Goal: Information Seeking & Learning: Learn about a topic

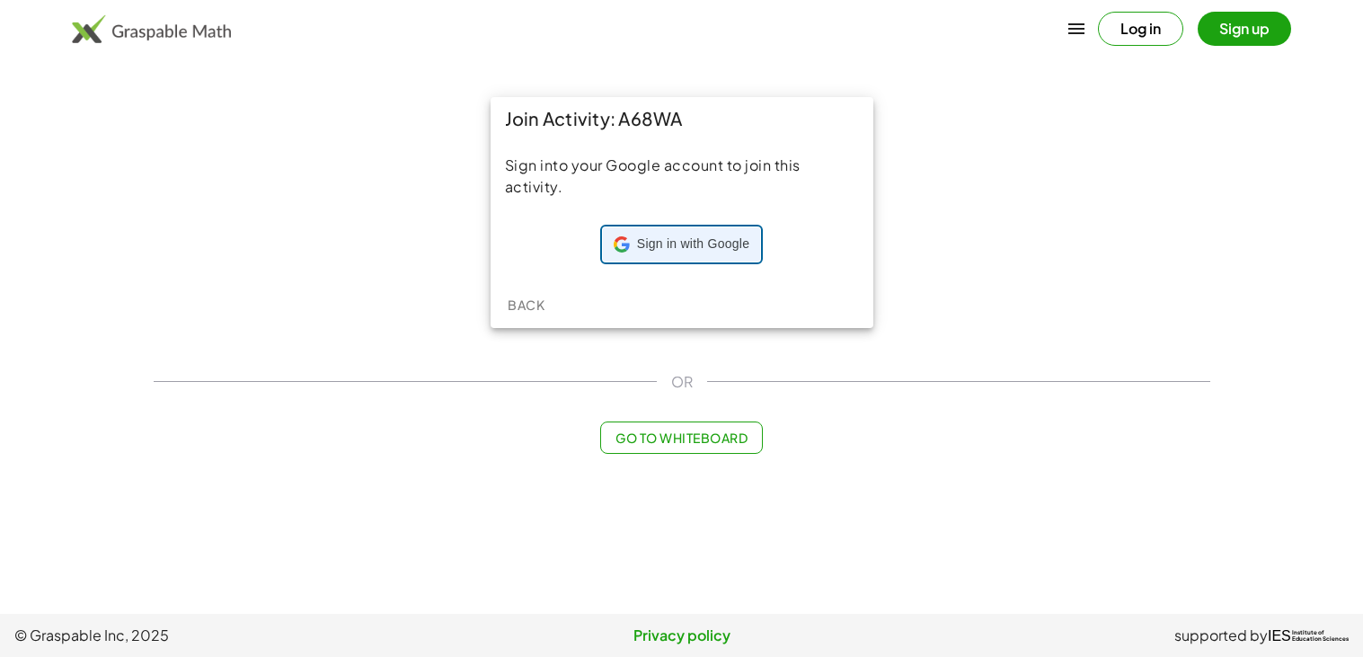
click at [696, 248] on span "Sign in with Google" at bounding box center [693, 244] width 112 height 18
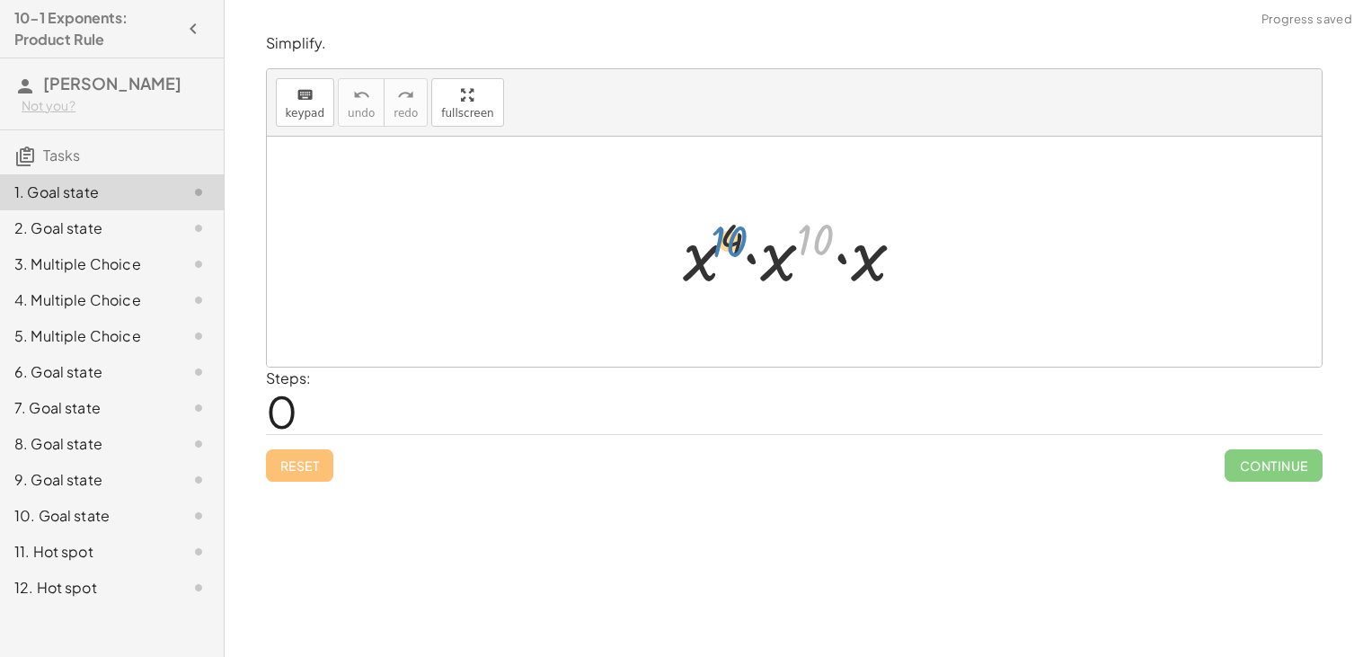
drag, startPoint x: 812, startPoint y: 244, endPoint x: 723, endPoint y: 244, distance: 89.9
click at [723, 244] on div at bounding box center [801, 252] width 254 height 93
drag, startPoint x: 884, startPoint y: 272, endPoint x: 794, endPoint y: 266, distance: 91.0
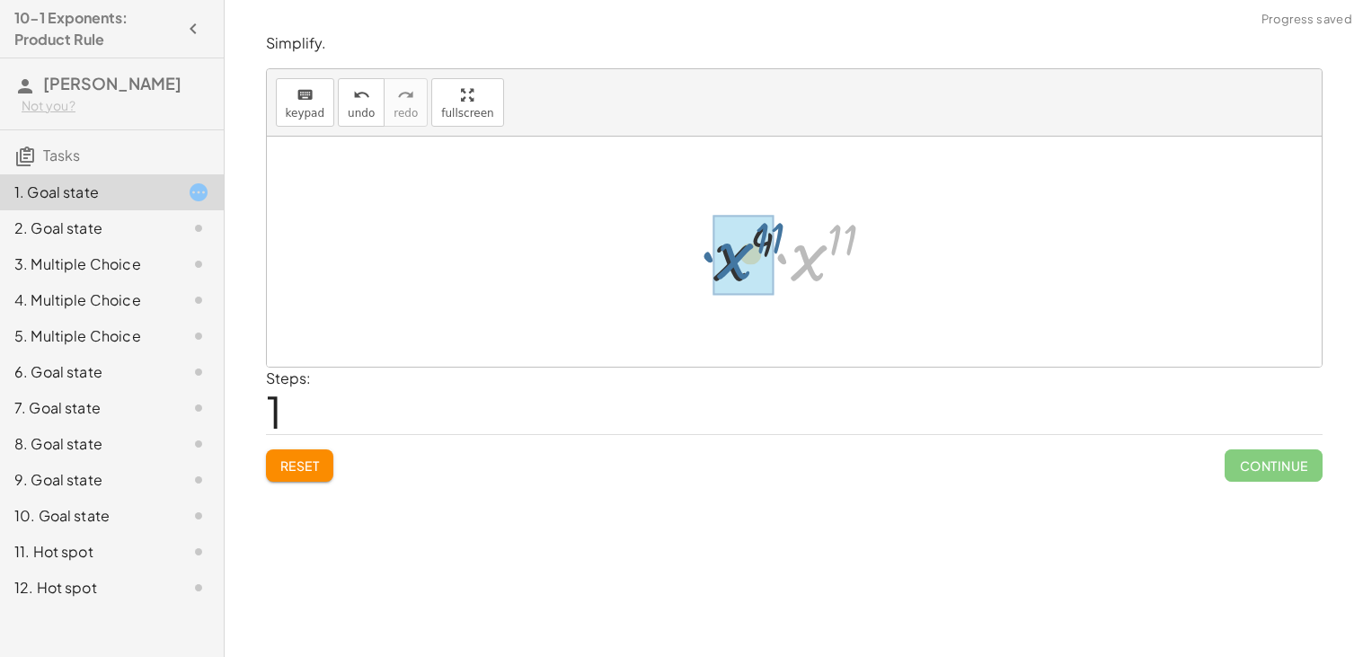
drag, startPoint x: 806, startPoint y: 274, endPoint x: 727, endPoint y: 274, distance: 79.1
drag, startPoint x: 831, startPoint y: 244, endPoint x: 774, endPoint y: 240, distance: 57.6
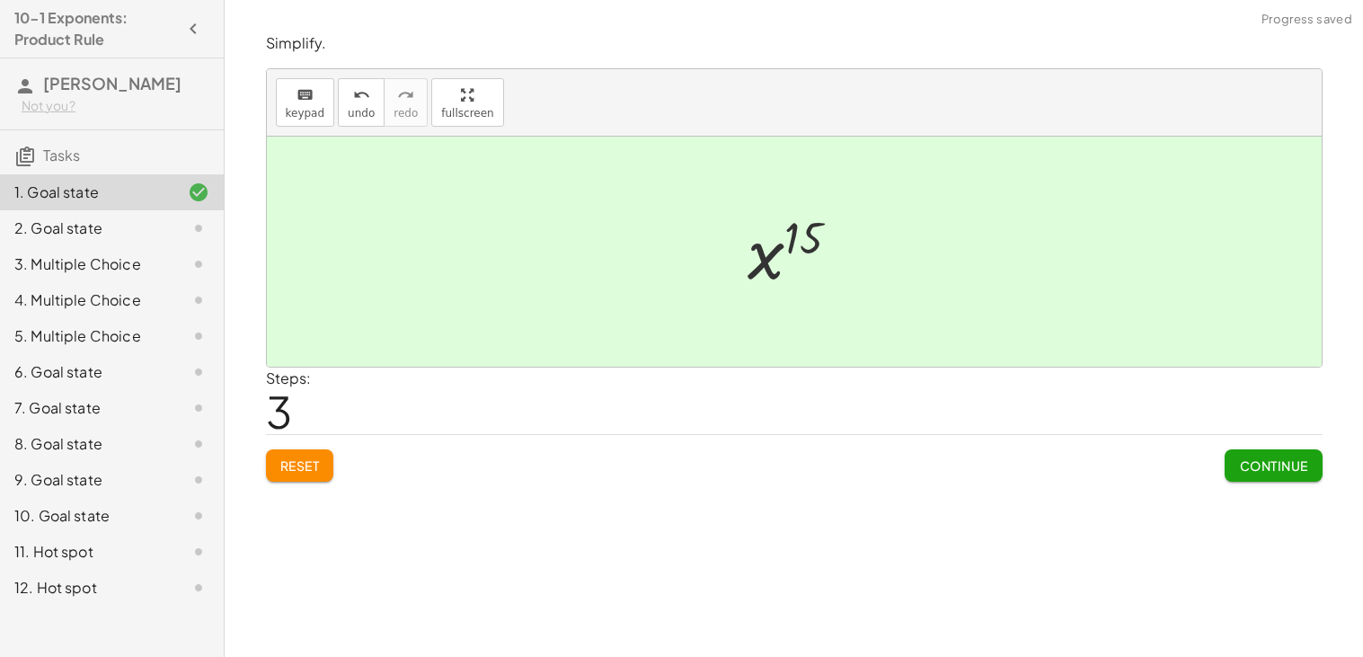
click at [1288, 470] on span "Continue" at bounding box center [1273, 465] width 68 height 16
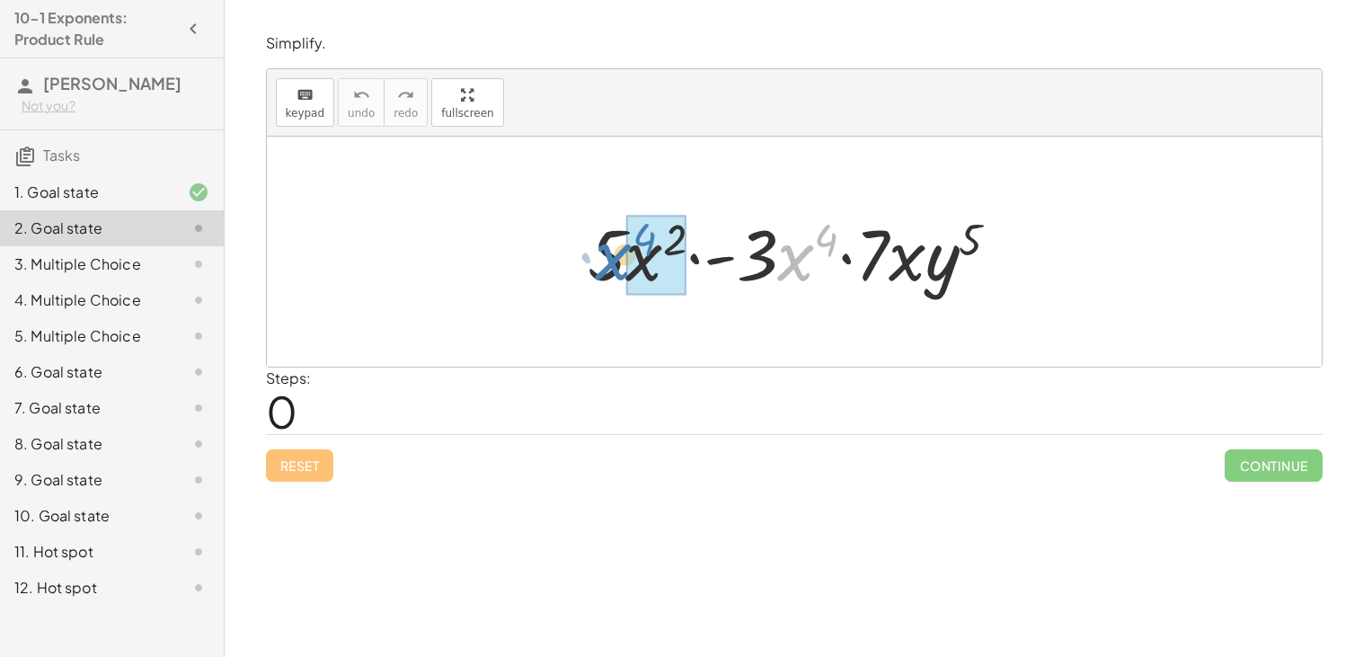
drag, startPoint x: 801, startPoint y: 264, endPoint x: 615, endPoint y: 262, distance: 186.0
click at [615, 262] on div at bounding box center [801, 252] width 445 height 93
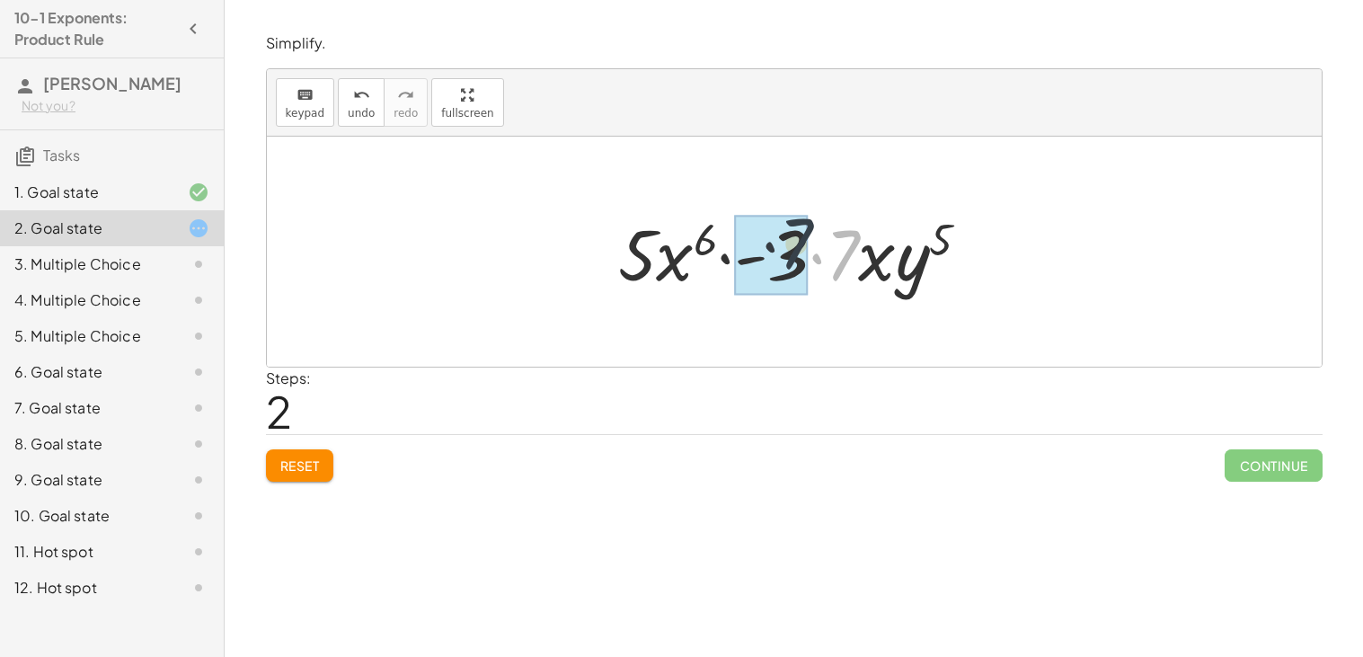
drag, startPoint x: 848, startPoint y: 247, endPoint x: 797, endPoint y: 239, distance: 51.9
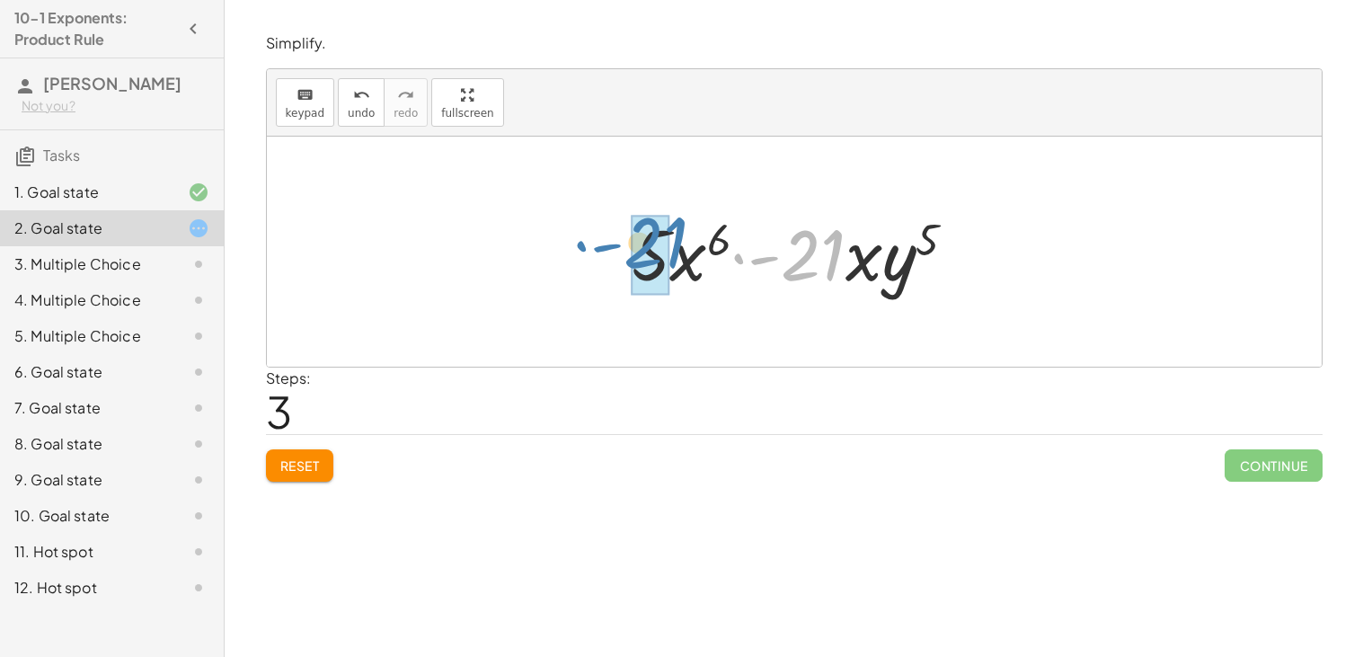
drag, startPoint x: 790, startPoint y: 253, endPoint x: 631, endPoint y: 242, distance: 159.5
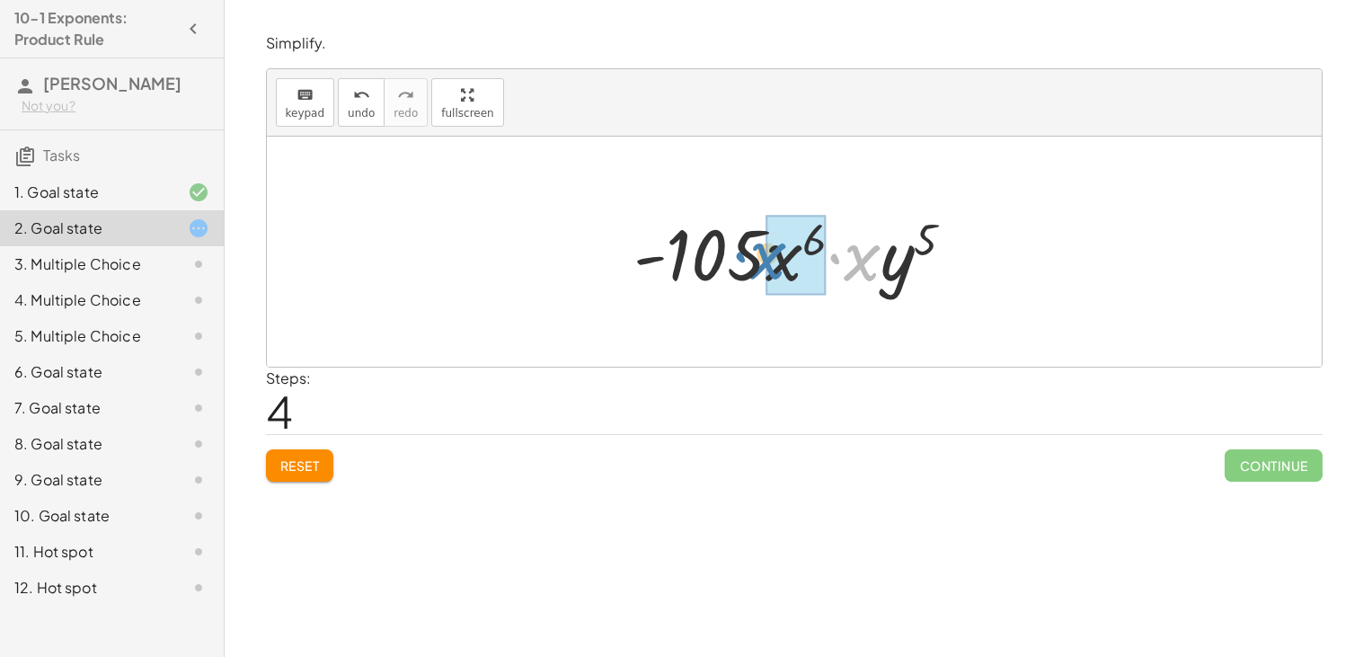
drag, startPoint x: 860, startPoint y: 275, endPoint x: 768, endPoint y: 273, distance: 91.7
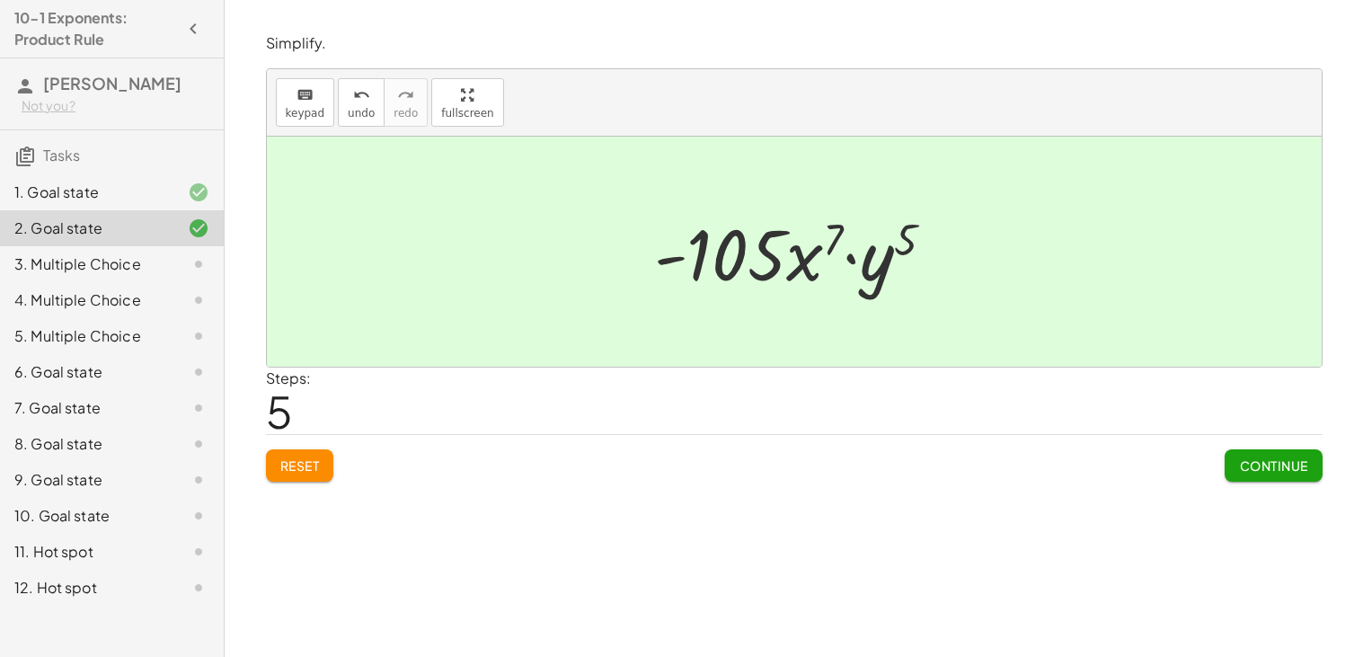
click at [1306, 462] on span "Continue" at bounding box center [1273, 465] width 68 height 16
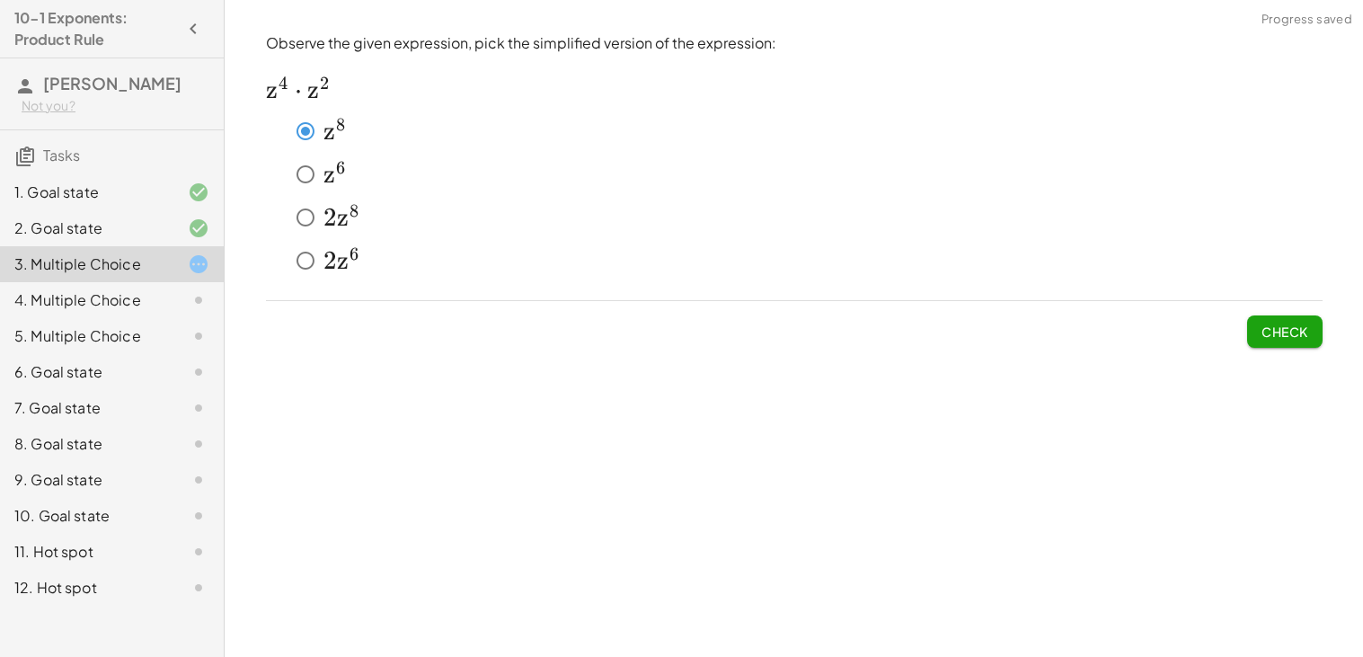
click at [1263, 328] on span "Check" at bounding box center [1285, 332] width 47 height 16
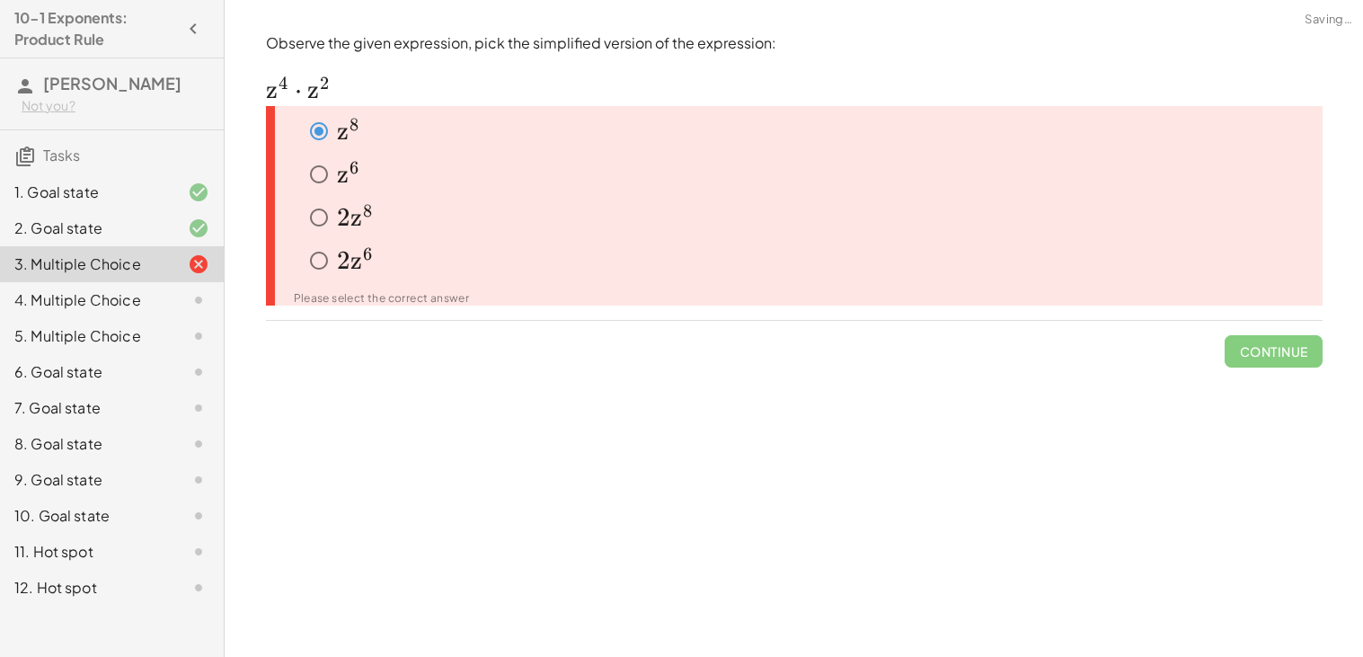
click at [378, 383] on div "Simplify. keyboard keypad undo undo redo redo fullscreen · x 4 · x 10 · x · x 4…" at bounding box center [794, 328] width 1139 height 657
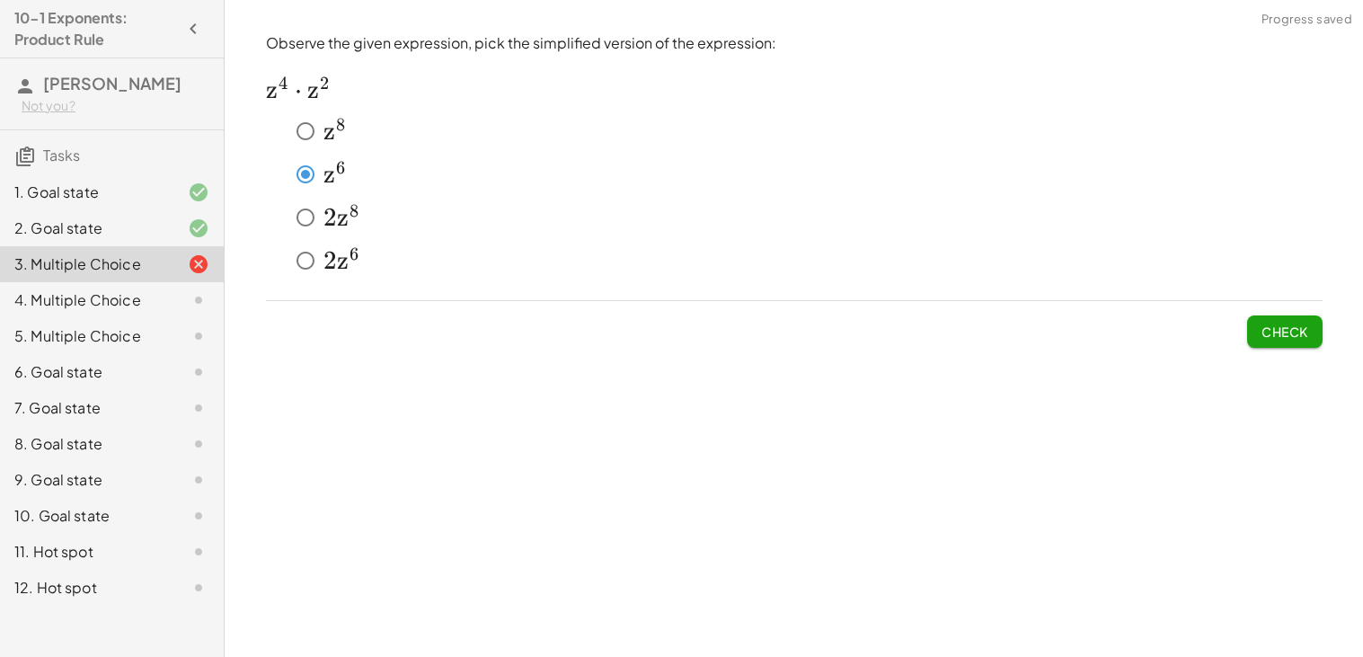
click at [1274, 337] on span "Check" at bounding box center [1285, 332] width 47 height 16
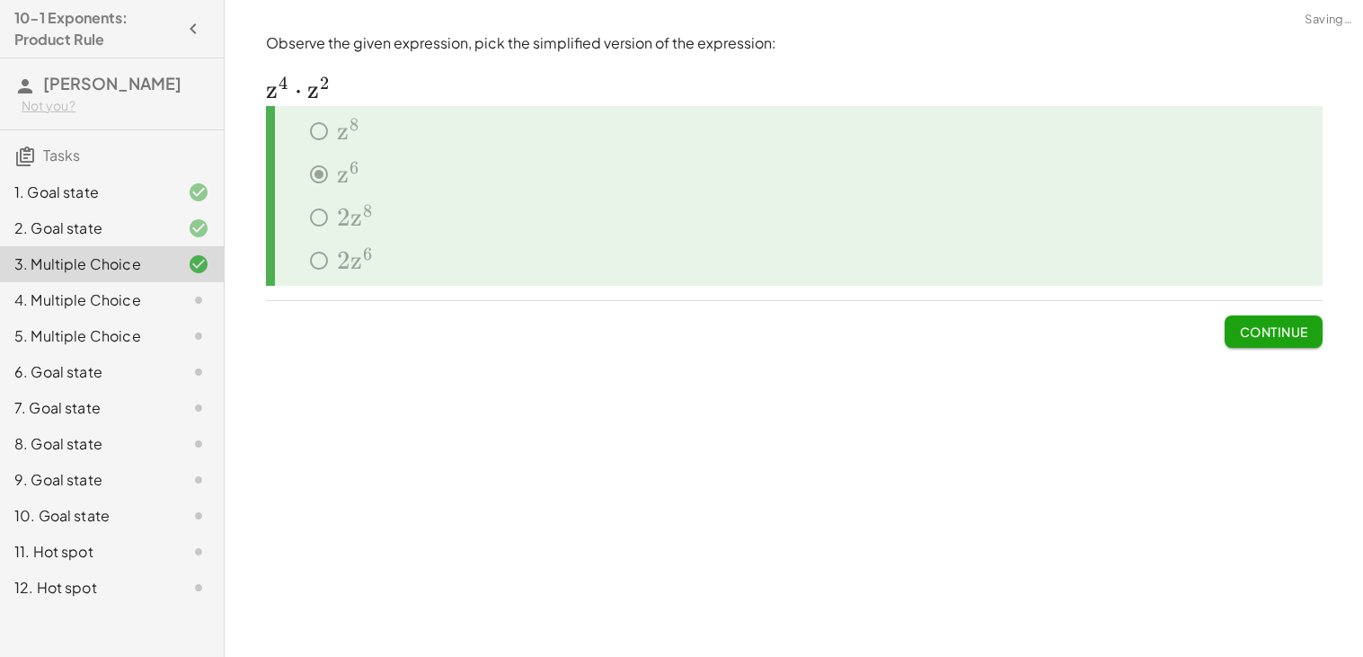
click at [1290, 332] on span "Continue" at bounding box center [1273, 332] width 68 height 16
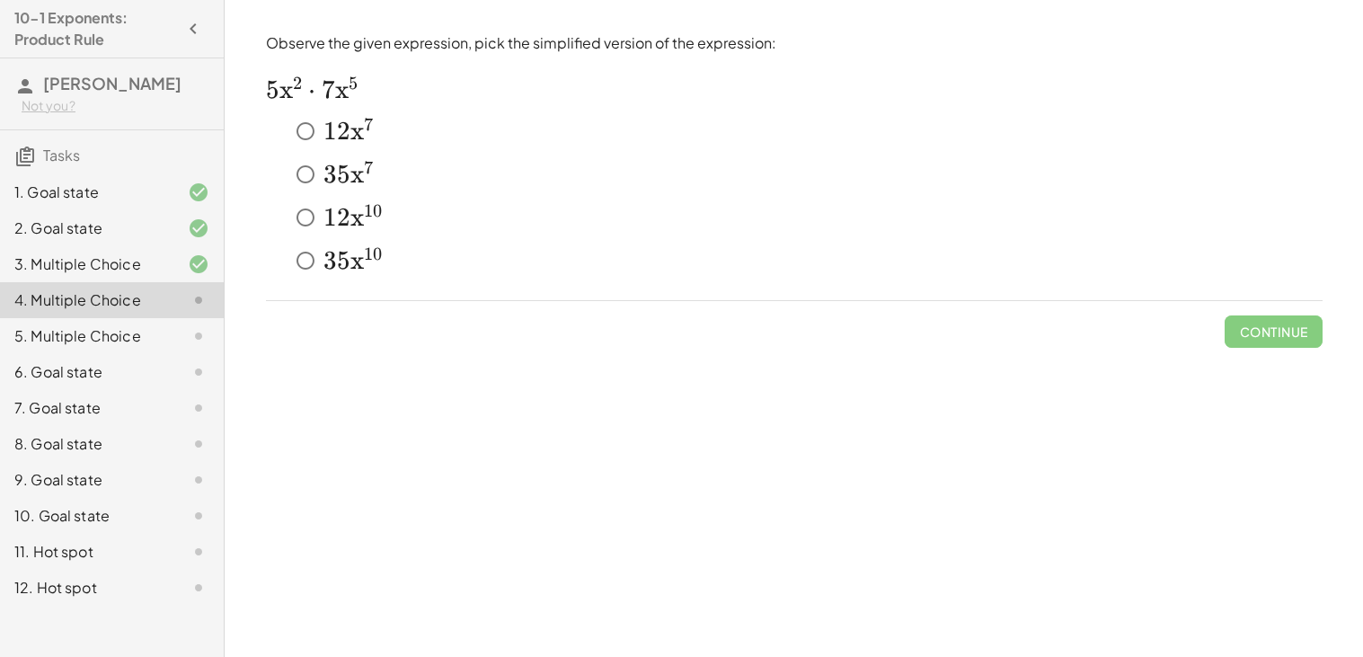
click at [331, 173] on span "3" at bounding box center [330, 174] width 13 height 31
click at [1273, 324] on span "Check" at bounding box center [1285, 332] width 47 height 16
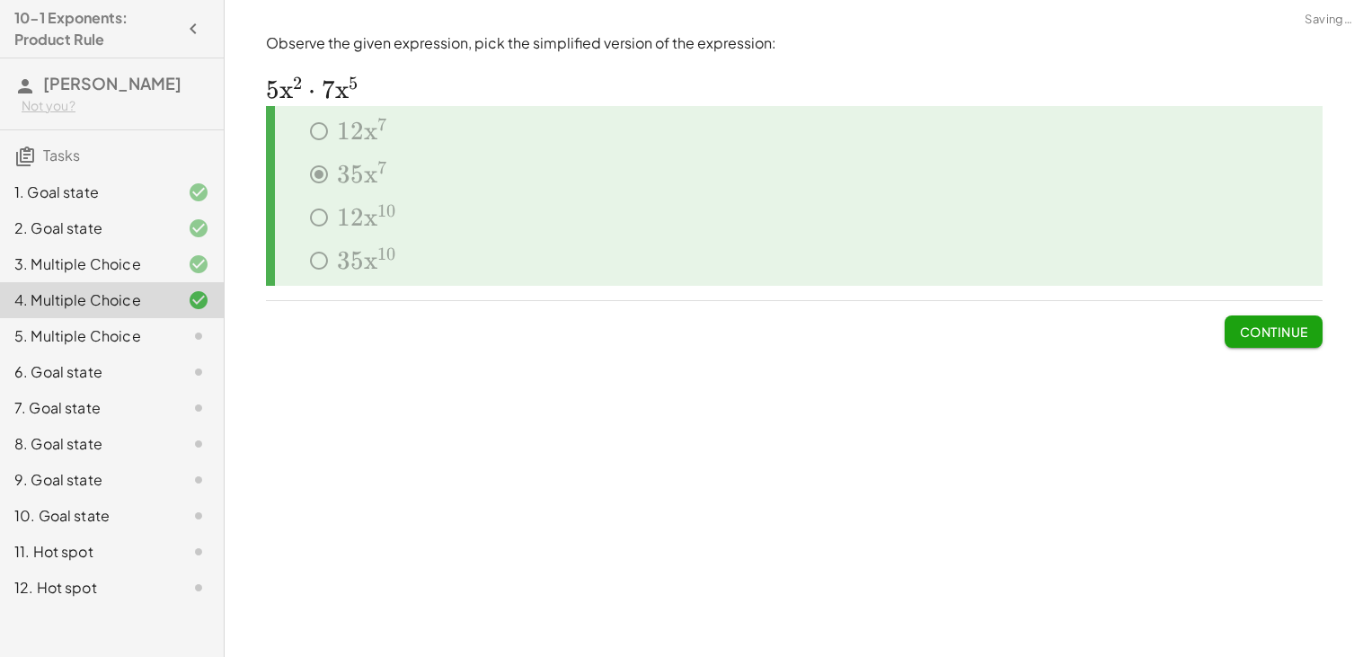
click at [1268, 331] on span "Continue" at bounding box center [1273, 332] width 68 height 16
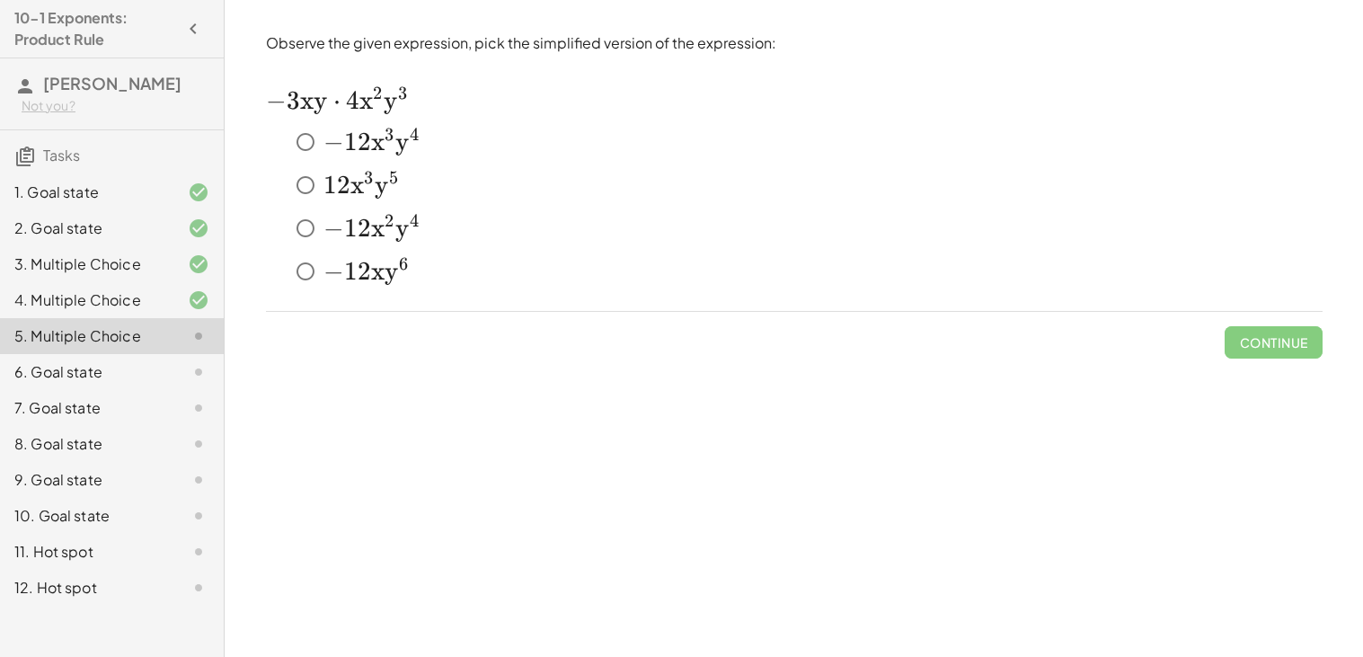
click at [371, 275] on span "x" at bounding box center [377, 271] width 13 height 31
click at [1283, 334] on span "Check" at bounding box center [1285, 342] width 47 height 16
click at [1292, 347] on span "Check" at bounding box center [1285, 342] width 47 height 16
click at [0, 0] on div "Observe the given expression, pick the simplified version of the expression: ﻿ …" at bounding box center [0, 0] width 0 height 0
click at [1297, 351] on button "Check" at bounding box center [1284, 342] width 75 height 32
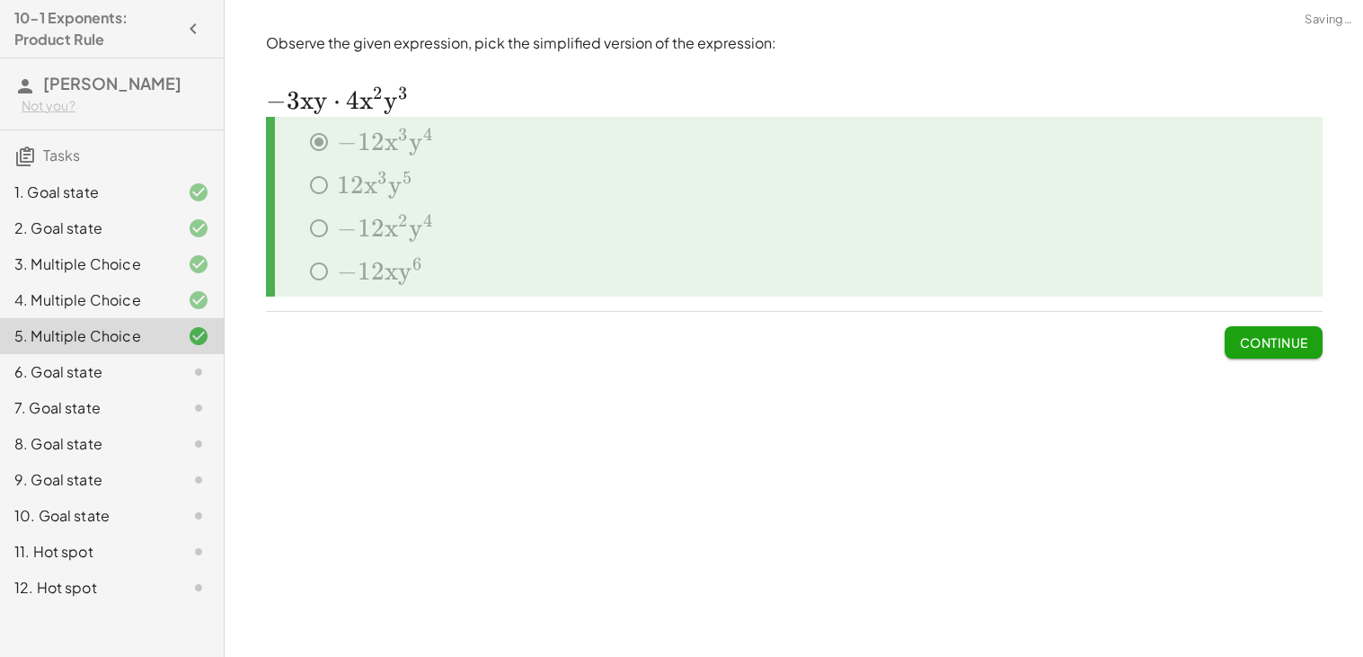
click at [1294, 351] on button "Continue" at bounding box center [1273, 342] width 97 height 32
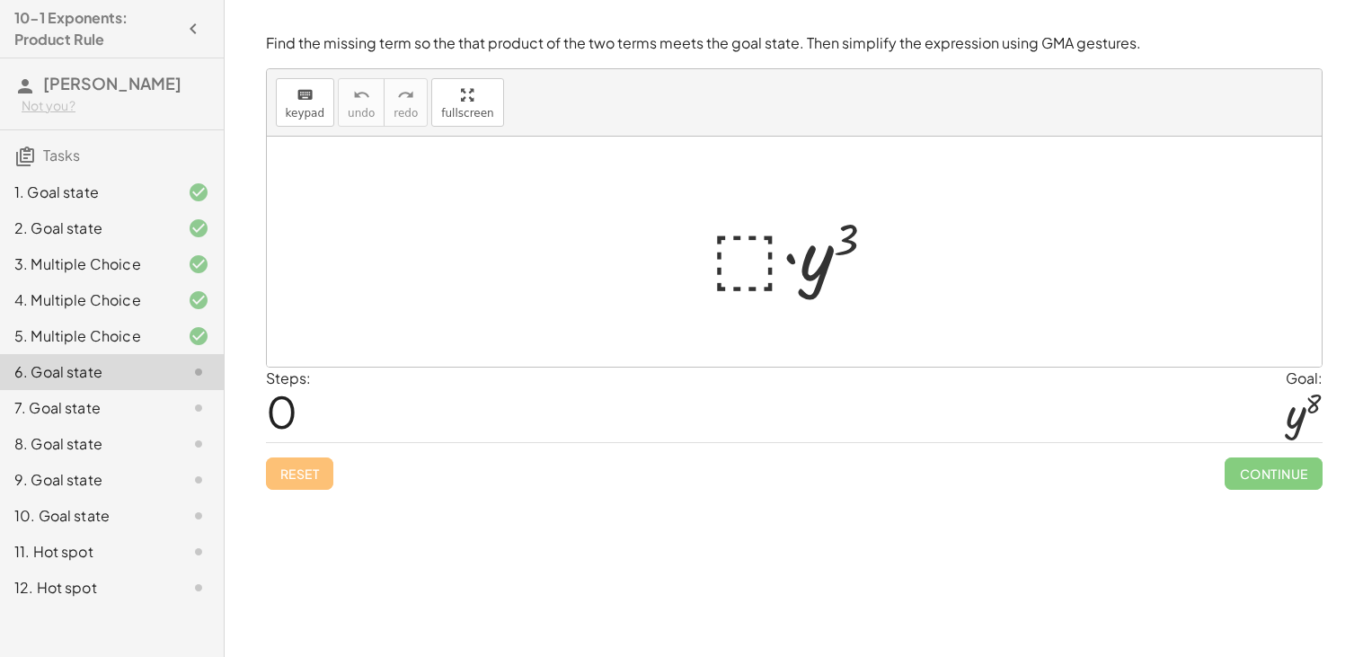
click at [763, 269] on div at bounding box center [801, 252] width 197 height 93
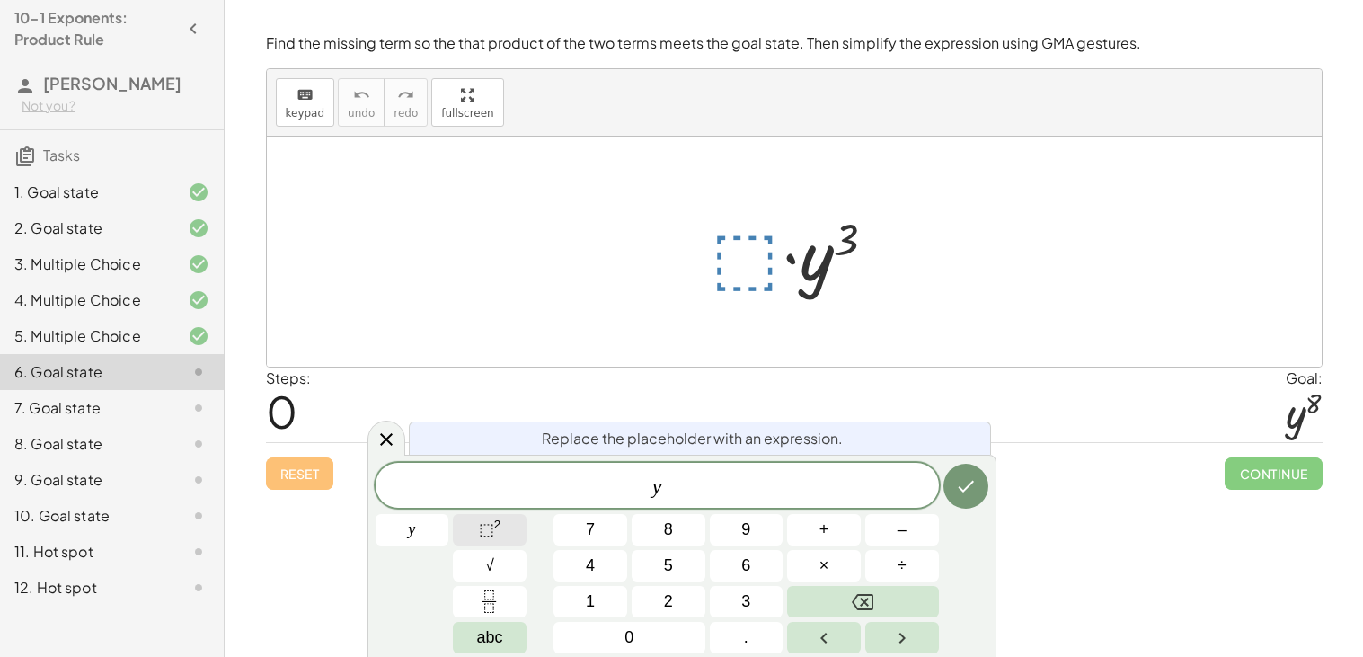
click at [515, 544] on button "⬚ 2" at bounding box center [490, 529] width 74 height 31
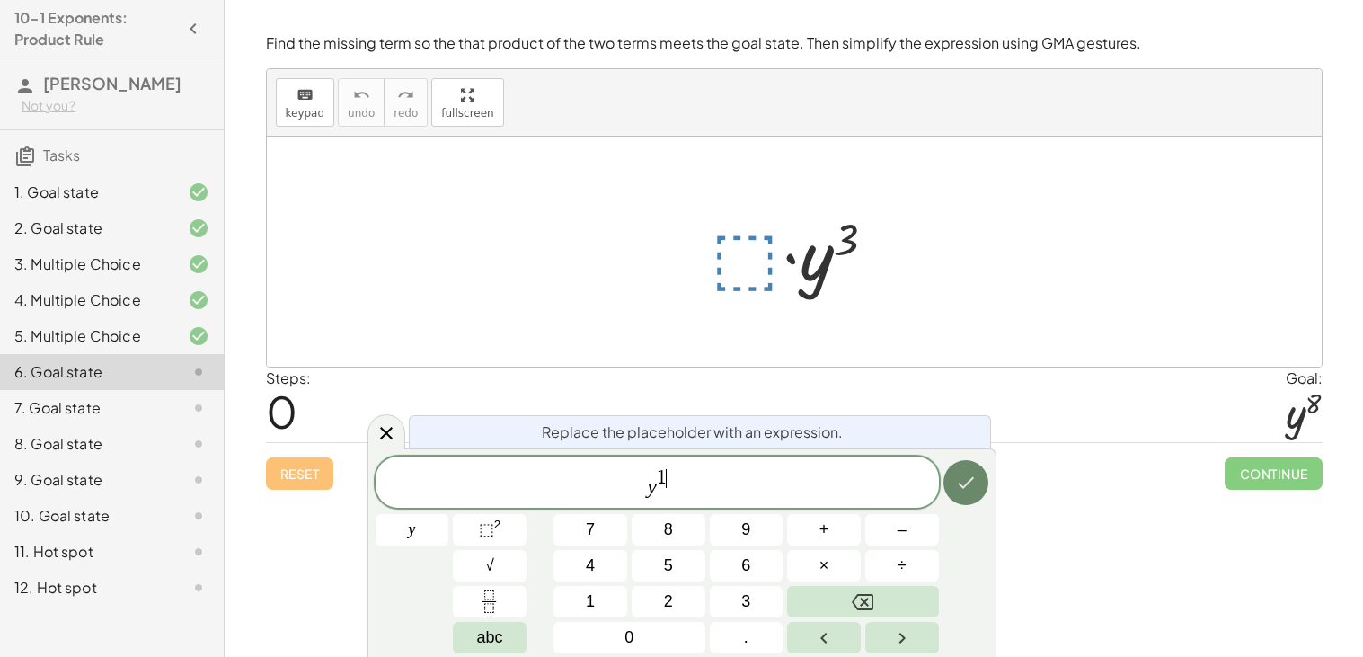
click at [977, 472] on button "Done" at bounding box center [966, 482] width 45 height 45
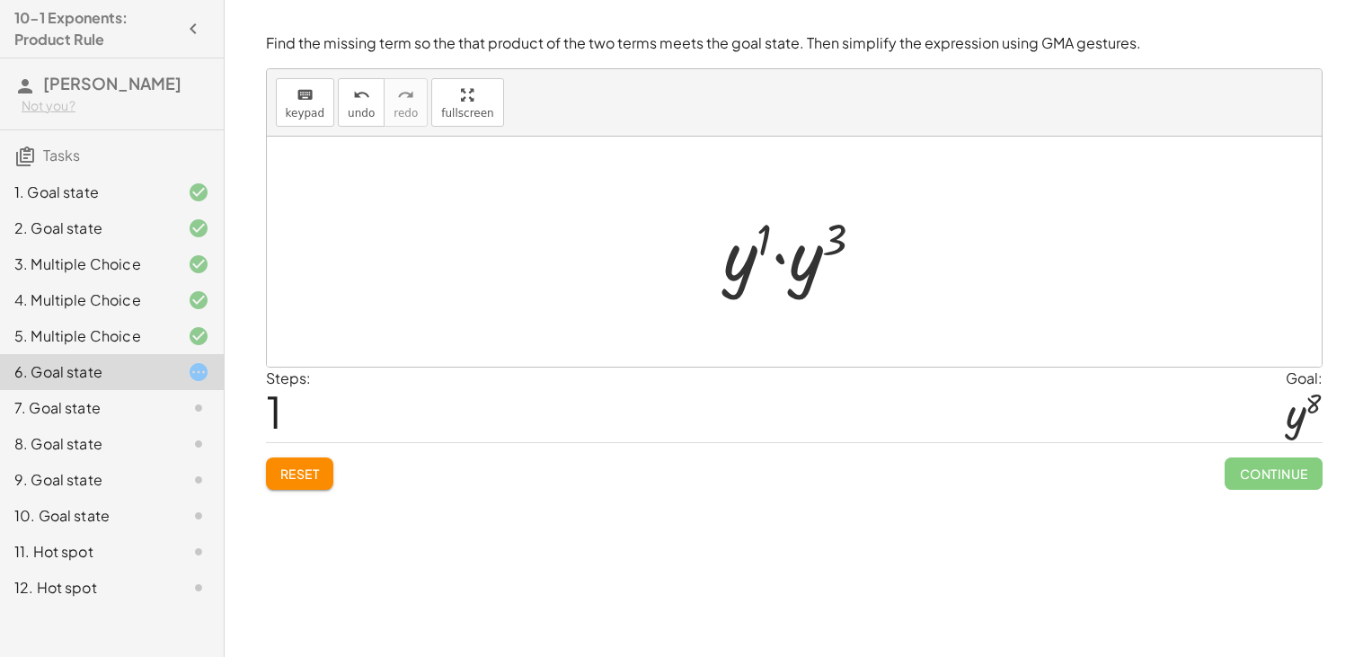
click at [764, 233] on div at bounding box center [800, 252] width 173 height 93
click at [302, 462] on button "Reset" at bounding box center [300, 473] width 68 height 32
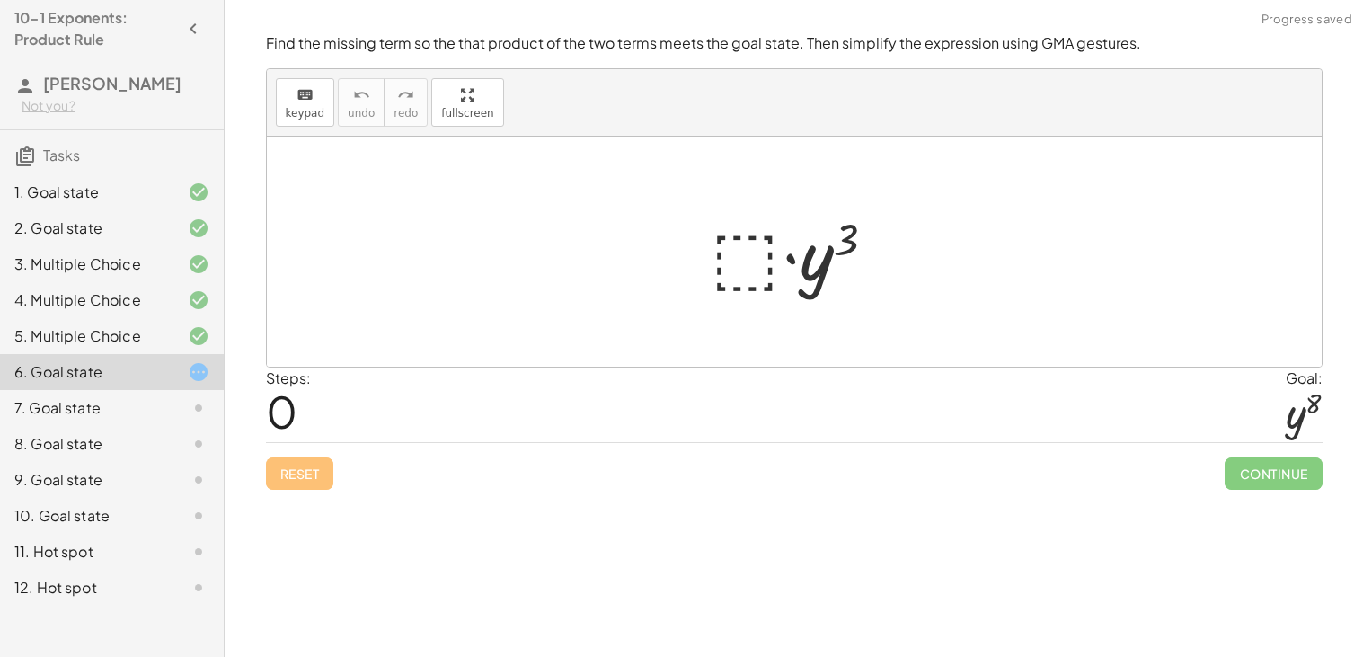
click at [756, 255] on div at bounding box center [801, 252] width 197 height 93
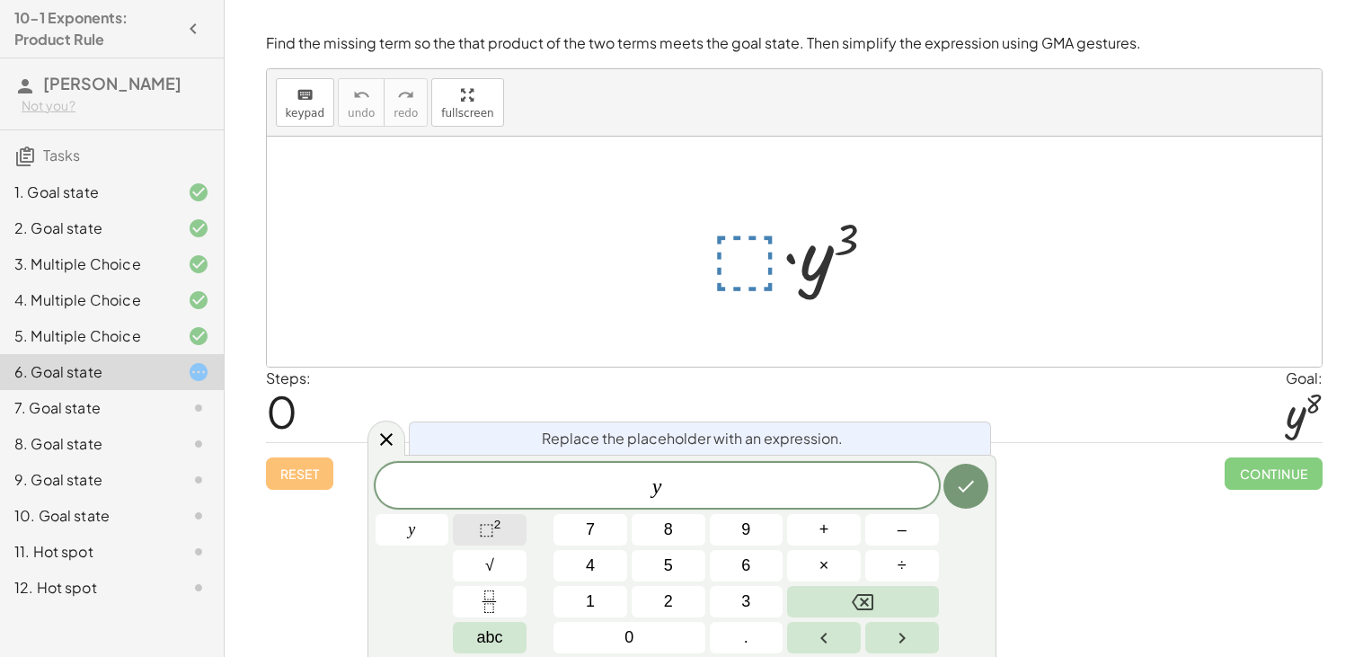
click at [480, 526] on span "⬚" at bounding box center [486, 529] width 15 height 18
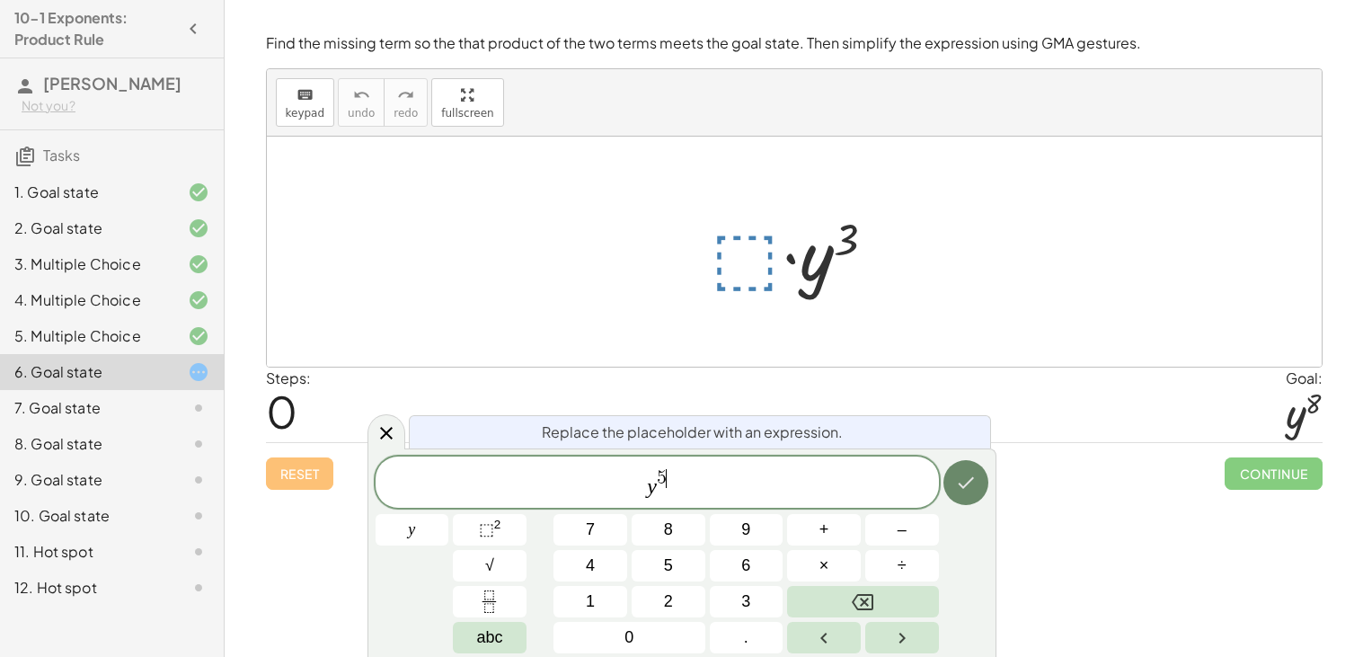
click at [964, 483] on icon "Done" at bounding box center [966, 483] width 22 height 22
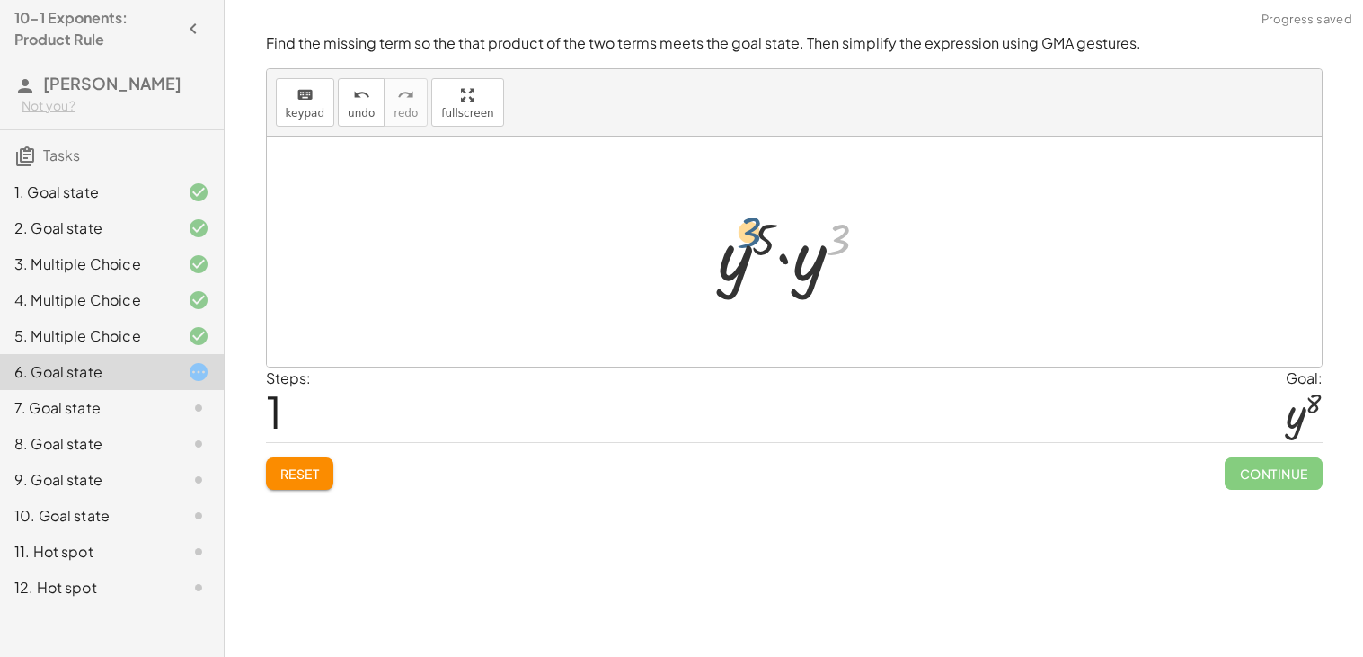
drag, startPoint x: 838, startPoint y: 237, endPoint x: 744, endPoint y: 230, distance: 93.7
click at [744, 230] on div at bounding box center [801, 252] width 182 height 93
drag, startPoint x: 815, startPoint y: 270, endPoint x: 711, endPoint y: 259, distance: 104.8
click at [711, 259] on div at bounding box center [801, 252] width 182 height 93
drag, startPoint x: 830, startPoint y: 242, endPoint x: 771, endPoint y: 243, distance: 59.3
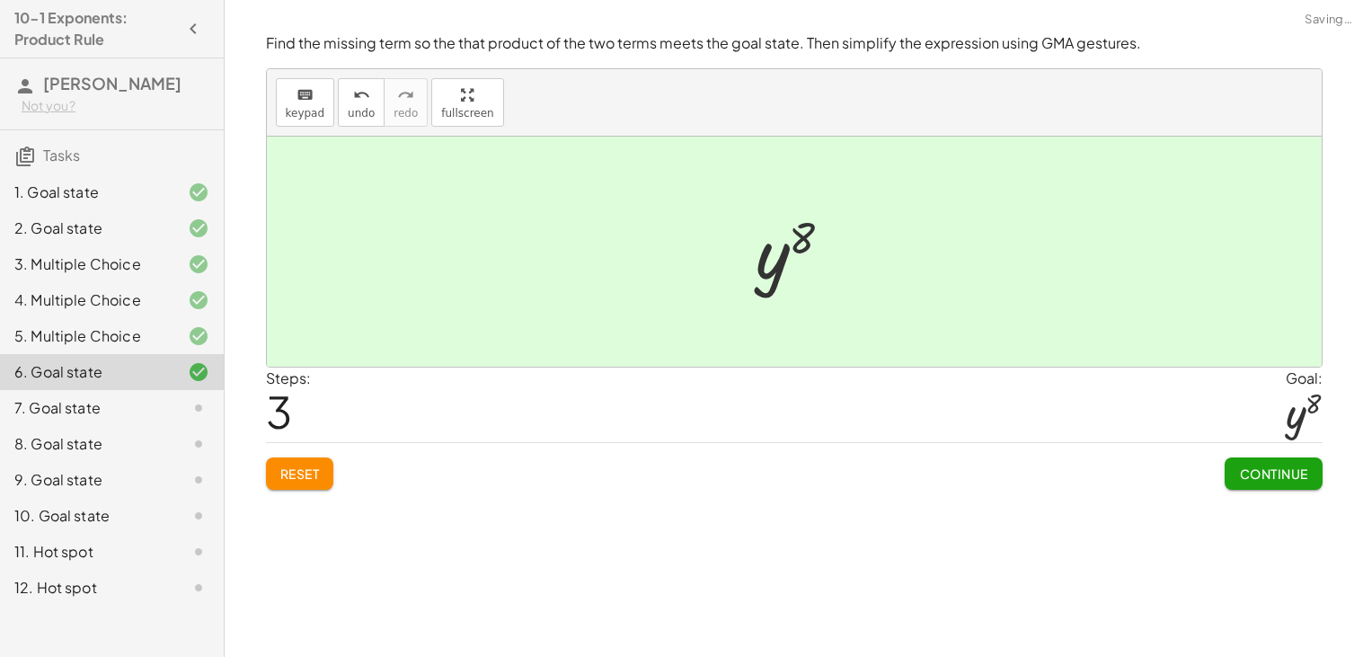
click at [1287, 470] on span "Continue" at bounding box center [1273, 474] width 68 height 16
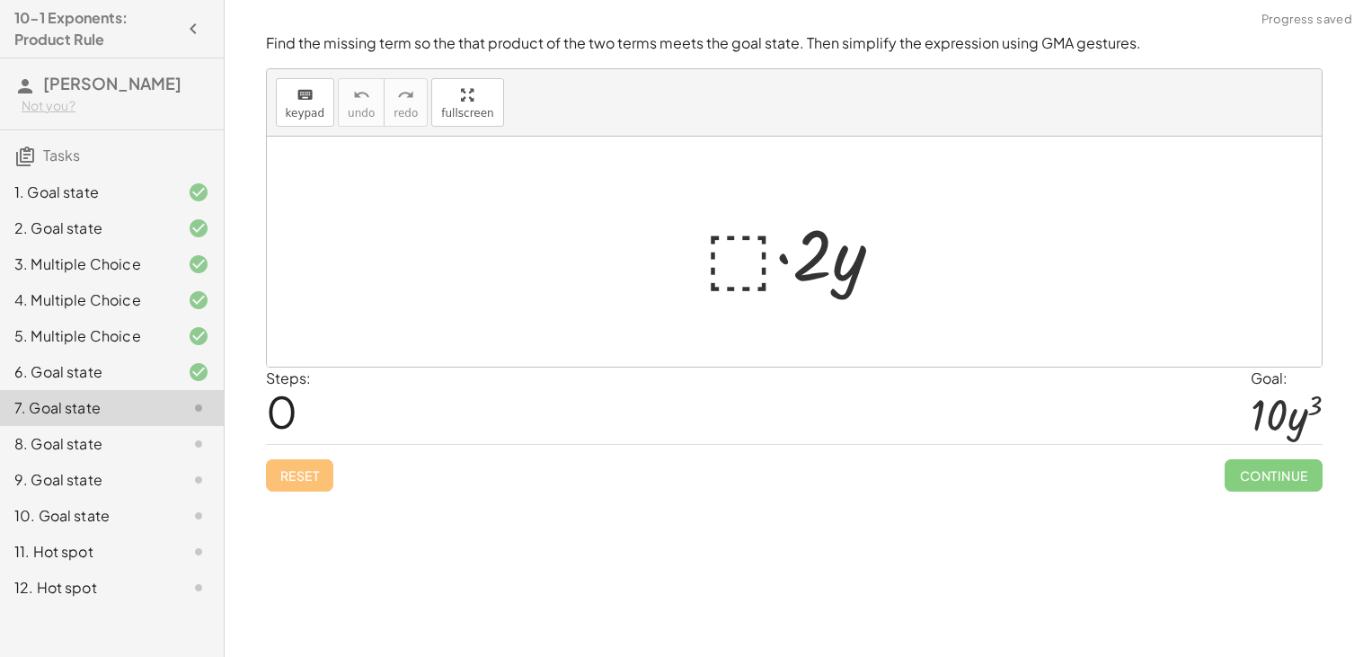
click at [722, 264] on div at bounding box center [801, 252] width 211 height 93
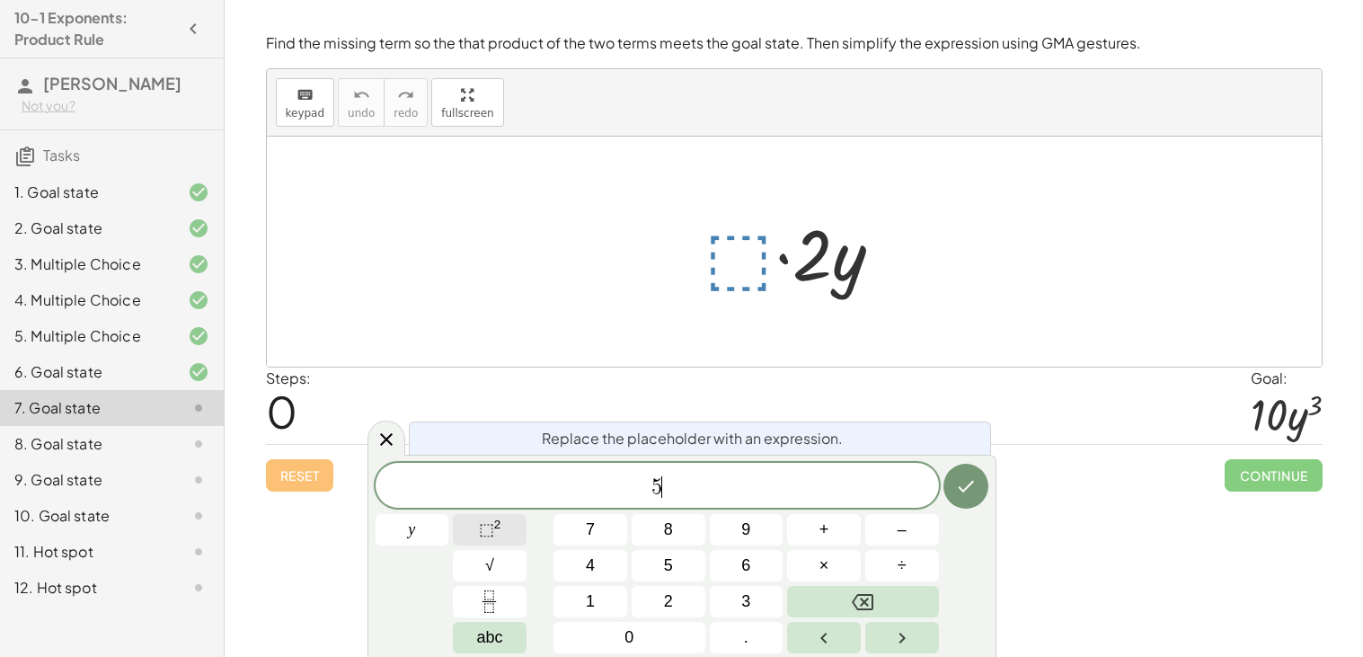
click at [504, 536] on button "⬚ 2" at bounding box center [490, 529] width 74 height 31
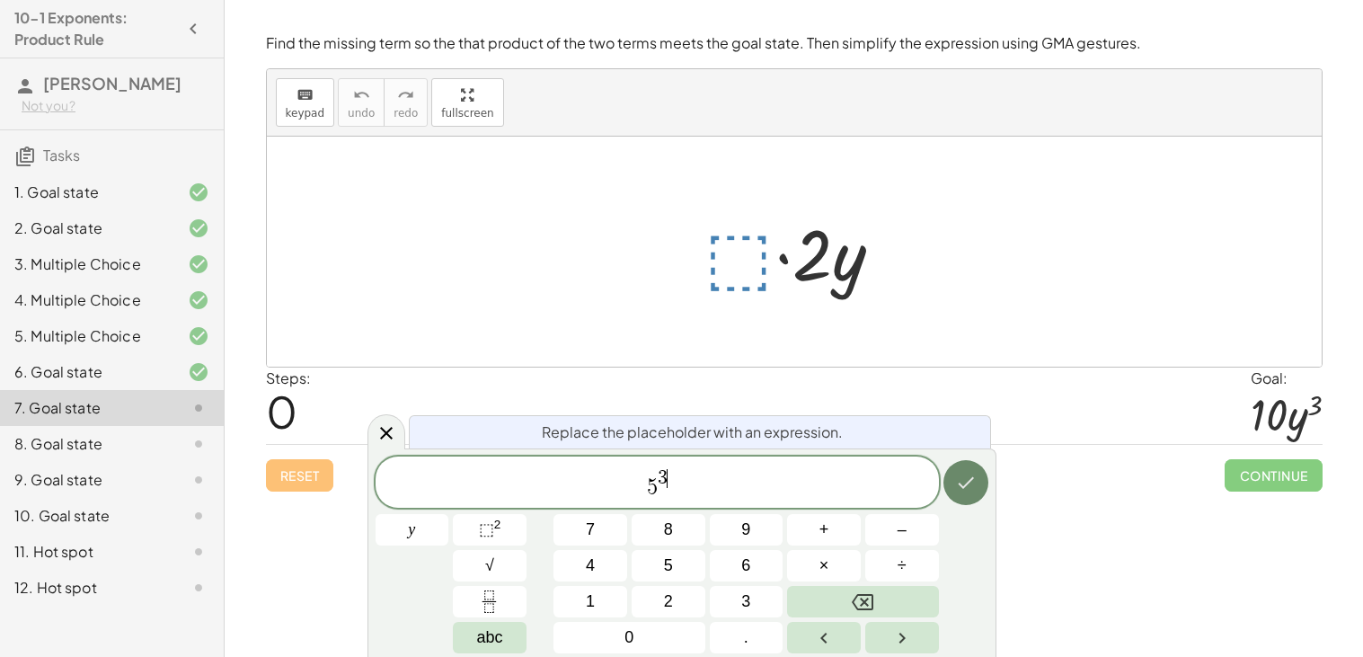
click at [971, 472] on icon "Done" at bounding box center [966, 483] width 22 height 22
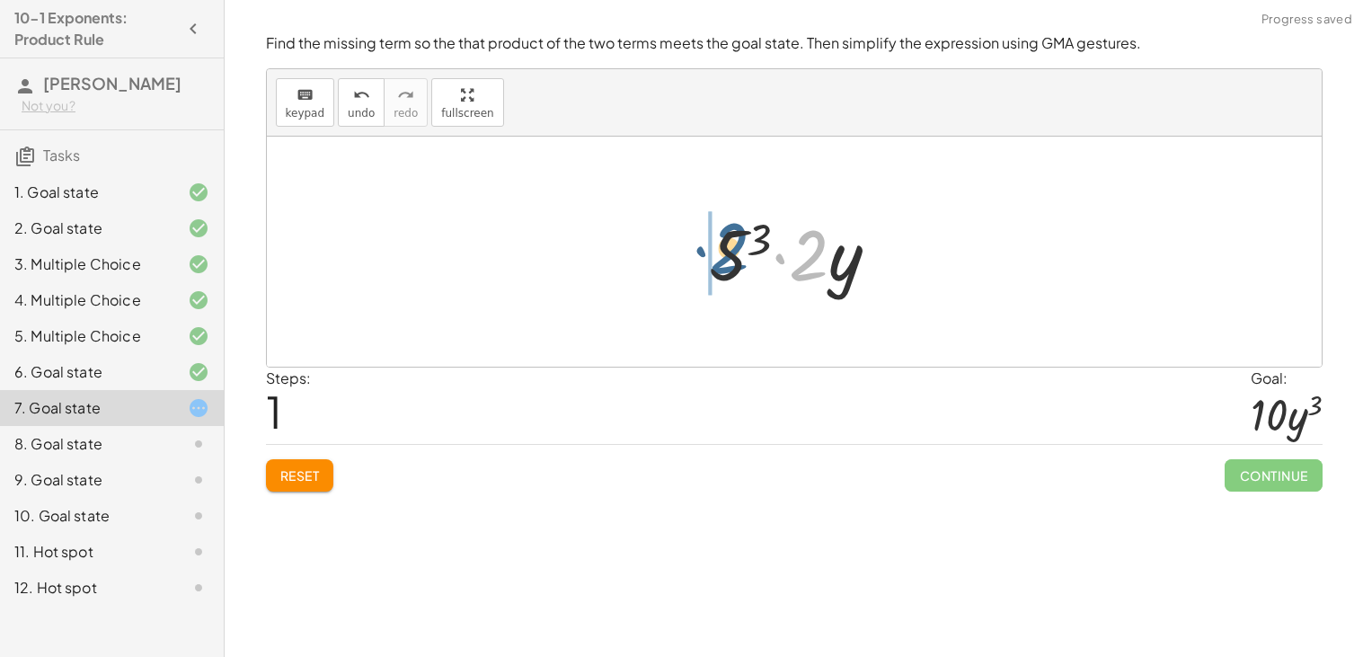
drag, startPoint x: 810, startPoint y: 267, endPoint x: 723, endPoint y: 260, distance: 86.6
click at [723, 260] on div at bounding box center [801, 252] width 203 height 93
drag, startPoint x: 781, startPoint y: 272, endPoint x: 737, endPoint y: 265, distance: 44.6
click at [737, 265] on div at bounding box center [801, 252] width 220 height 93
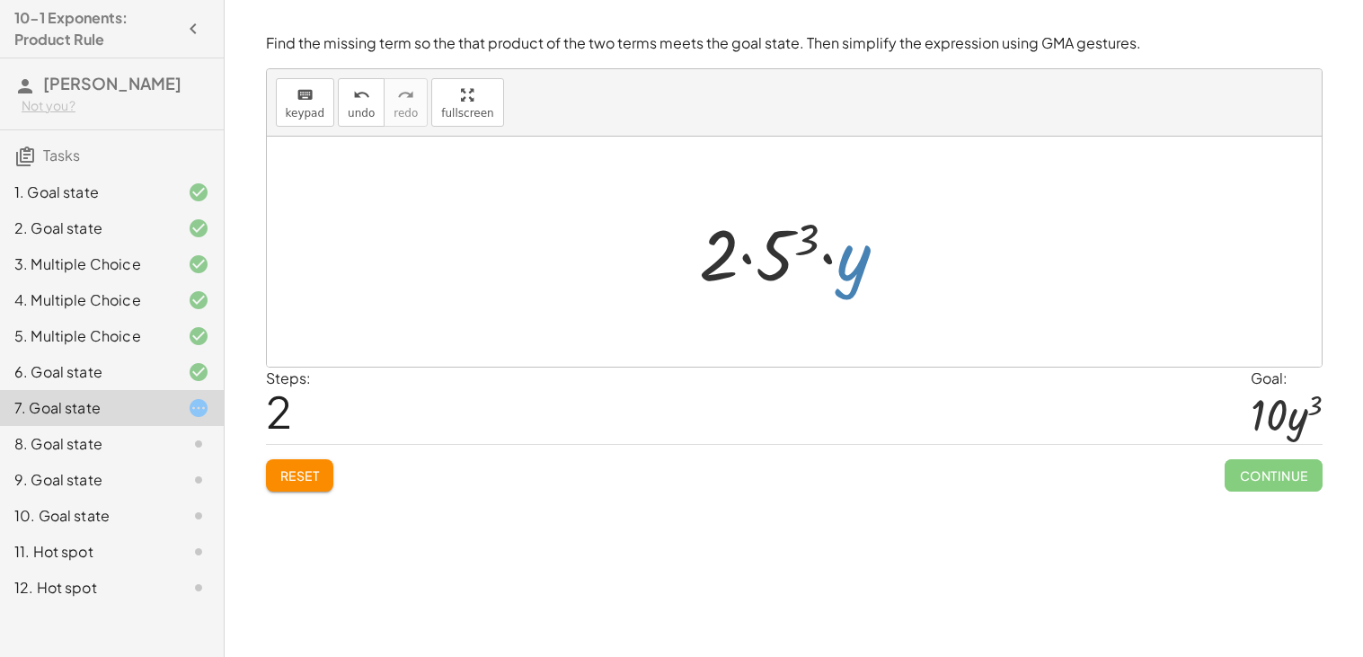
click at [856, 286] on div at bounding box center [801, 252] width 220 height 93
click at [297, 479] on span "Reset" at bounding box center [300, 475] width 40 height 16
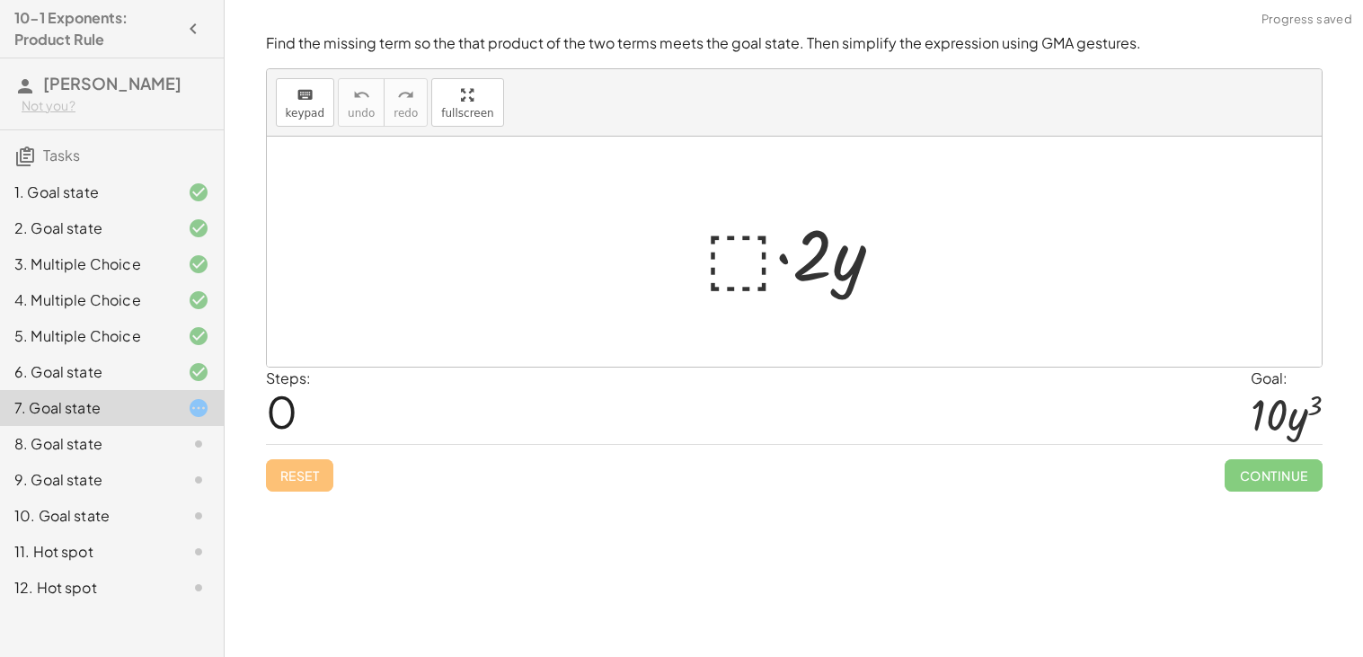
click at [755, 271] on div at bounding box center [801, 252] width 211 height 93
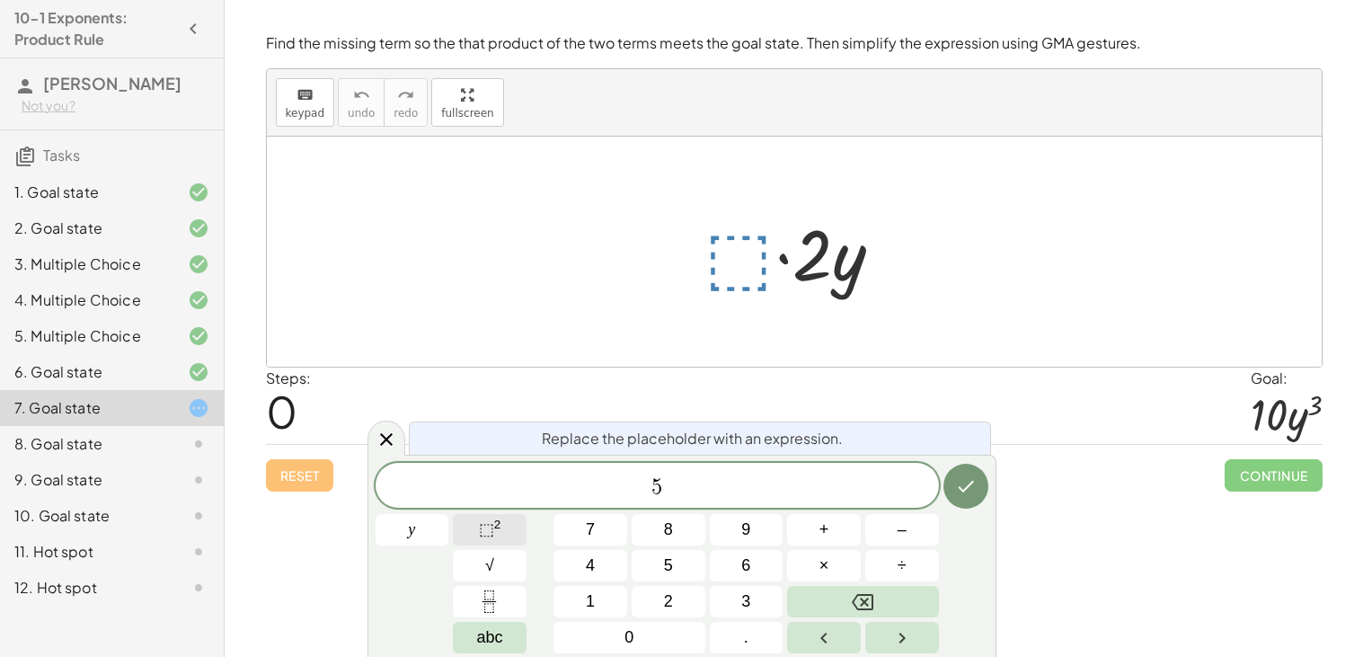
click at [505, 524] on button "⬚ 2" at bounding box center [490, 529] width 74 height 31
click at [473, 533] on button "⬚ 2" at bounding box center [490, 529] width 74 height 31
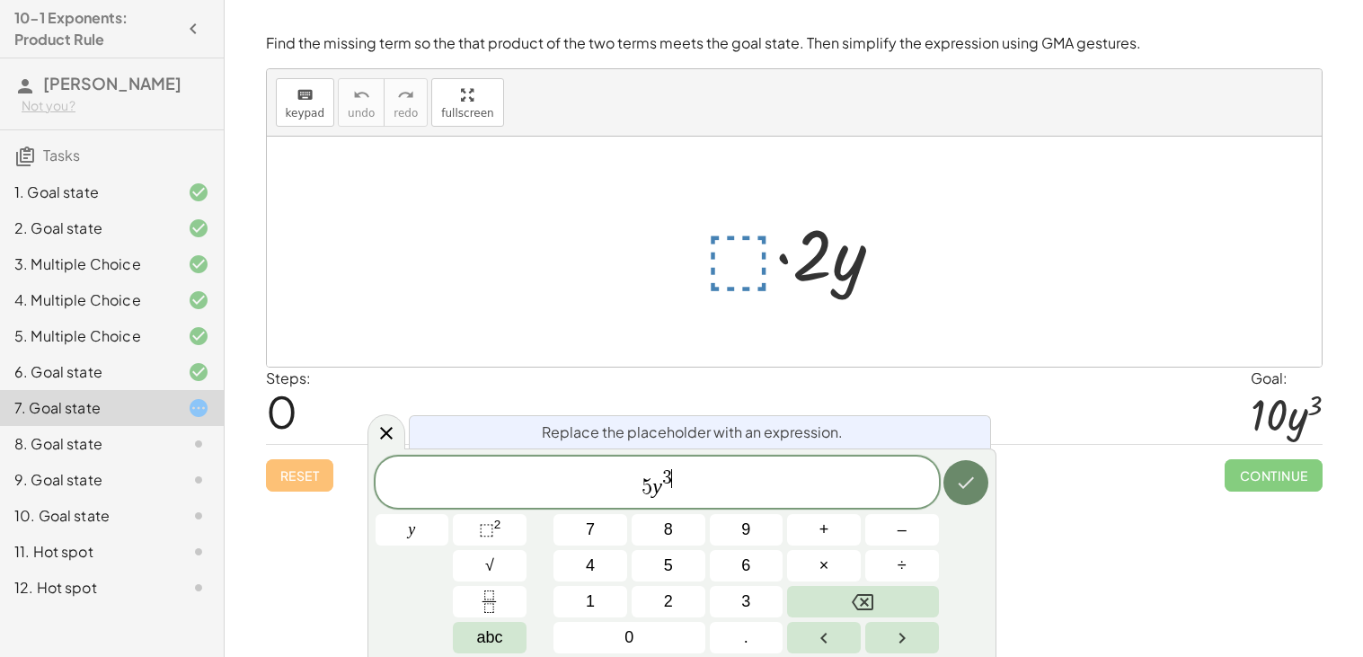
click at [969, 494] on button "Done" at bounding box center [966, 482] width 45 height 45
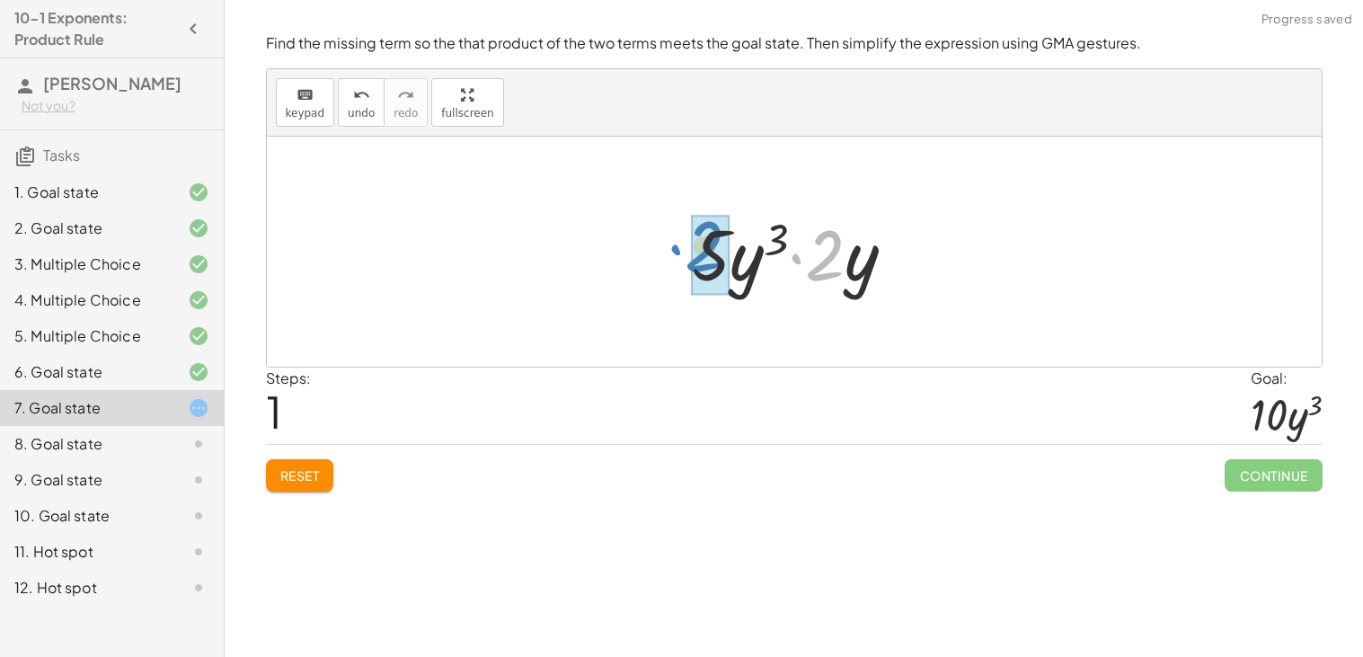
drag, startPoint x: 839, startPoint y: 273, endPoint x: 725, endPoint y: 265, distance: 114.4
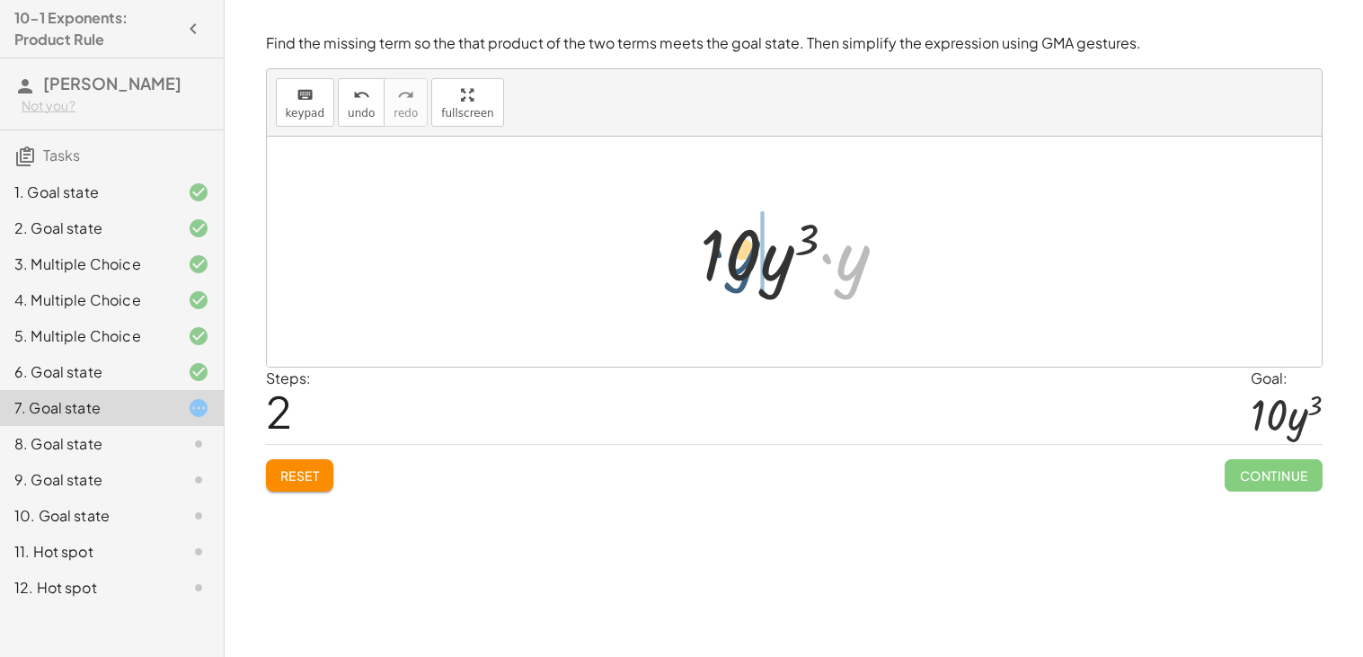
drag, startPoint x: 858, startPoint y: 279, endPoint x: 738, endPoint y: 272, distance: 120.6
click at [738, 272] on div at bounding box center [800, 252] width 219 height 93
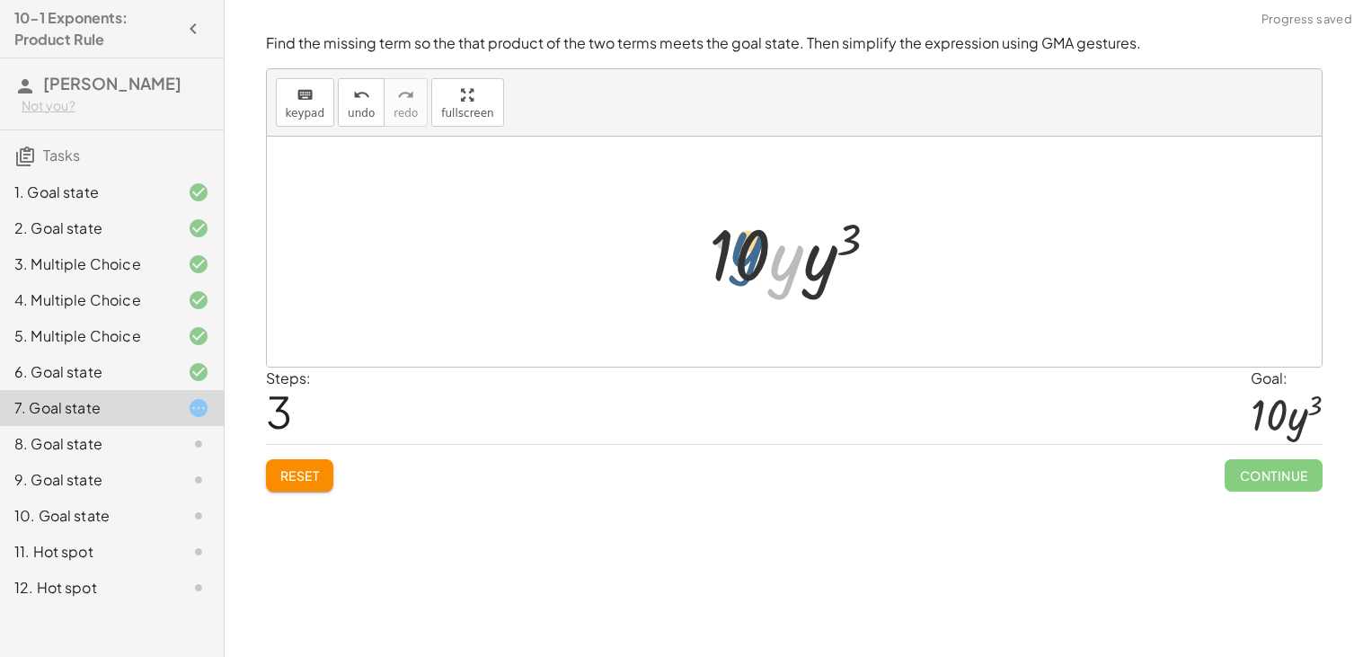
drag, startPoint x: 791, startPoint y: 281, endPoint x: 746, endPoint y: 267, distance: 47.2
click at [746, 267] on div at bounding box center [801, 252] width 202 height 93
drag, startPoint x: 776, startPoint y: 285, endPoint x: 678, endPoint y: 244, distance: 107.1
click at [678, 244] on div "· ⬚ · 2 · y · 5 · y 3 · 2 · y · 10 · y 3 · y · y · y · · y 3 10" at bounding box center [794, 252] width 1055 height 230
click at [352, 108] on span "undo" at bounding box center [361, 113] width 27 height 13
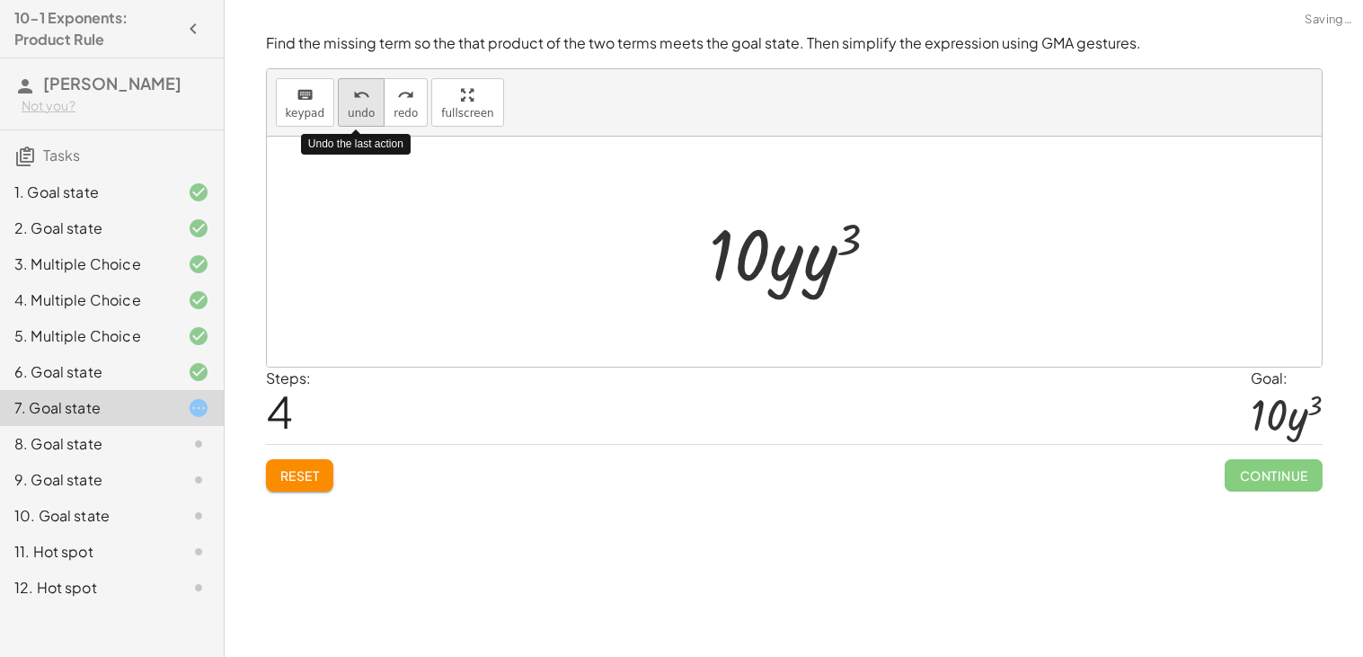
click at [352, 108] on span "undo" at bounding box center [361, 113] width 27 height 13
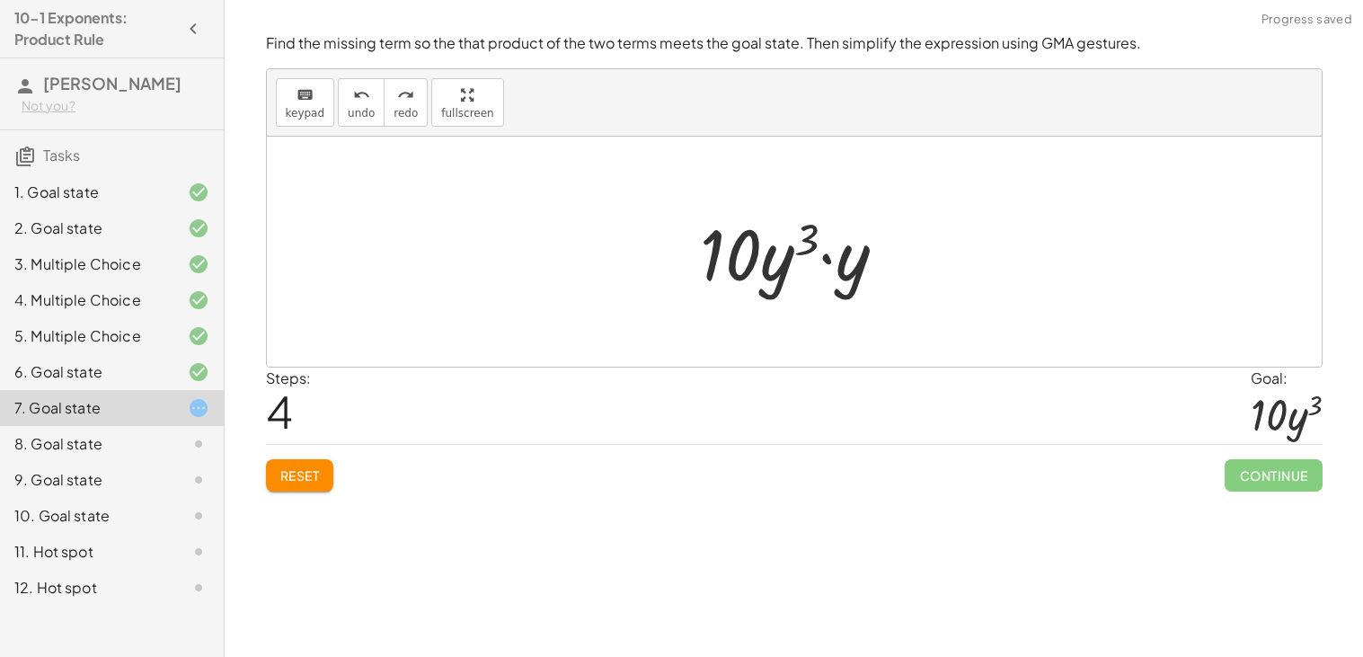
click at [746, 279] on div at bounding box center [800, 252] width 219 height 93
click at [368, 115] on button "undo undo" at bounding box center [361, 102] width 47 height 49
click at [398, 129] on div "keyboard keypad undo undo redo redo fullscreen" at bounding box center [794, 102] width 1055 height 67
click at [398, 112] on span "redo" at bounding box center [406, 113] width 24 height 13
click at [809, 265] on div at bounding box center [801, 252] width 236 height 93
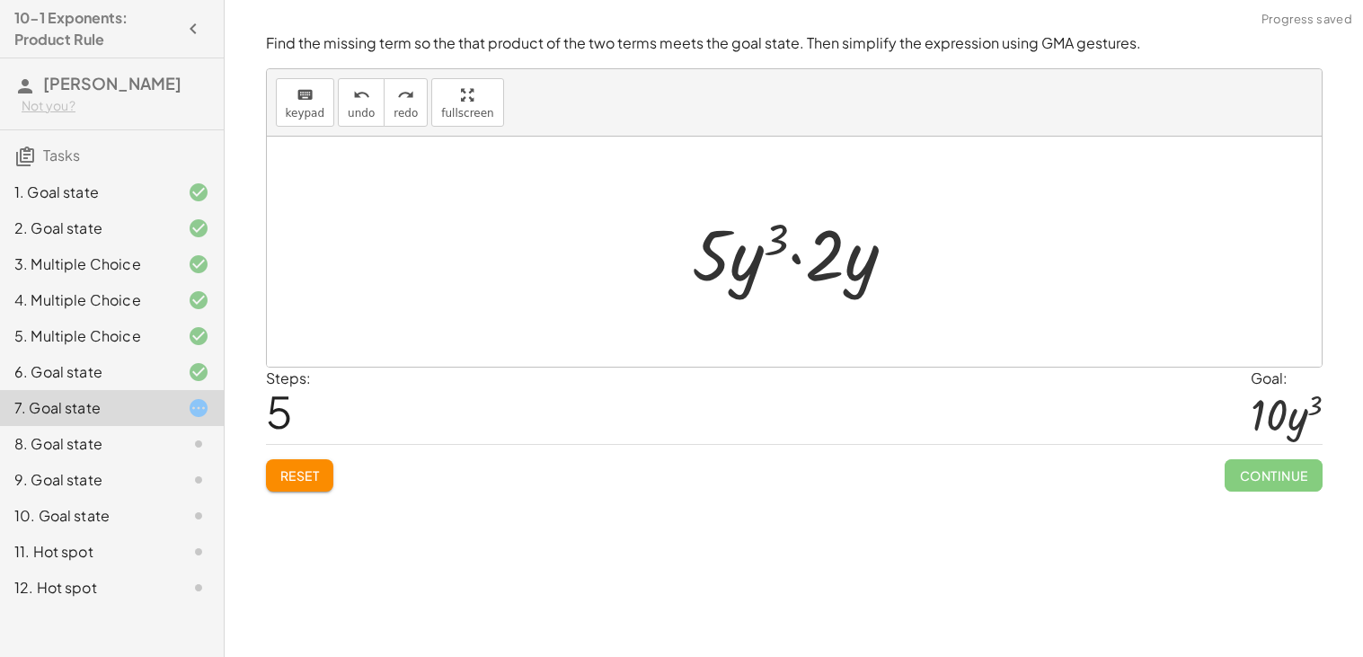
click at [765, 228] on div at bounding box center [801, 252] width 236 height 93
click at [794, 246] on div at bounding box center [801, 252] width 236 height 93
drag, startPoint x: 848, startPoint y: 270, endPoint x: 933, endPoint y: 300, distance: 89.5
click at [933, 300] on div "· ⬚ · 2 · y · y · 2 · y · 5 · y 3" at bounding box center [794, 252] width 1055 height 230
drag, startPoint x: 860, startPoint y: 245, endPoint x: 797, endPoint y: 243, distance: 63.0
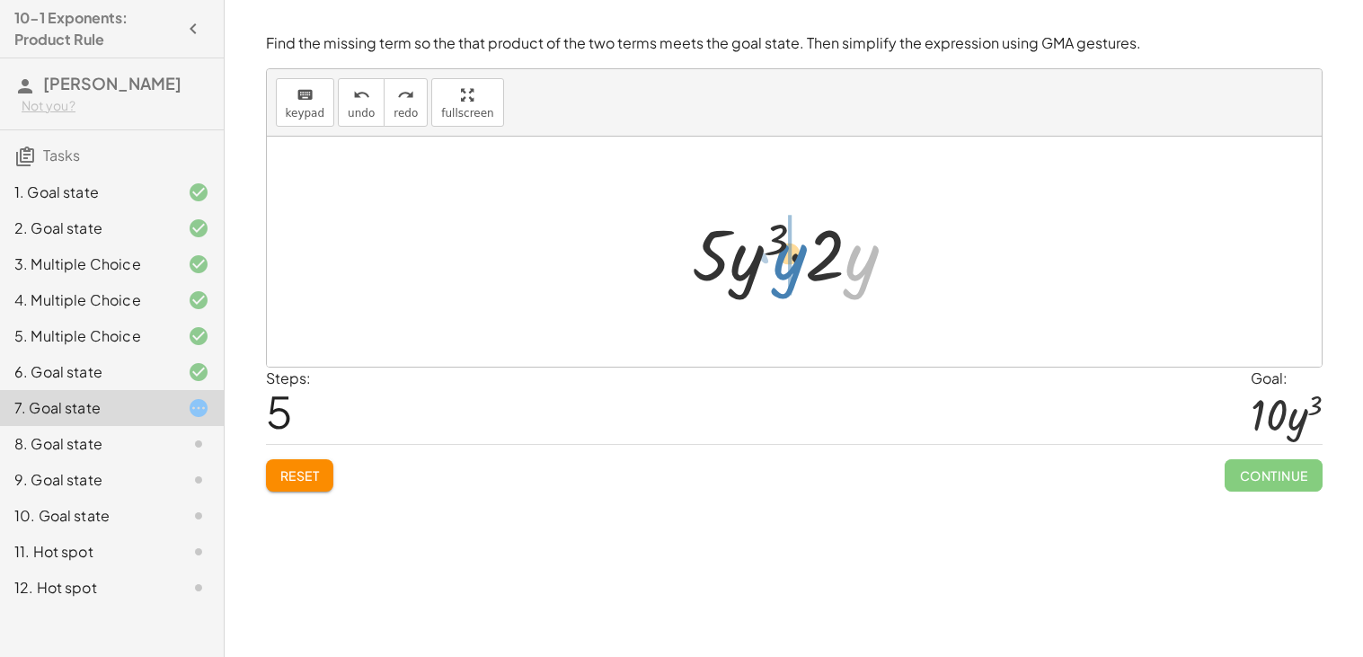
click at [797, 243] on div at bounding box center [801, 252] width 236 height 93
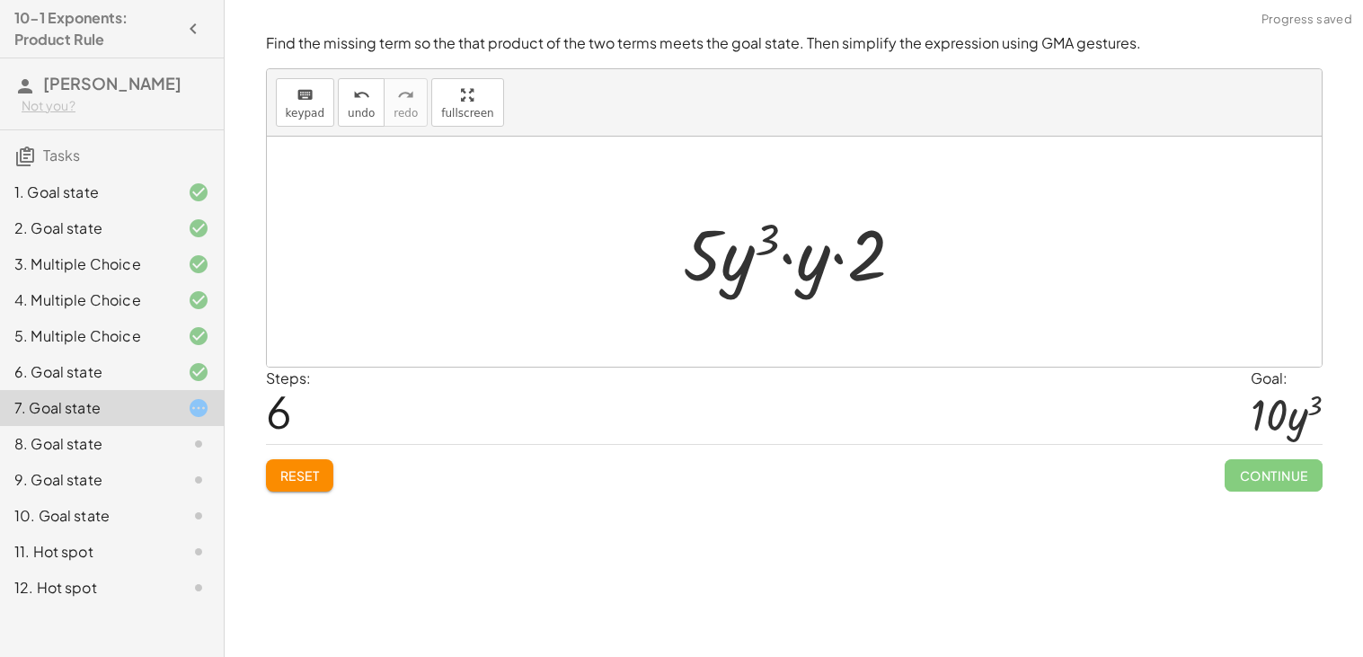
click at [802, 266] on div at bounding box center [800, 252] width 253 height 93
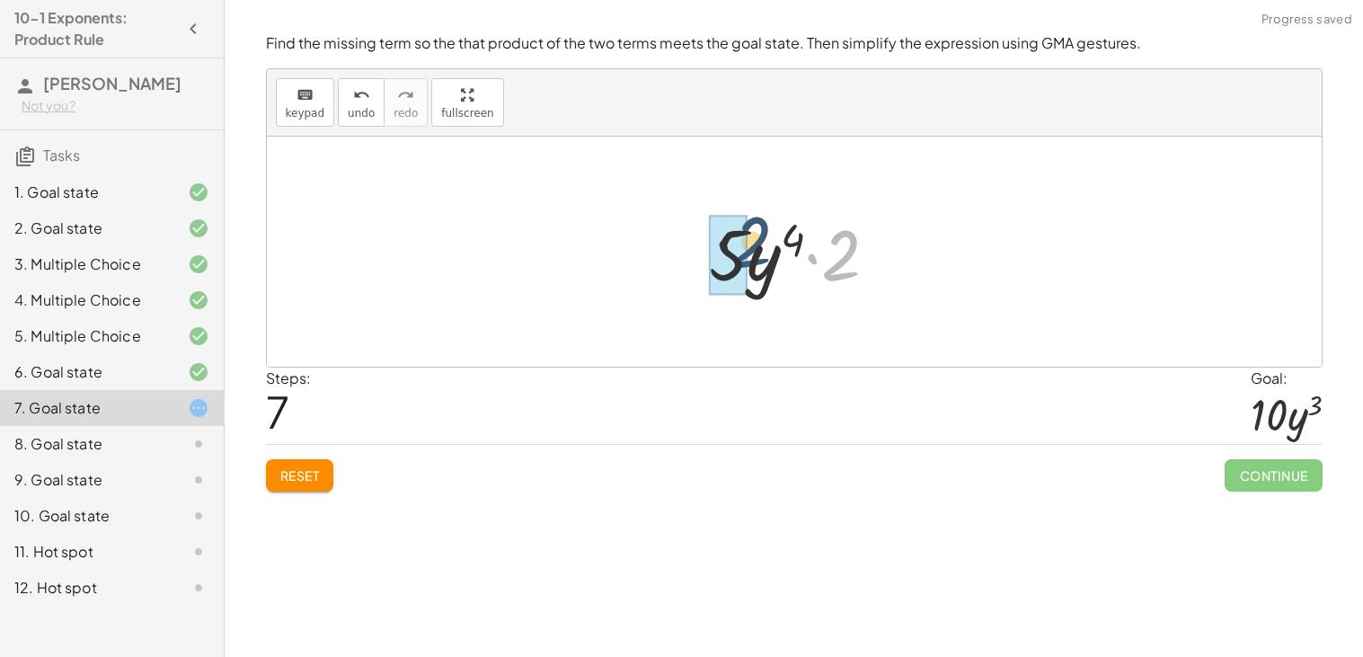
drag, startPoint x: 844, startPoint y: 262, endPoint x: 744, endPoint y: 249, distance: 100.5
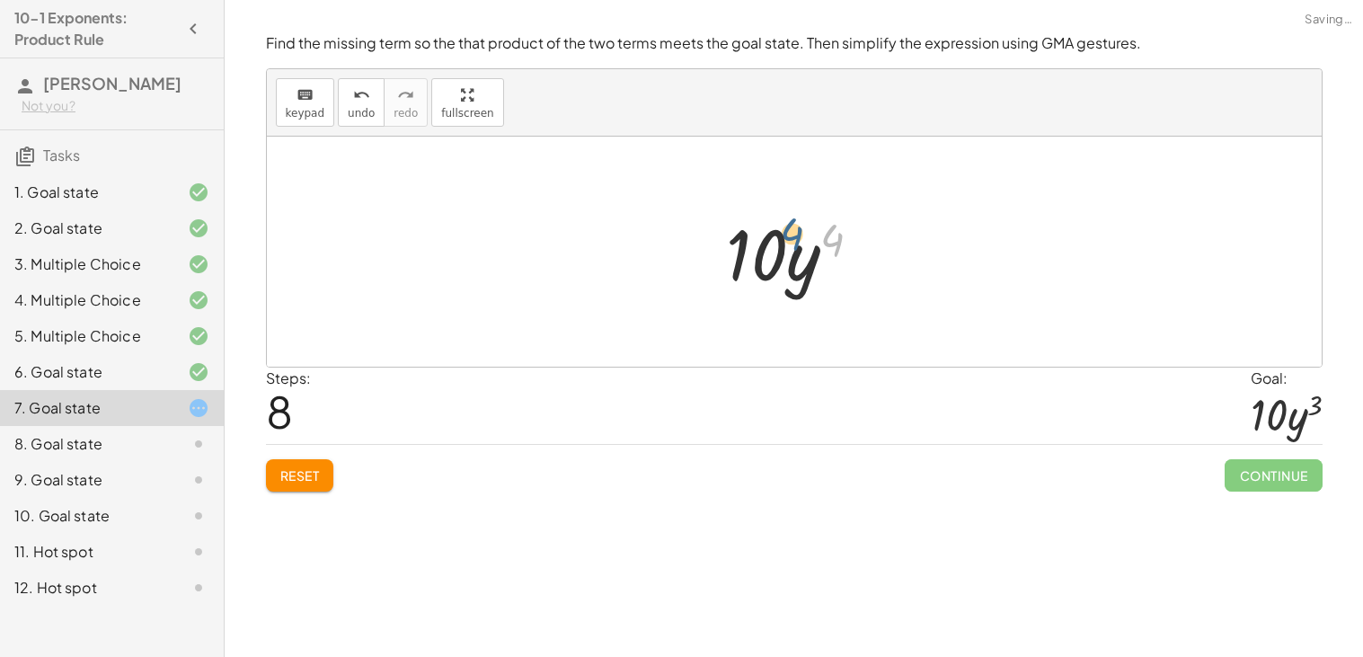
drag, startPoint x: 834, startPoint y: 235, endPoint x: 786, endPoint y: 231, distance: 47.8
click at [786, 231] on div at bounding box center [801, 252] width 168 height 93
click at [358, 89] on icon "undo" at bounding box center [361, 95] width 17 height 22
click at [0, 0] on div "Find the missing term so the that product of the two terms meets the goal state…" at bounding box center [0, 0] width 0 height 0
click at [276, 492] on button "Reset" at bounding box center [300, 475] width 68 height 32
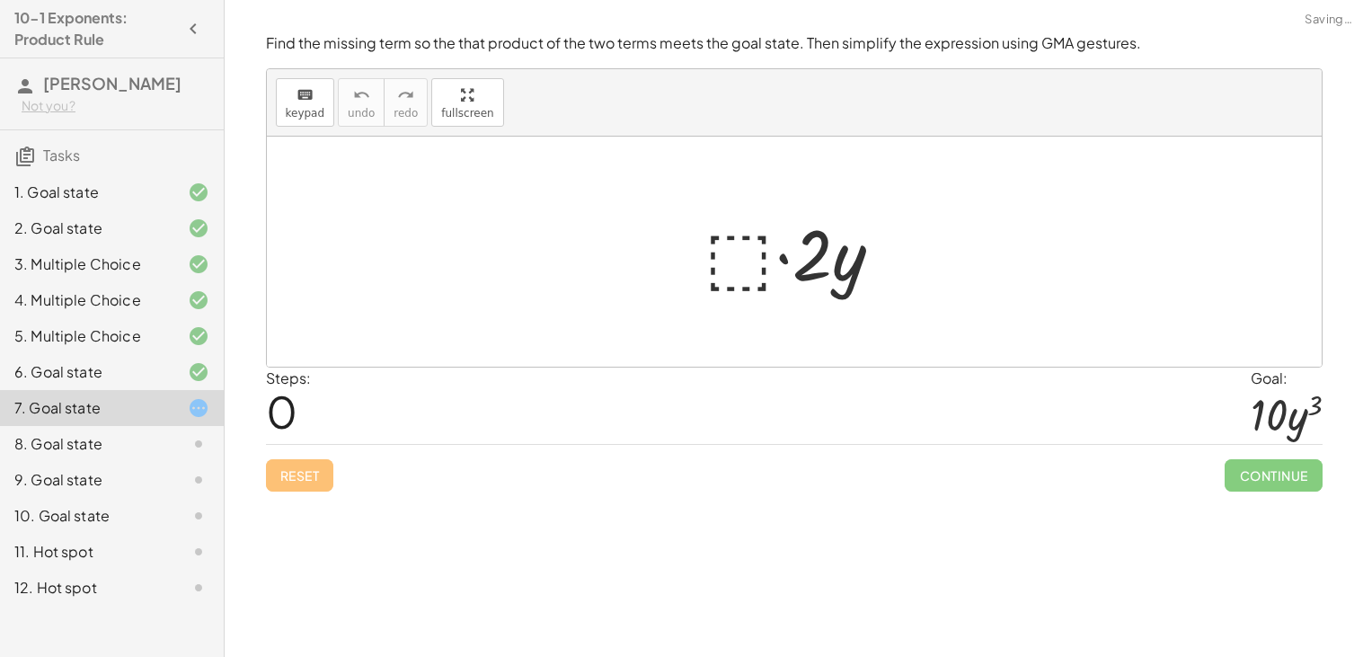
click at [727, 271] on div at bounding box center [801, 252] width 211 height 93
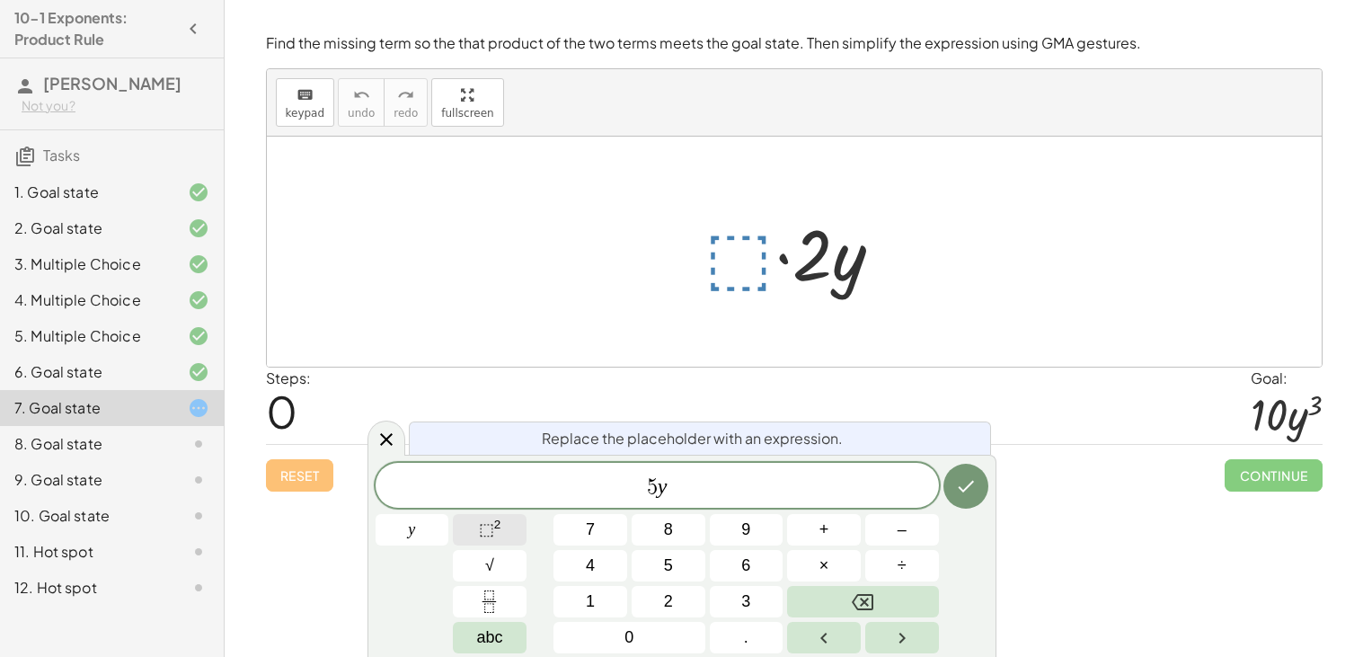
click at [510, 515] on button "⬚ 2" at bounding box center [490, 529] width 74 height 31
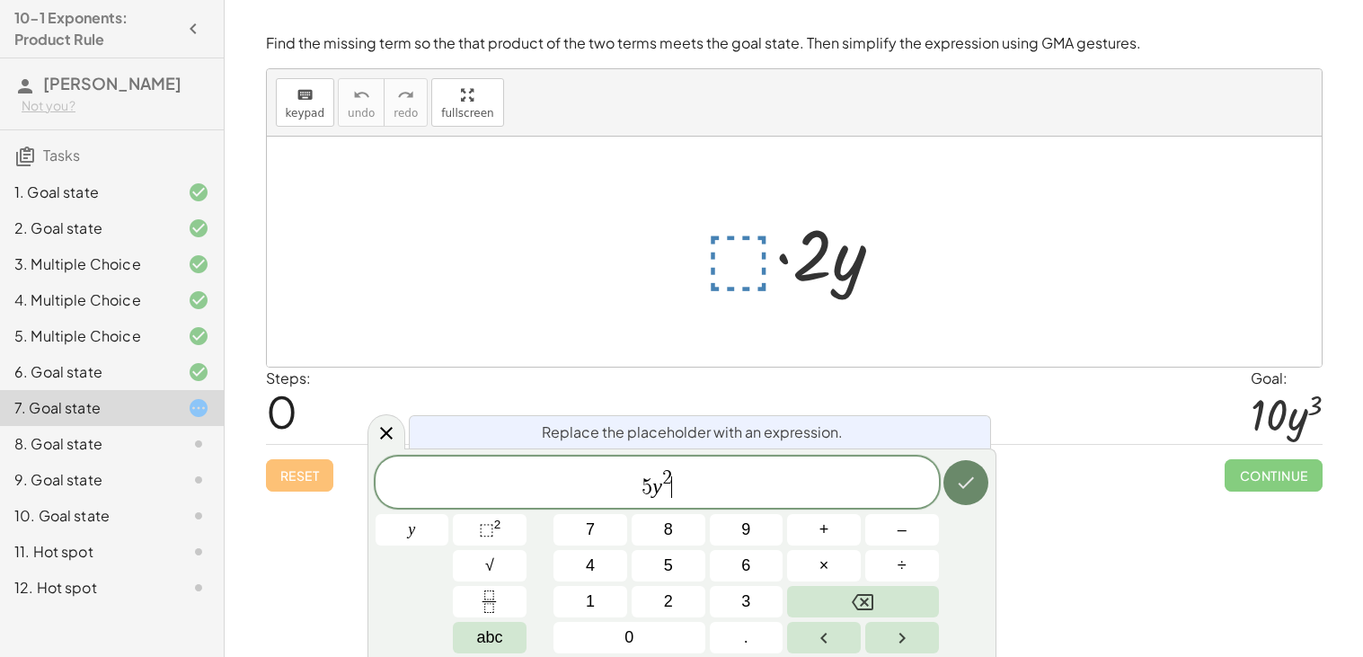
click at [961, 486] on icon "Done" at bounding box center [966, 483] width 16 height 12
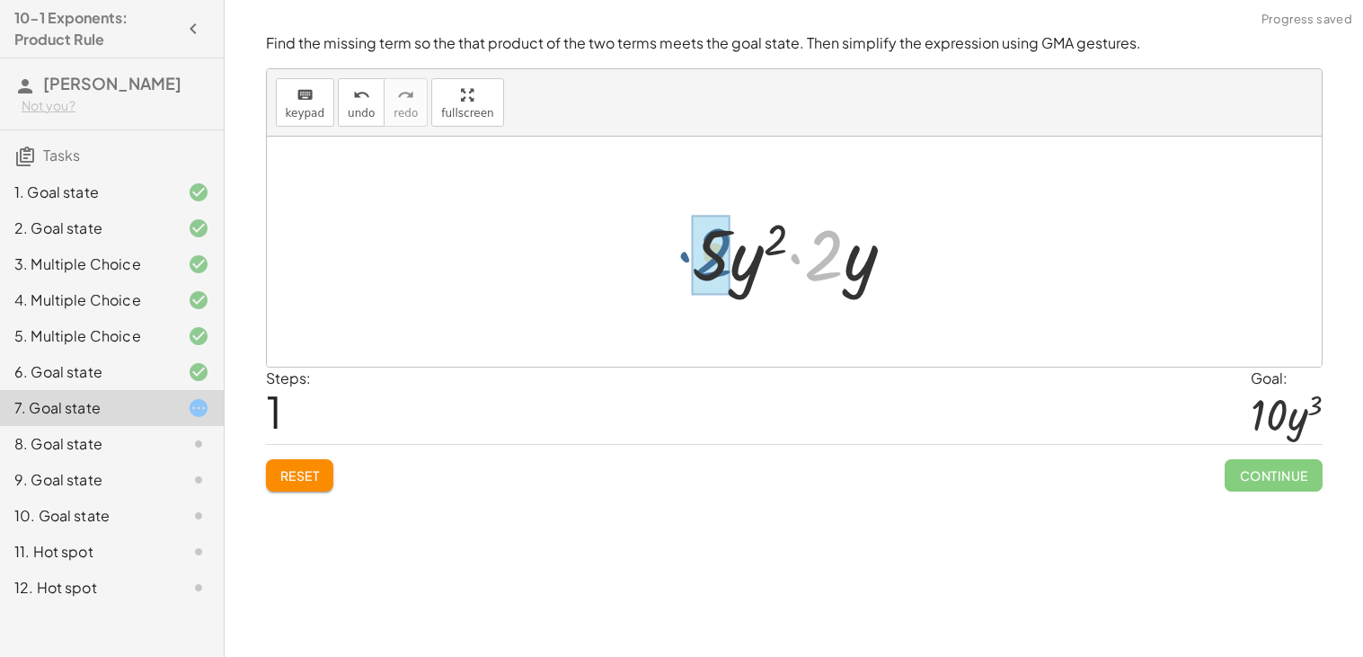
drag, startPoint x: 843, startPoint y: 265, endPoint x: 725, endPoint y: 264, distance: 117.7
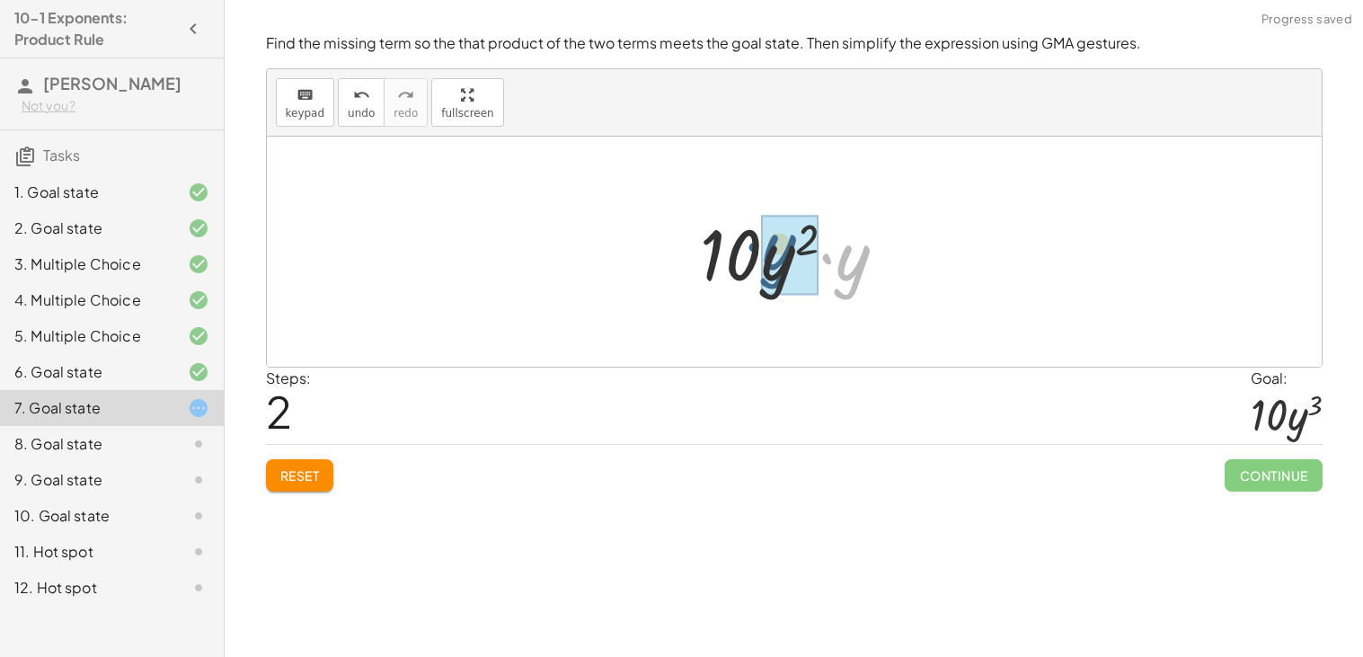
drag, startPoint x: 844, startPoint y: 273, endPoint x: 768, endPoint y: 262, distance: 76.3
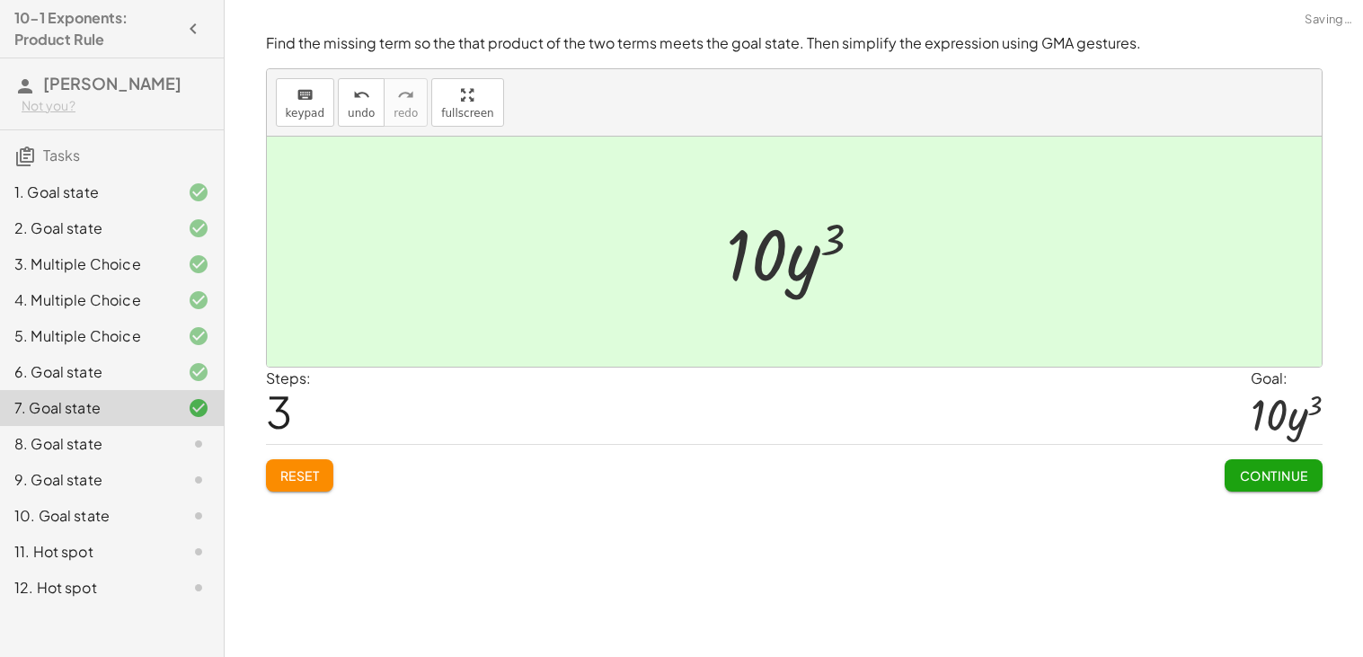
click at [1306, 480] on span "Continue" at bounding box center [1273, 475] width 68 height 16
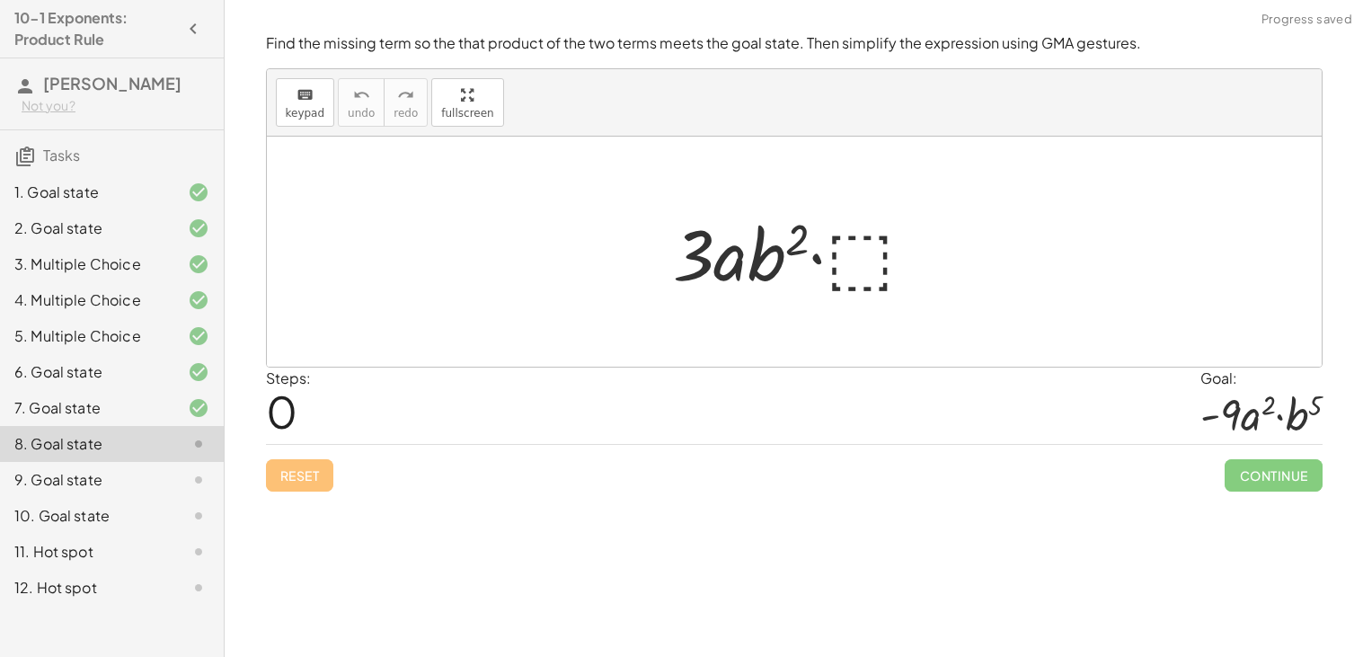
click at [879, 275] on div at bounding box center [801, 252] width 275 height 93
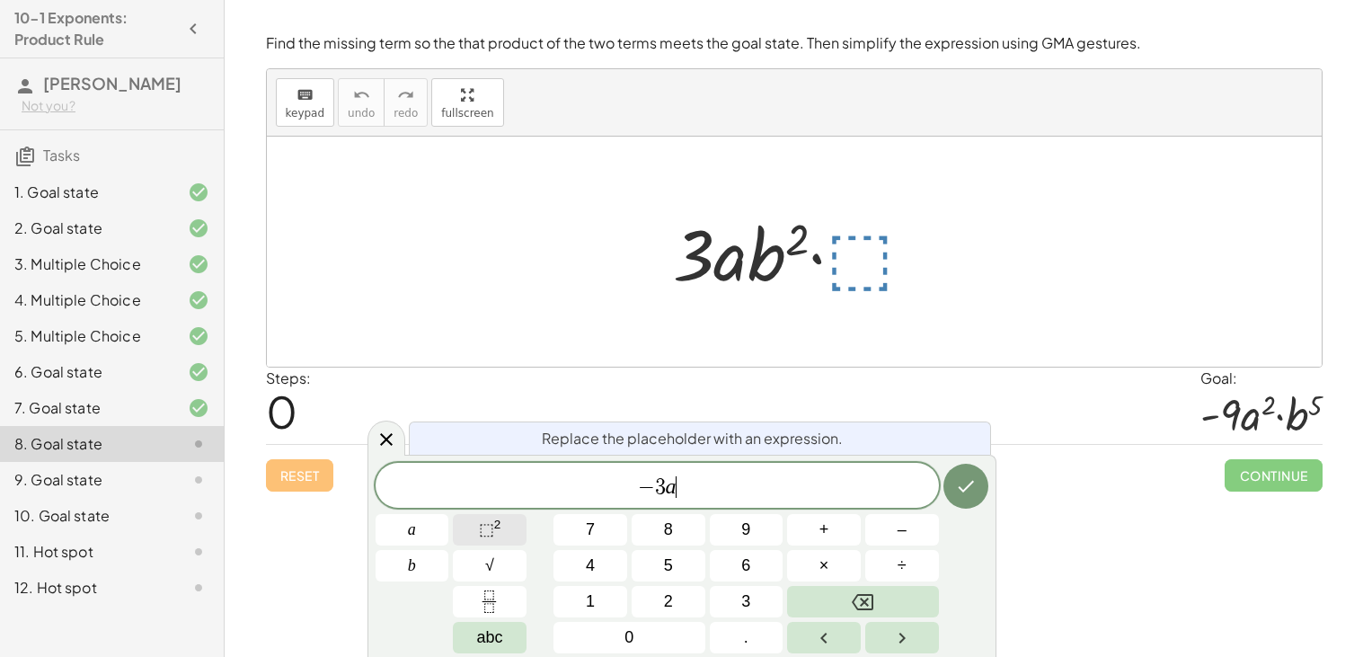
click at [492, 536] on span "⬚" at bounding box center [486, 529] width 15 height 18
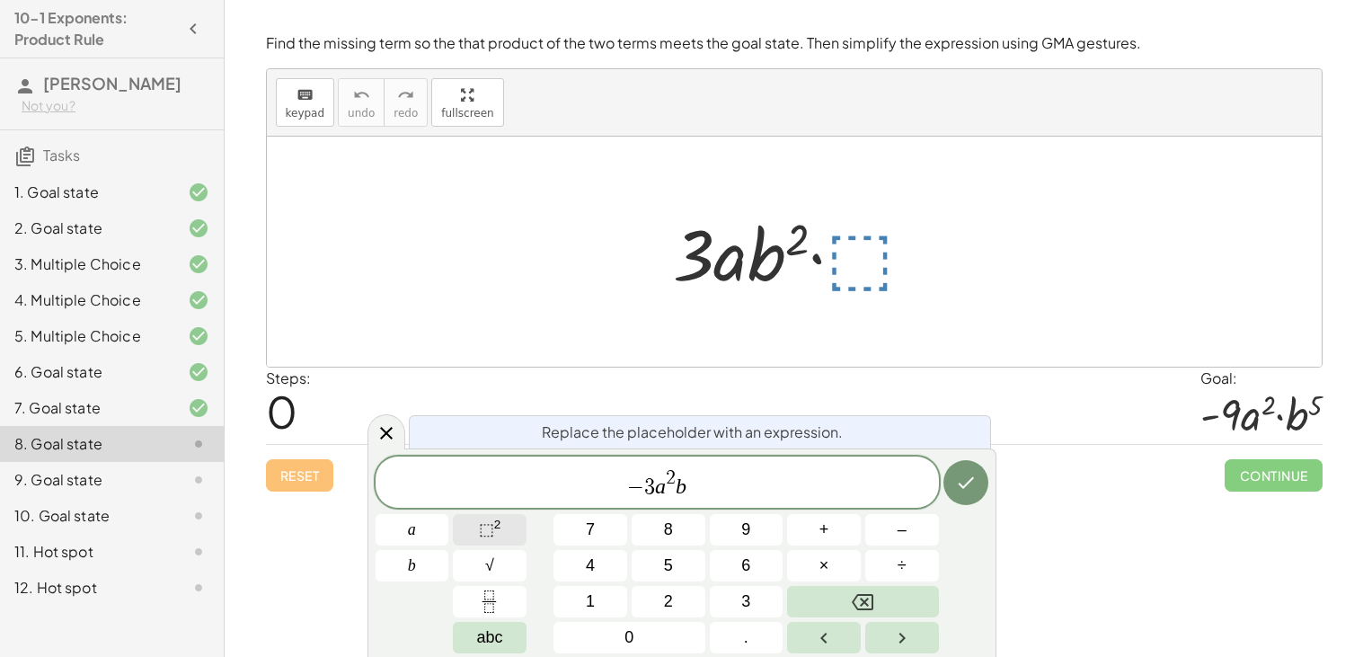
click at [504, 528] on button "⬚ 2" at bounding box center [490, 529] width 74 height 31
click at [968, 498] on button "Done" at bounding box center [966, 482] width 45 height 45
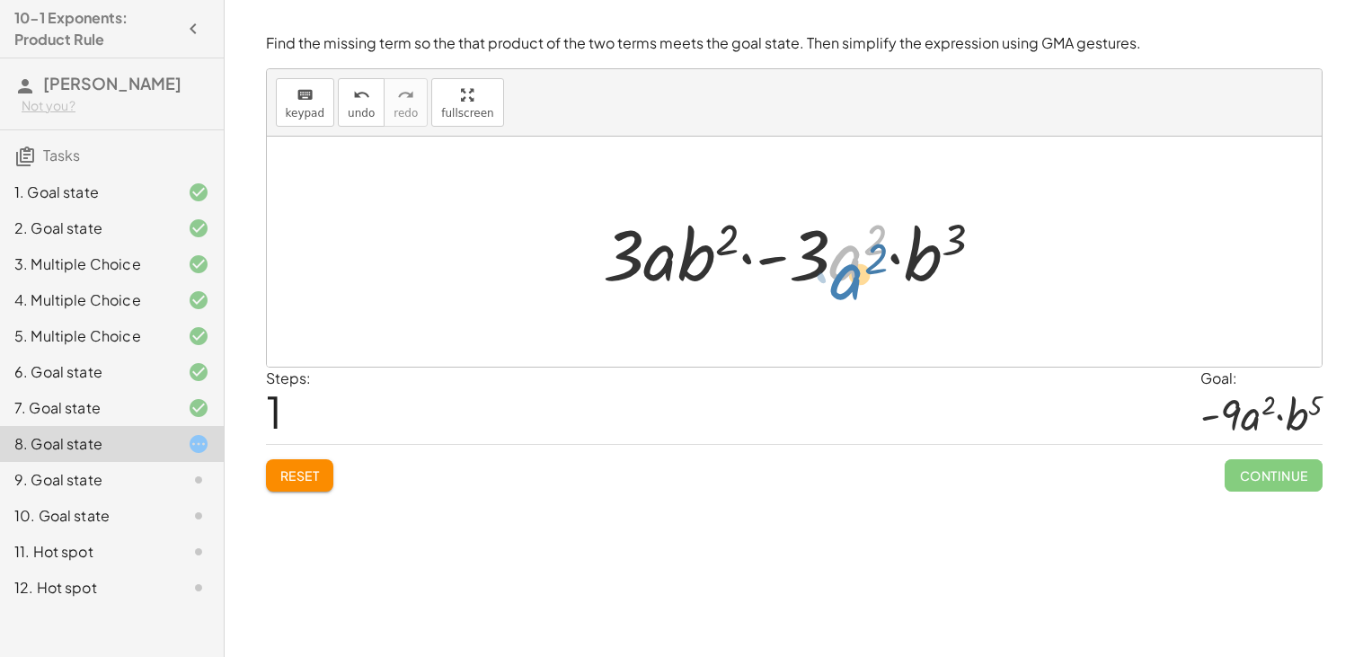
drag, startPoint x: 831, startPoint y: 276, endPoint x: 832, endPoint y: 293, distance: 17.1
click at [832, 293] on div at bounding box center [800, 252] width 413 height 93
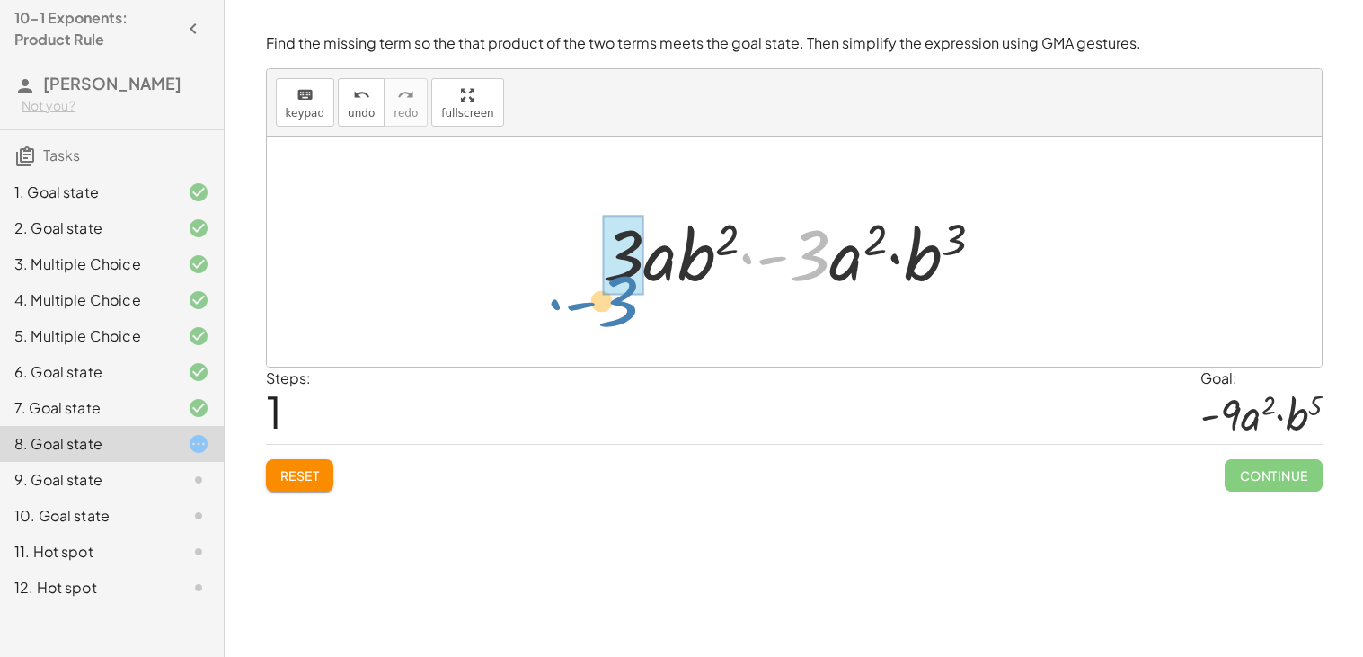
drag, startPoint x: 817, startPoint y: 244, endPoint x: 625, endPoint y: 290, distance: 197.7
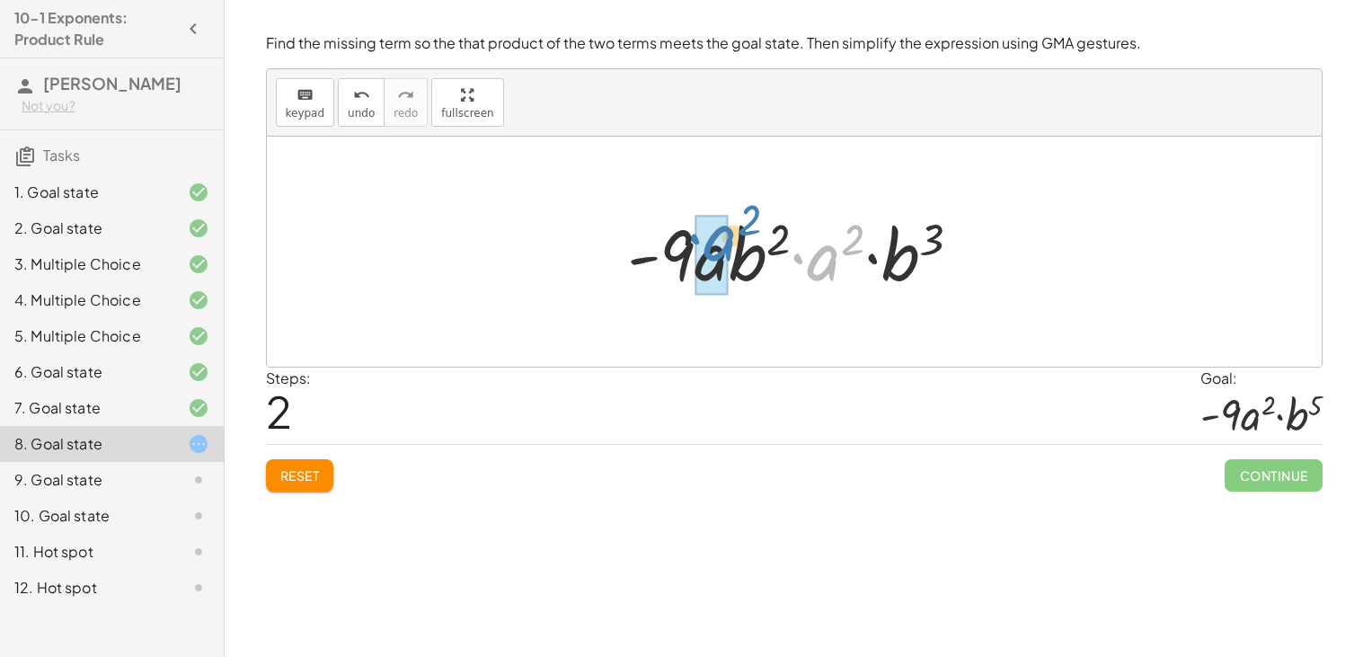
drag, startPoint x: 826, startPoint y: 273, endPoint x: 723, endPoint y: 258, distance: 104.5
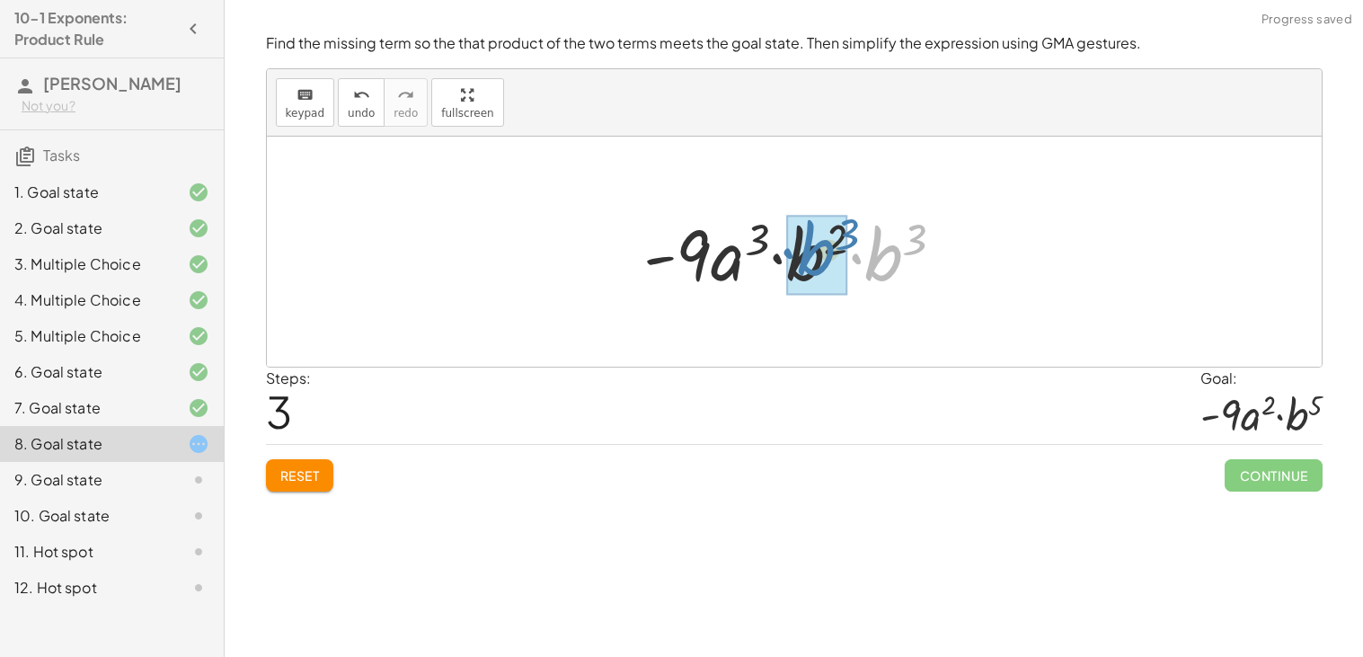
drag, startPoint x: 880, startPoint y: 251, endPoint x: 811, endPoint y: 245, distance: 69.4
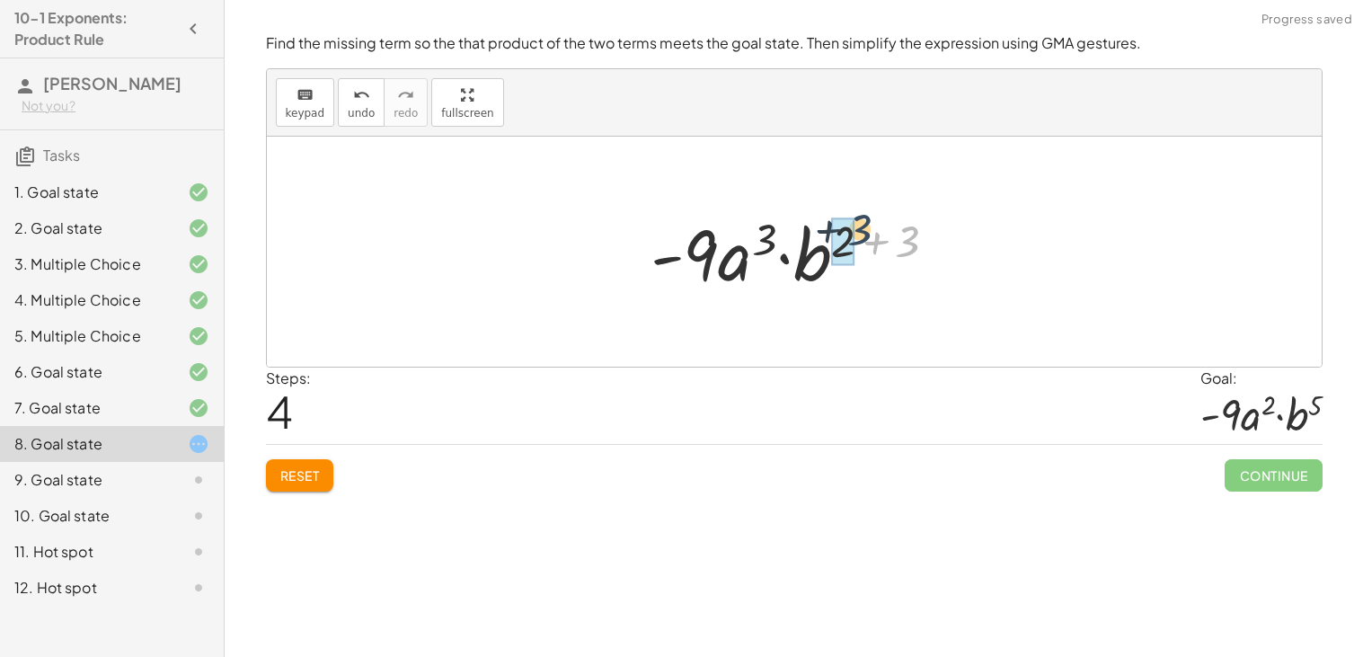
drag, startPoint x: 909, startPoint y: 236, endPoint x: 858, endPoint y: 227, distance: 52.0
click at [858, 227] on div at bounding box center [801, 252] width 319 height 93
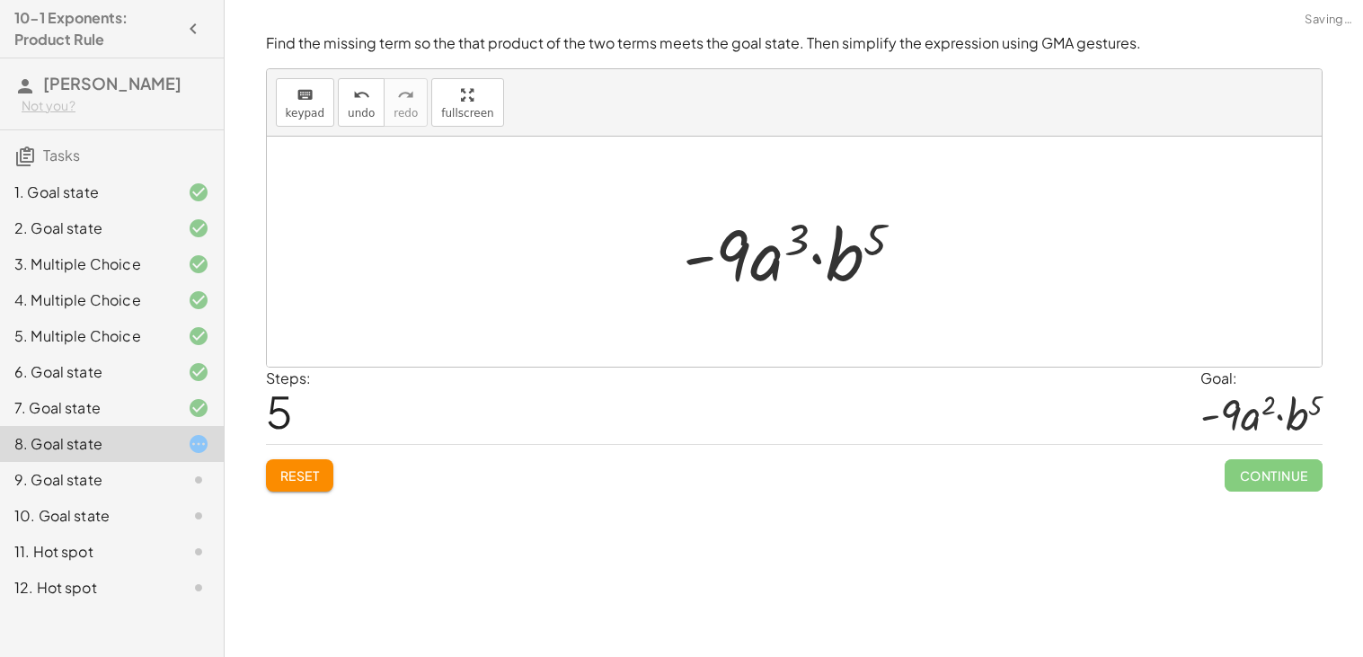
click at [794, 234] on div at bounding box center [800, 252] width 253 height 93
click at [355, 111] on span "undo" at bounding box center [361, 113] width 27 height 13
click at [304, 478] on span "Reset" at bounding box center [300, 475] width 40 height 16
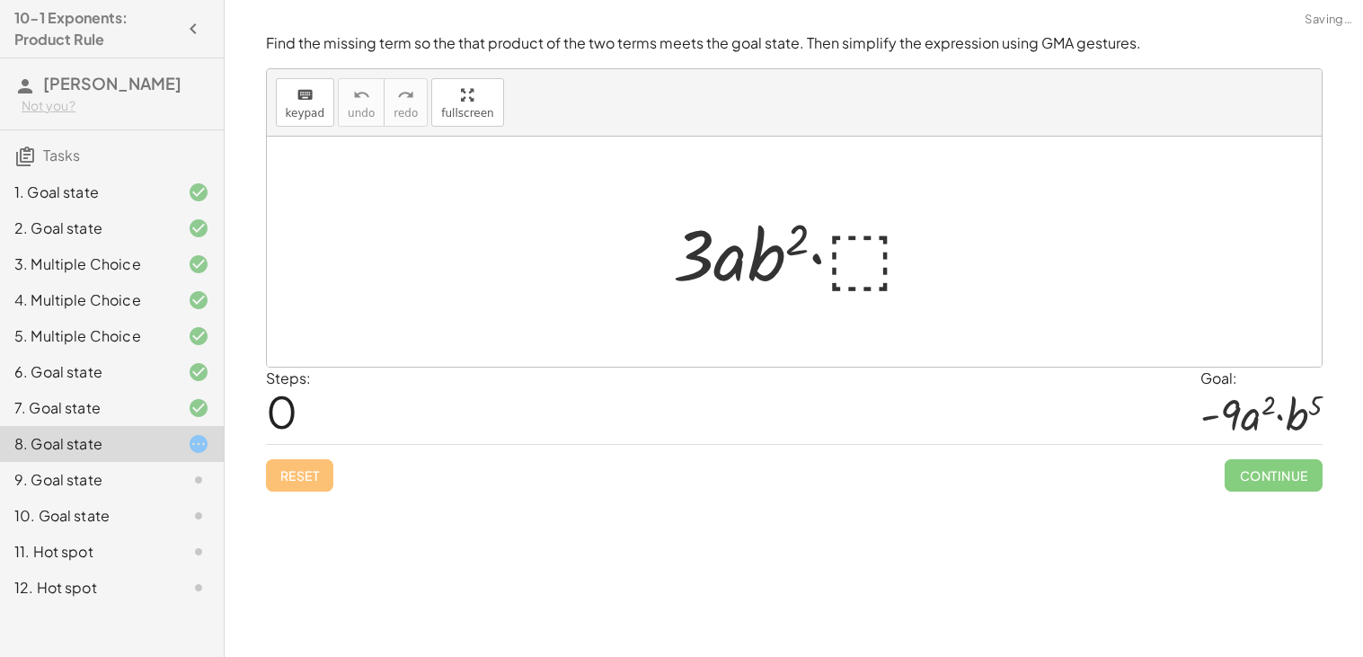
click at [868, 269] on div at bounding box center [801, 252] width 275 height 93
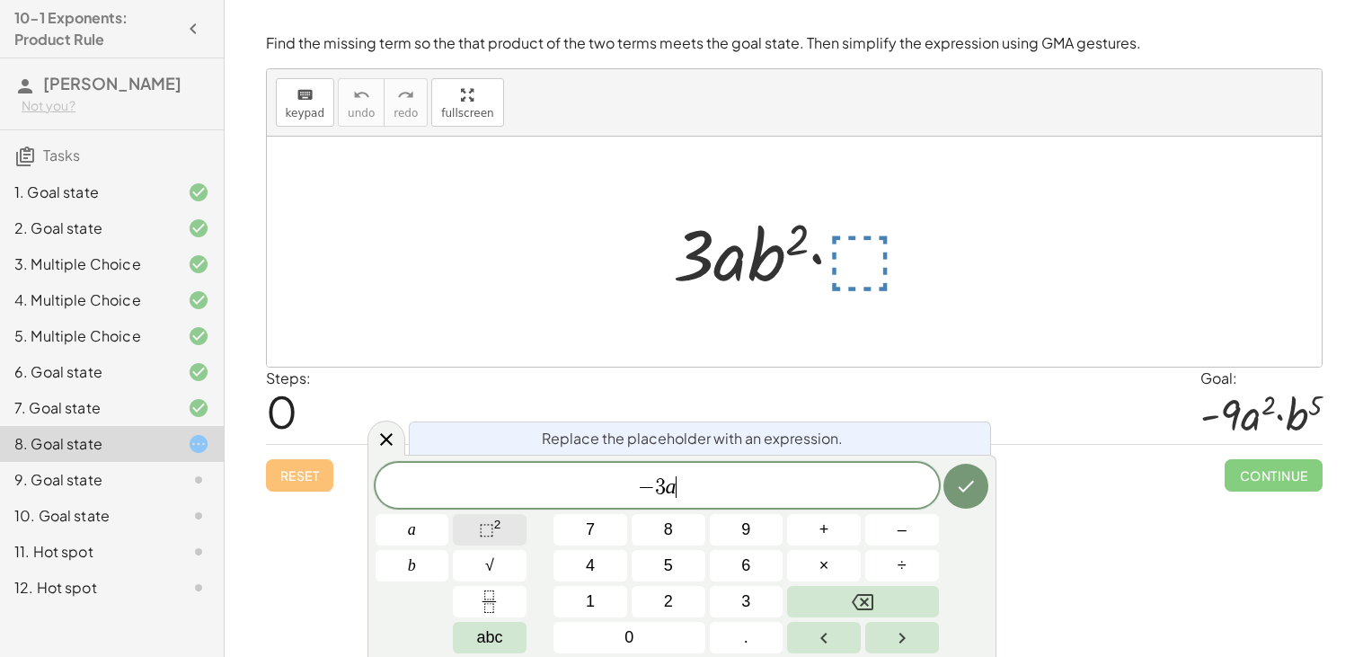
click at [501, 521] on sup "2" at bounding box center [497, 524] width 7 height 13
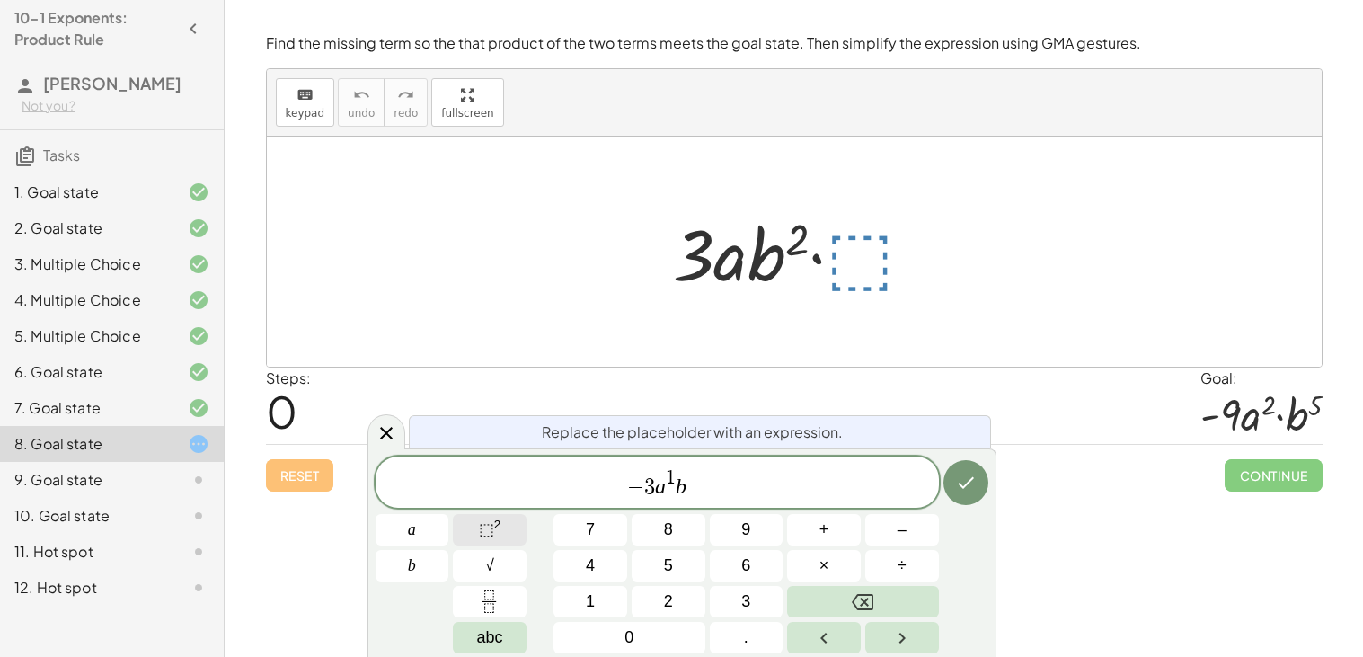
click at [489, 525] on span "⬚" at bounding box center [486, 529] width 15 height 18
click at [982, 473] on button "Done" at bounding box center [966, 482] width 45 height 45
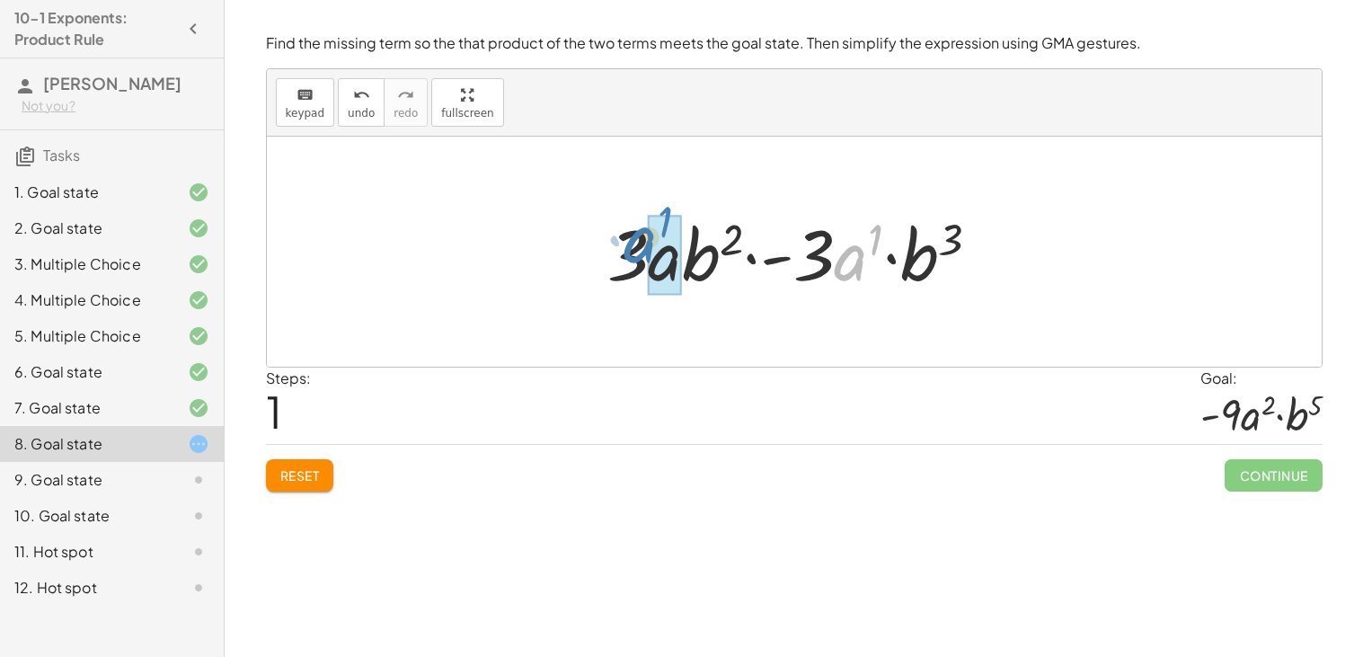
drag, startPoint x: 846, startPoint y: 266, endPoint x: 640, endPoint y: 248, distance: 206.6
click at [640, 248] on div at bounding box center [801, 252] width 404 height 93
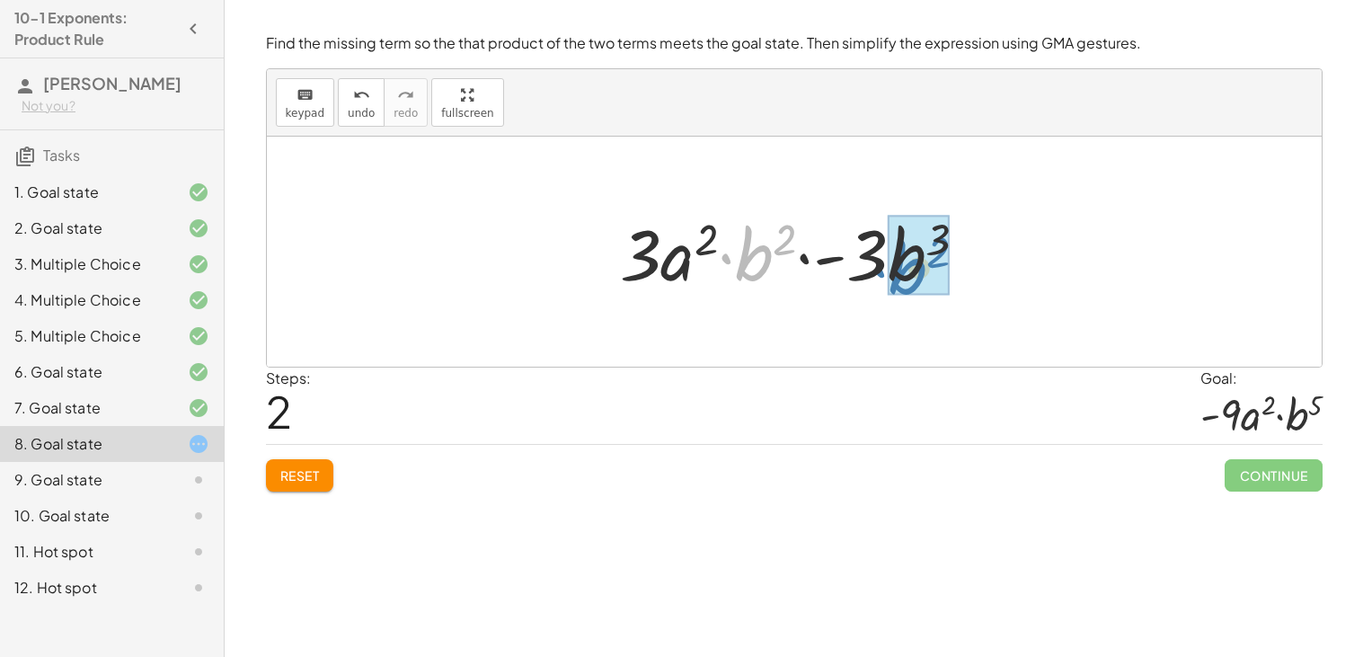
drag, startPoint x: 766, startPoint y: 253, endPoint x: 931, endPoint y: 263, distance: 165.6
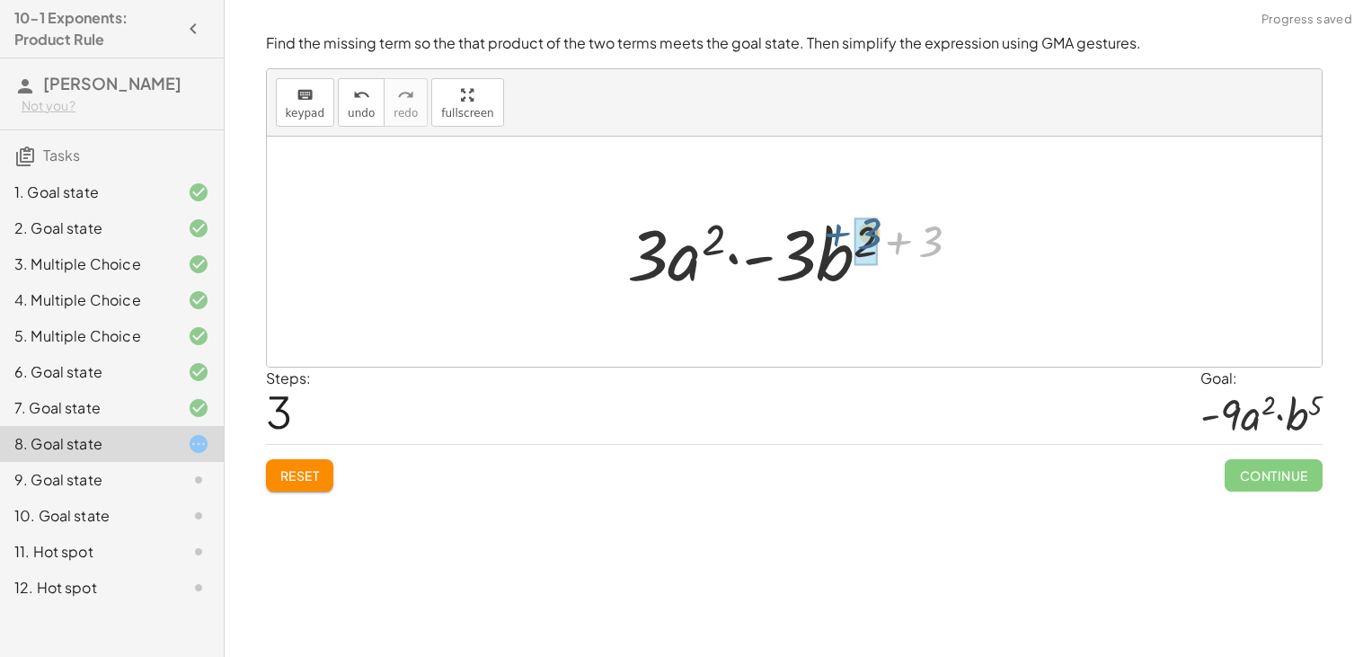
drag, startPoint x: 931, startPoint y: 249, endPoint x: 869, endPoint y: 241, distance: 62.5
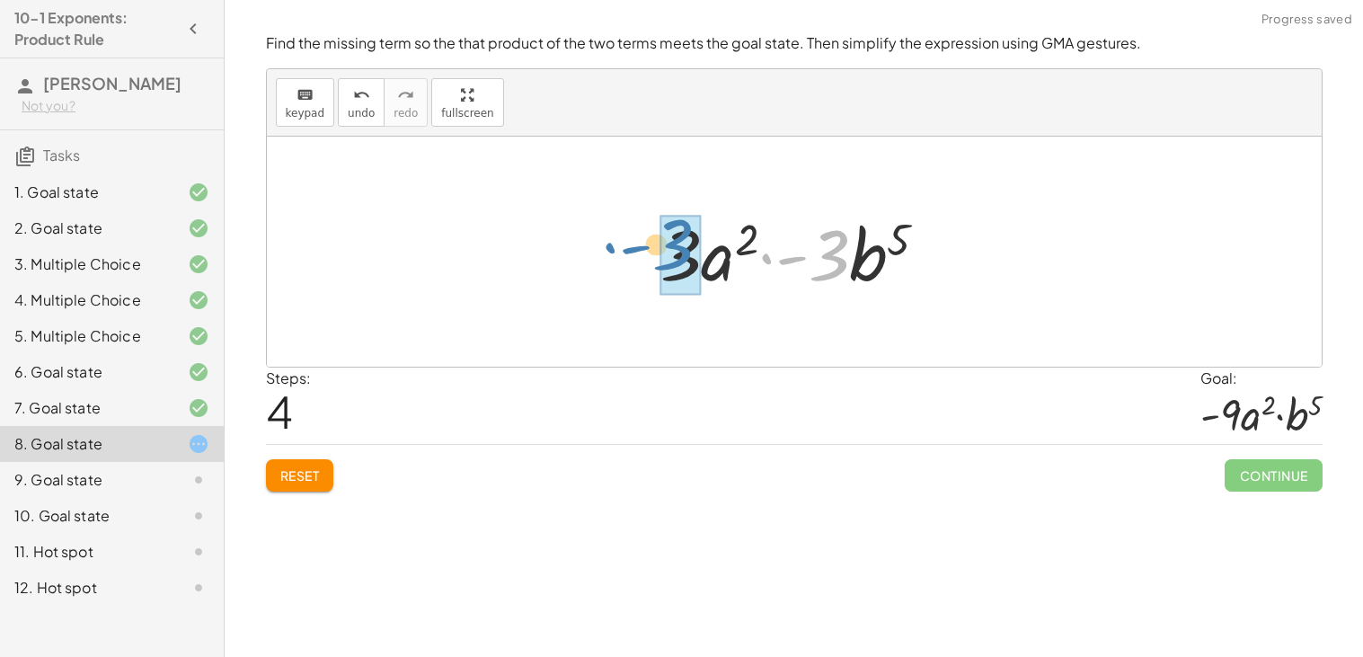
drag, startPoint x: 838, startPoint y: 265, endPoint x: 686, endPoint y: 254, distance: 153.2
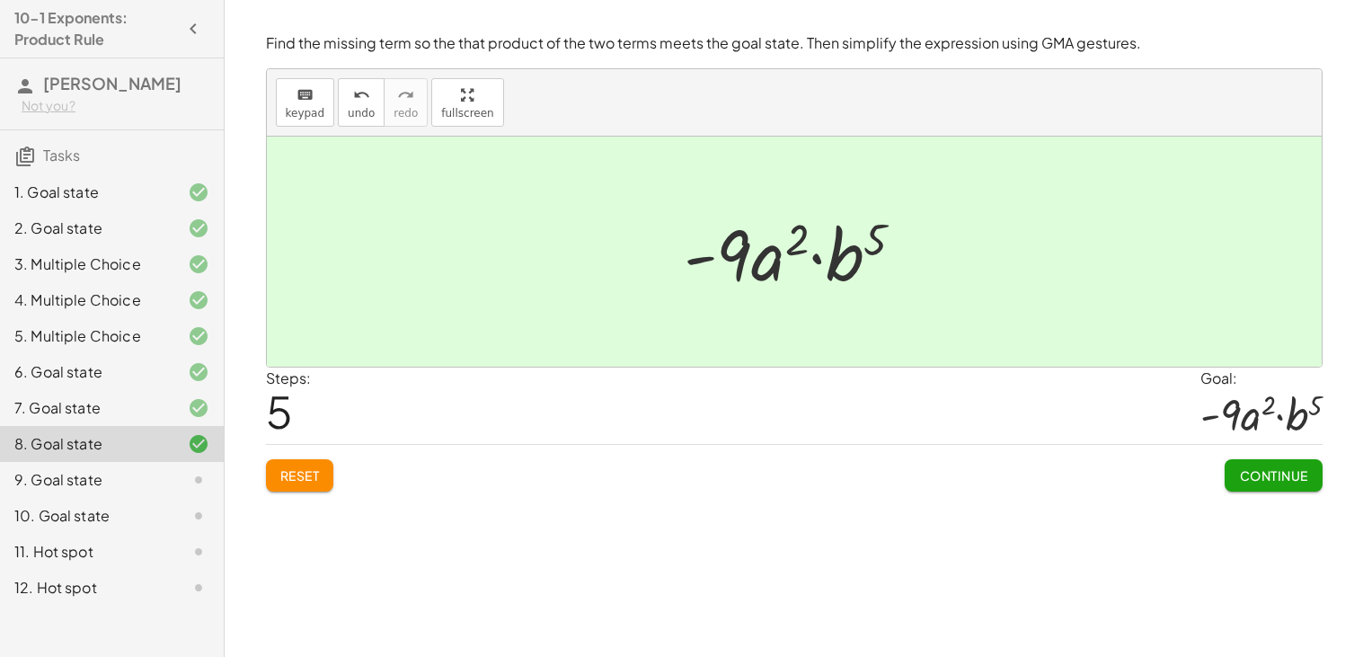
click at [0, 0] on div "Find the missing term so the that product of the two terms meets the goal state…" at bounding box center [0, 0] width 0 height 0
click at [1269, 481] on span "Continue" at bounding box center [1273, 475] width 68 height 16
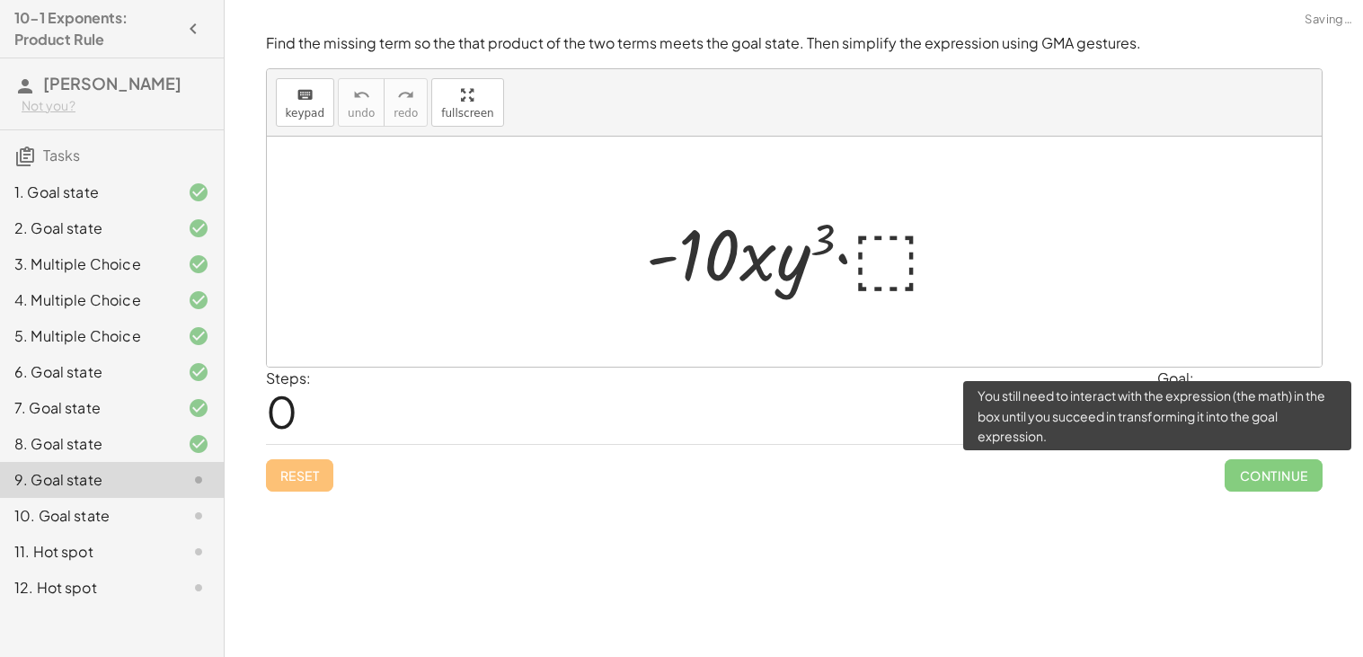
click at [1269, 481] on span "Continue" at bounding box center [1273, 475] width 97 height 32
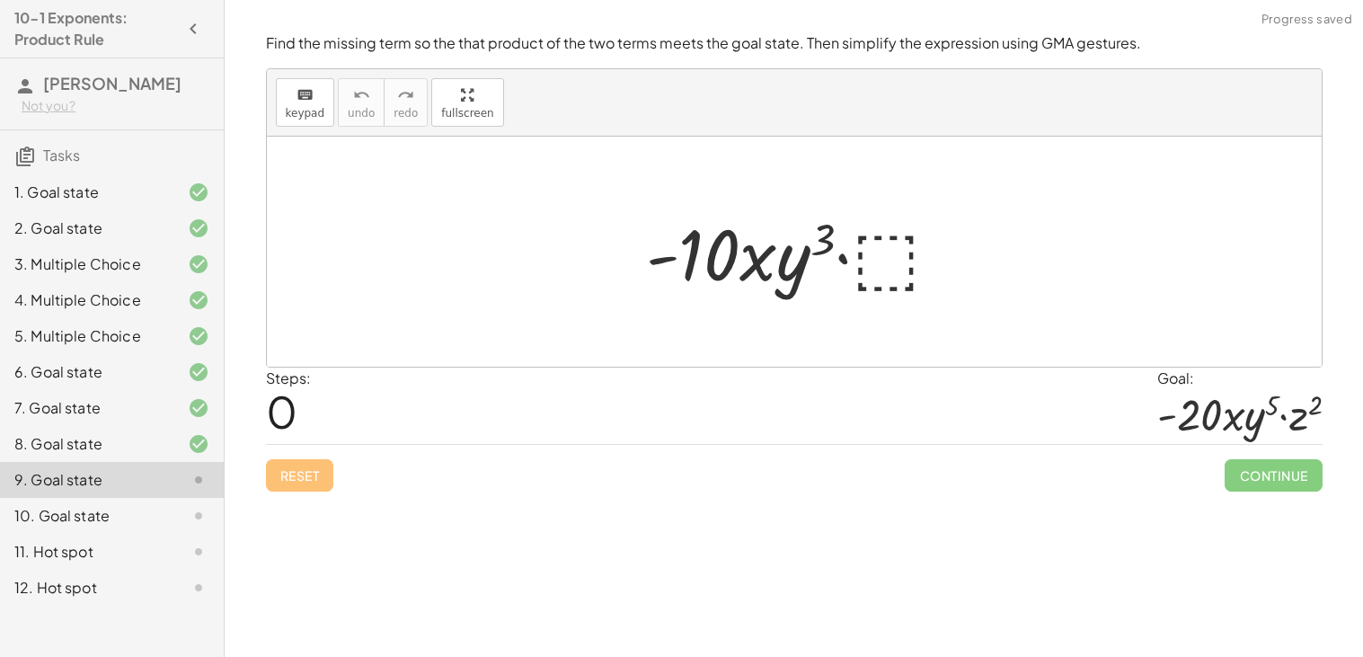
click at [891, 261] on div at bounding box center [800, 252] width 327 height 93
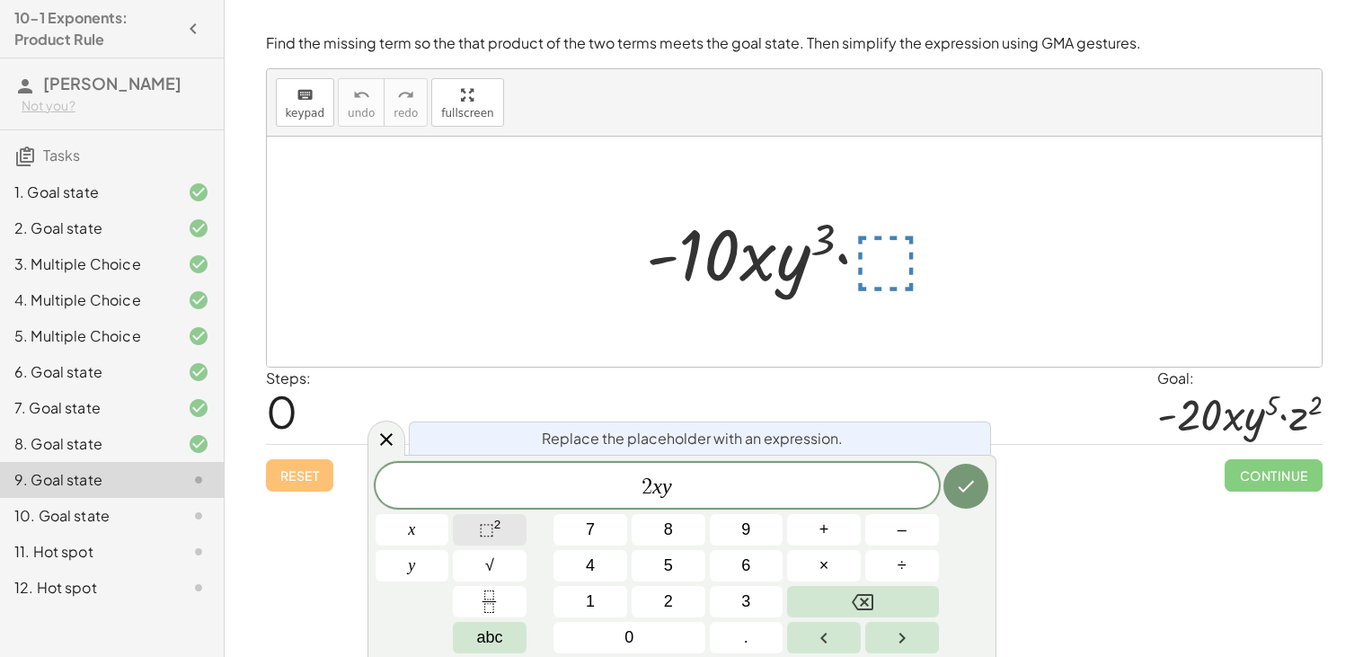
click at [491, 536] on span "⬚" at bounding box center [486, 529] width 15 height 18
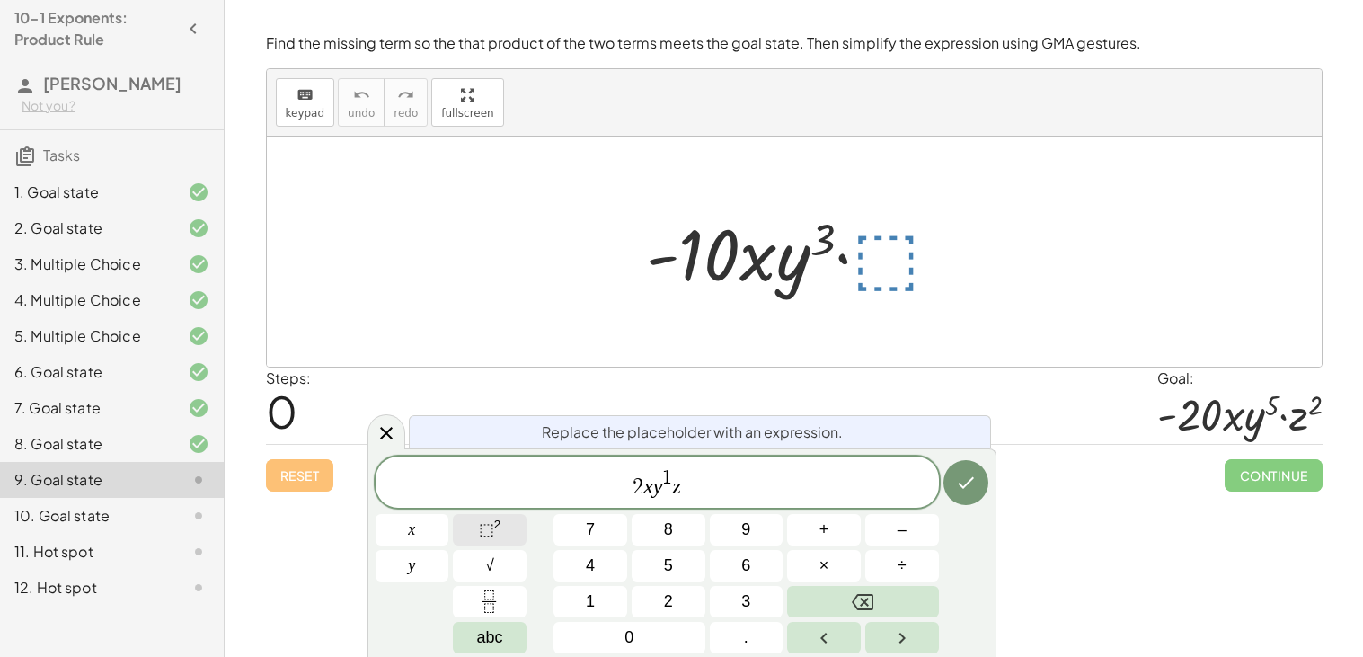
click at [479, 535] on span "⬚" at bounding box center [486, 529] width 15 height 18
click at [963, 489] on icon "Done" at bounding box center [966, 483] width 22 height 22
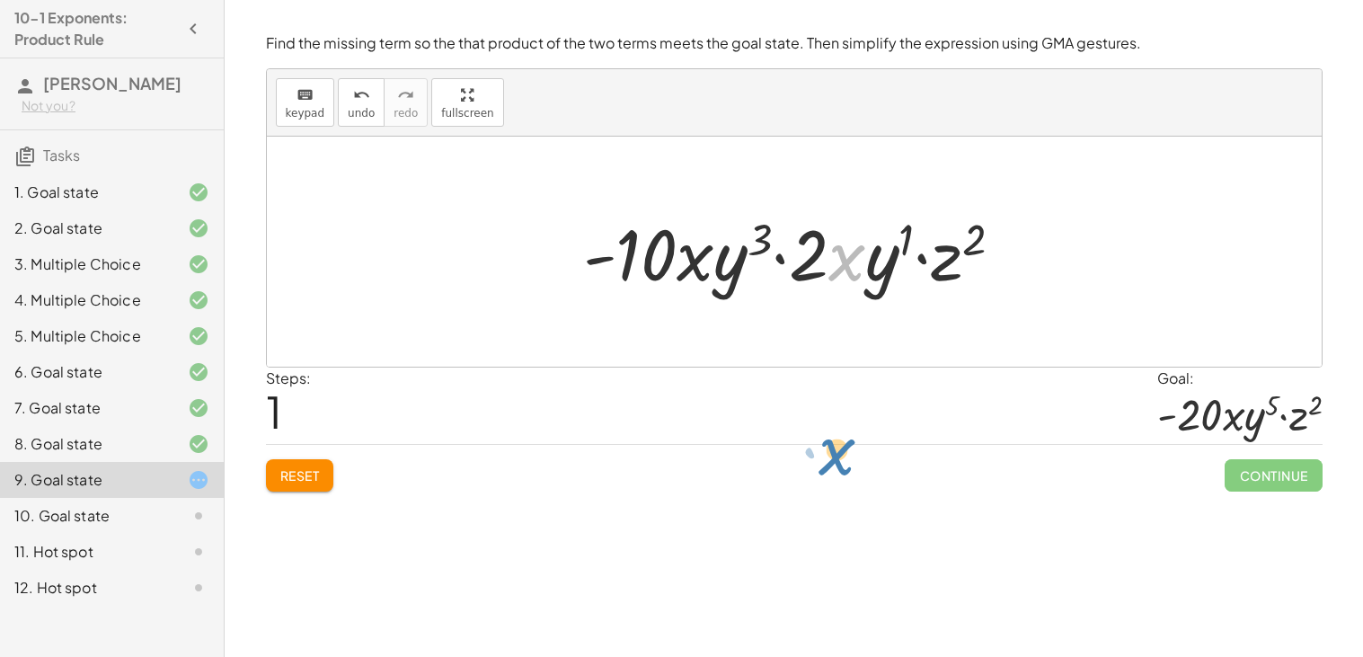
drag, startPoint x: 831, startPoint y: 272, endPoint x: 821, endPoint y: 466, distance: 194.4
click at [0, 0] on div "Find the missing term so the that product of the two terms meets the goal state…" at bounding box center [0, 0] width 0 height 0
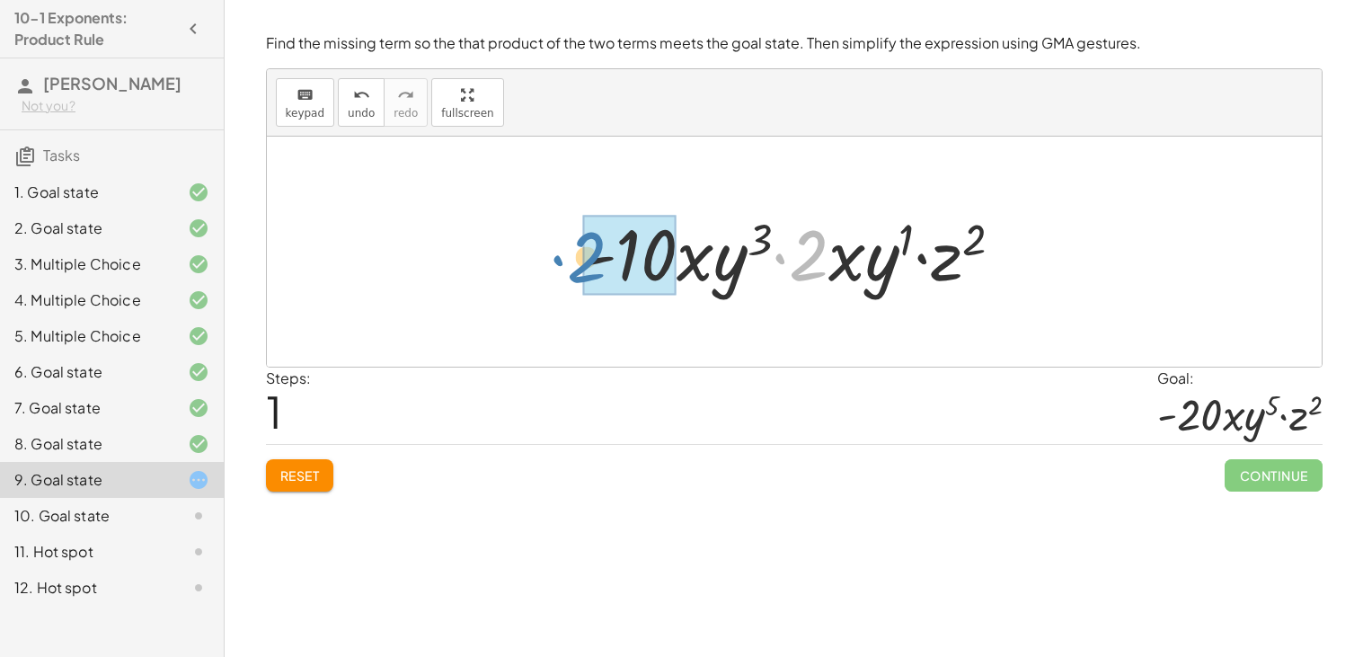
drag, startPoint x: 802, startPoint y: 276, endPoint x: 584, endPoint y: 278, distance: 217.5
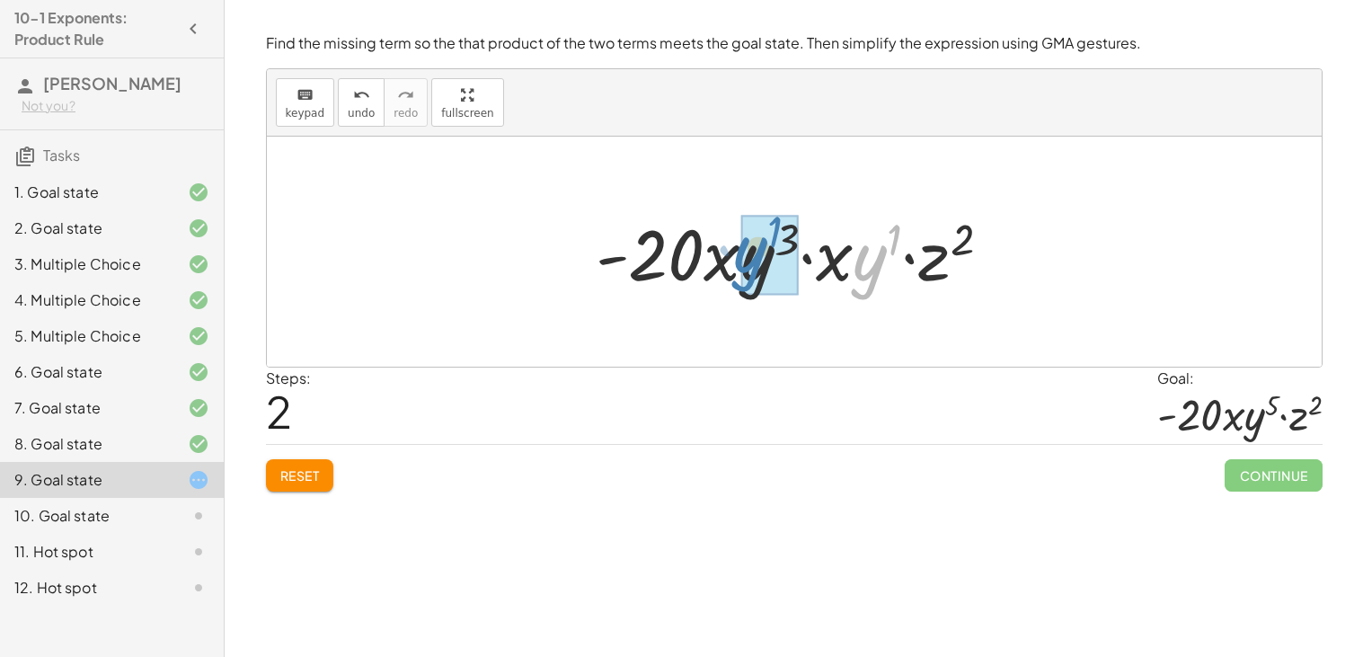
drag, startPoint x: 870, startPoint y: 269, endPoint x: 749, endPoint y: 262, distance: 121.5
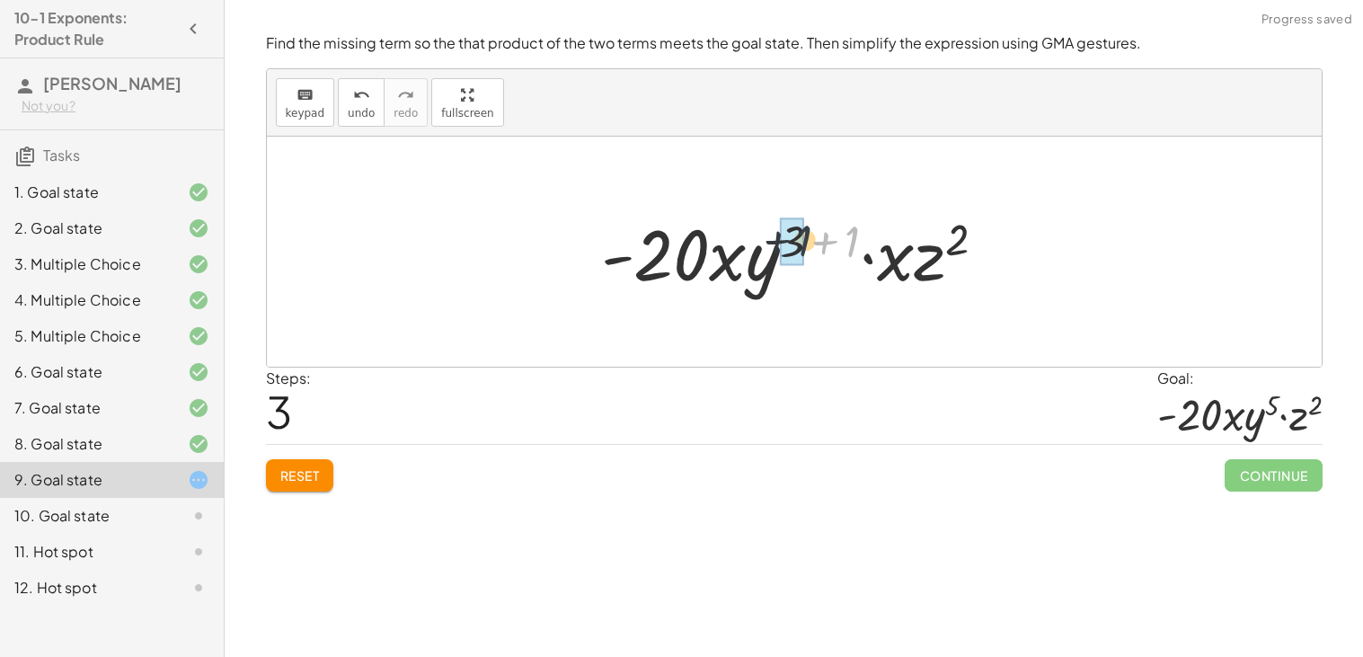
drag, startPoint x: 853, startPoint y: 229, endPoint x: 801, endPoint y: 229, distance: 52.1
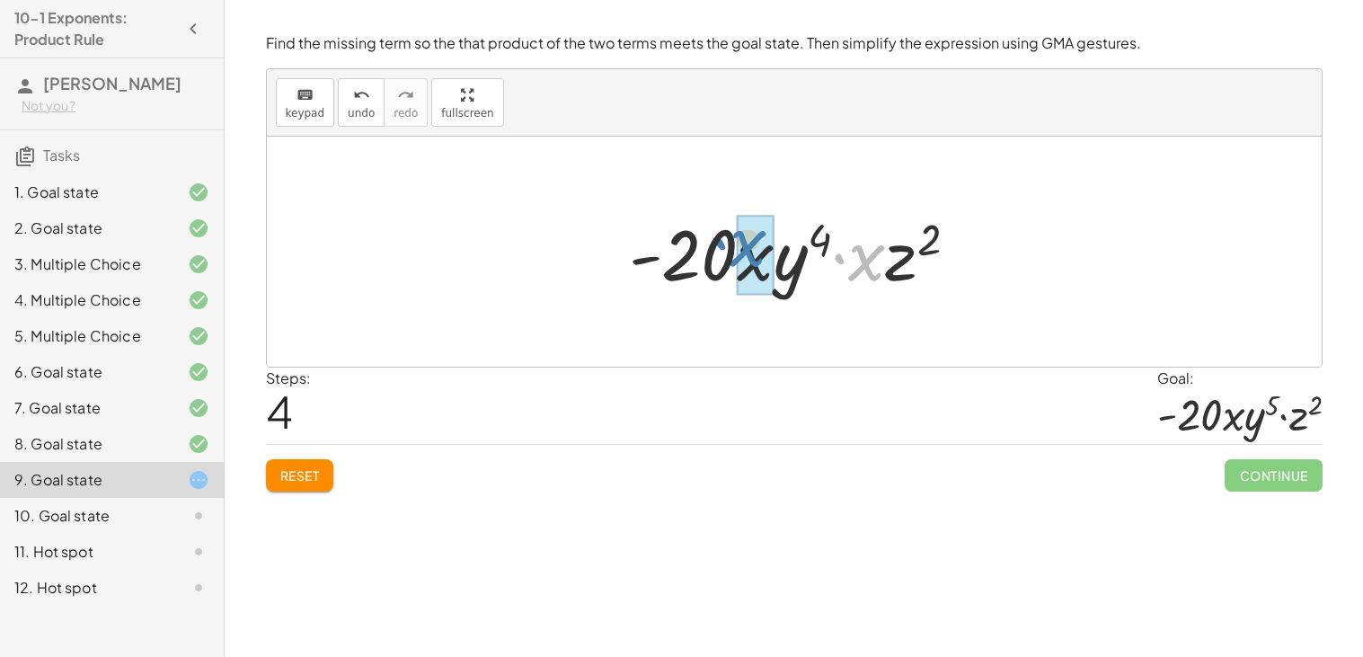
drag, startPoint x: 877, startPoint y: 272, endPoint x: 763, endPoint y: 258, distance: 115.0
drag, startPoint x: 862, startPoint y: 240, endPoint x: 780, endPoint y: 233, distance: 82.1
click at [780, 233] on div at bounding box center [801, 252] width 366 height 93
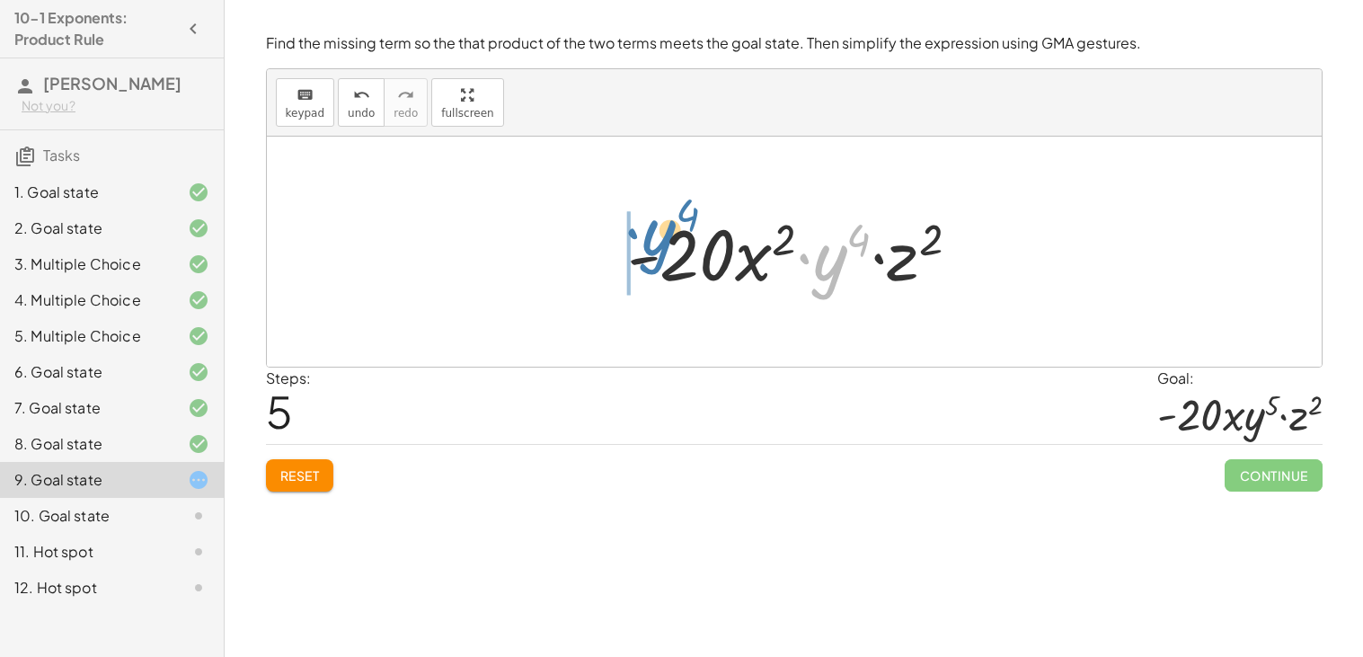
drag, startPoint x: 831, startPoint y: 270, endPoint x: 663, endPoint y: 245, distance: 169.8
click at [663, 245] on div at bounding box center [801, 252] width 366 height 93
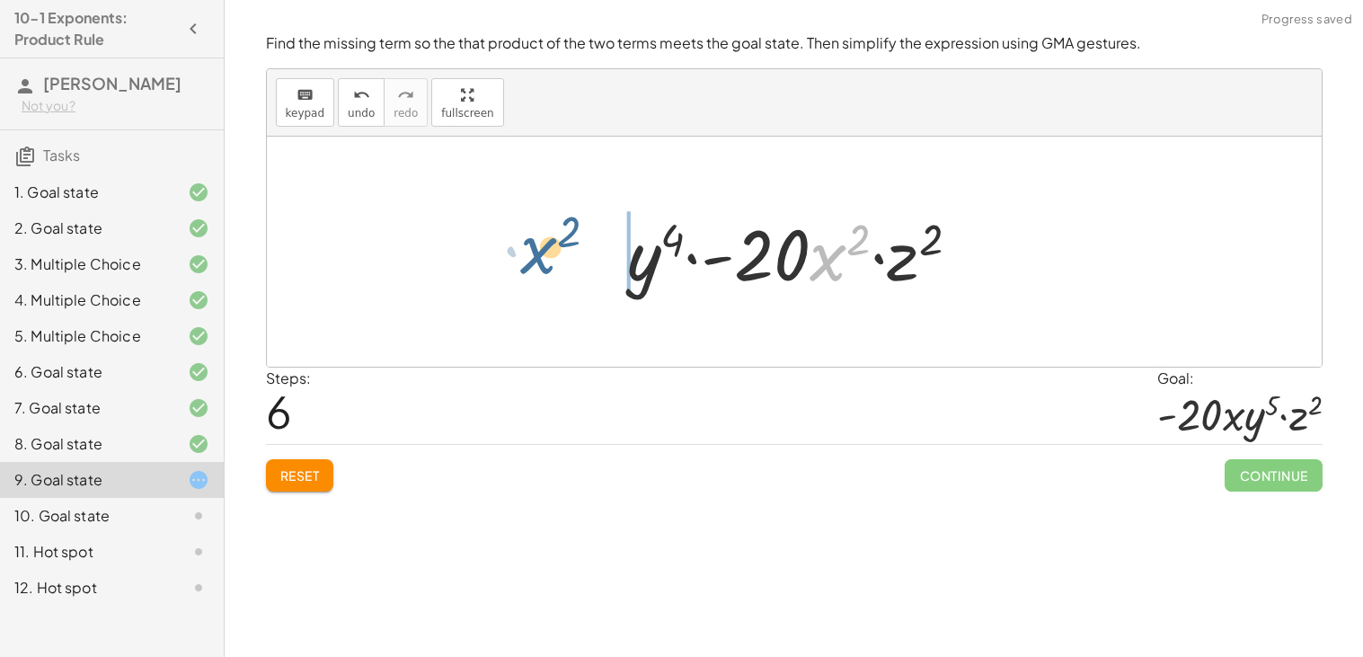
drag, startPoint x: 812, startPoint y: 278, endPoint x: 503, endPoint y: 277, distance: 309.1
click at [503, 277] on div "· - 10 · x · y 3 · ⬚ · - 10 · x · y 3 · 2 · x · y 1 · z 2 · - 20 · x · y 3 · x …" at bounding box center [794, 252] width 1055 height 230
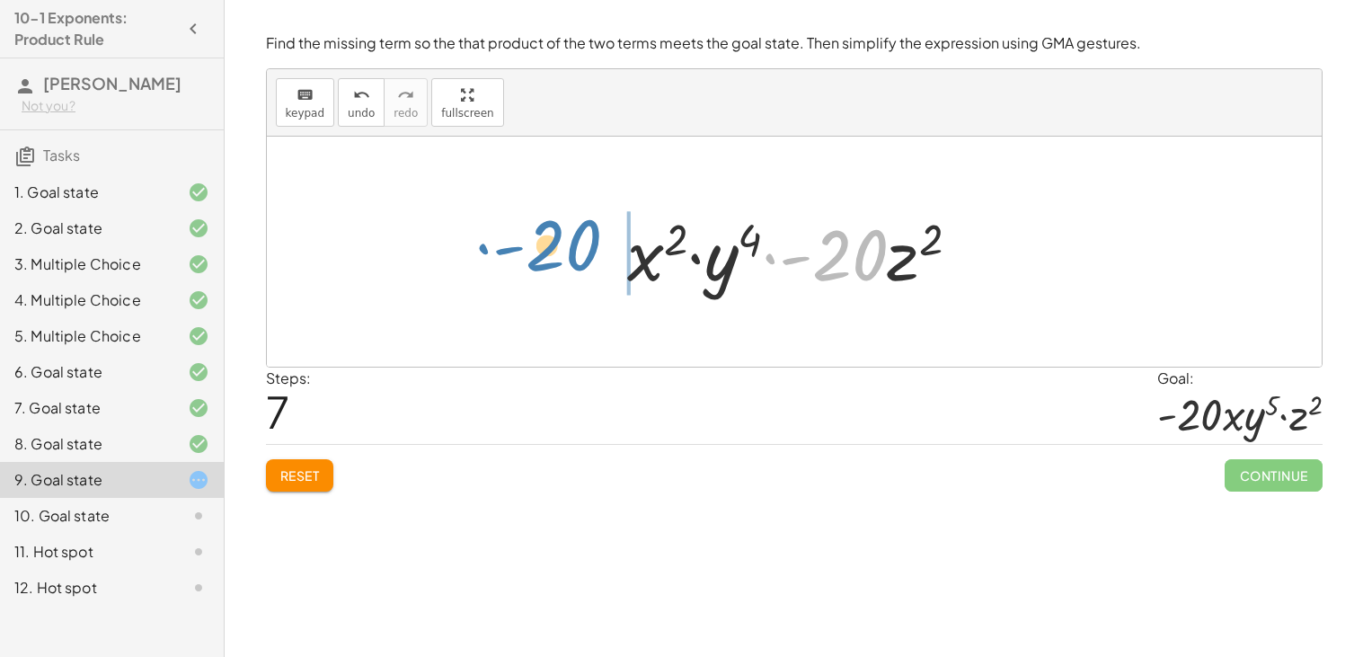
drag, startPoint x: 875, startPoint y: 262, endPoint x: 587, endPoint y: 251, distance: 288.7
click at [587, 251] on div "· - 10 · x · y 3 · ⬚ · - 10 · x · y 3 · 2 · x · y 1 · z 2 · - 20 · x · y 3 · x …" at bounding box center [794, 252] width 1055 height 230
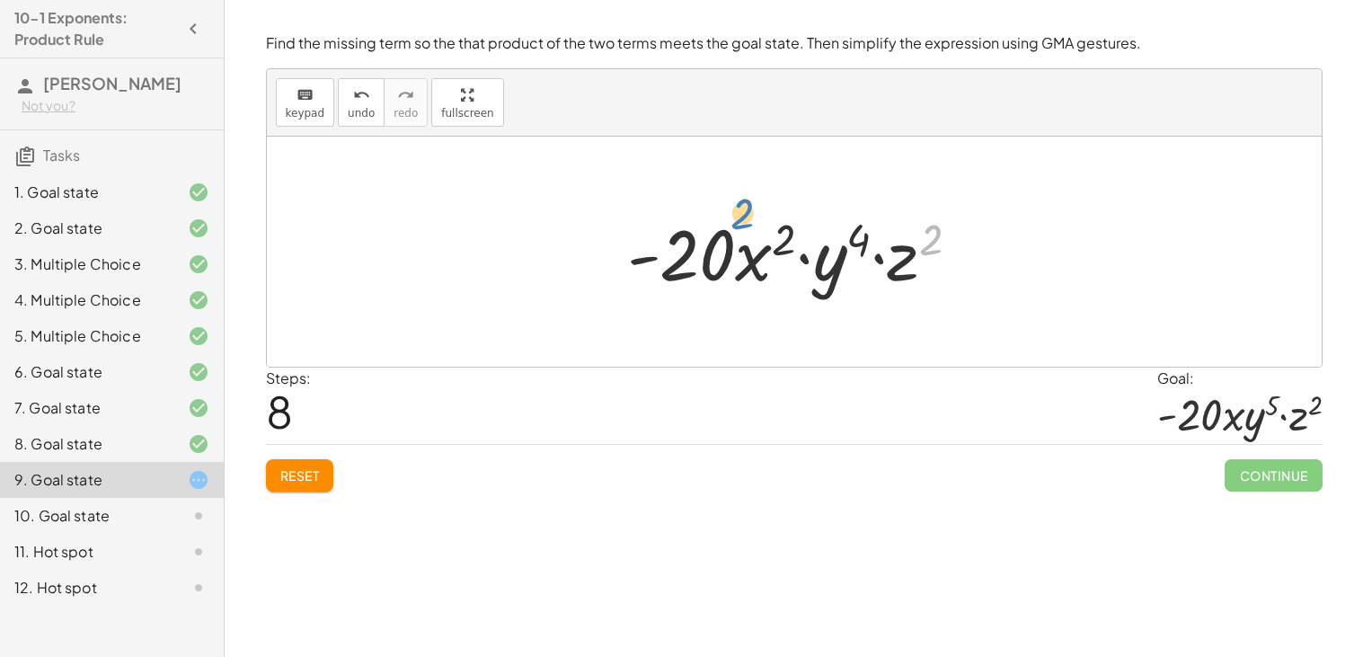
drag, startPoint x: 932, startPoint y: 237, endPoint x: 744, endPoint y: 211, distance: 189.6
click at [744, 211] on div at bounding box center [801, 252] width 366 height 93
drag, startPoint x: 886, startPoint y: 226, endPoint x: 944, endPoint y: 244, distance: 61.1
click at [944, 244] on div at bounding box center [801, 252] width 366 height 93
drag, startPoint x: 859, startPoint y: 233, endPoint x: 734, endPoint y: 226, distance: 125.1
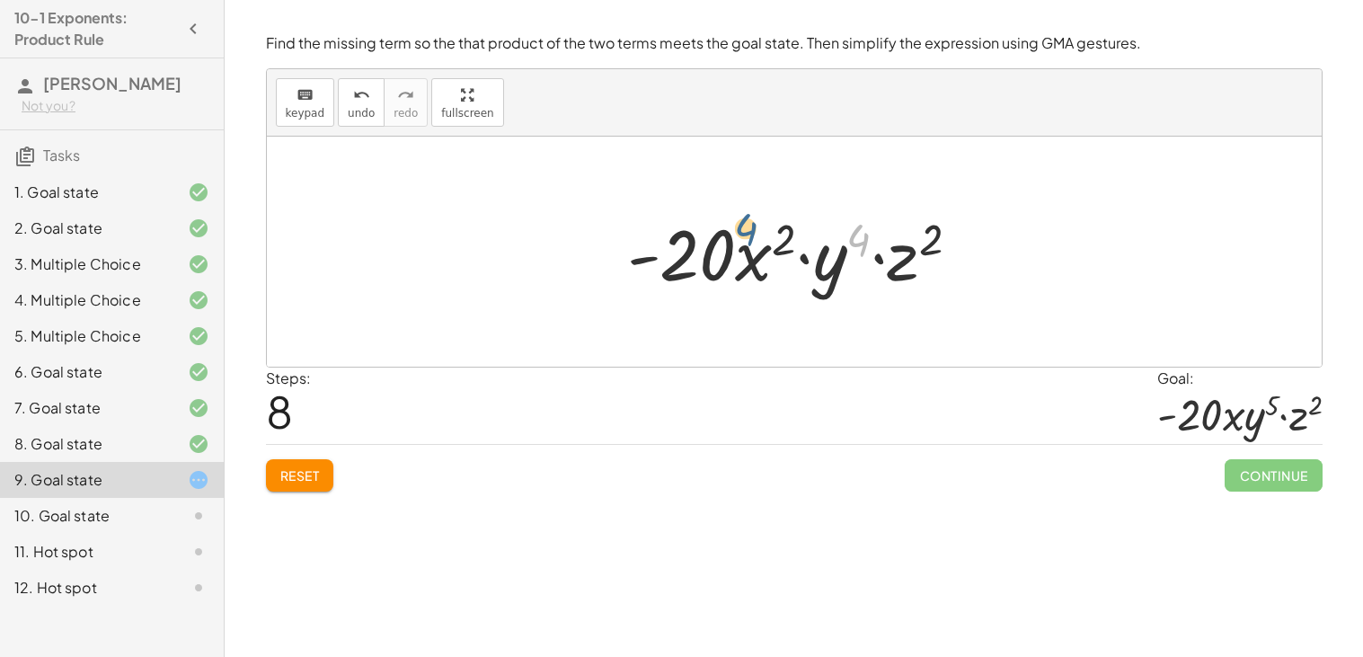
click at [734, 226] on div at bounding box center [801, 252] width 366 height 93
click at [285, 470] on span "Reset" at bounding box center [300, 475] width 40 height 16
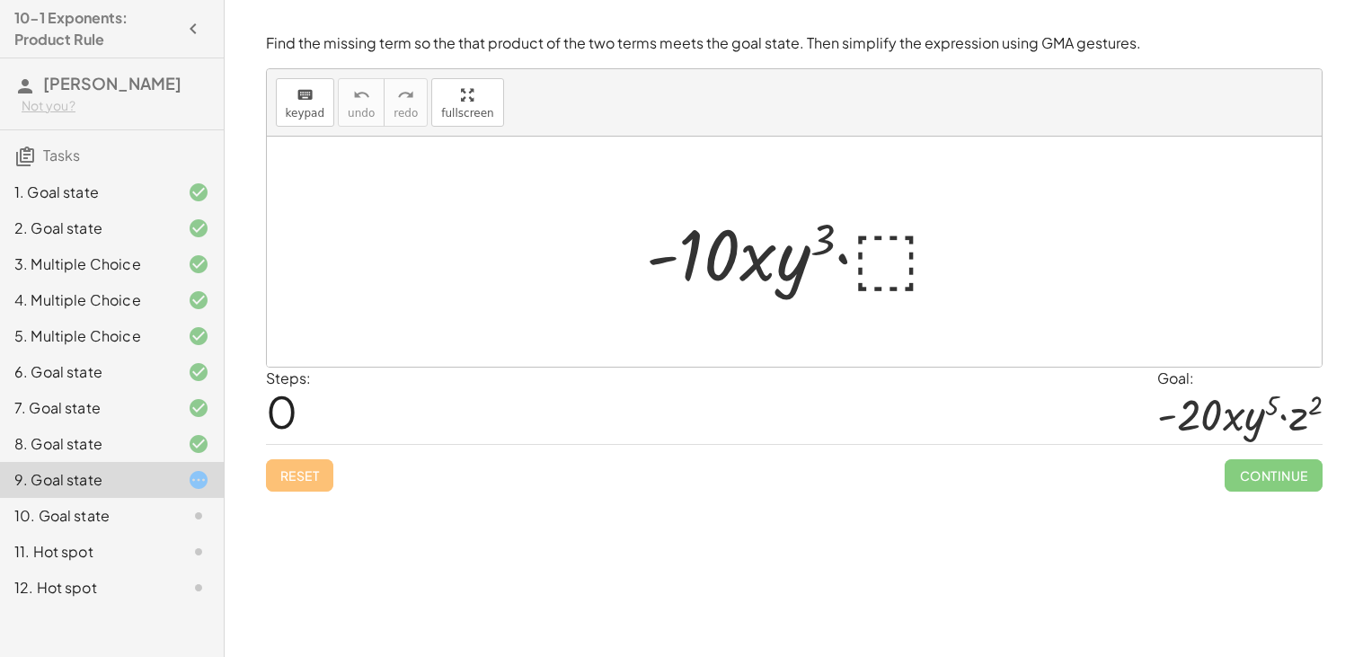
click at [878, 247] on div at bounding box center [800, 252] width 327 height 93
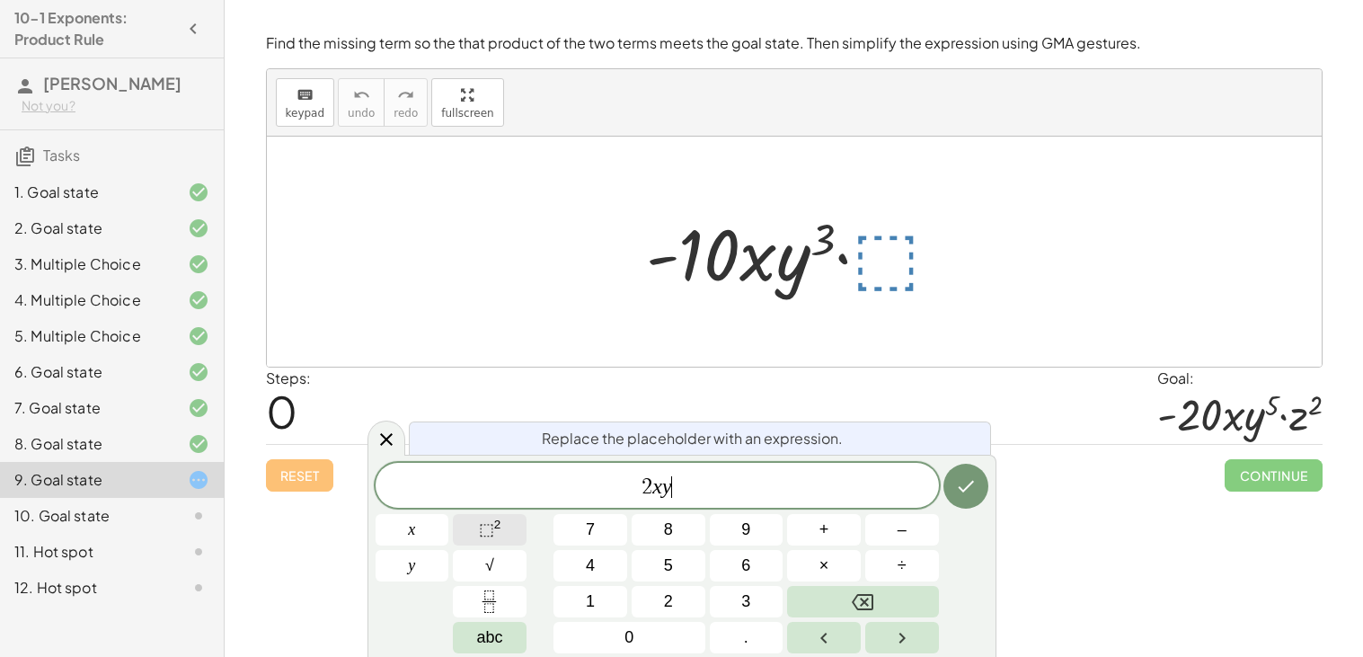
click at [484, 537] on span "⬚" at bounding box center [486, 529] width 15 height 18
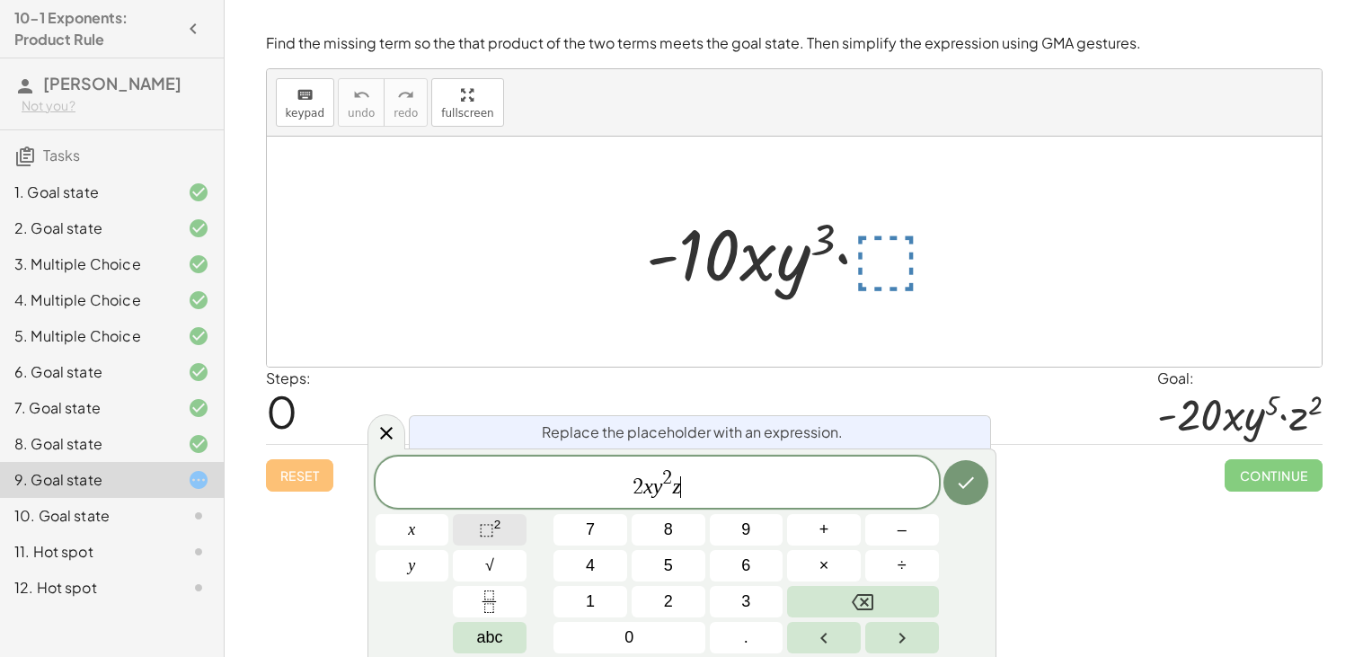
click at [467, 531] on button "⬚ 2" at bounding box center [490, 529] width 74 height 31
click at [939, 469] on div "2 x y 2 z 2 ​ x y 7 8 9 + – 4 5 6 × ÷ ⬚ 2 √ abc 1 2 3 0 ." at bounding box center [682, 555] width 613 height 197
click at [961, 485] on icon "Done" at bounding box center [966, 483] width 16 height 12
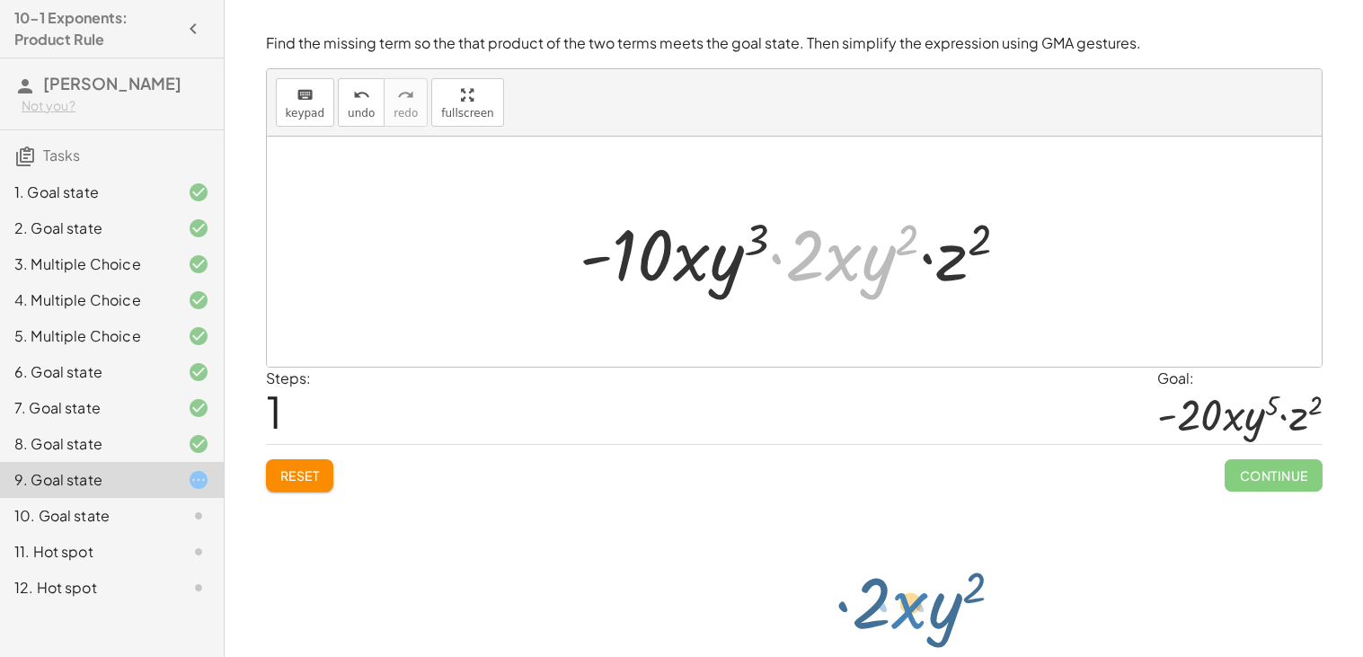
drag, startPoint x: 829, startPoint y: 273, endPoint x: 896, endPoint y: 621, distance: 354.1
click at [896, 621] on div "Simplify. keyboard keypad undo undo redo redo fullscreen · x 4 · x 10 · x · x 4…" at bounding box center [794, 328] width 1139 height 657
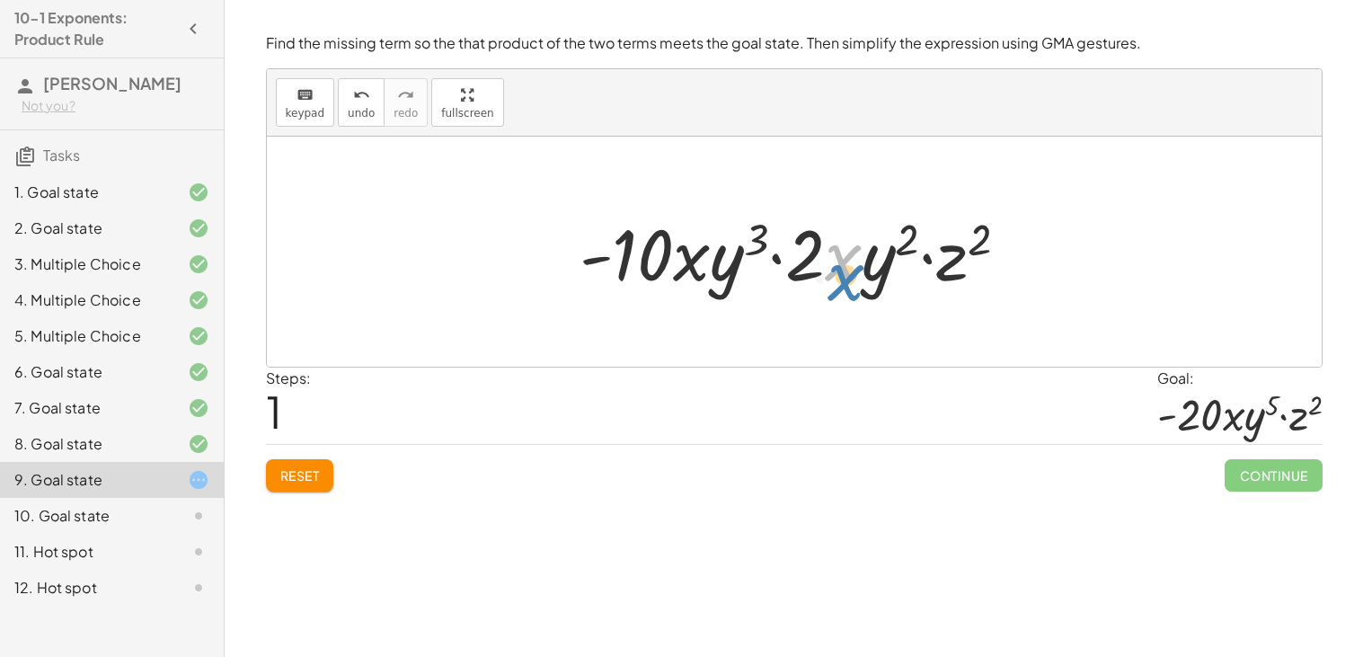
drag, startPoint x: 828, startPoint y: 262, endPoint x: 829, endPoint y: 286, distance: 24.3
click at [829, 286] on div at bounding box center [802, 252] width 462 height 93
drag, startPoint x: 857, startPoint y: 272, endPoint x: 875, endPoint y: 279, distance: 19.4
click at [875, 279] on div at bounding box center [802, 252] width 462 height 93
click at [873, 271] on div at bounding box center [802, 252] width 462 height 93
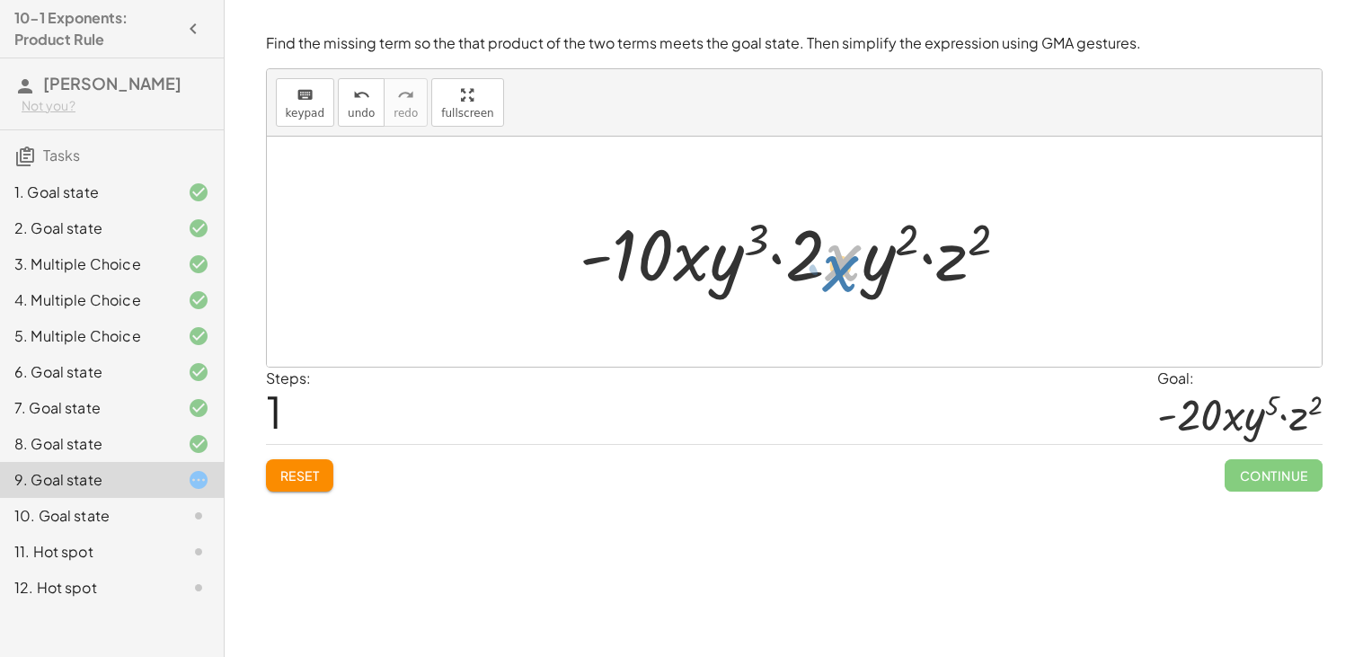
click at [848, 236] on div at bounding box center [802, 252] width 462 height 93
click at [829, 225] on div at bounding box center [802, 252] width 462 height 93
click at [829, 229] on div at bounding box center [802, 252] width 462 height 93
click at [830, 239] on div at bounding box center [802, 252] width 462 height 93
drag, startPoint x: 832, startPoint y: 251, endPoint x: 837, endPoint y: 292, distance: 41.6
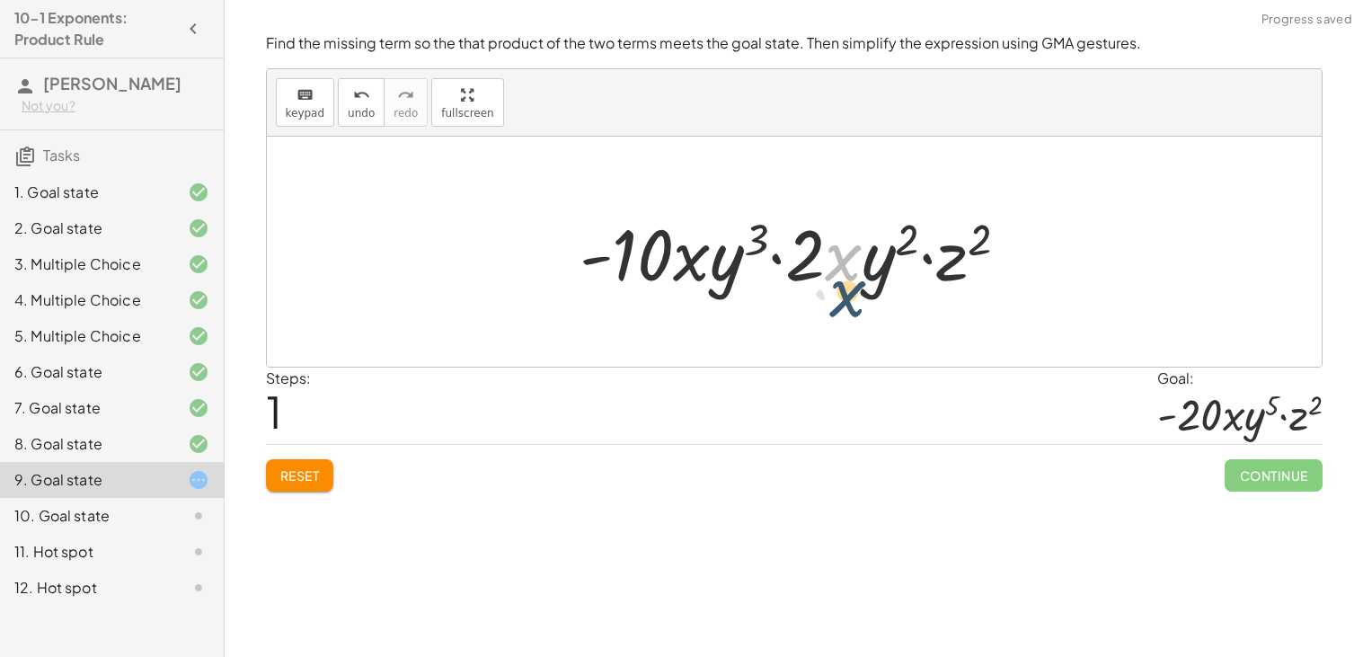
click at [837, 292] on div at bounding box center [802, 252] width 462 height 93
drag, startPoint x: 867, startPoint y: 280, endPoint x: 846, endPoint y: 273, distance: 22.7
click at [846, 273] on div at bounding box center [802, 252] width 462 height 93
click at [807, 248] on div at bounding box center [802, 252] width 462 height 93
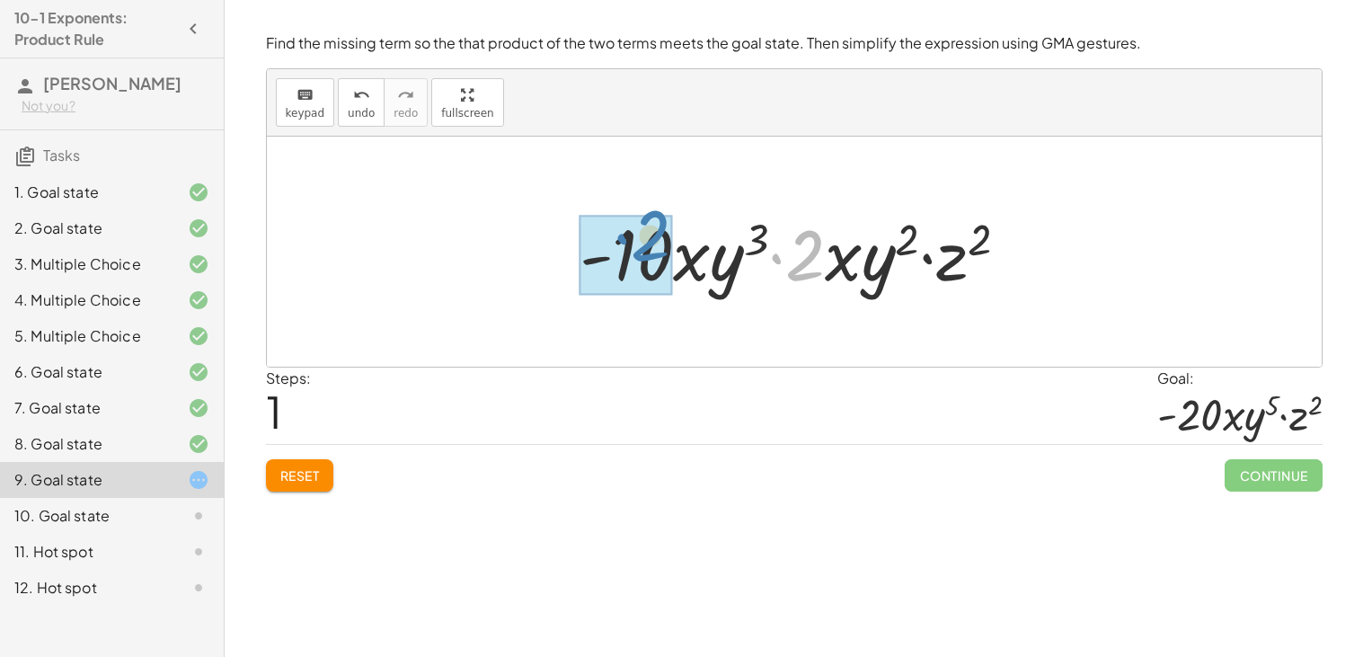
drag, startPoint x: 823, startPoint y: 259, endPoint x: 668, endPoint y: 239, distance: 156.7
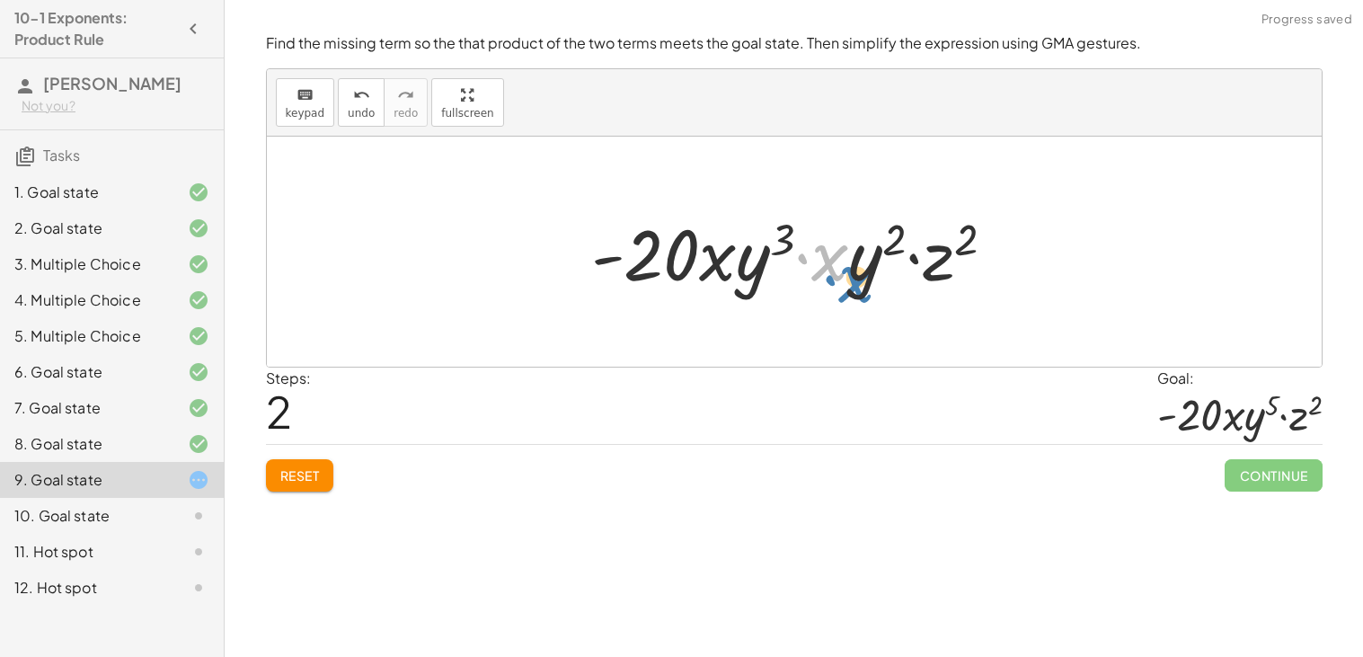
drag, startPoint x: 832, startPoint y: 264, endPoint x: 851, endPoint y: 280, distance: 24.9
click at [851, 280] on div at bounding box center [800, 252] width 437 height 93
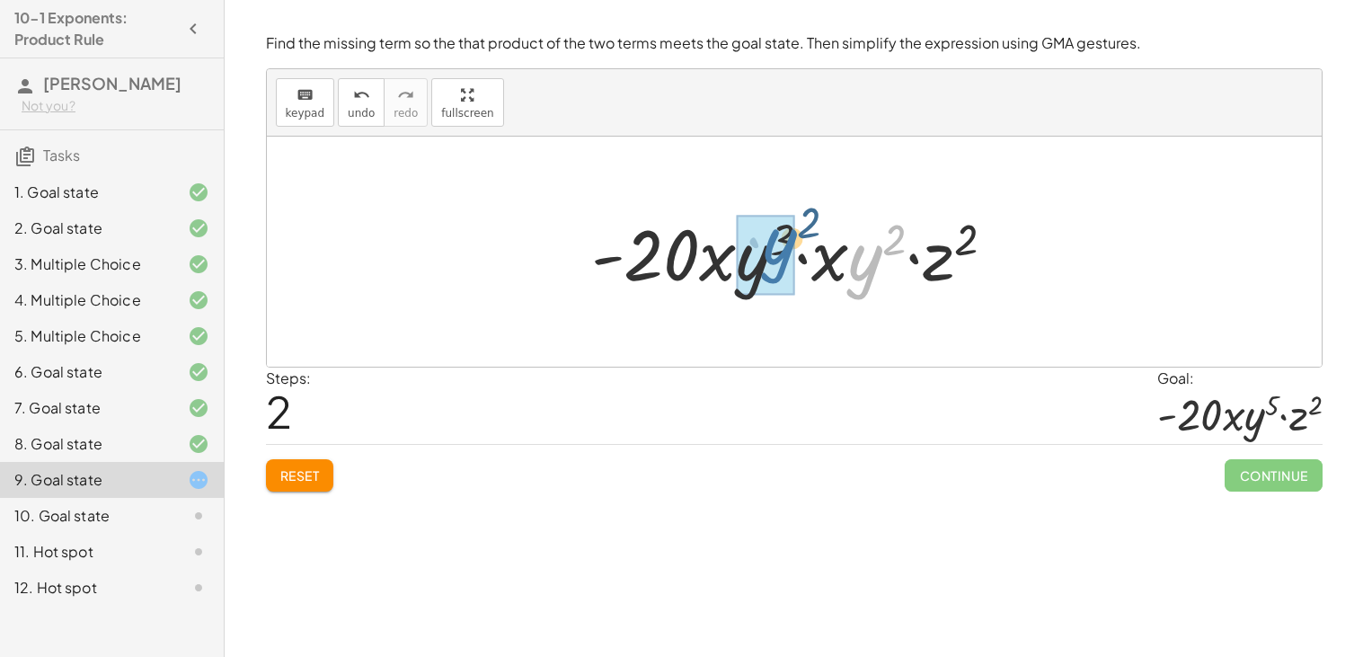
drag, startPoint x: 856, startPoint y: 275, endPoint x: 743, endPoint y: 269, distance: 112.5
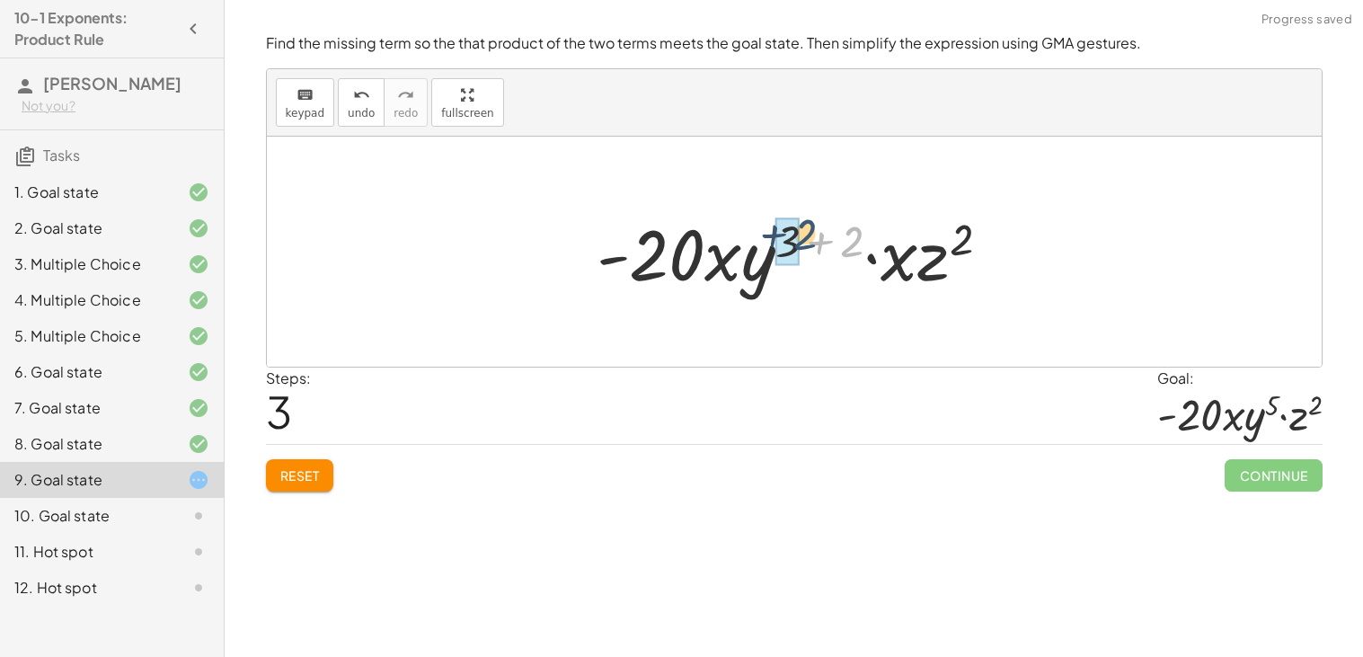
drag, startPoint x: 848, startPoint y: 248, endPoint x: 799, endPoint y: 241, distance: 49.9
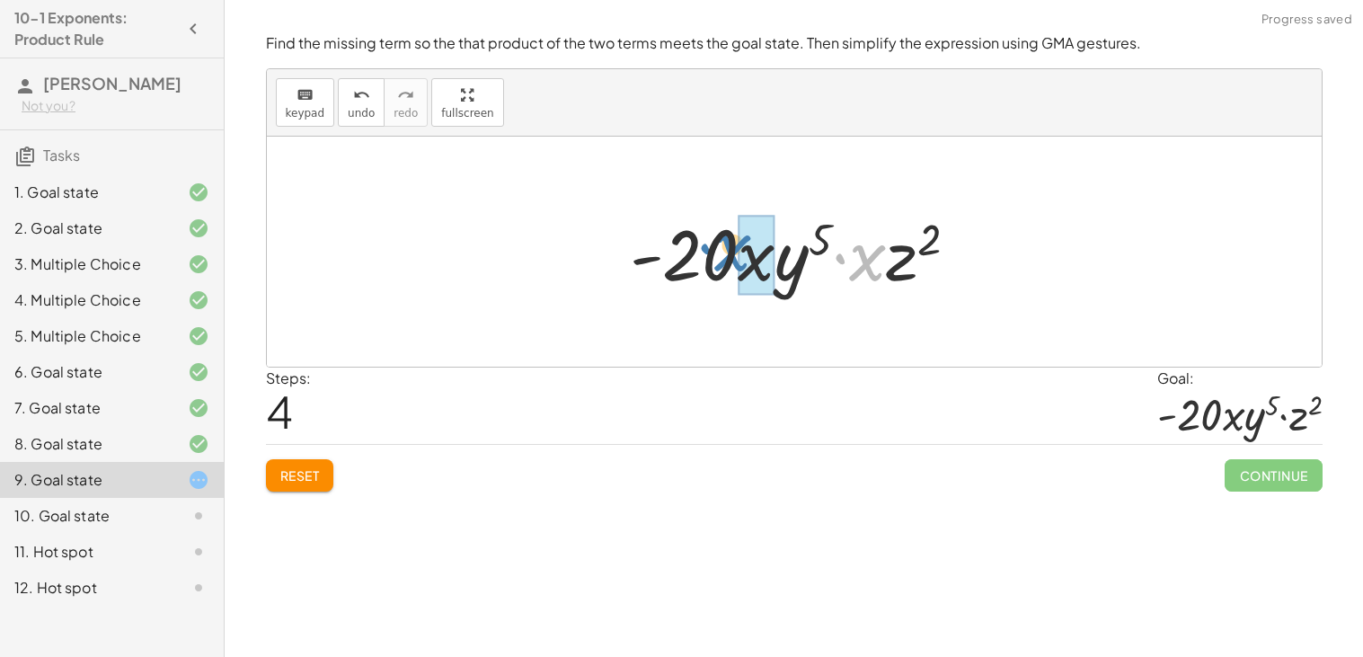
drag, startPoint x: 871, startPoint y: 274, endPoint x: 747, endPoint y: 266, distance: 124.3
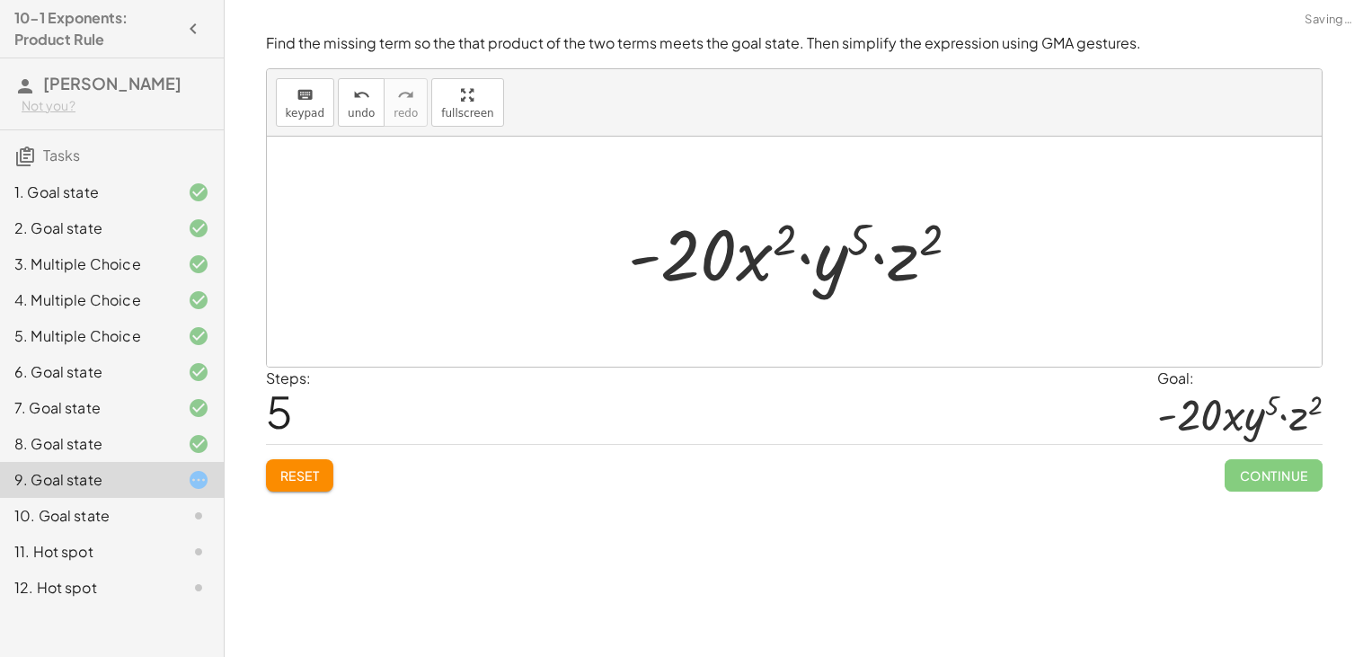
click at [936, 372] on div "Steps: 5 Goal: · - 20 · x · y 5 · z 2" at bounding box center [794, 406] width 1057 height 77
click at [366, 111] on span "undo" at bounding box center [361, 113] width 27 height 13
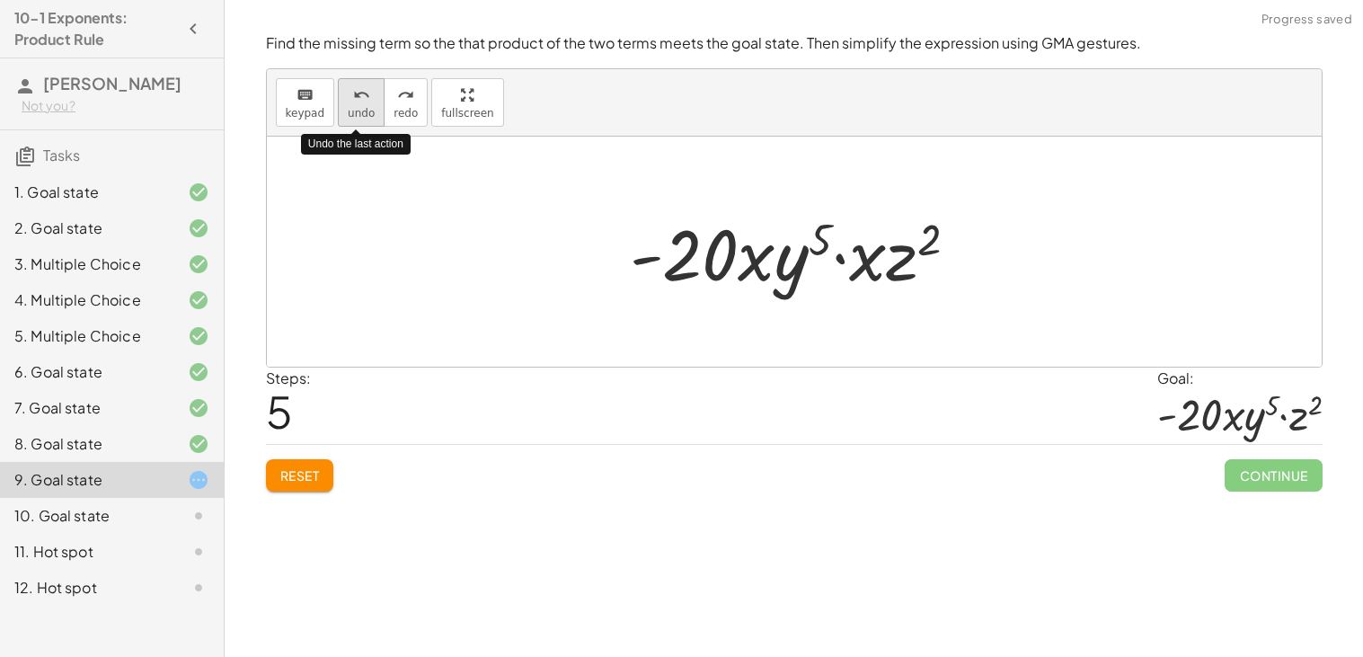
click at [366, 111] on span "undo" at bounding box center [361, 113] width 27 height 13
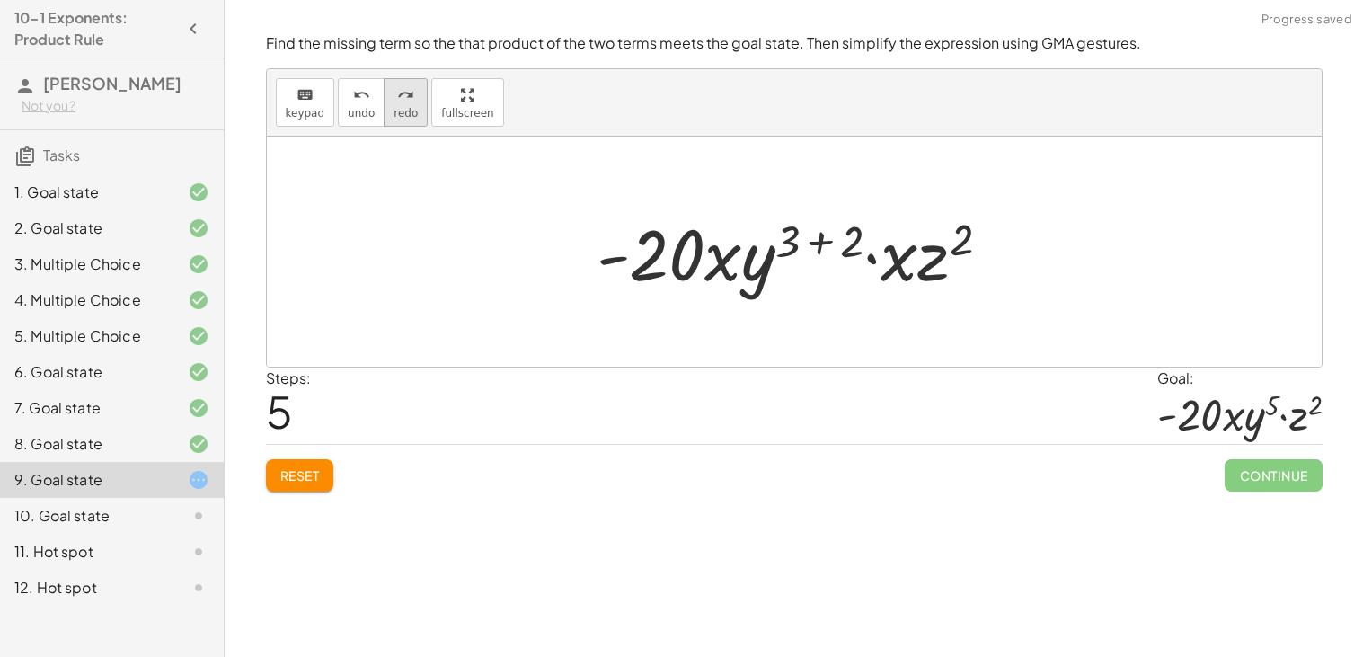
click at [385, 110] on button "redo redo" at bounding box center [406, 102] width 44 height 49
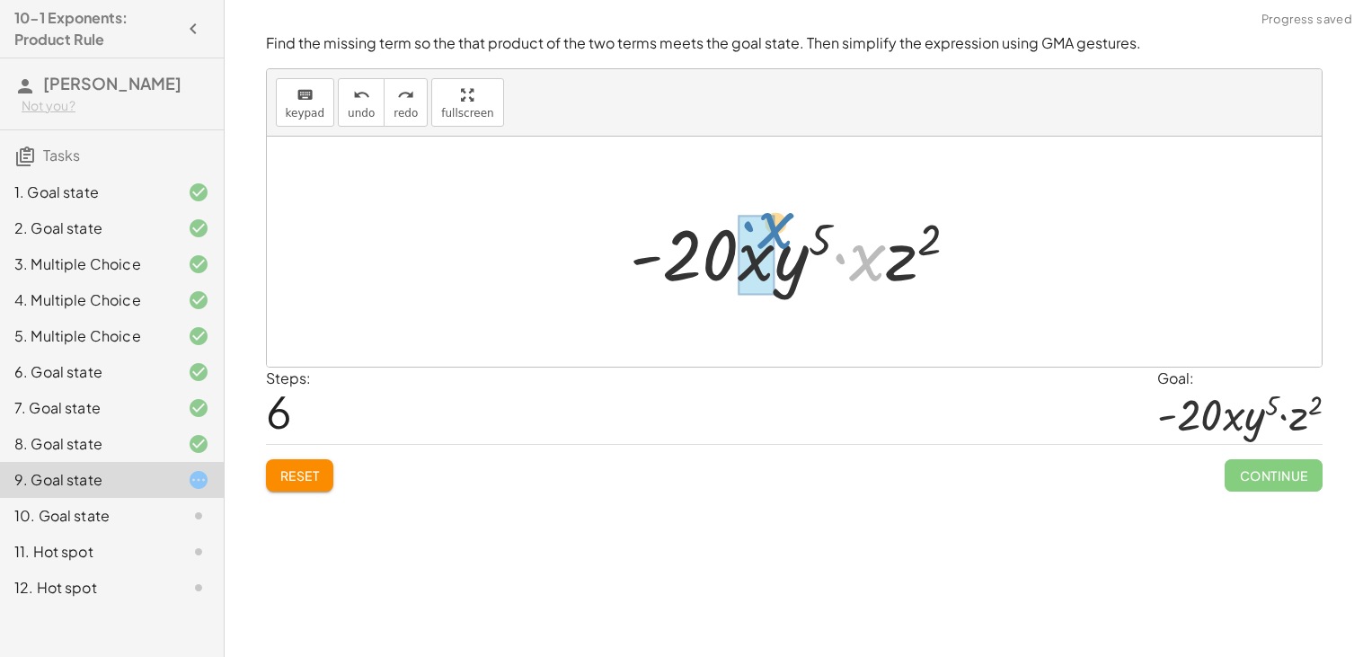
drag, startPoint x: 884, startPoint y: 270, endPoint x: 791, endPoint y: 240, distance: 98.1
click at [791, 240] on div at bounding box center [801, 252] width 361 height 93
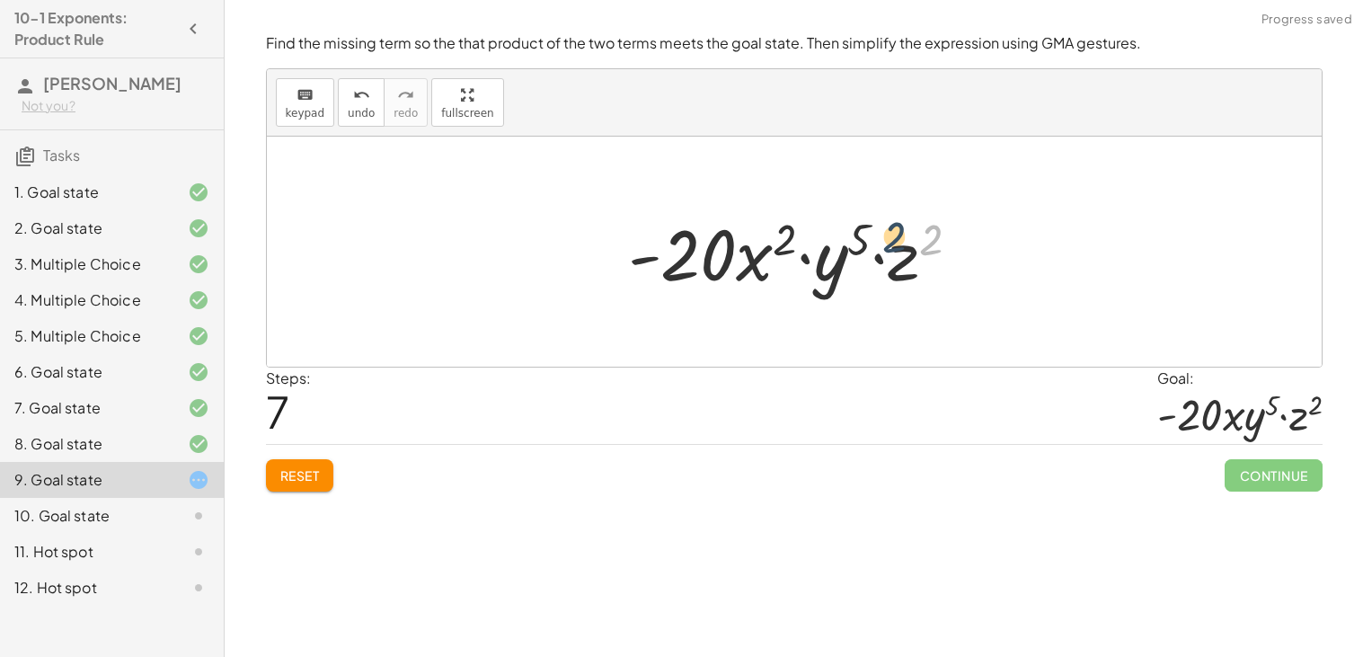
drag, startPoint x: 931, startPoint y: 244, endPoint x: 873, endPoint y: 244, distance: 57.5
click at [873, 244] on div at bounding box center [801, 252] width 365 height 93
click at [363, 107] on span "undo" at bounding box center [361, 113] width 27 height 13
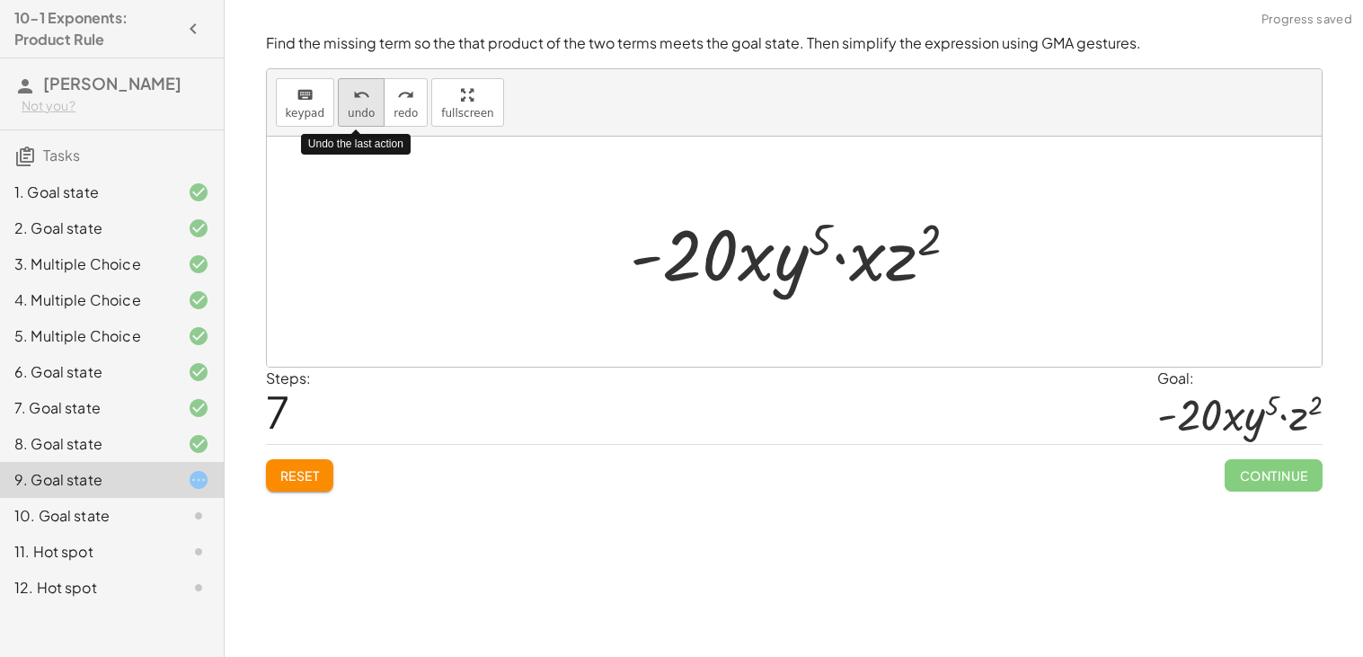
click at [363, 107] on span "undo" at bounding box center [361, 113] width 27 height 13
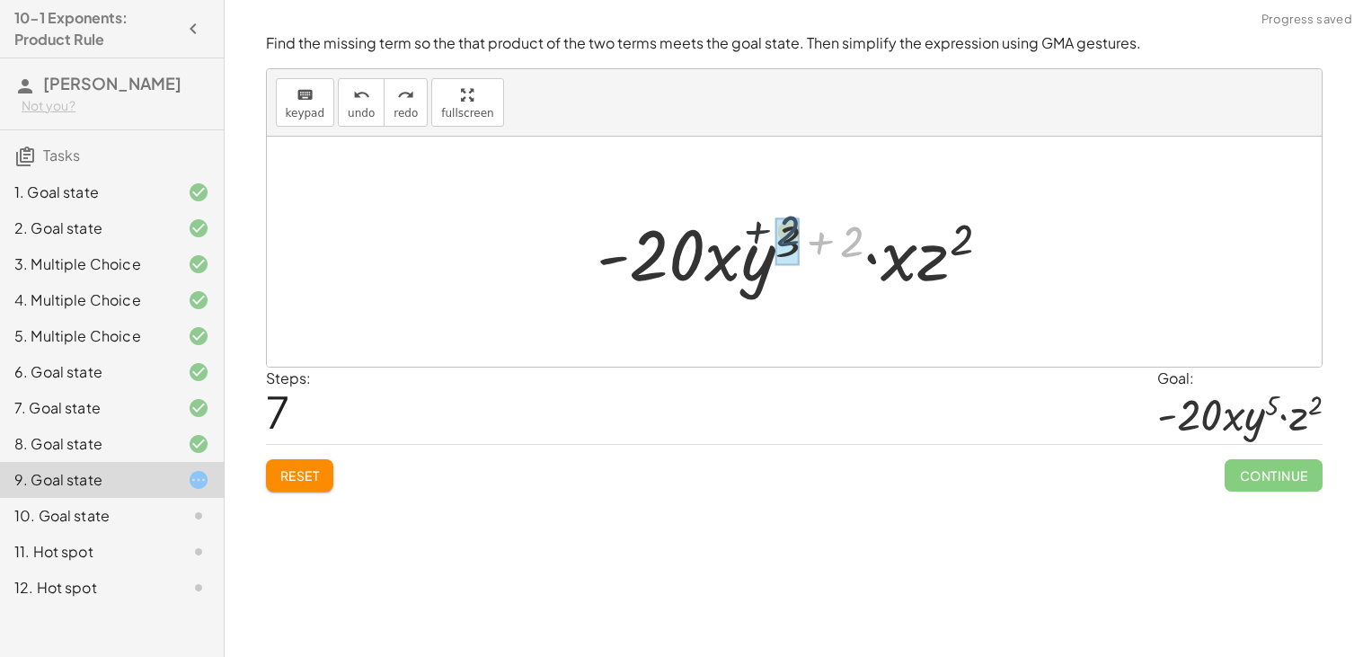
drag, startPoint x: 853, startPoint y: 250, endPoint x: 779, endPoint y: 239, distance: 74.5
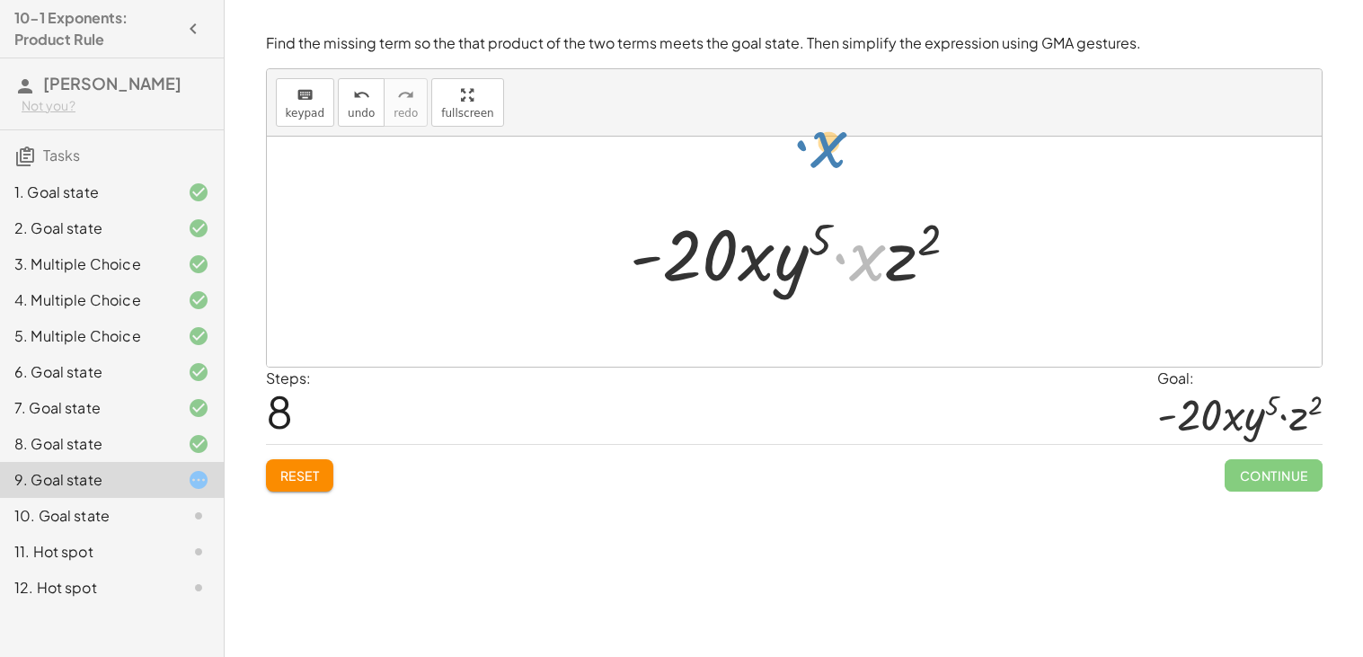
drag, startPoint x: 865, startPoint y: 270, endPoint x: 833, endPoint y: 167, distance: 107.4
click at [833, 167] on div "· - 10 · x · y 3 · ⬚ · - 10 · x · y 3 · 2 · x · y 2 · z 2 · - 20 · x · y 3 · x …" at bounding box center [794, 252] width 1055 height 230
click at [346, 121] on button "undo undo" at bounding box center [361, 102] width 47 height 49
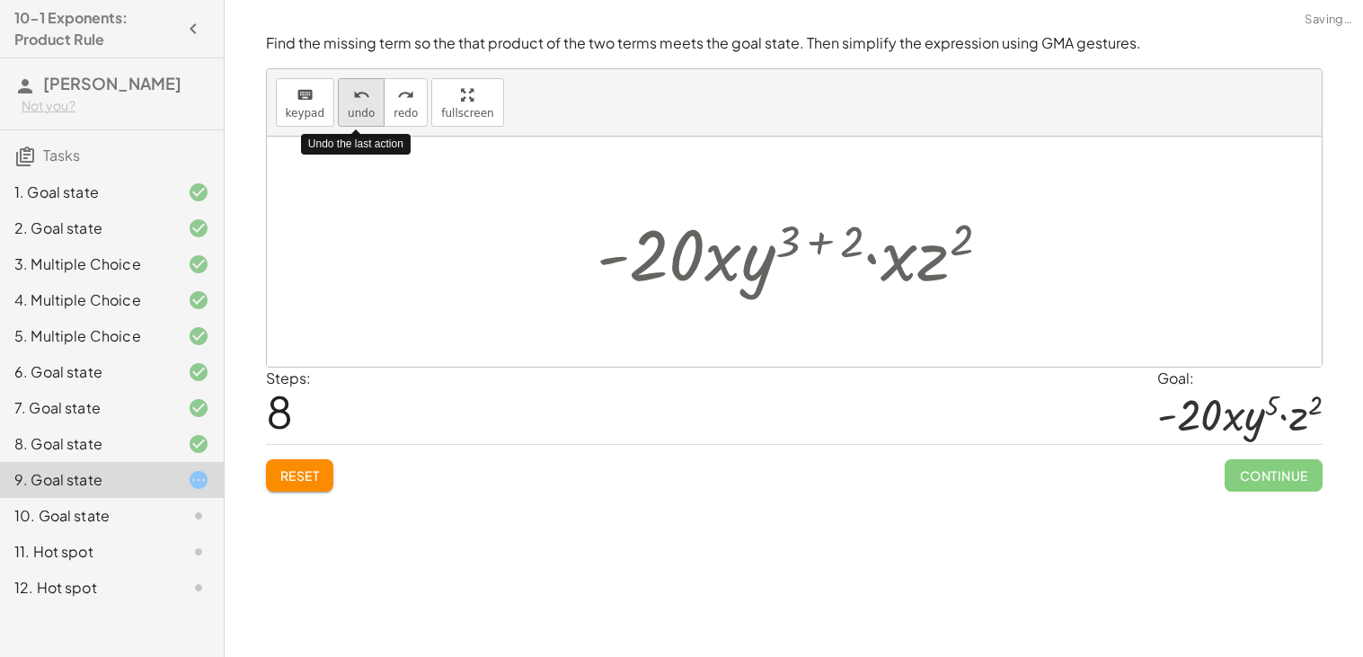
click at [346, 121] on button "undo undo" at bounding box center [361, 102] width 47 height 49
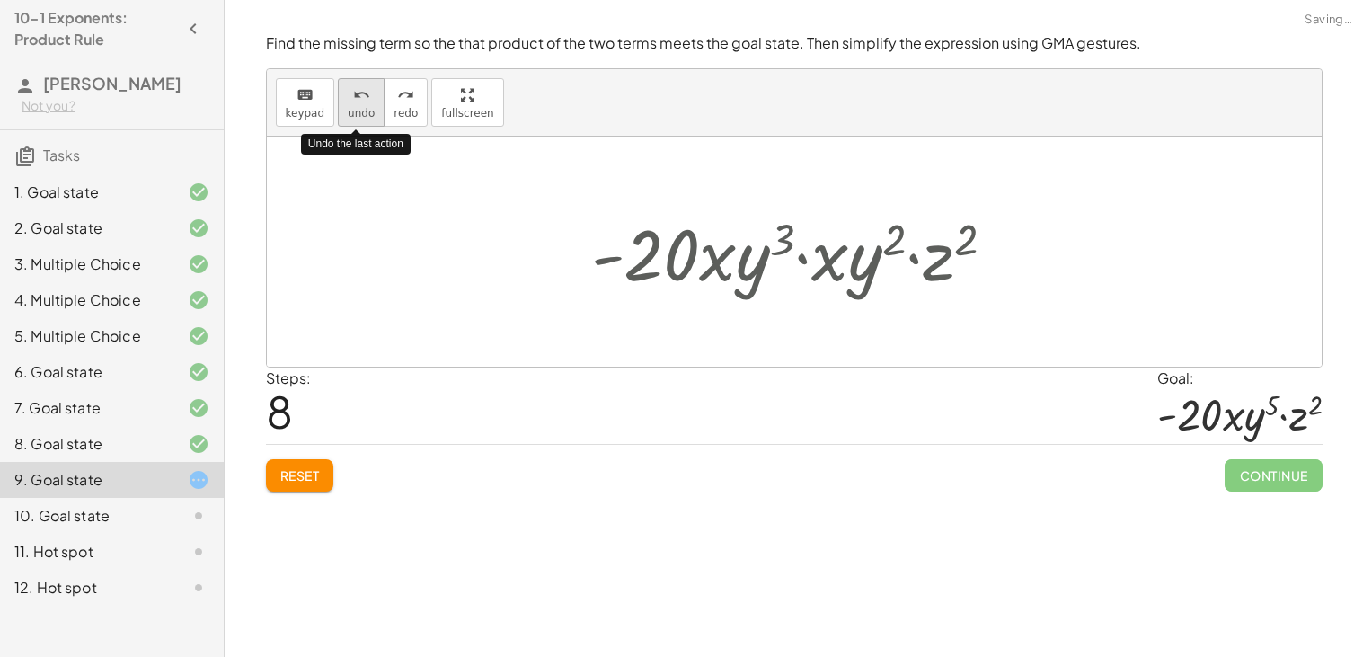
click at [346, 121] on button "undo undo" at bounding box center [361, 102] width 47 height 49
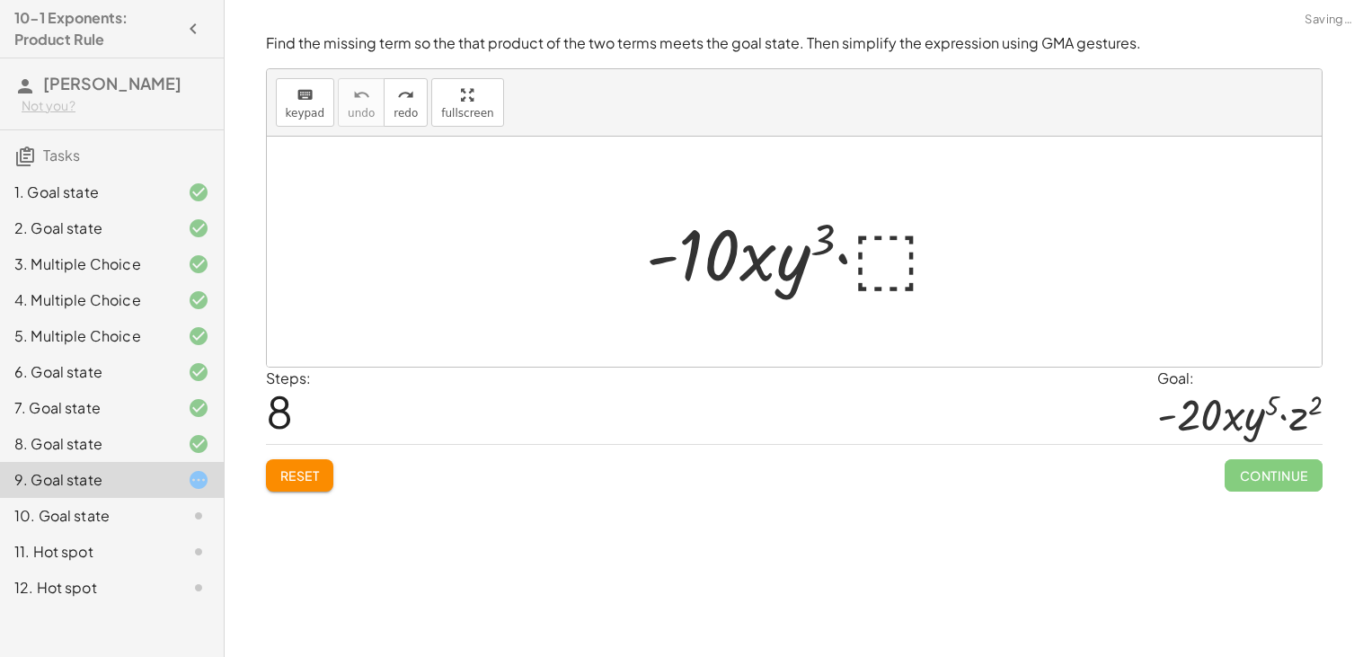
click at [303, 475] on span "Reset" at bounding box center [300, 475] width 40 height 16
click at [922, 250] on div at bounding box center [800, 252] width 327 height 93
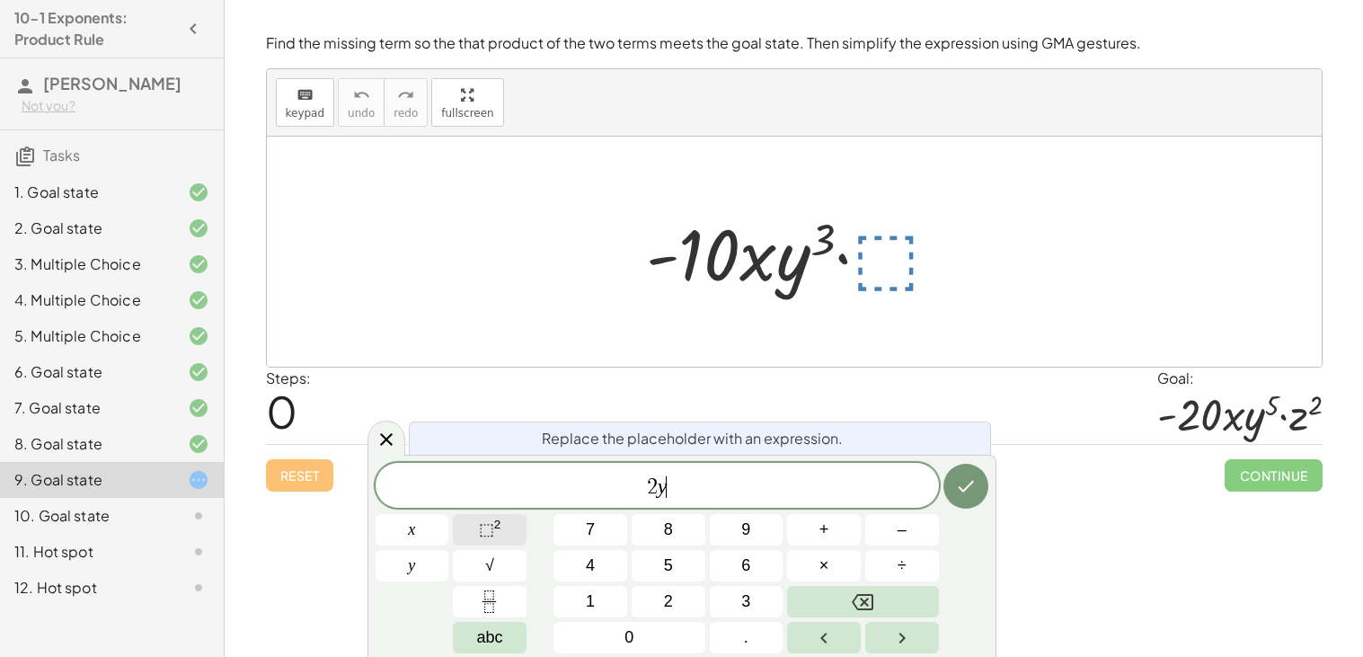
click at [489, 536] on span "⬚" at bounding box center [486, 529] width 15 height 18
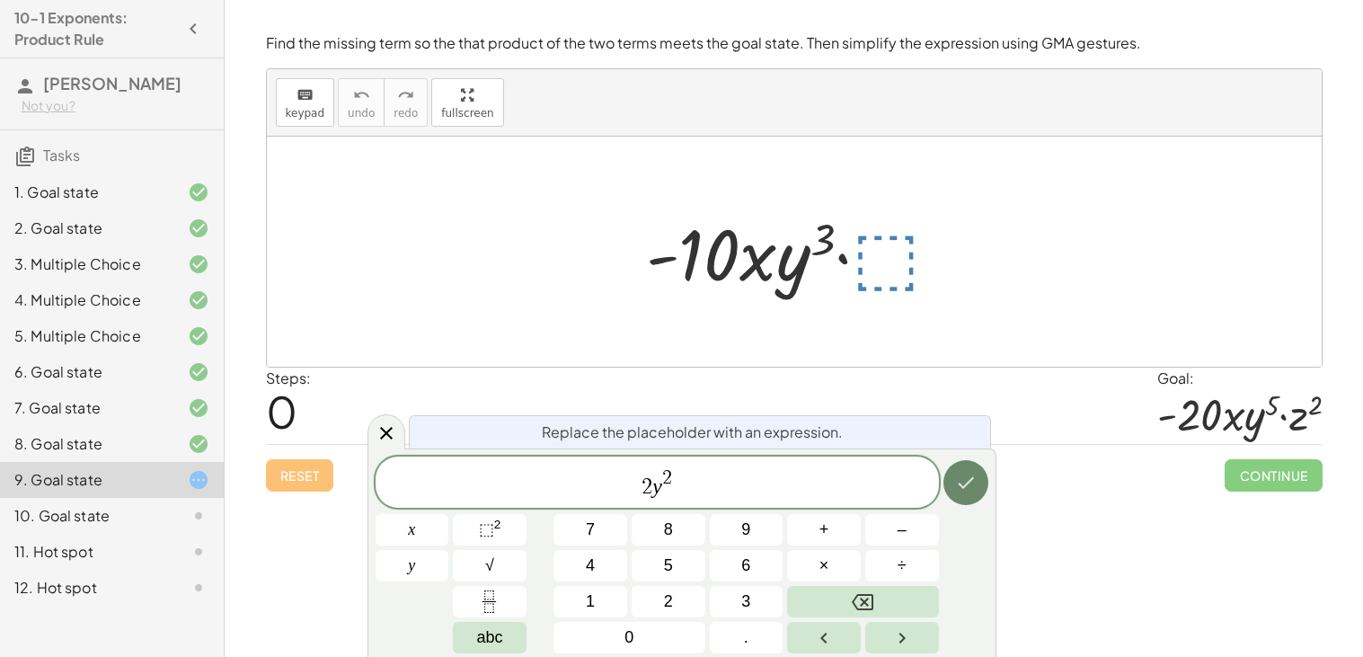
click at [967, 482] on icon "Done" at bounding box center [966, 483] width 16 height 12
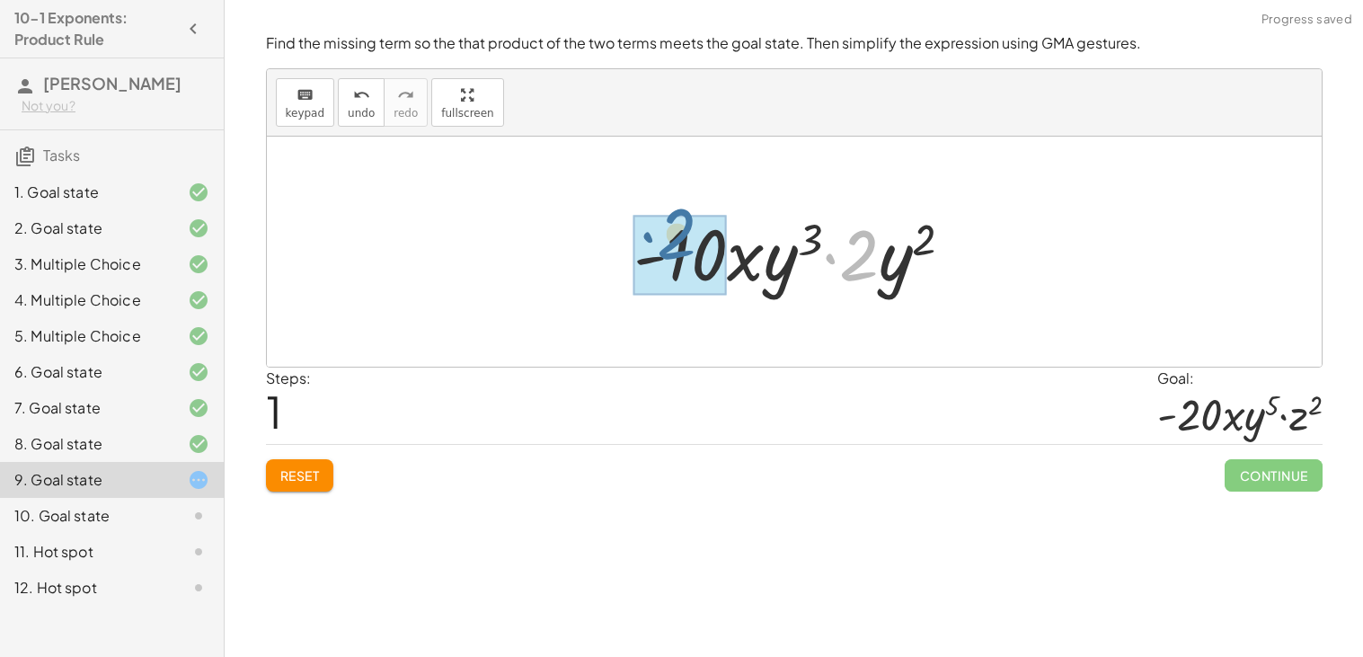
drag, startPoint x: 853, startPoint y: 269, endPoint x: 669, endPoint y: 250, distance: 184.3
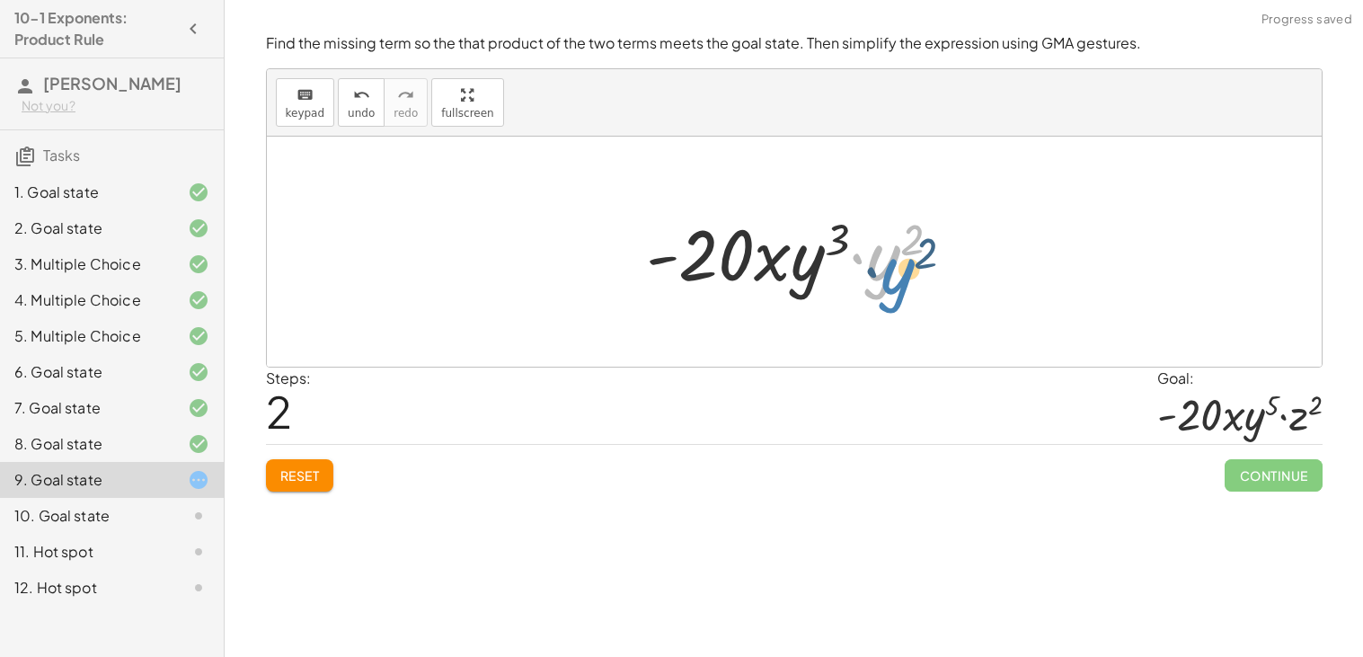
drag, startPoint x: 882, startPoint y: 268, endPoint x: 894, endPoint y: 281, distance: 18.4
click at [894, 281] on div at bounding box center [801, 252] width 328 height 93
click at [357, 107] on span "undo" at bounding box center [361, 113] width 27 height 13
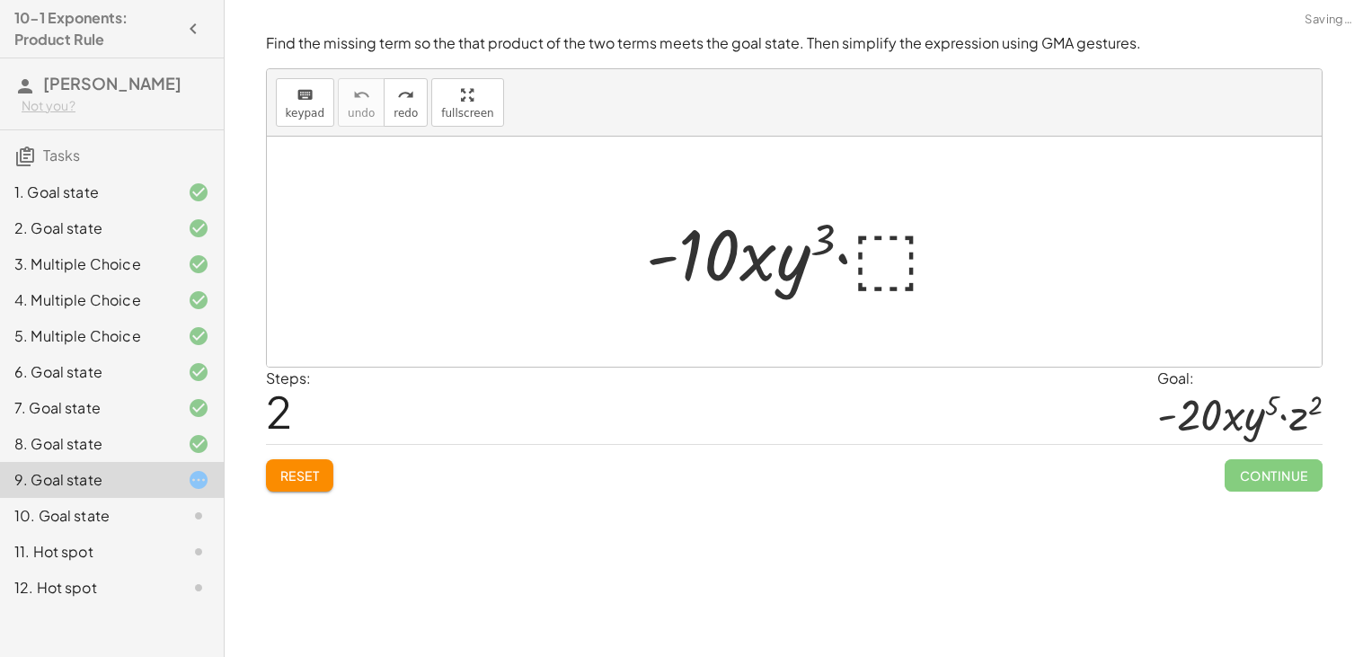
click at [864, 270] on div at bounding box center [800, 252] width 327 height 93
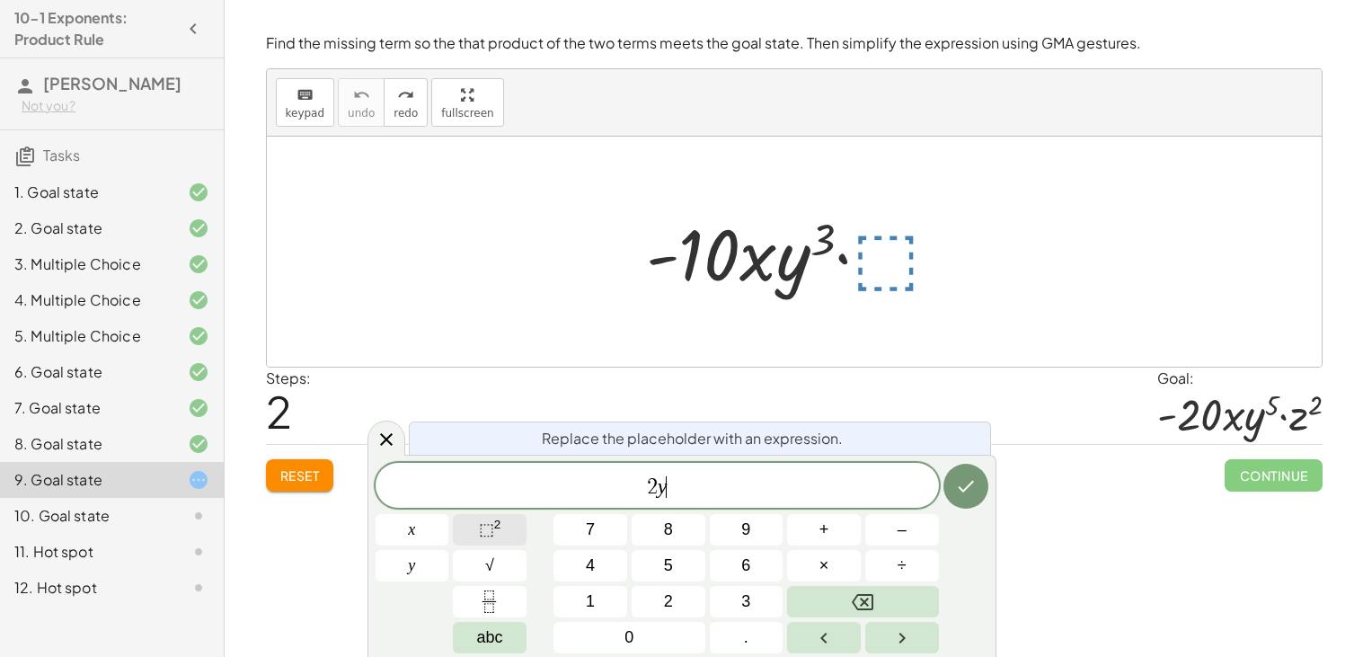
click at [474, 528] on button "⬚ 2" at bounding box center [490, 529] width 74 height 31
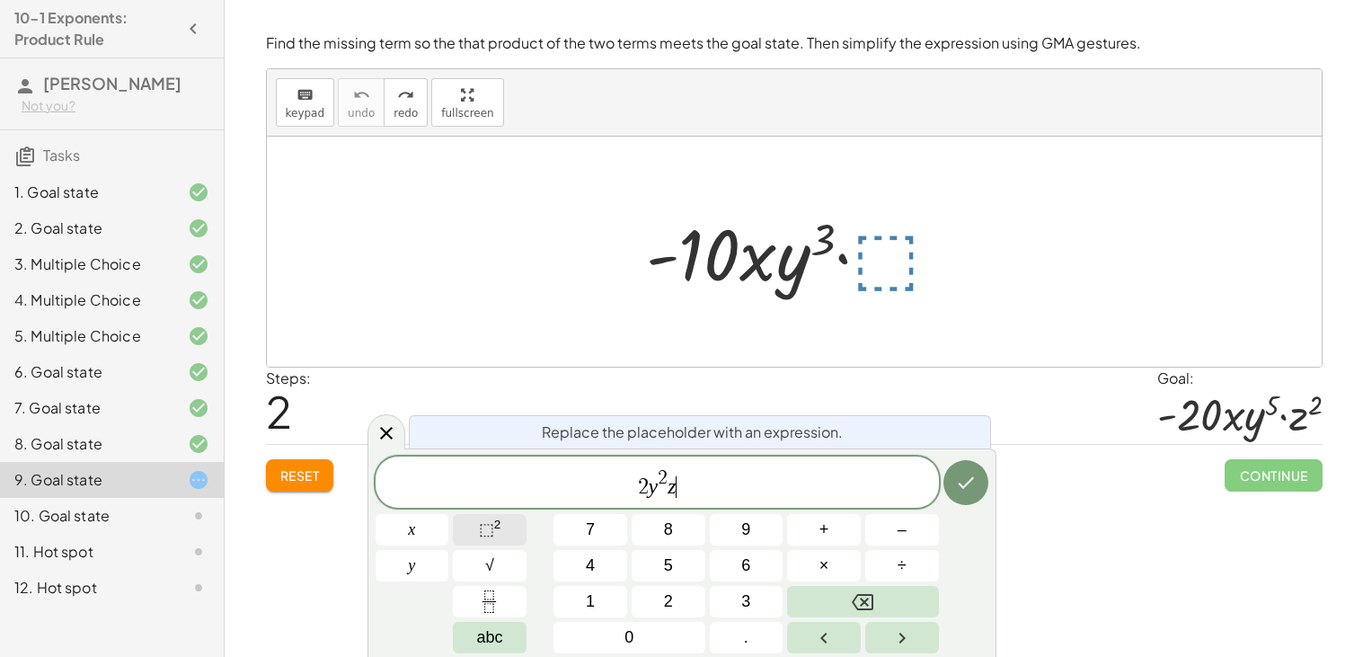
click at [501, 527] on button "⬚ 2" at bounding box center [490, 529] width 74 height 31
click at [956, 481] on icon "Done" at bounding box center [966, 483] width 22 height 22
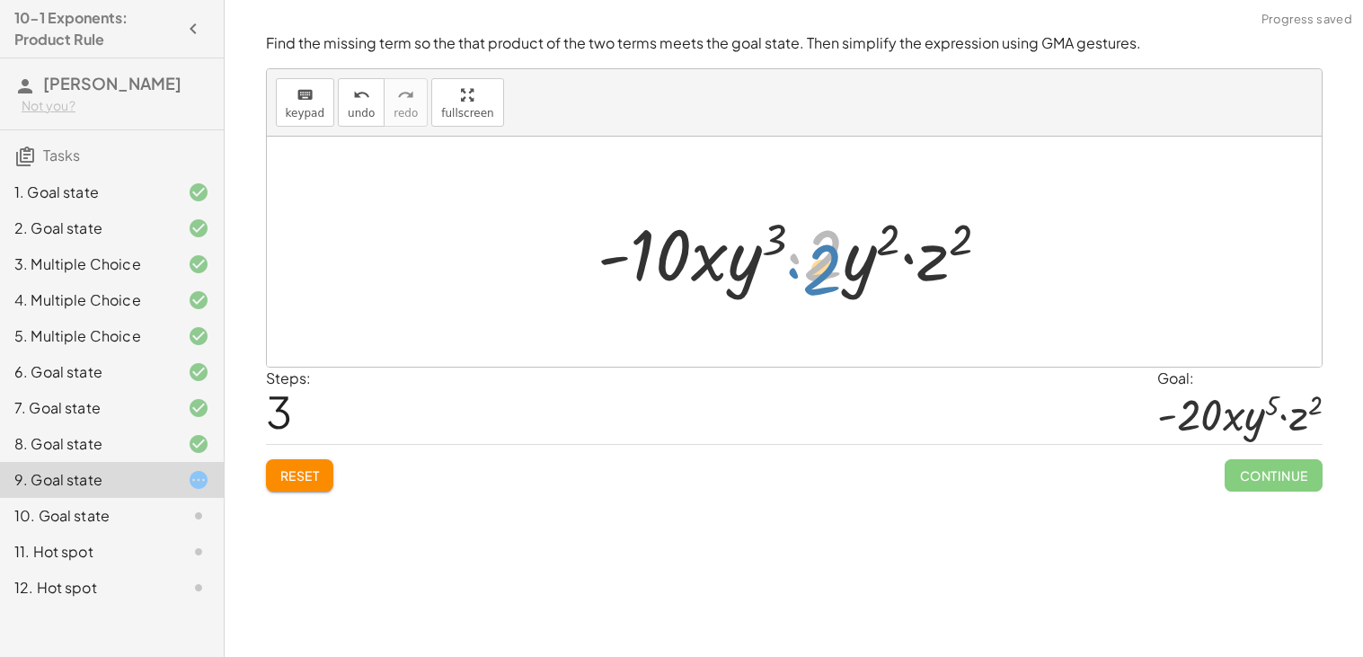
drag, startPoint x: 839, startPoint y: 262, endPoint x: 838, endPoint y: 276, distance: 14.4
click at [838, 276] on div at bounding box center [801, 252] width 425 height 93
drag, startPoint x: 888, startPoint y: 239, endPoint x: 767, endPoint y: 235, distance: 121.4
click at [767, 235] on div at bounding box center [801, 252] width 425 height 93
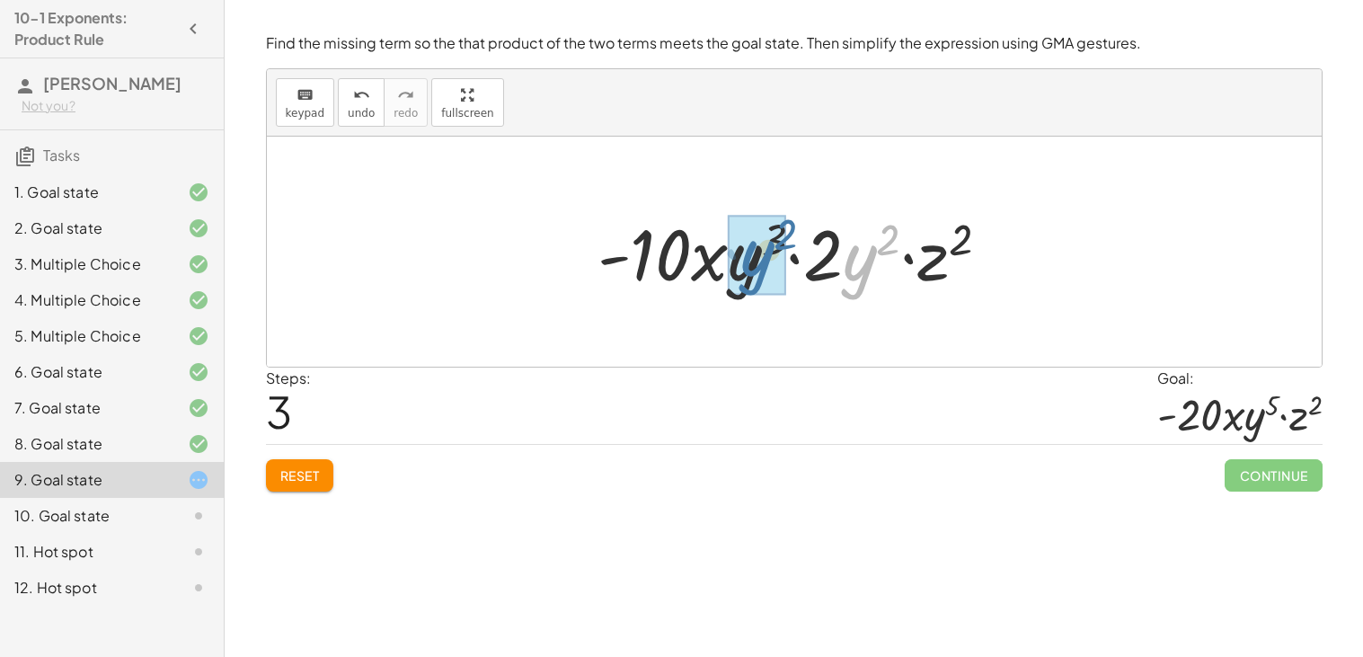
drag, startPoint x: 854, startPoint y: 270, endPoint x: 745, endPoint y: 266, distance: 108.8
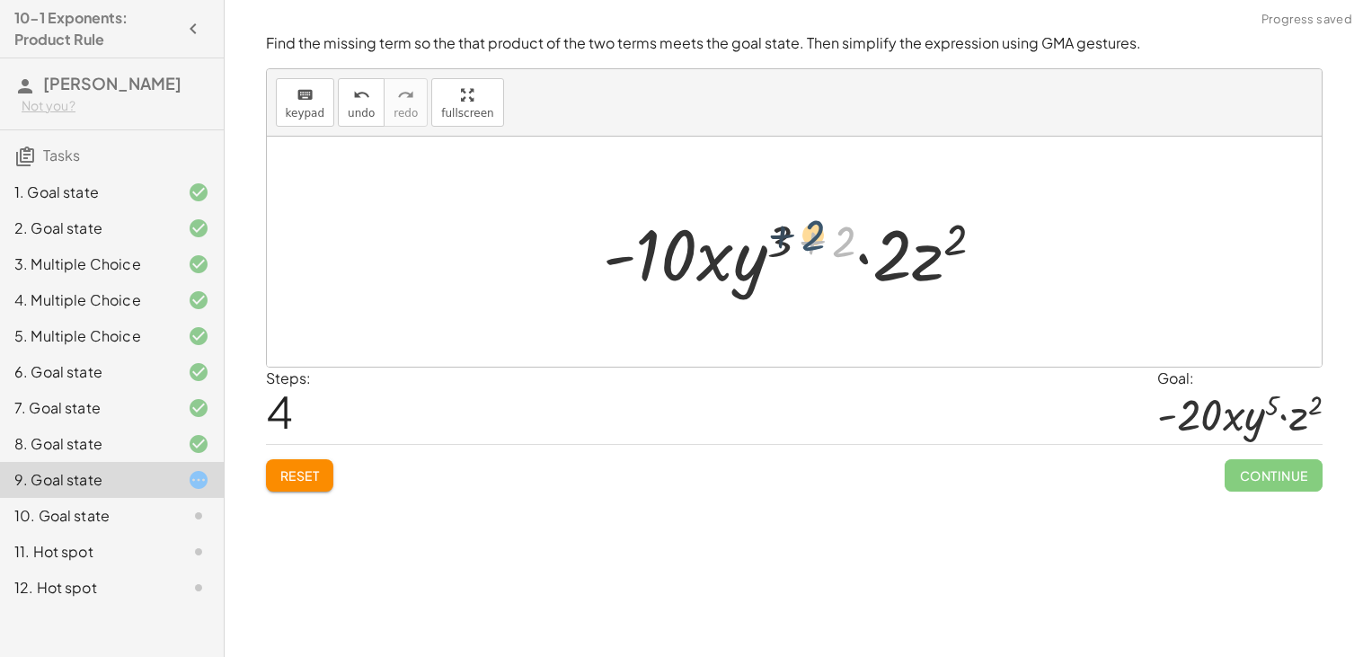
drag, startPoint x: 838, startPoint y: 233, endPoint x: 798, endPoint y: 227, distance: 40.8
click at [798, 227] on div at bounding box center [801, 252] width 414 height 93
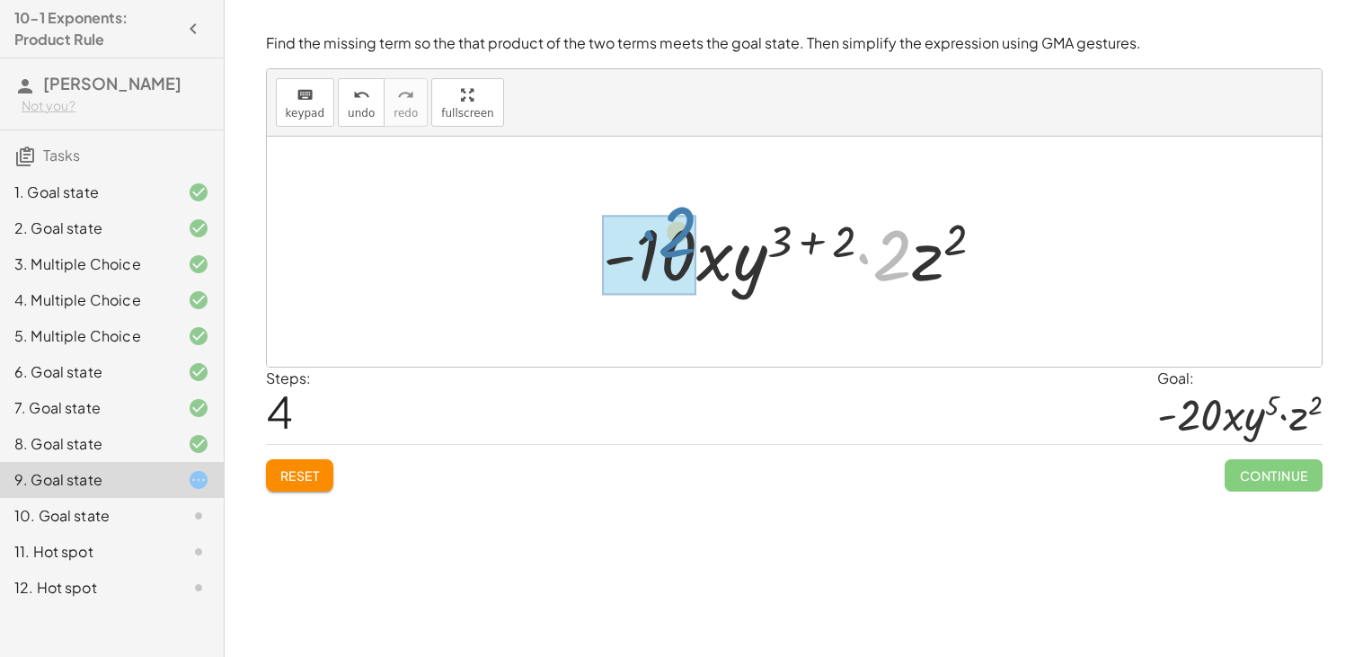
drag, startPoint x: 893, startPoint y: 248, endPoint x: 661, endPoint y: 236, distance: 232.1
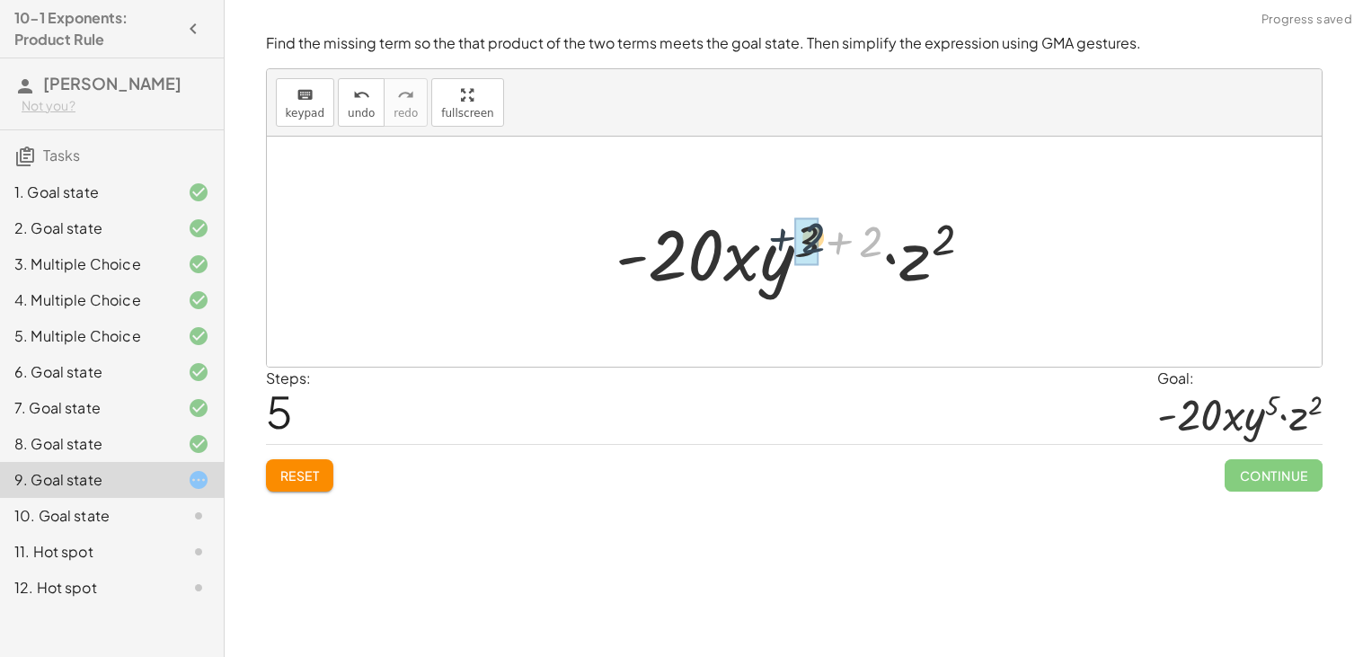
drag, startPoint x: 873, startPoint y: 236, endPoint x: 812, endPoint y: 233, distance: 61.2
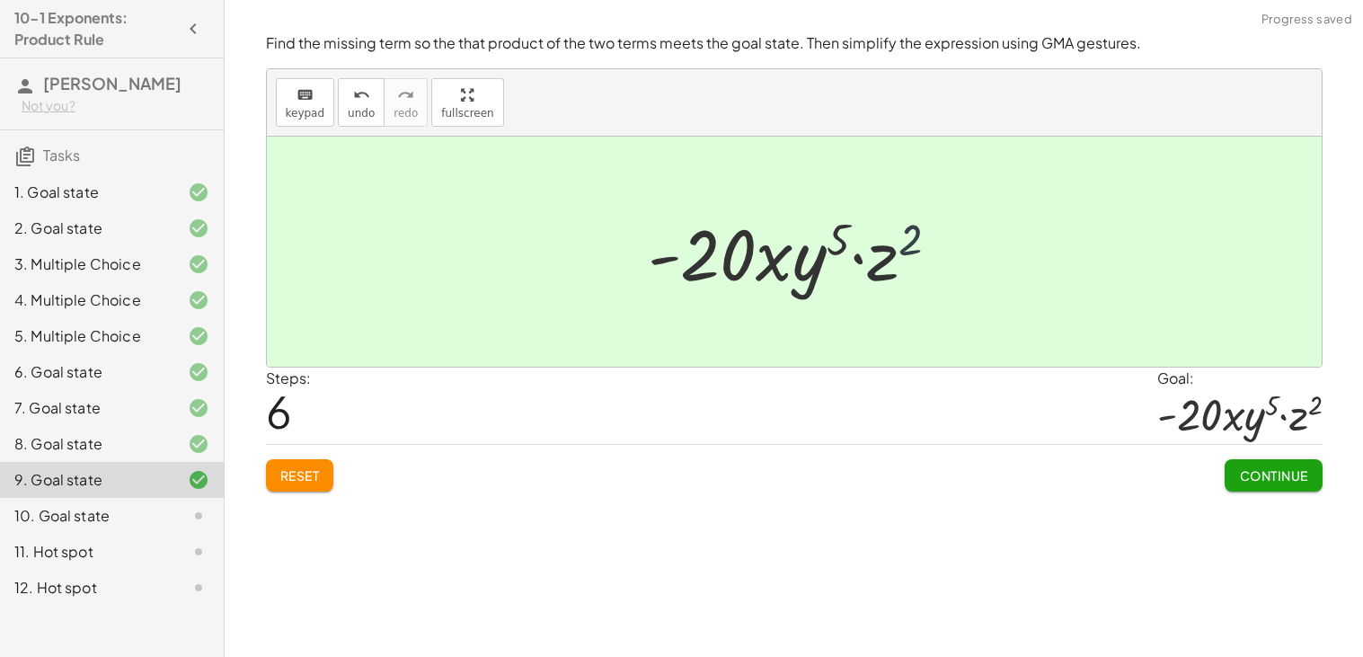
click at [918, 242] on div at bounding box center [801, 252] width 324 height 93
click at [1251, 479] on span "Continue" at bounding box center [1273, 475] width 68 height 16
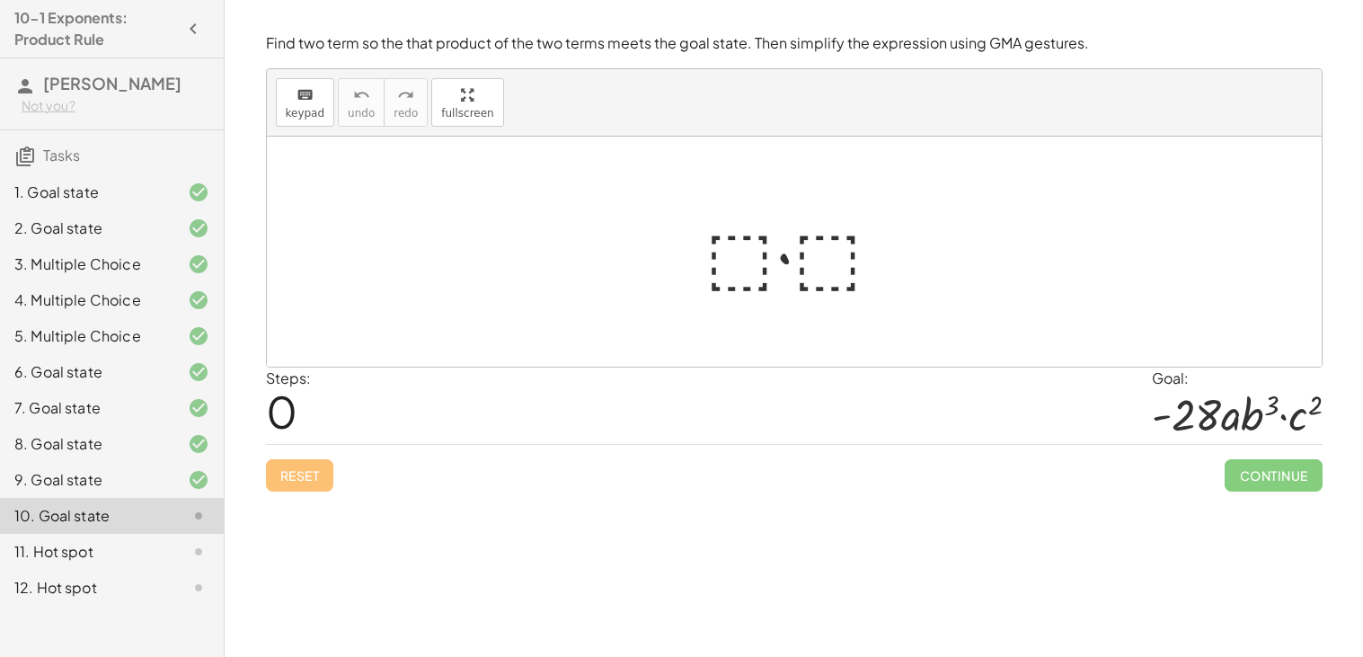
click at [708, 252] on div at bounding box center [801, 252] width 210 height 93
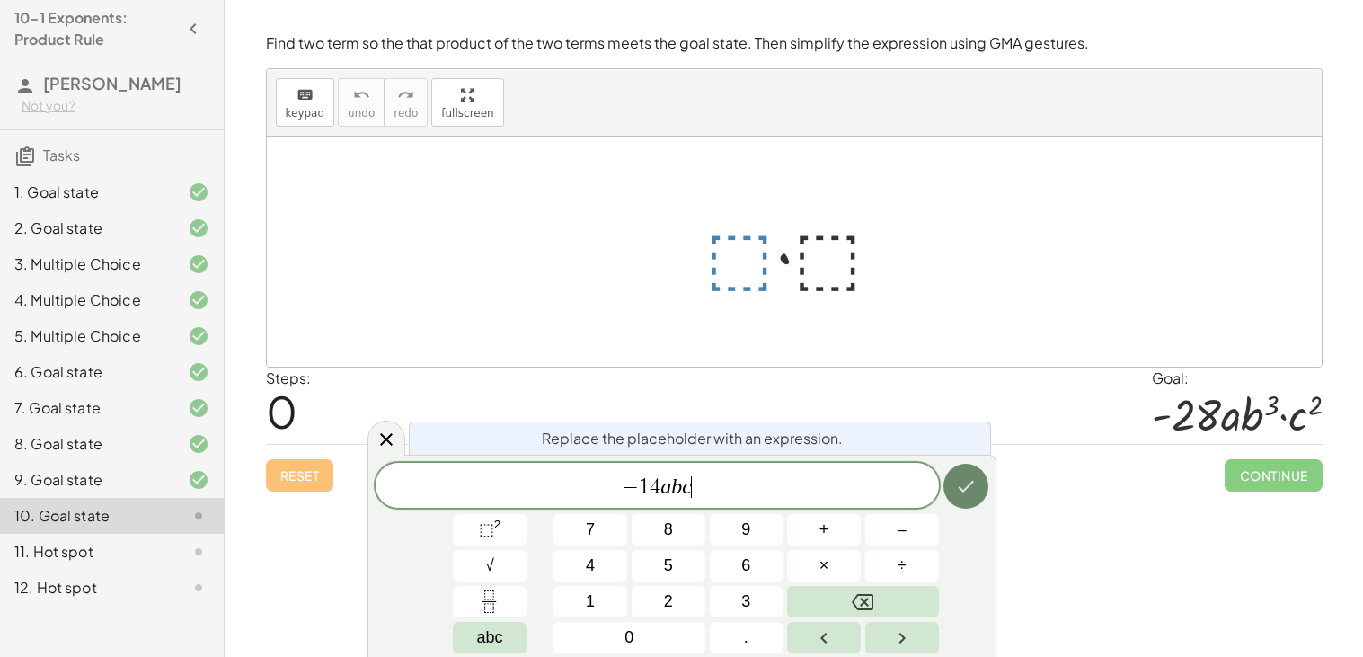
click at [962, 477] on icon "Done" at bounding box center [966, 486] width 22 height 22
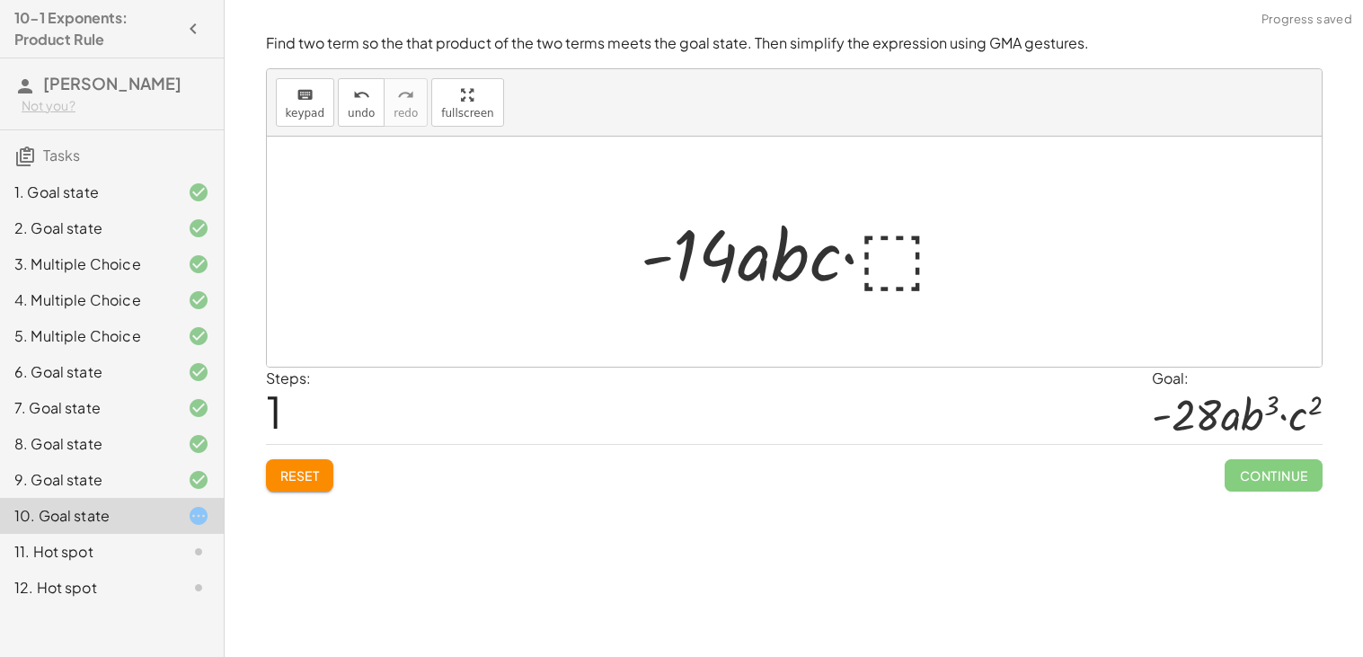
click at [900, 260] on div at bounding box center [802, 252] width 340 height 93
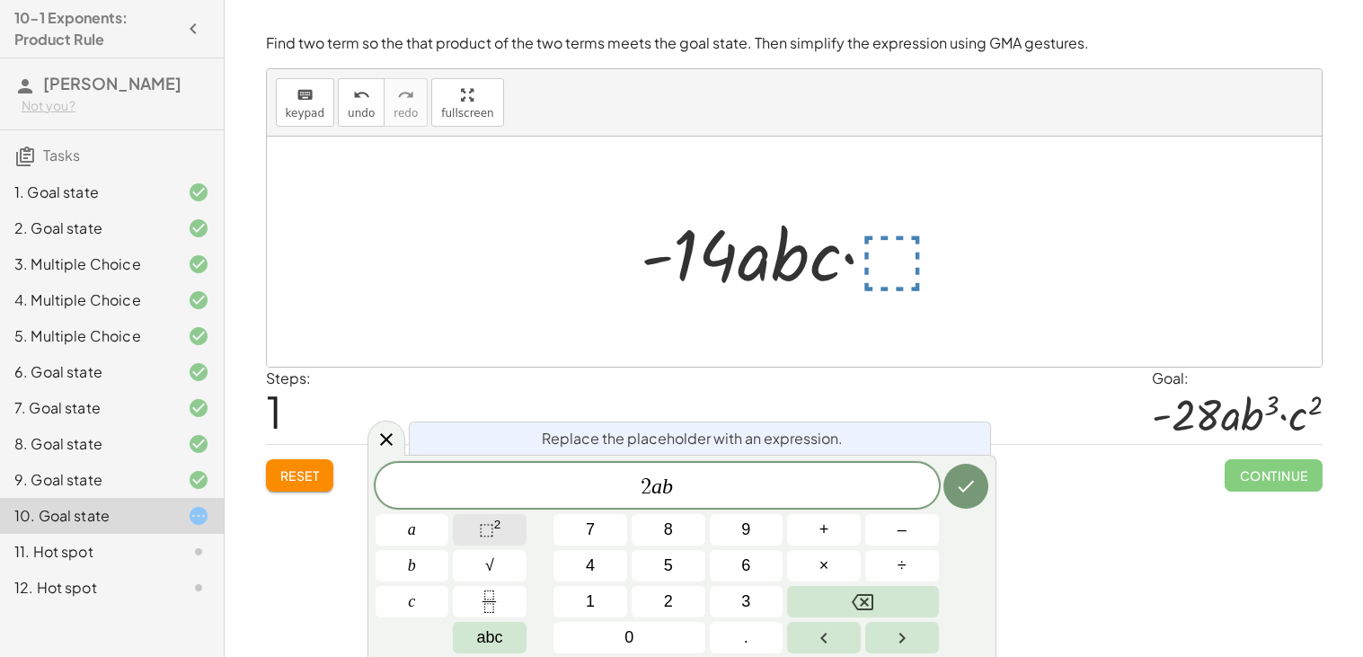
click at [476, 541] on button "⬚ 2" at bounding box center [490, 529] width 74 height 31
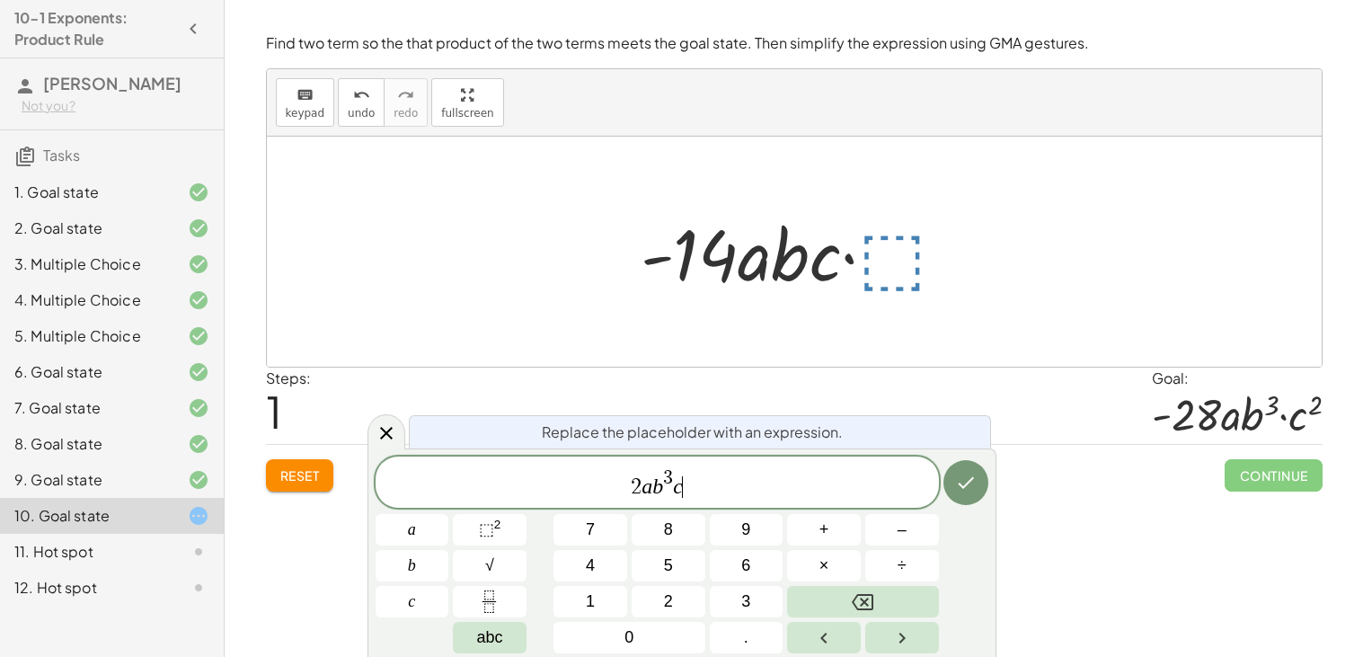
click at [475, 534] on button "⬚ 2" at bounding box center [490, 529] width 74 height 31
click at [989, 478] on div "Replace the placeholder with an expression. 2 a b 3 c 2 ​ a b c 7 8 9 + – 4 5 6…" at bounding box center [682, 552] width 629 height 208
click at [983, 477] on button "Done" at bounding box center [966, 482] width 45 height 45
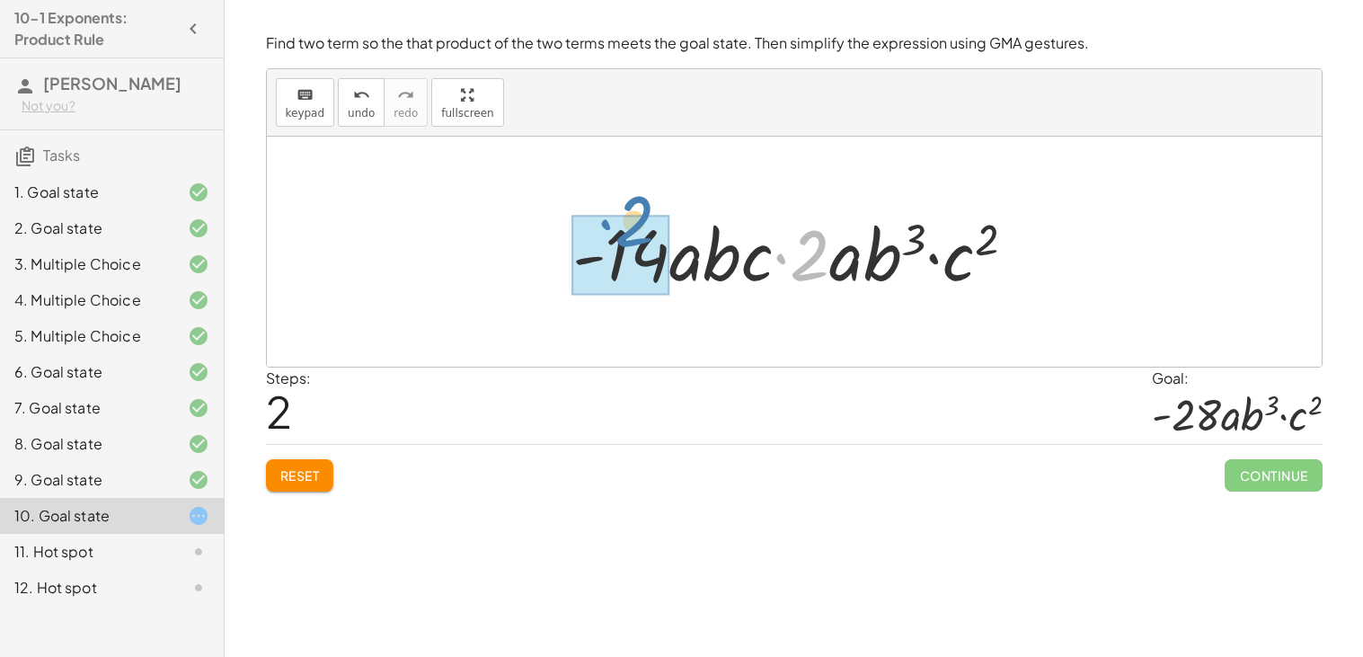
drag, startPoint x: 817, startPoint y: 259, endPoint x: 638, endPoint y: 234, distance: 180.6
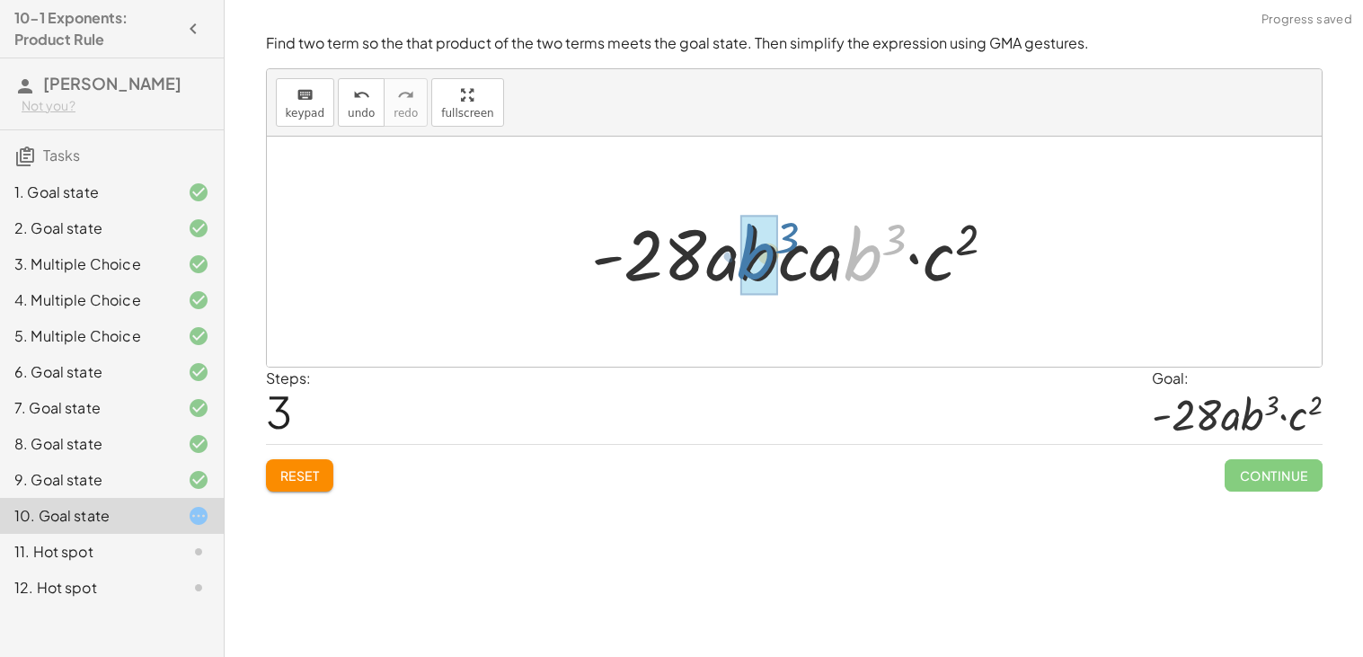
drag, startPoint x: 865, startPoint y: 268, endPoint x: 755, endPoint y: 266, distance: 109.7
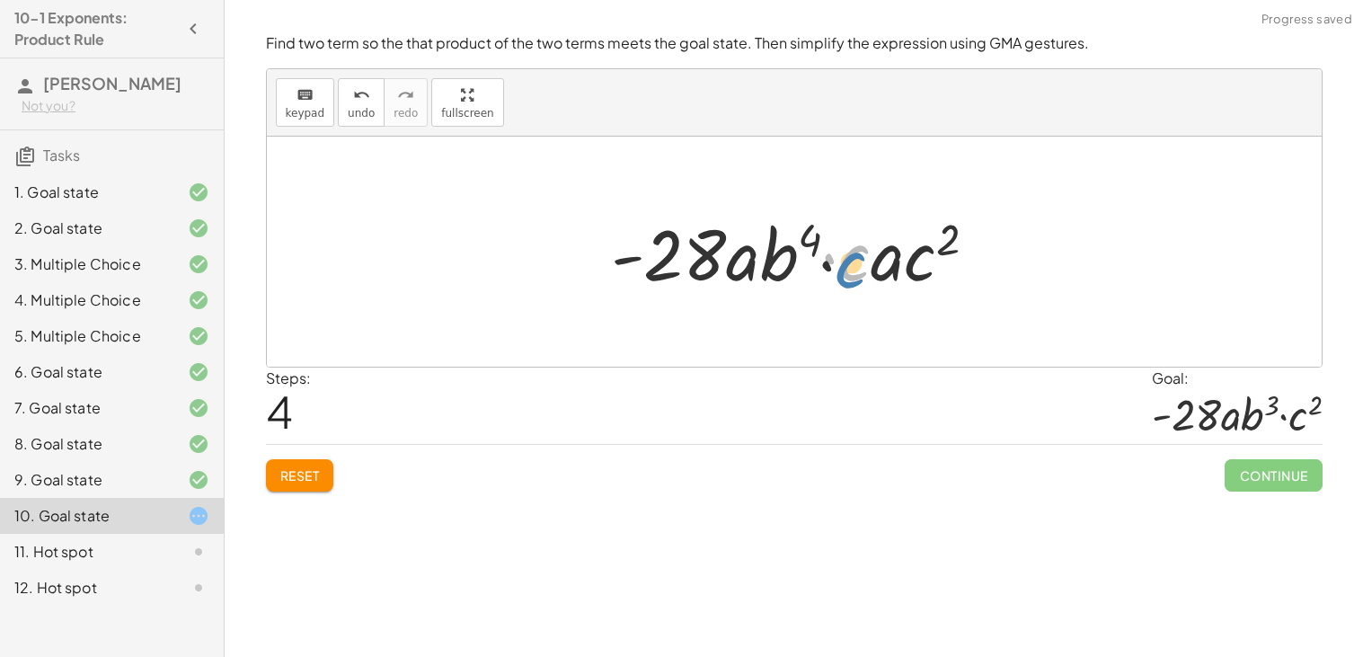
drag, startPoint x: 856, startPoint y: 268, endPoint x: 846, endPoint y: 279, distance: 15.3
click at [846, 279] on div at bounding box center [801, 252] width 399 height 93
drag, startPoint x: 886, startPoint y: 266, endPoint x: 892, endPoint y: 288, distance: 22.5
click at [892, 288] on div at bounding box center [801, 252] width 399 height 93
click at [351, 111] on span "undo" at bounding box center [361, 113] width 27 height 13
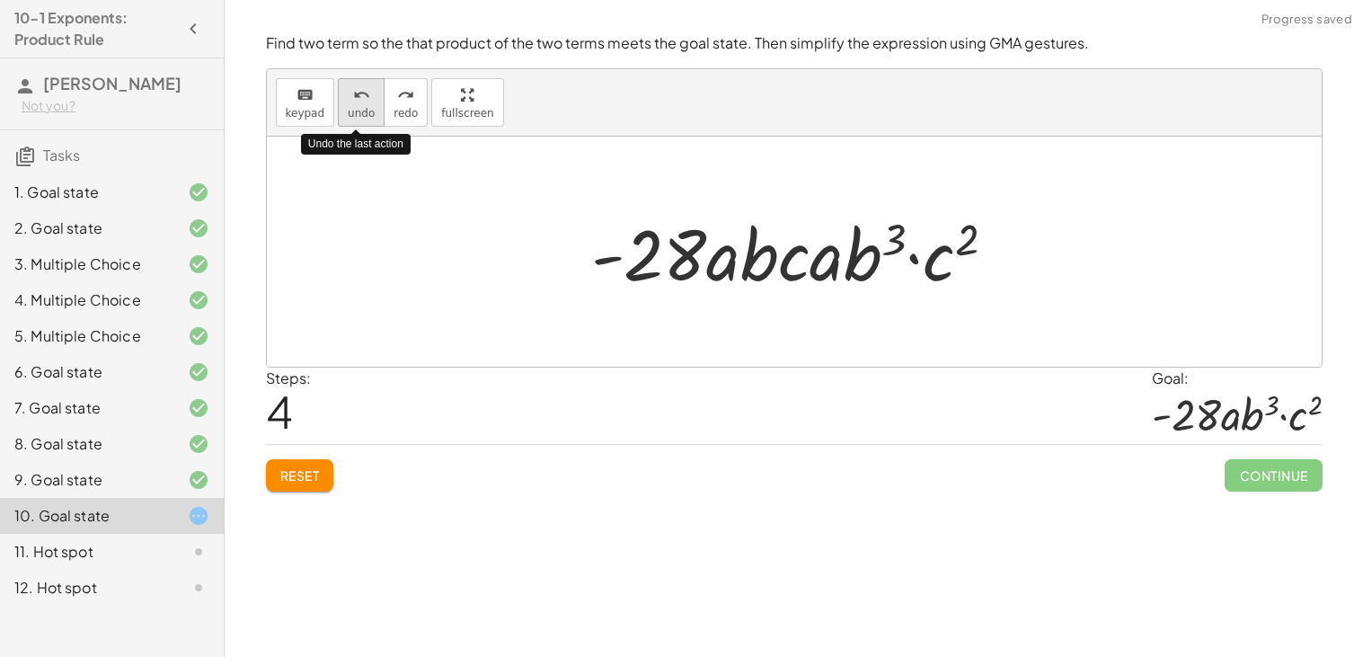
click at [352, 112] on span "undo" at bounding box center [361, 113] width 27 height 13
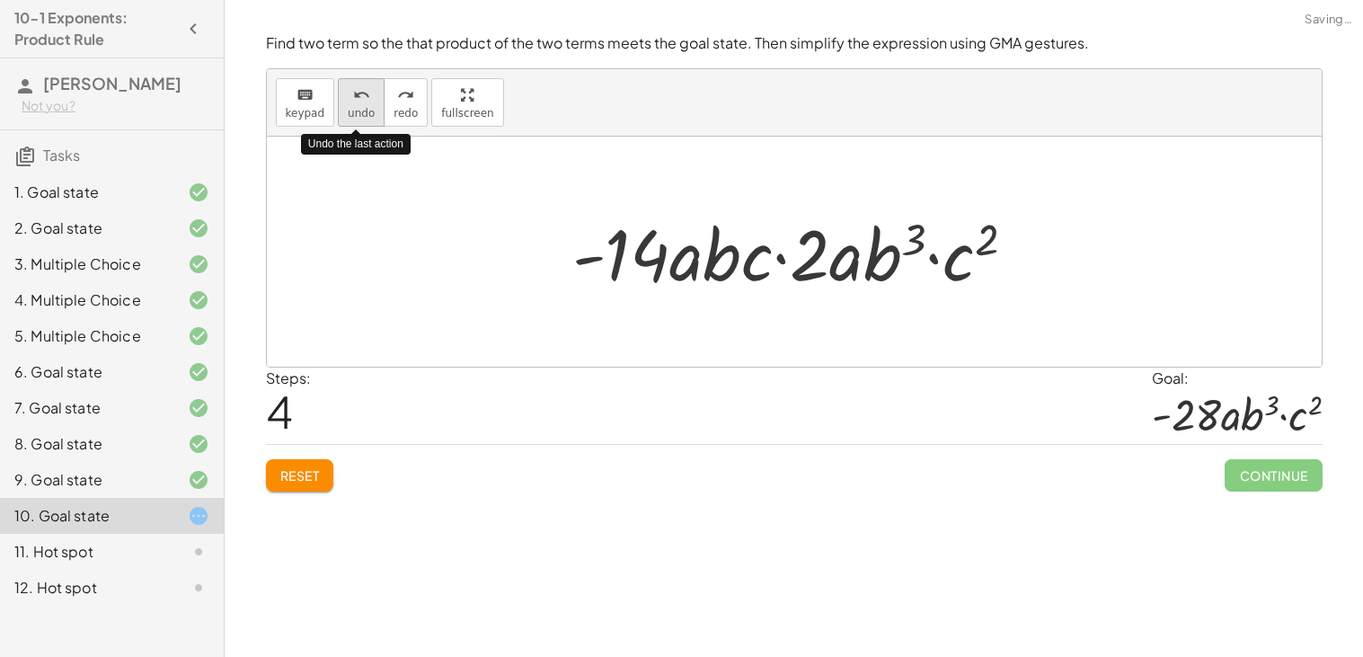
click at [350, 112] on span "undo" at bounding box center [361, 113] width 27 height 13
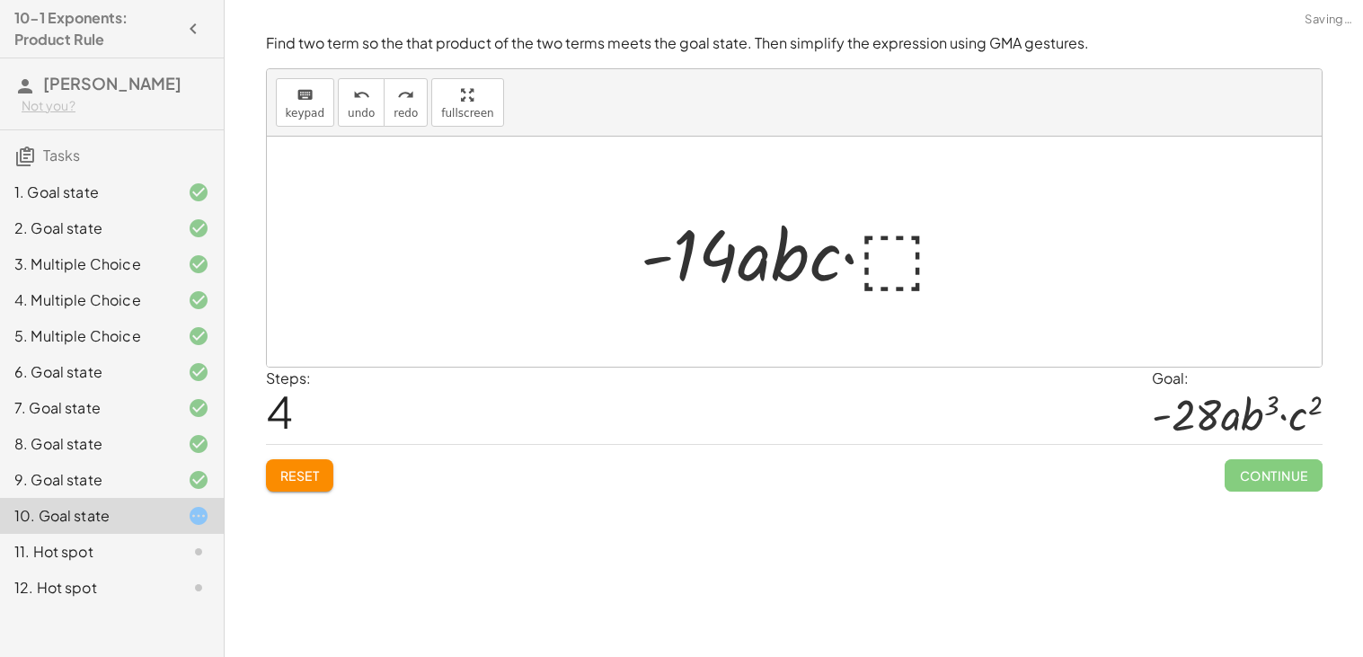
click at [923, 249] on div at bounding box center [802, 252] width 340 height 93
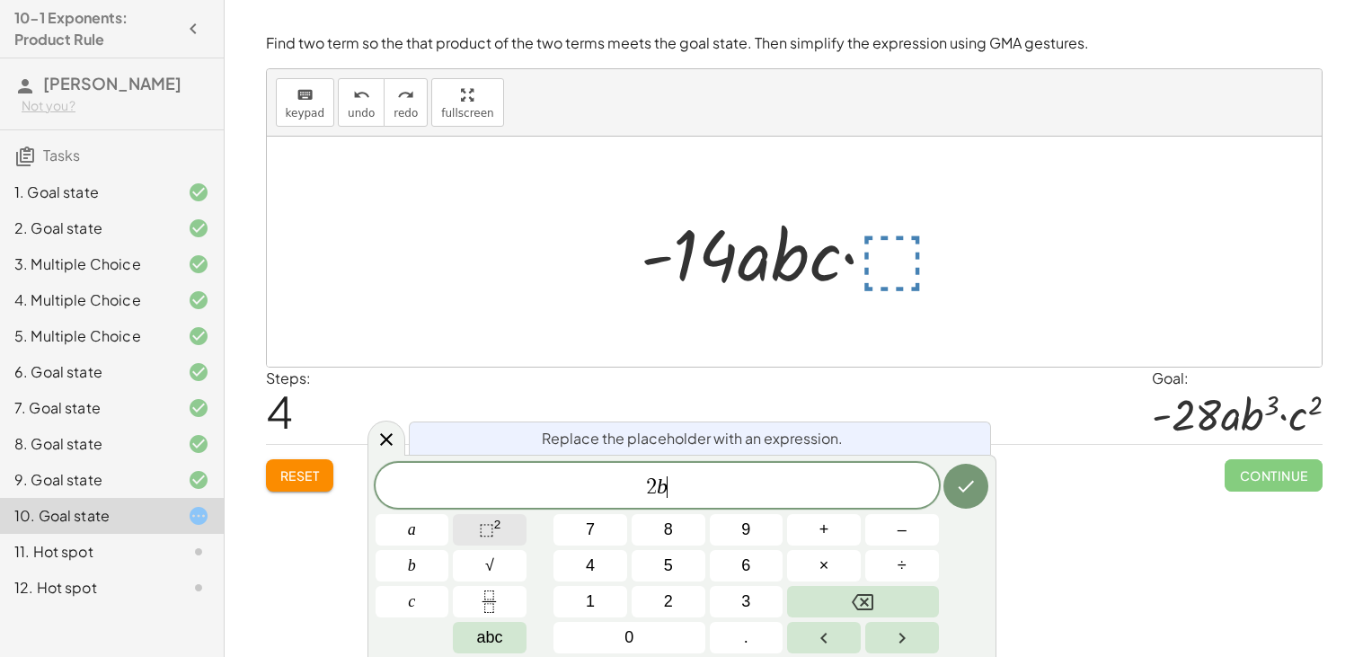
click at [485, 531] on span "⬚" at bounding box center [486, 529] width 15 height 18
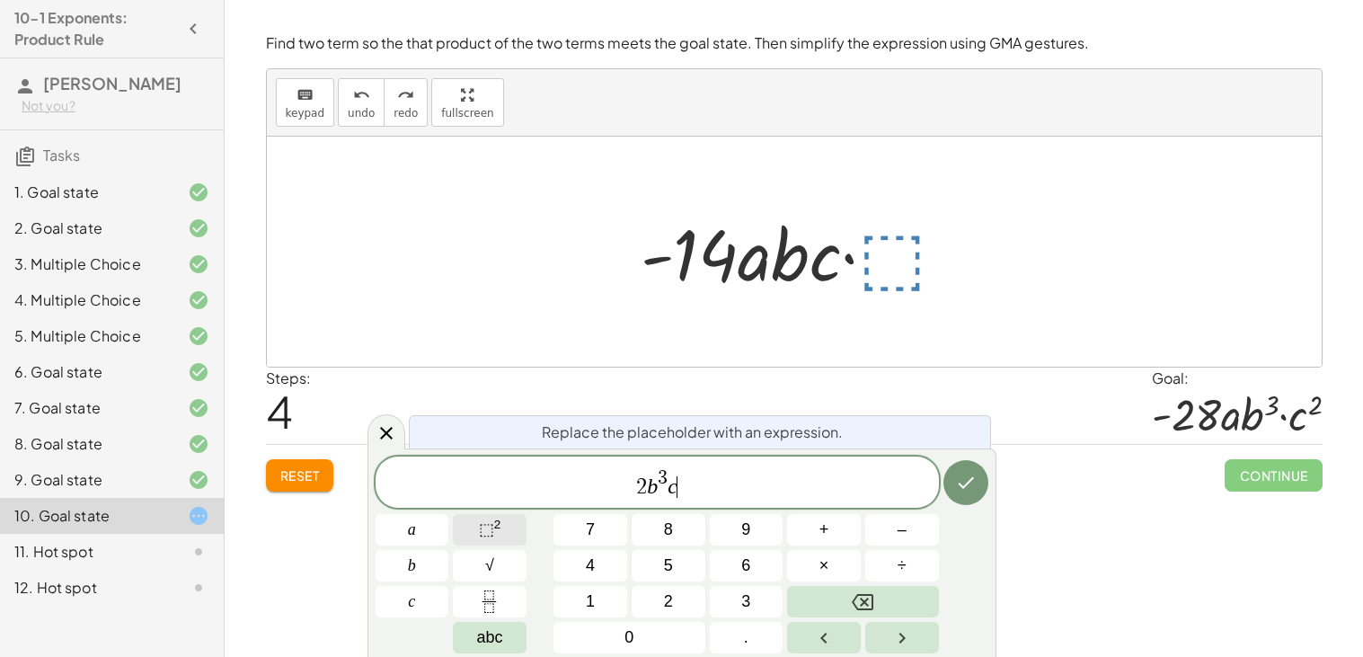
click at [472, 519] on button "⬚ 2" at bounding box center [490, 529] width 74 height 31
click at [936, 483] on span "2 b 3 c 2 ​" at bounding box center [657, 483] width 563 height 32
click at [1003, 482] on div "Reset Continue" at bounding box center [794, 468] width 1057 height 48
click at [981, 483] on button "Done" at bounding box center [966, 482] width 45 height 45
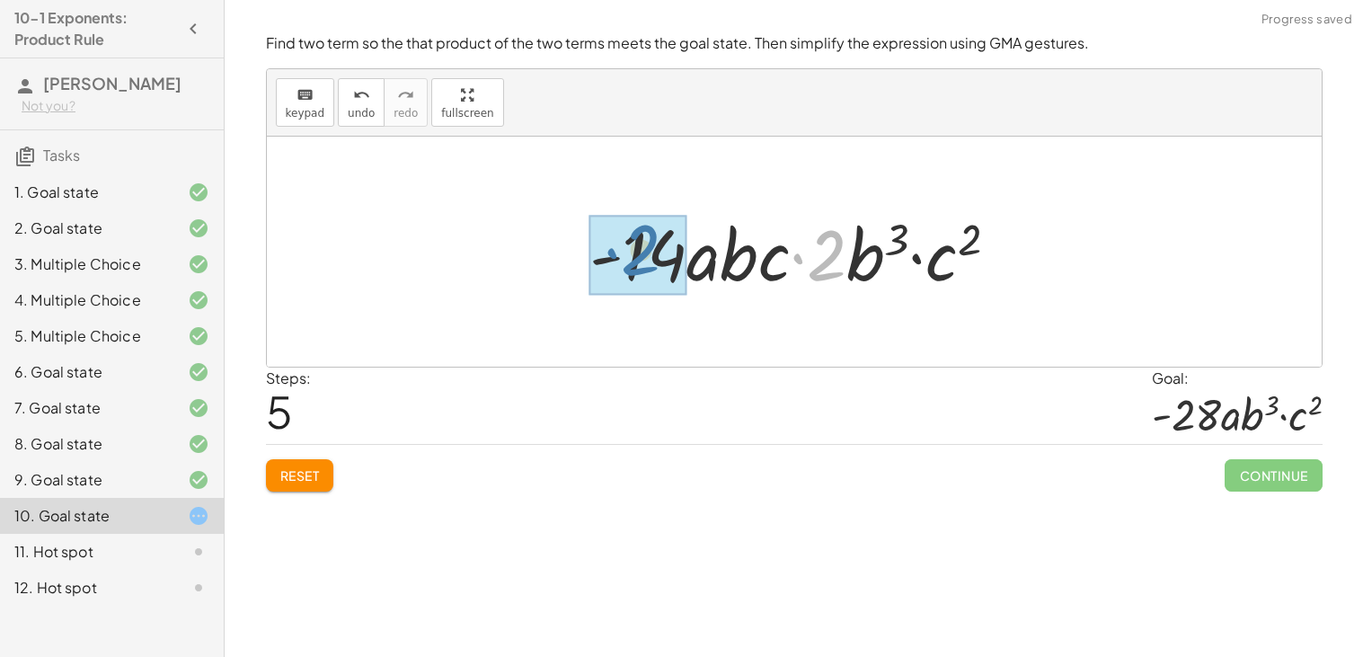
drag, startPoint x: 830, startPoint y: 270, endPoint x: 643, endPoint y: 266, distance: 187.9
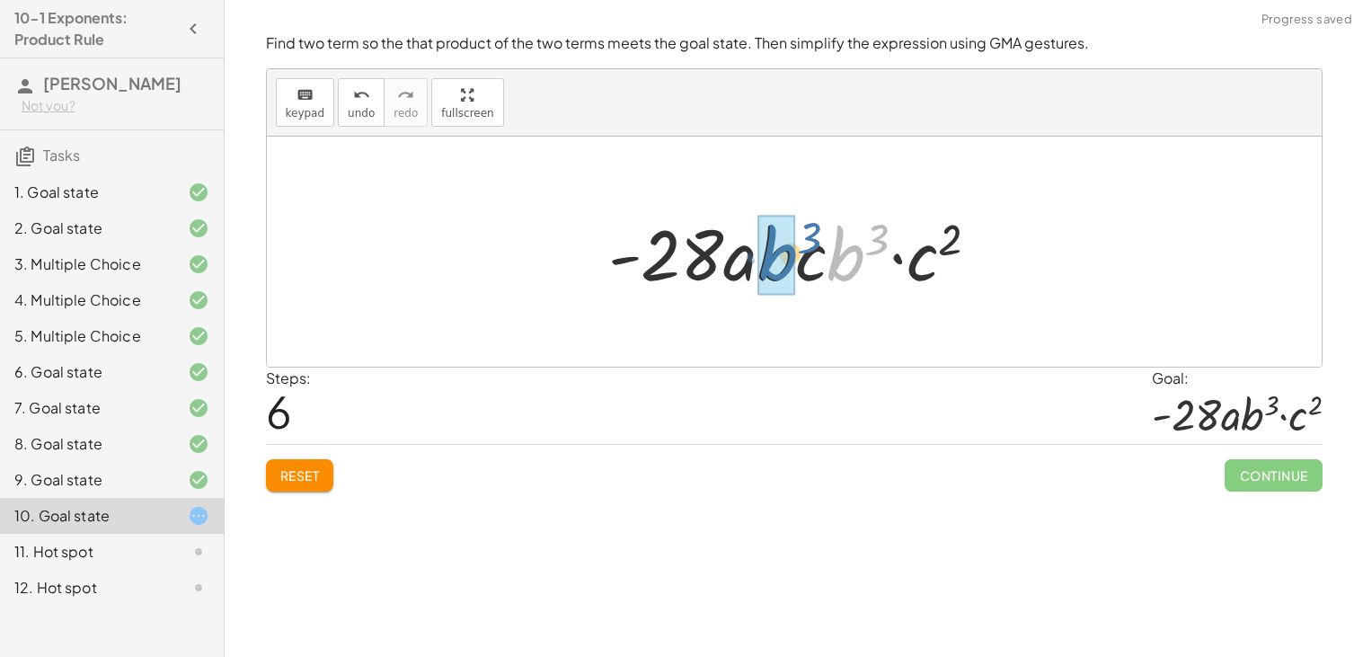
drag, startPoint x: 858, startPoint y: 268, endPoint x: 785, endPoint y: 267, distance: 73.7
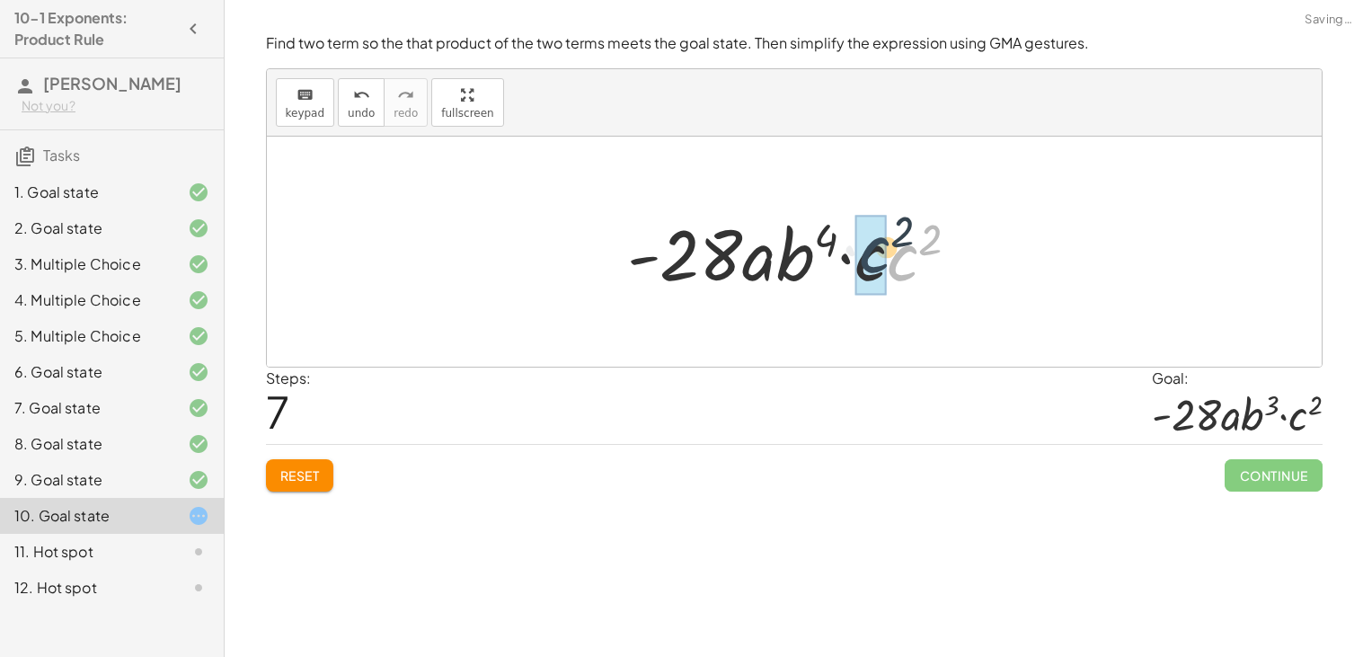
drag, startPoint x: 891, startPoint y: 273, endPoint x: 861, endPoint y: 265, distance: 30.7
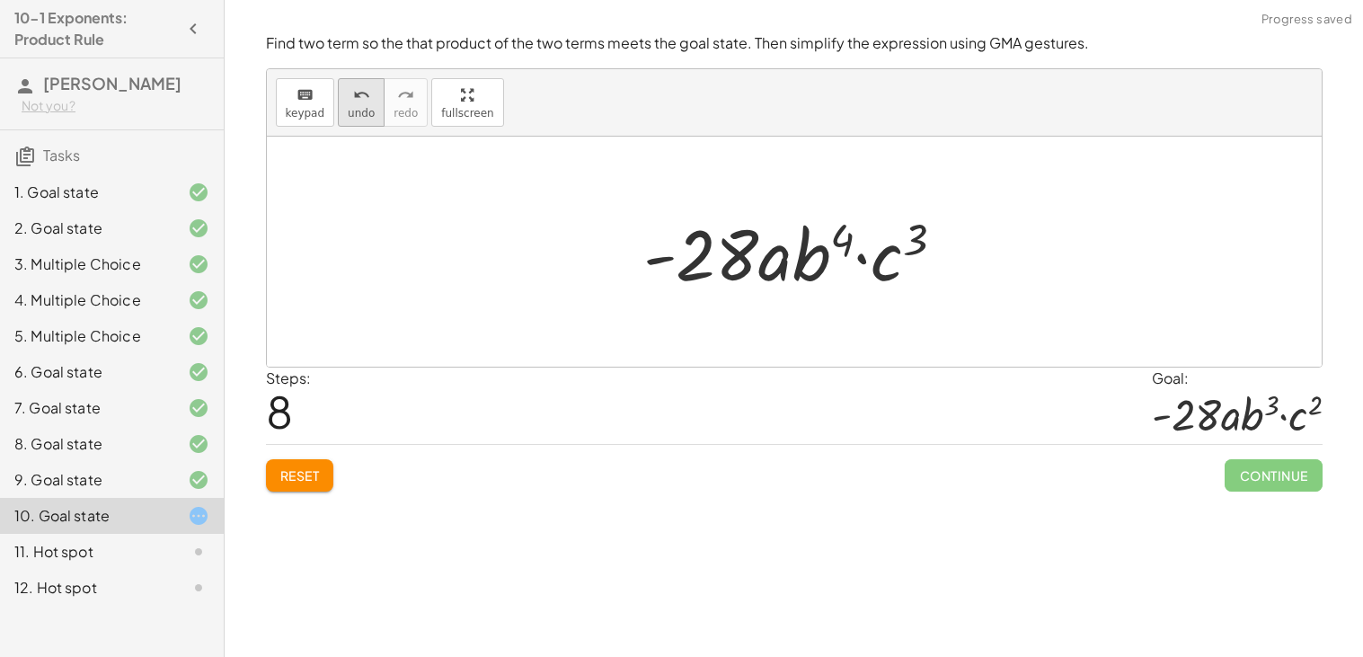
click at [340, 92] on button "undo undo" at bounding box center [361, 102] width 47 height 49
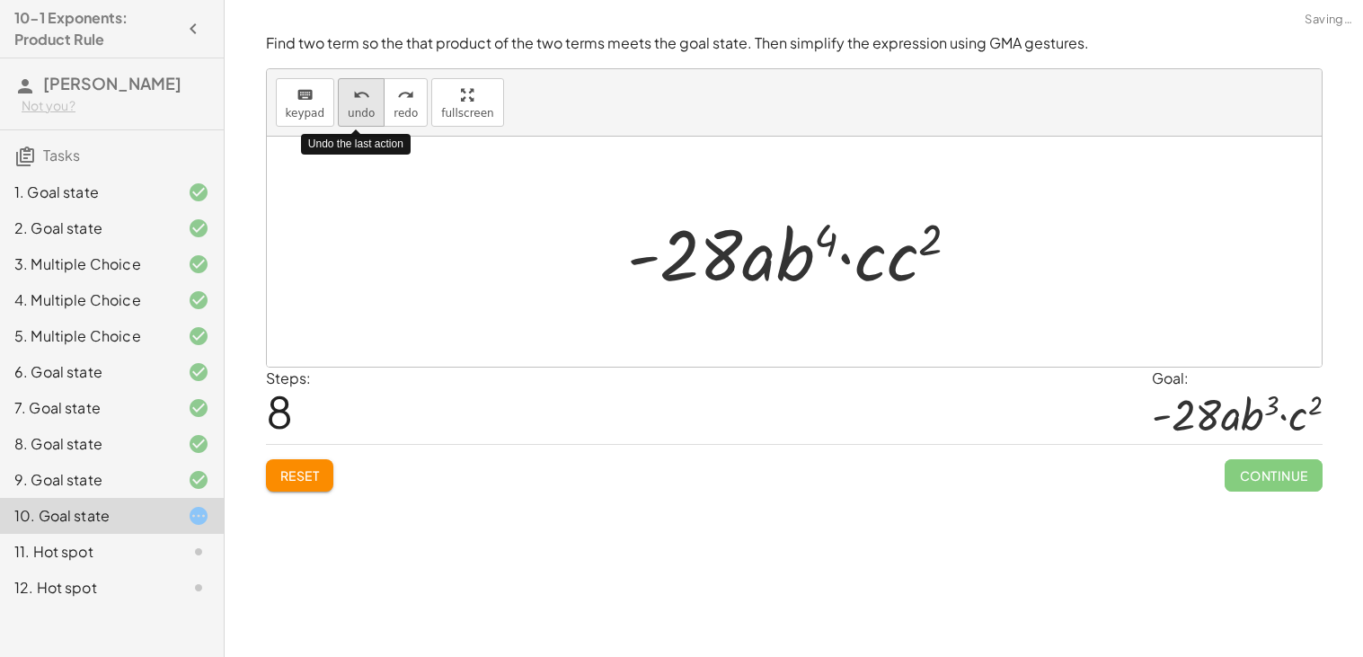
click at [340, 92] on button "undo undo" at bounding box center [361, 102] width 47 height 49
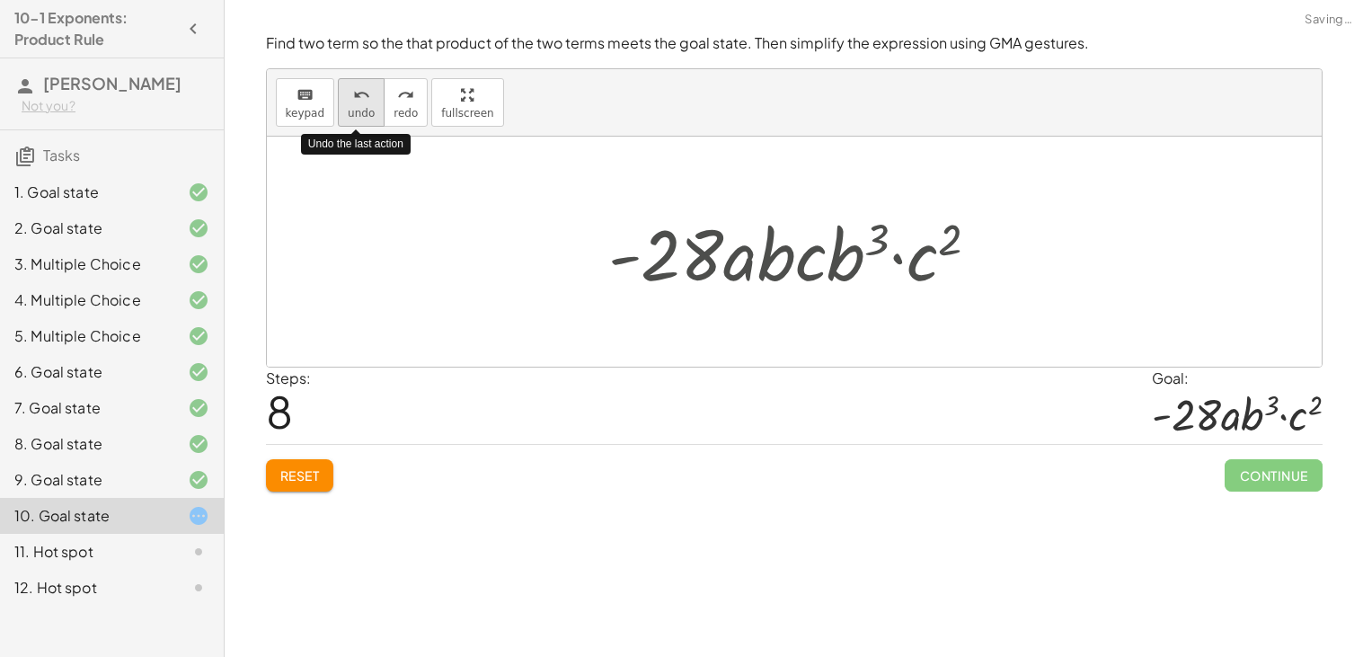
click at [340, 92] on button "undo undo" at bounding box center [361, 102] width 47 height 49
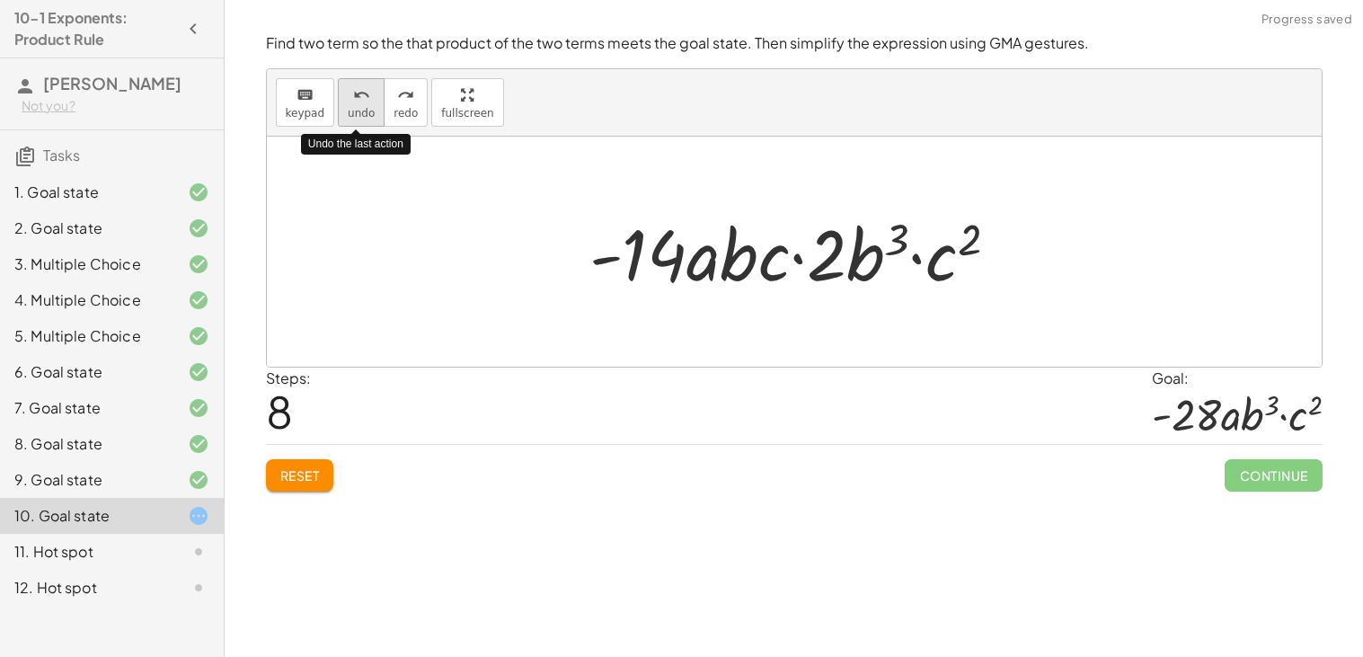
click at [340, 92] on button "undo undo" at bounding box center [361, 102] width 47 height 49
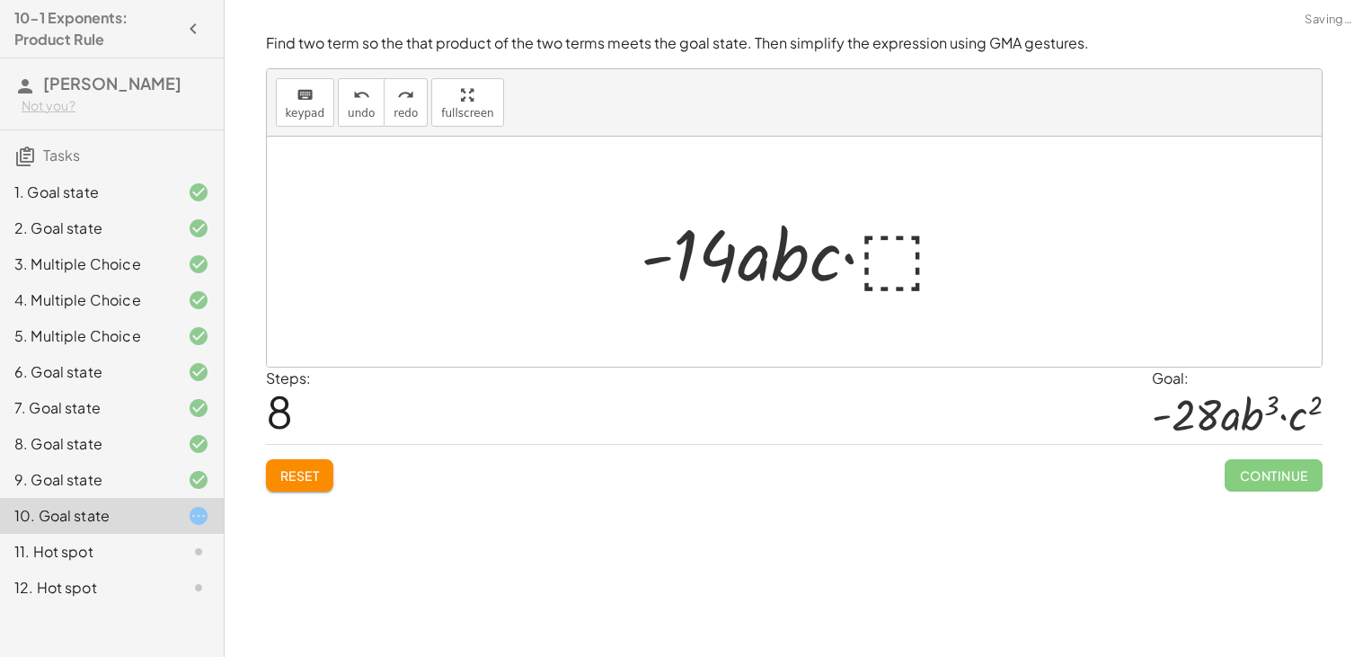
click at [906, 256] on div at bounding box center [802, 252] width 340 height 93
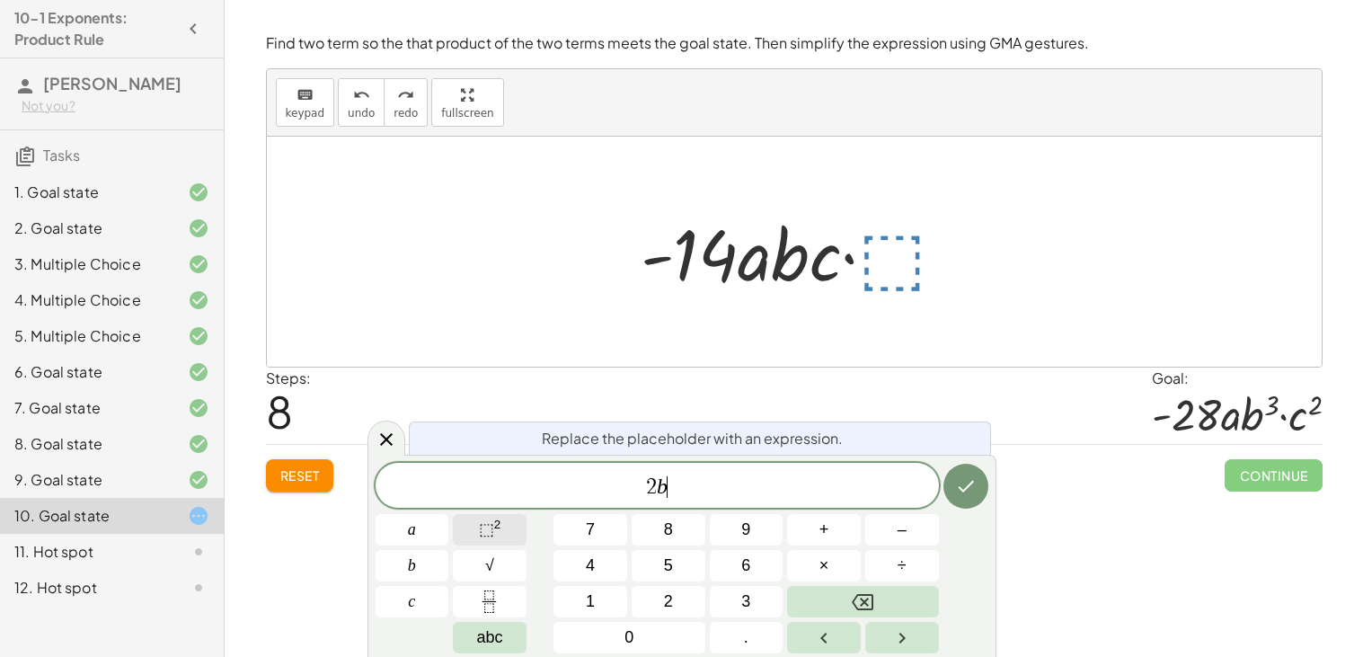
click at [506, 526] on button "⬚ 2" at bounding box center [490, 529] width 74 height 31
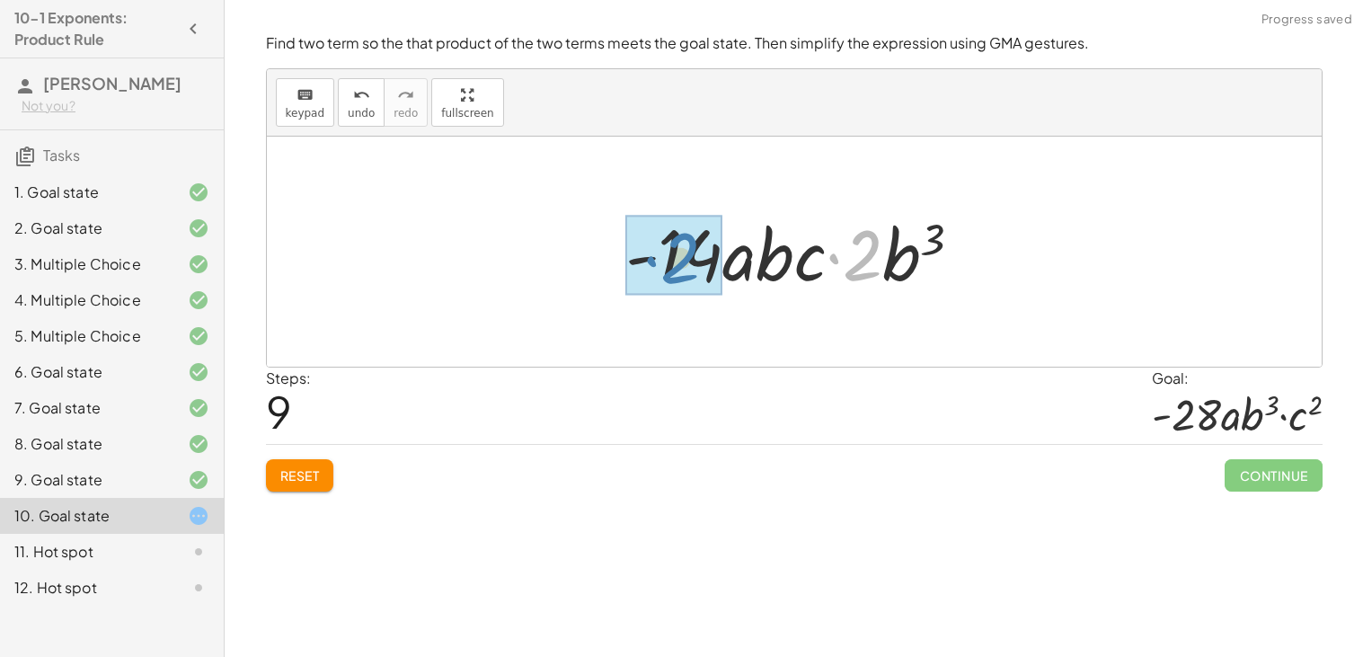
drag, startPoint x: 854, startPoint y: 262, endPoint x: 667, endPoint y: 264, distance: 186.9
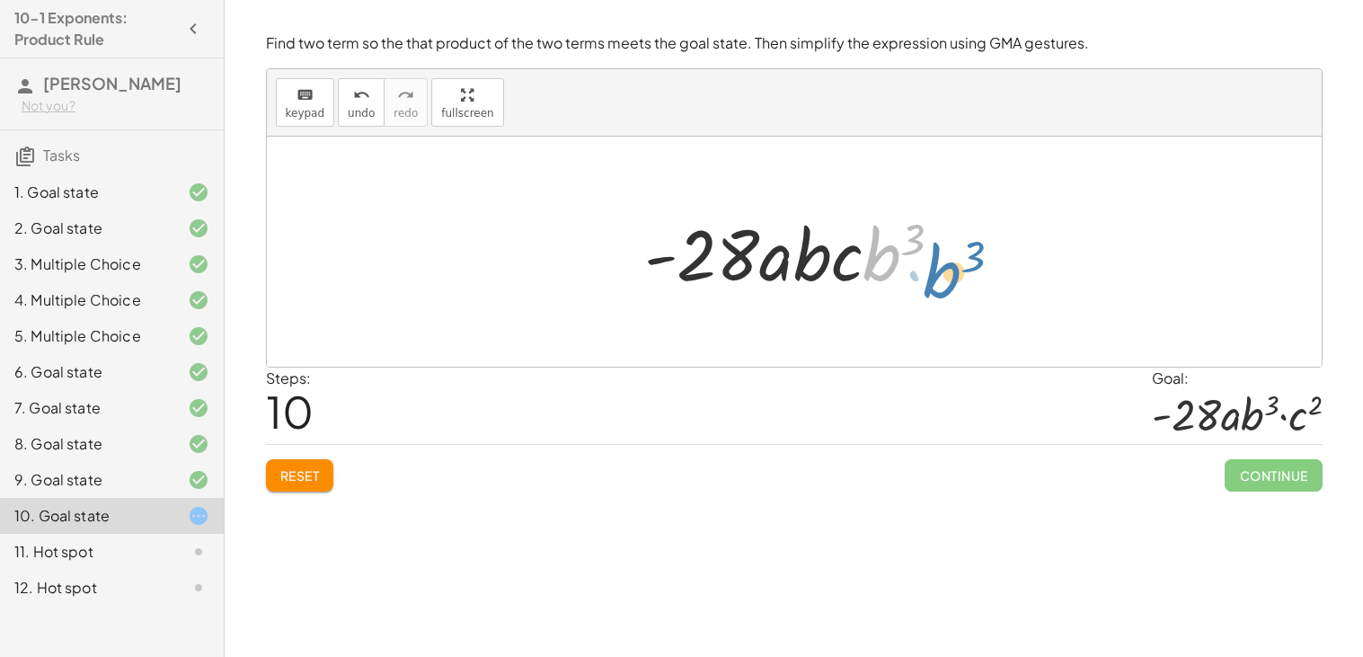
drag, startPoint x: 882, startPoint y: 267, endPoint x: 943, endPoint y: 284, distance: 62.6
click at [943, 284] on div at bounding box center [800, 252] width 331 height 93
click at [355, 111] on span "undo" at bounding box center [361, 113] width 27 height 13
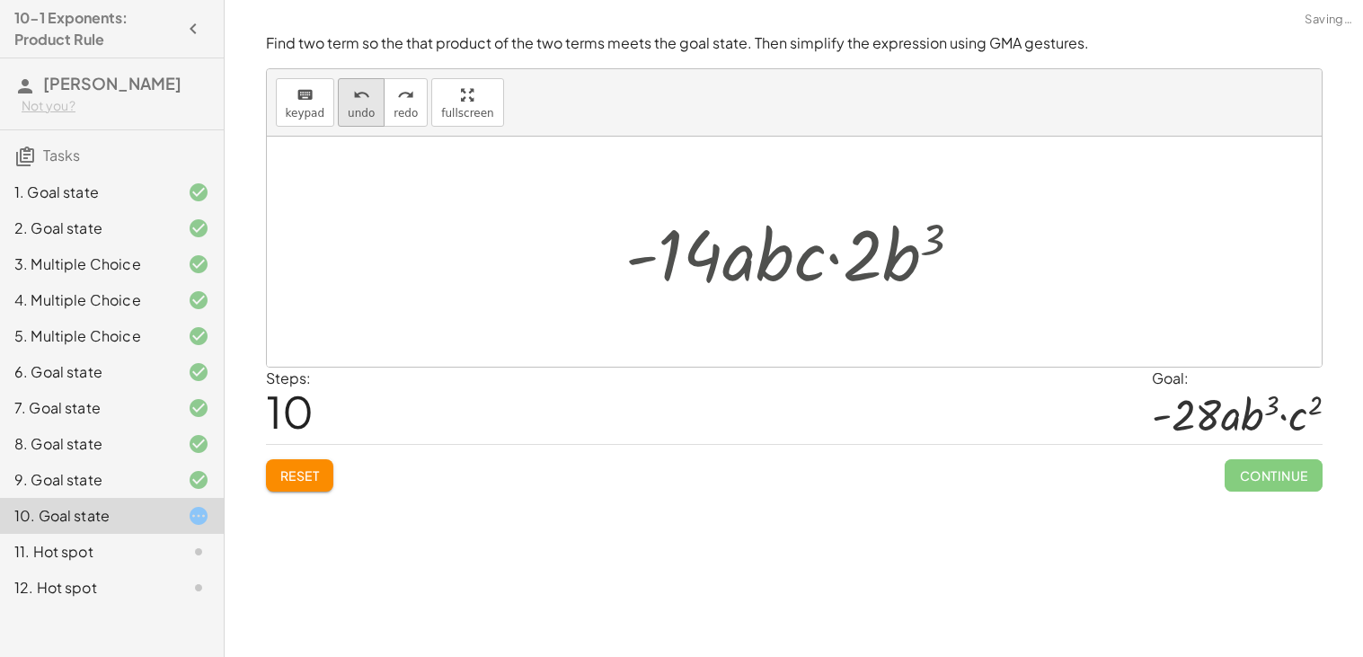
click at [358, 115] on span "undo" at bounding box center [361, 113] width 27 height 13
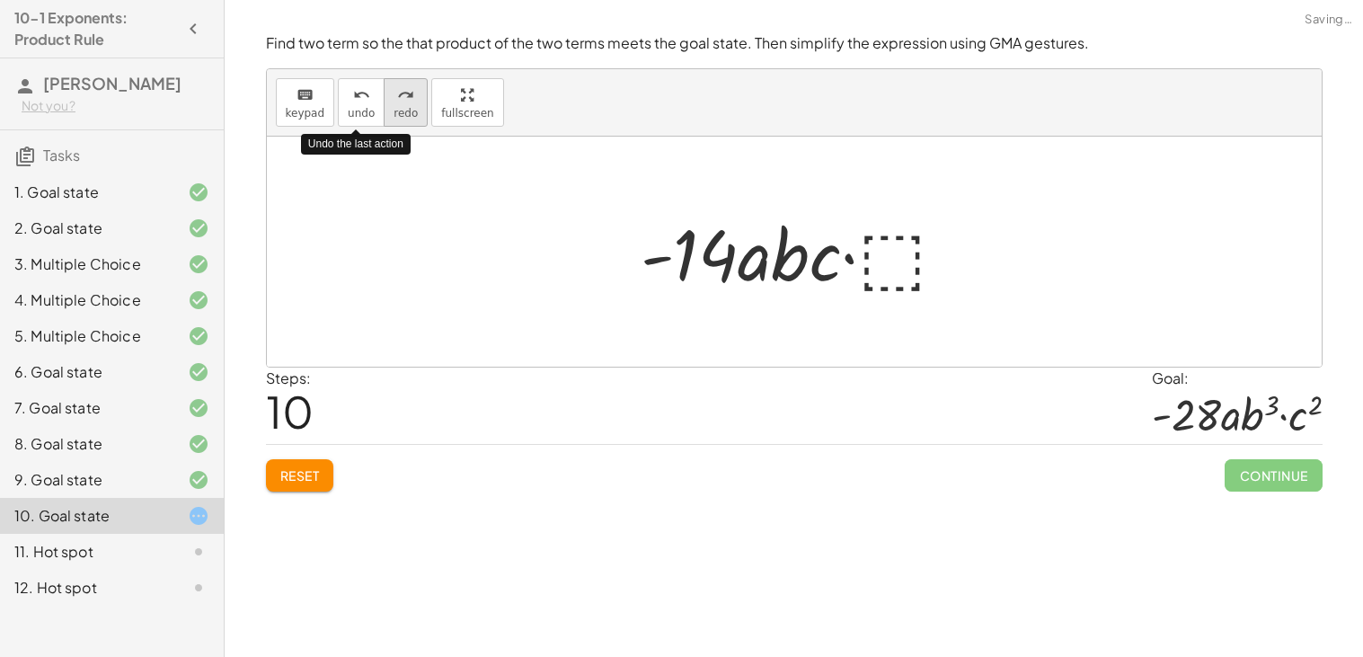
click at [394, 116] on span "redo" at bounding box center [406, 113] width 24 height 13
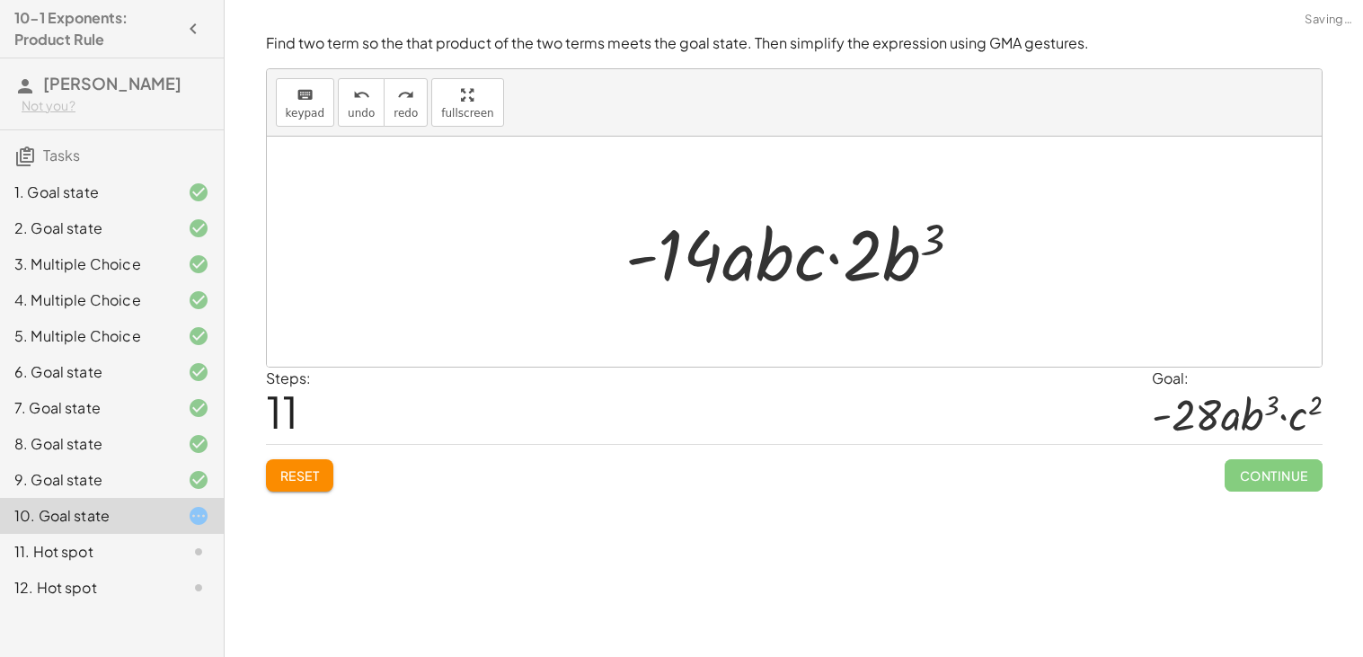
click at [912, 241] on div at bounding box center [800, 252] width 369 height 93
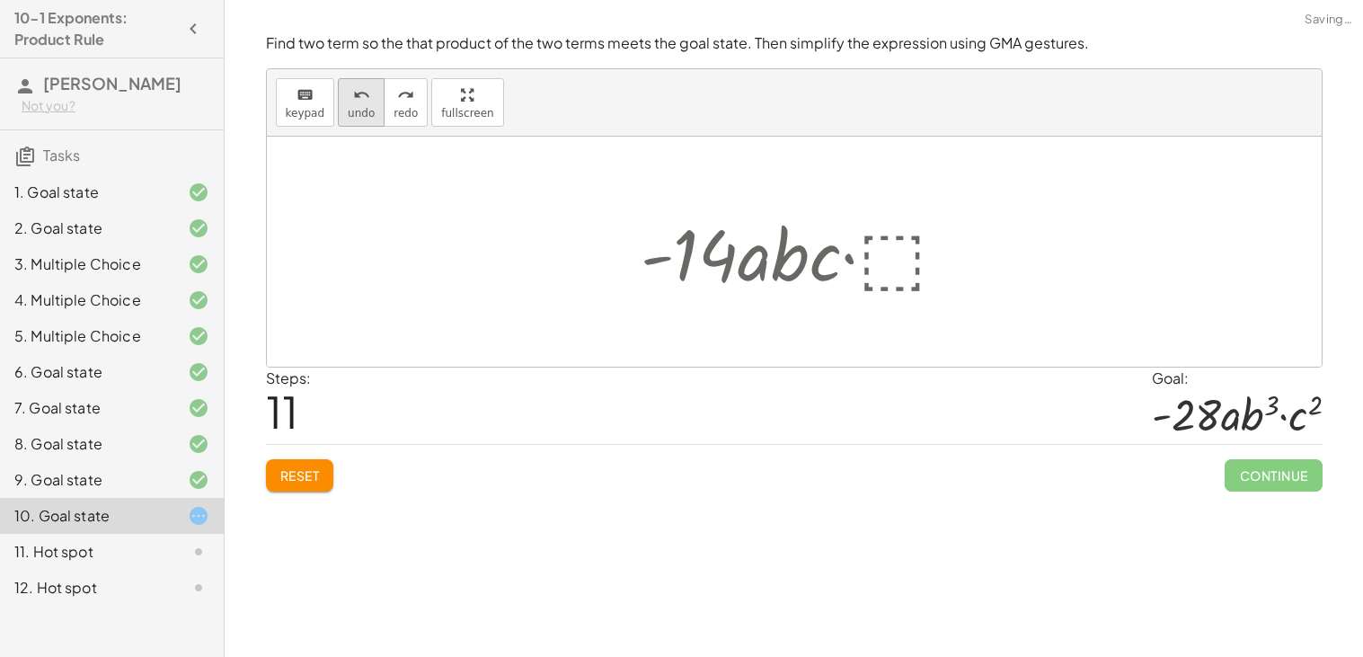
click at [355, 111] on span "undo" at bounding box center [361, 113] width 27 height 13
click at [894, 288] on div at bounding box center [802, 252] width 340 height 93
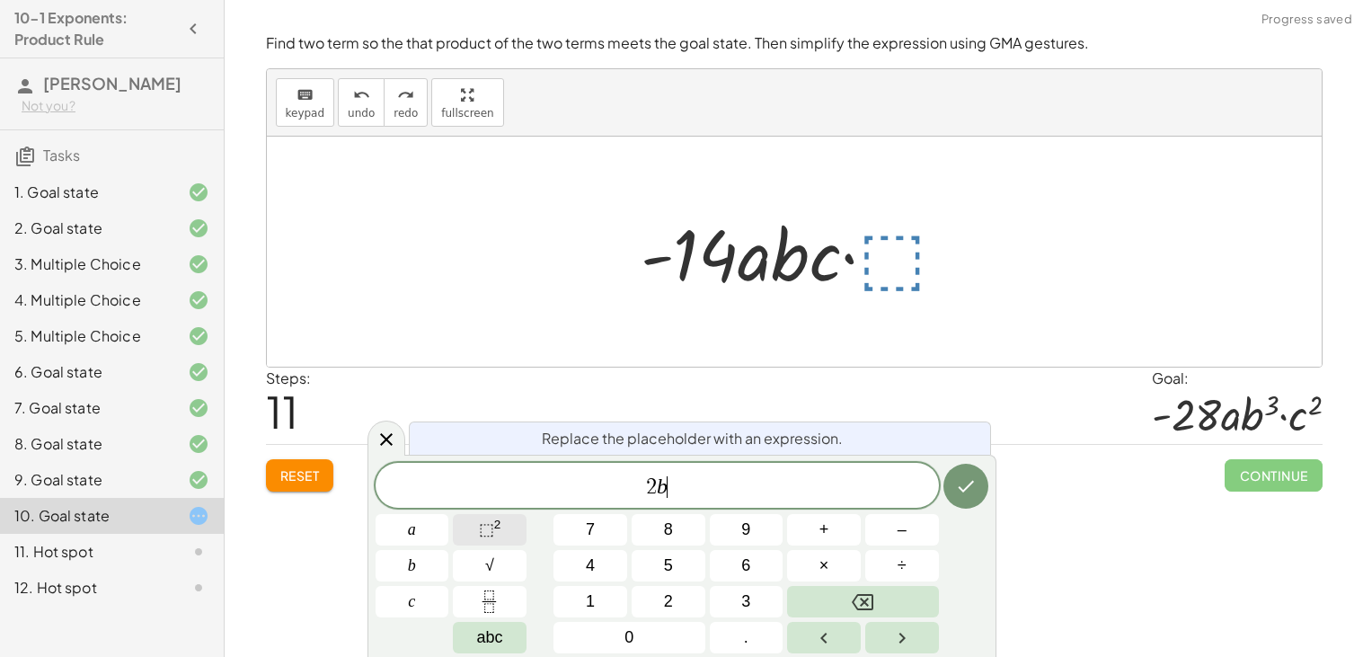
click at [491, 534] on span "⬚" at bounding box center [486, 529] width 15 height 18
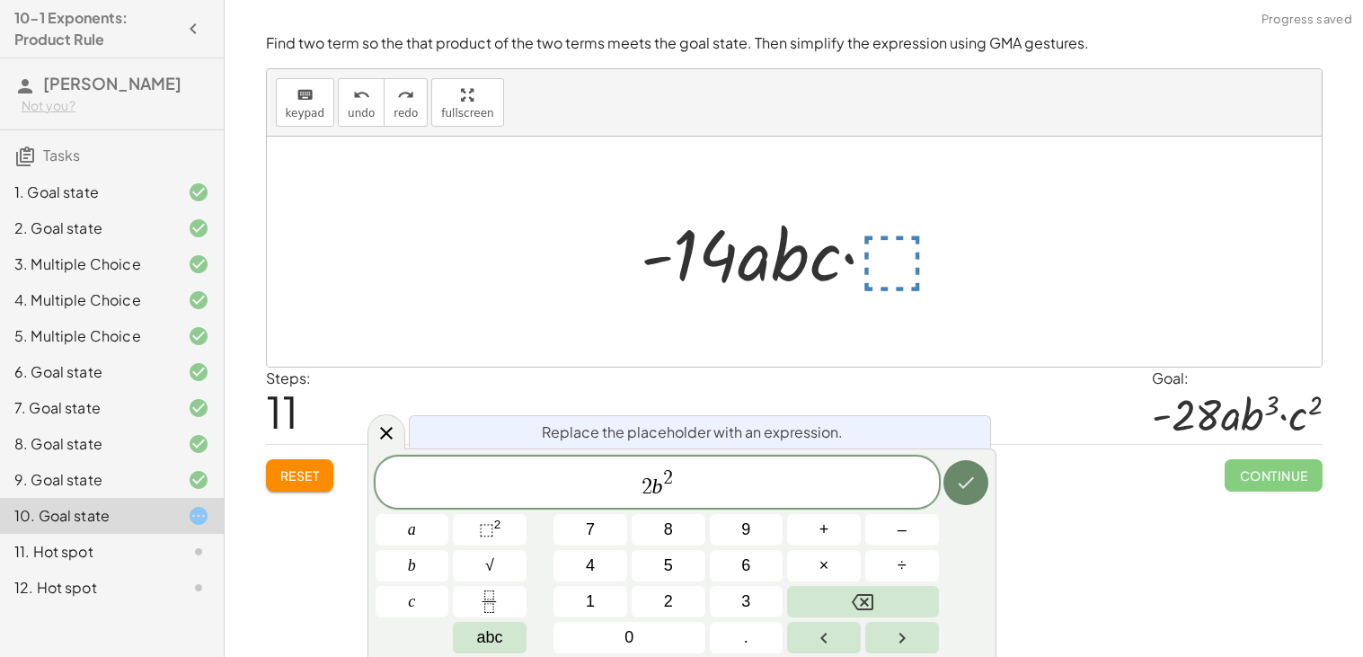
click at [969, 492] on icon "Done" at bounding box center [966, 483] width 22 height 22
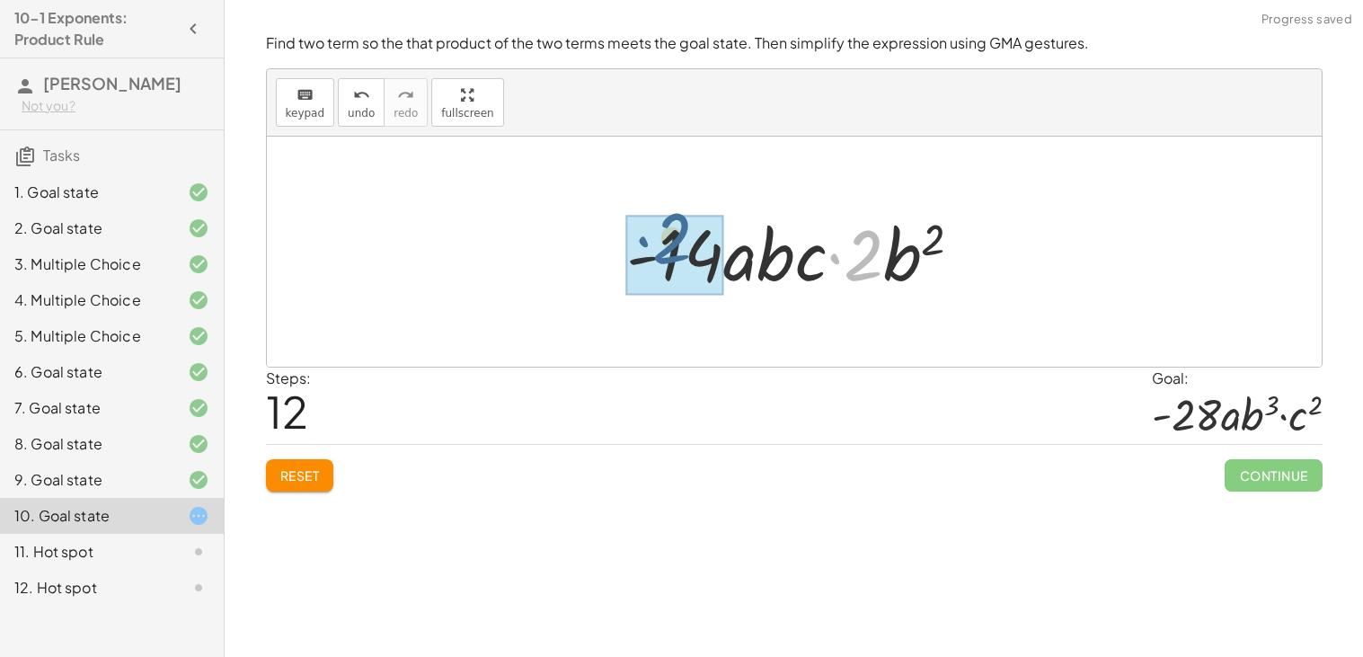
drag, startPoint x: 862, startPoint y: 265, endPoint x: 662, endPoint y: 248, distance: 200.2
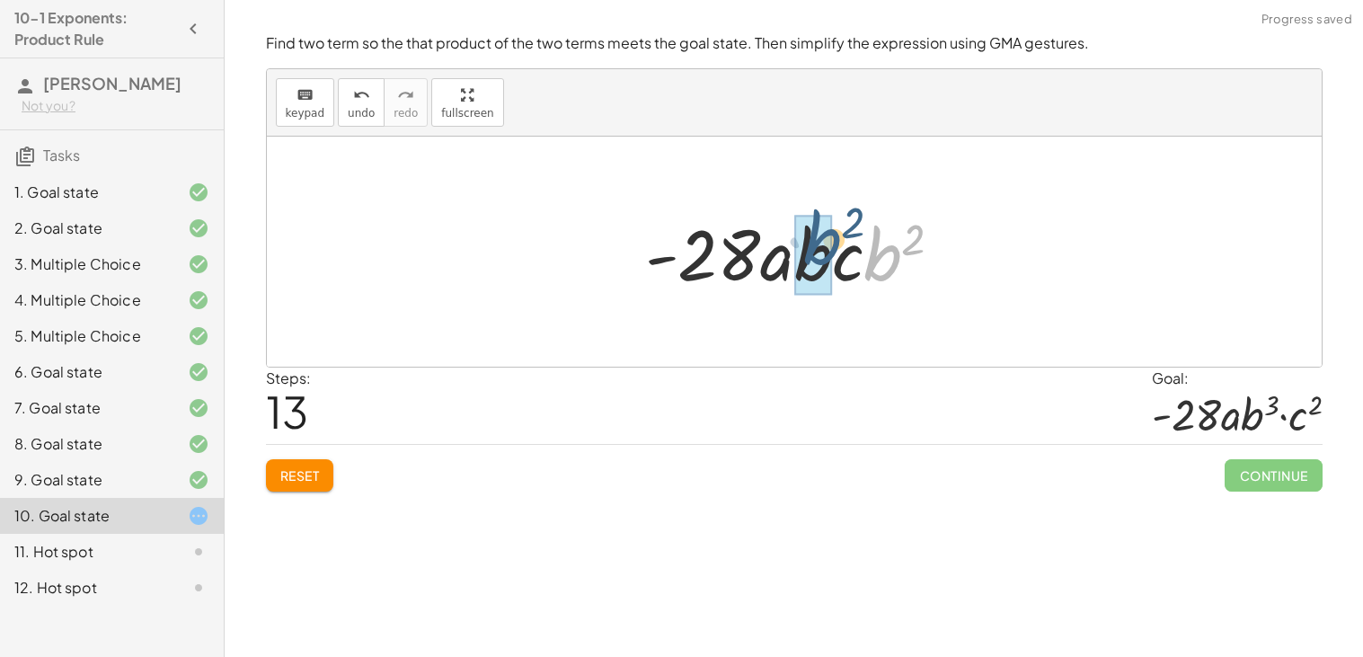
drag, startPoint x: 888, startPoint y: 273, endPoint x: 827, endPoint y: 257, distance: 63.2
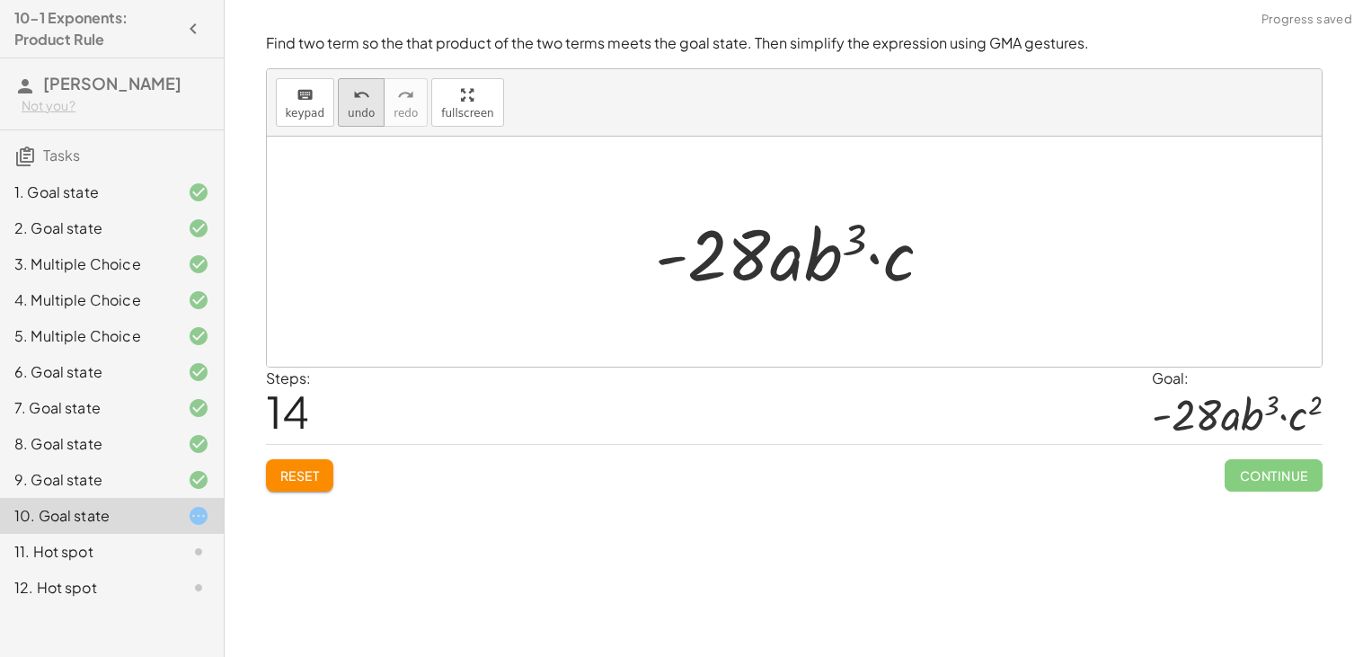
click at [350, 120] on button "undo undo" at bounding box center [361, 102] width 47 height 49
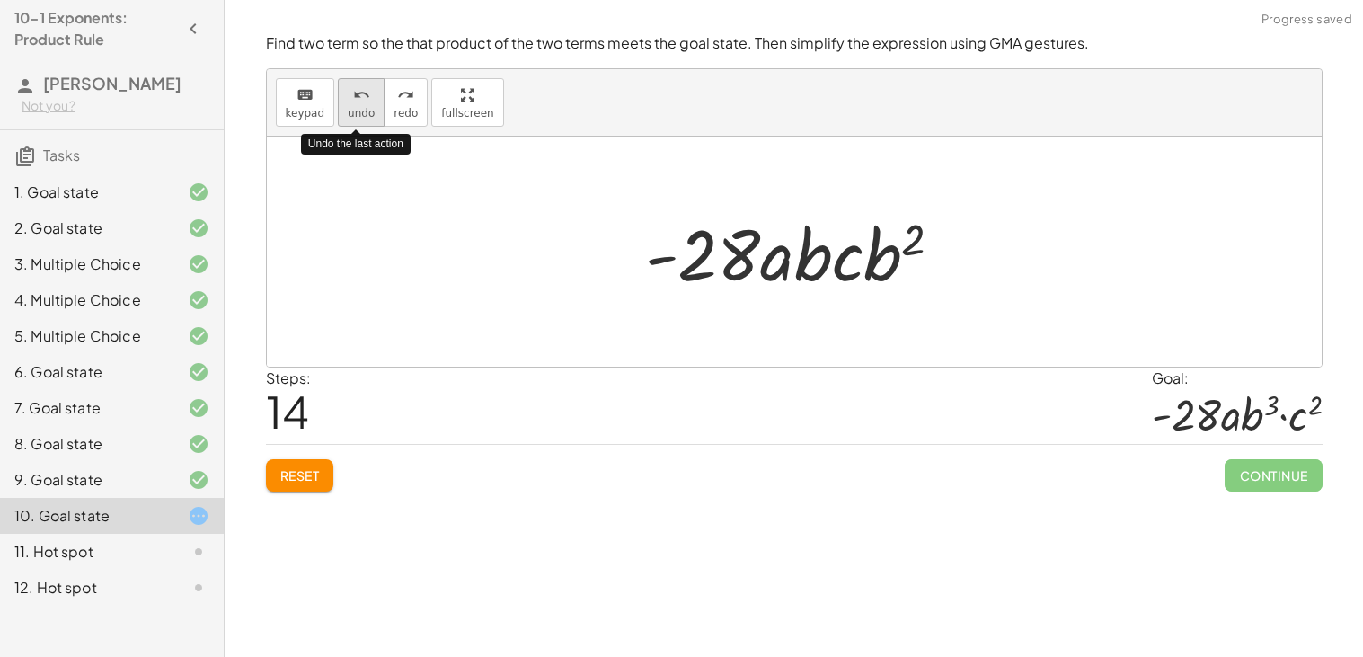
click at [350, 120] on button "undo undo" at bounding box center [361, 102] width 47 height 49
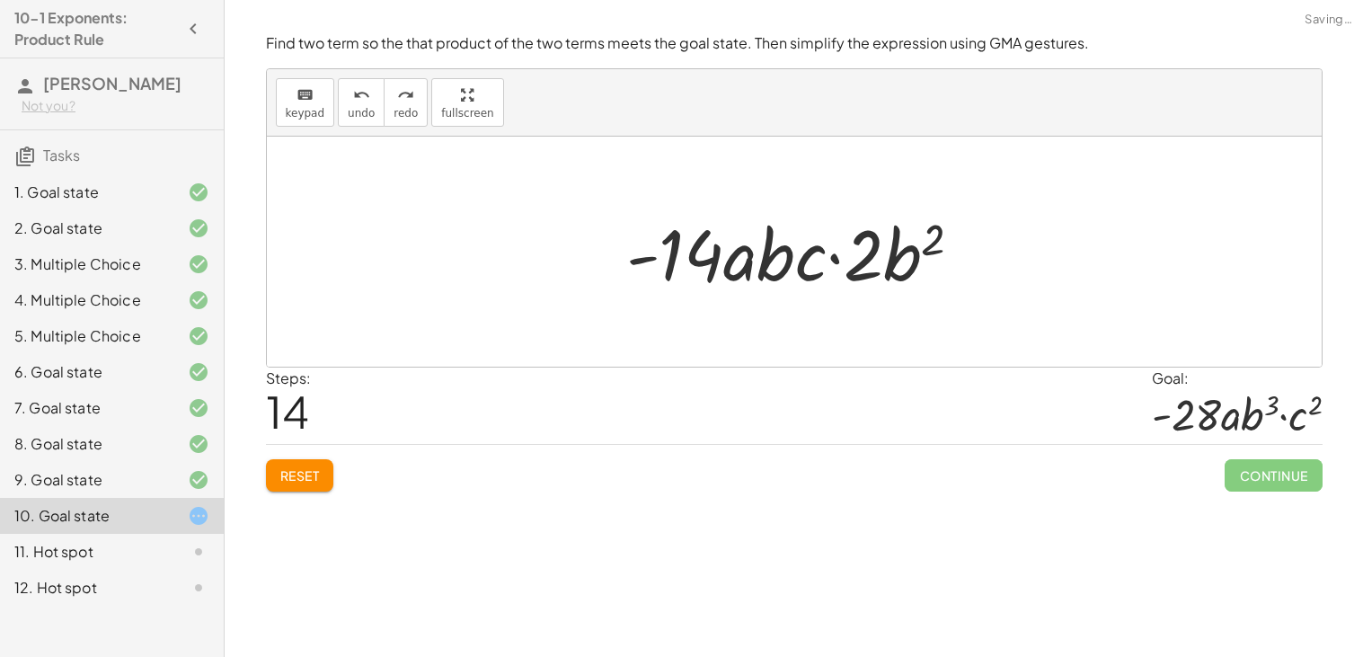
click at [758, 285] on div at bounding box center [801, 252] width 368 height 93
click at [781, 250] on div at bounding box center [801, 252] width 368 height 93
click at [353, 99] on icon "undo" at bounding box center [361, 95] width 17 height 22
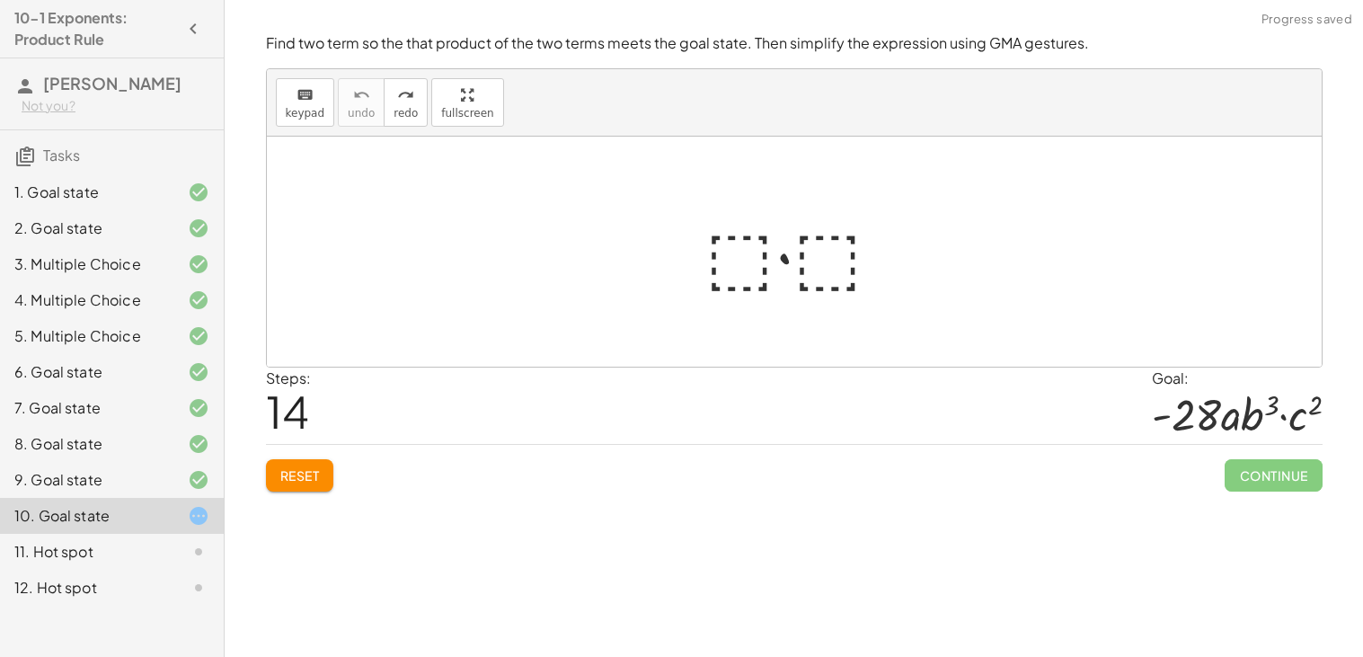
click at [719, 249] on div at bounding box center [801, 252] width 210 height 93
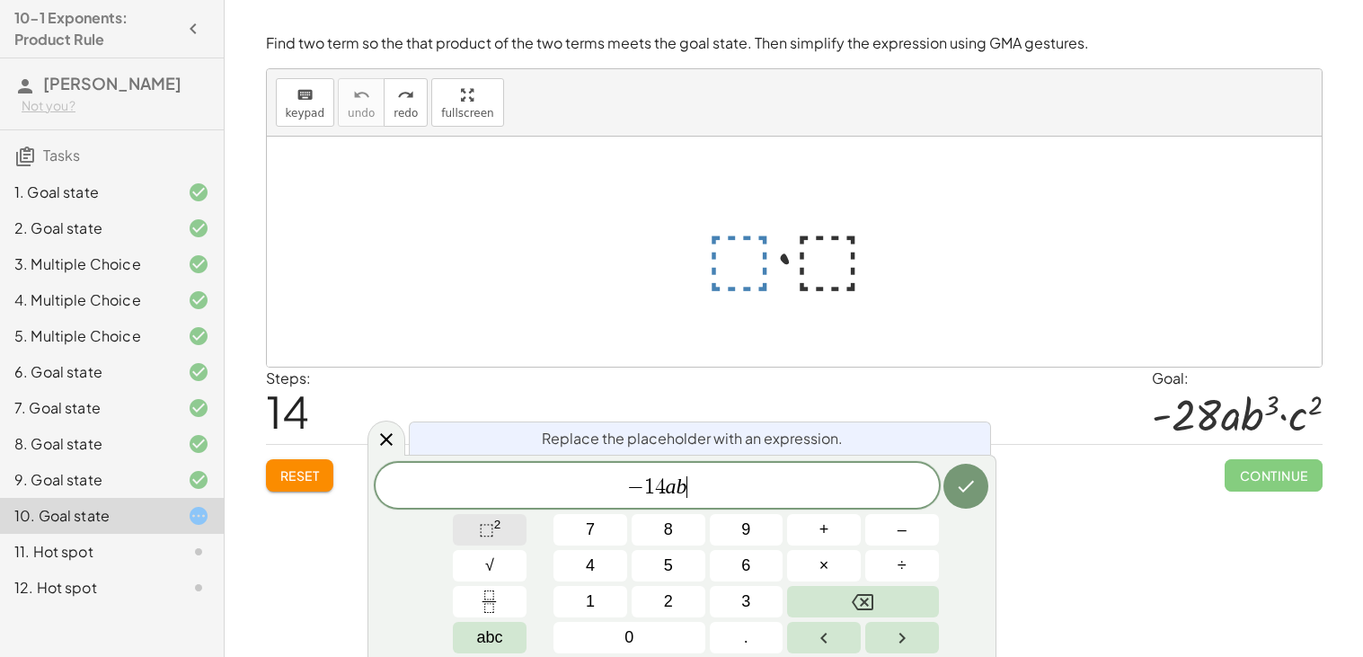
click at [487, 529] on span "⬚" at bounding box center [486, 529] width 15 height 18
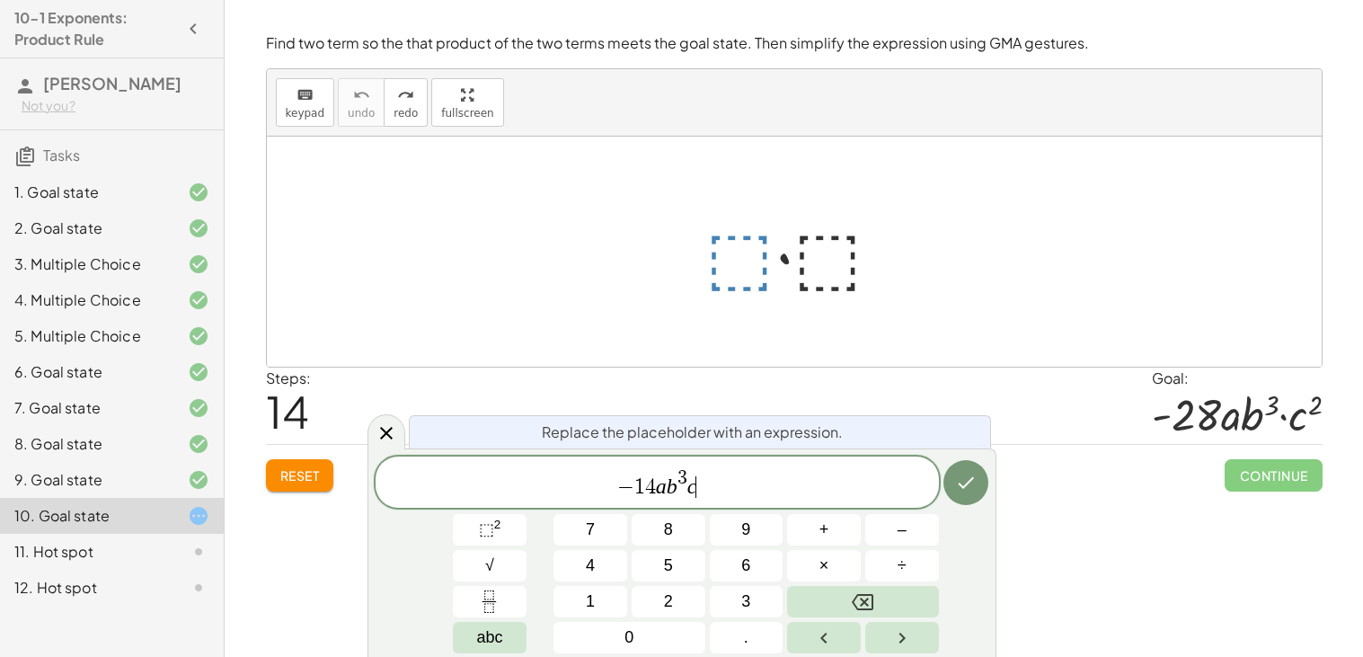
click at [497, 536] on span "⬚ 2" at bounding box center [490, 530] width 22 height 24
click at [981, 495] on button "Done" at bounding box center [966, 482] width 45 height 45
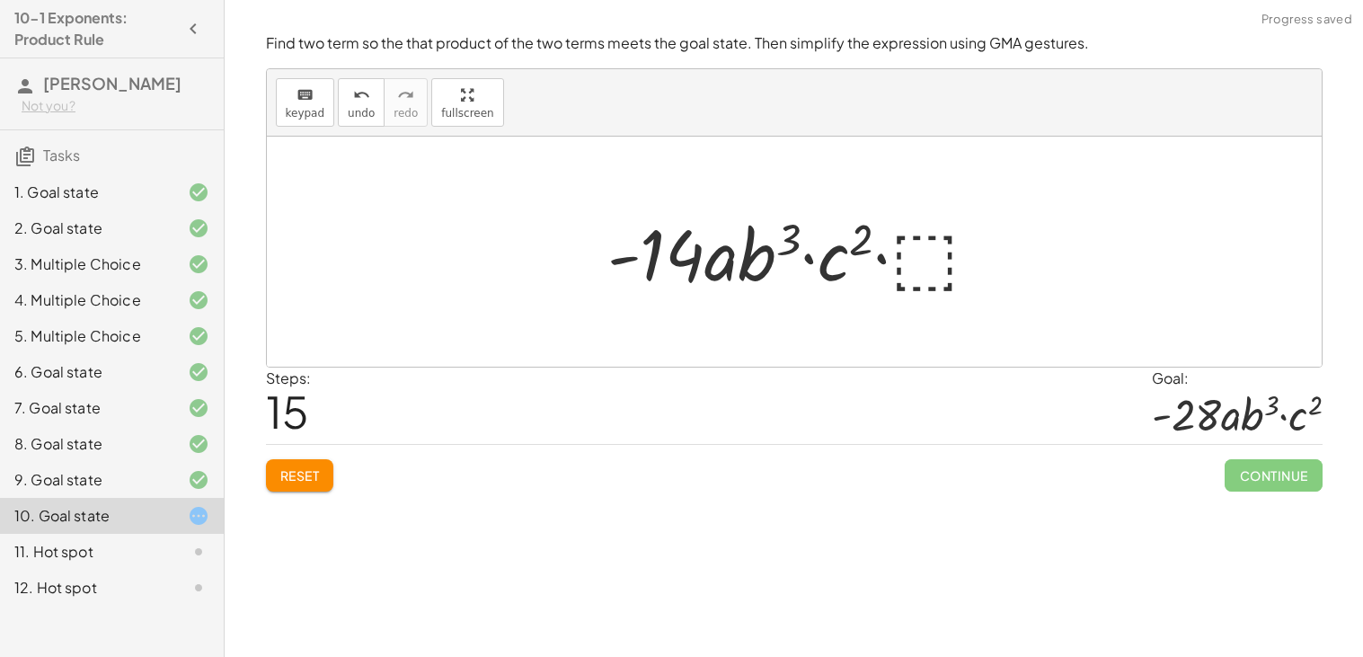
click at [993, 288] on div at bounding box center [801, 252] width 404 height 93
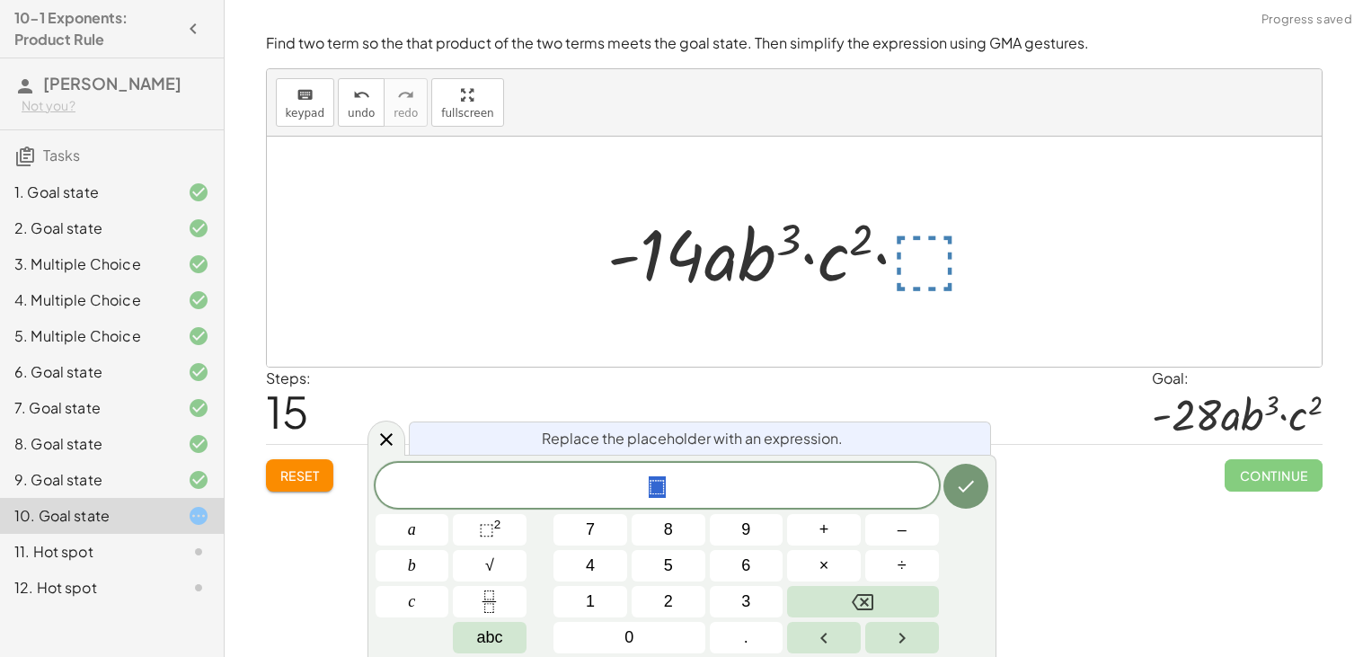
click at [916, 265] on div at bounding box center [801, 252] width 404 height 93
click at [678, 477] on span "⬚" at bounding box center [657, 486] width 563 height 25
click at [953, 473] on button "Done" at bounding box center [966, 486] width 45 height 45
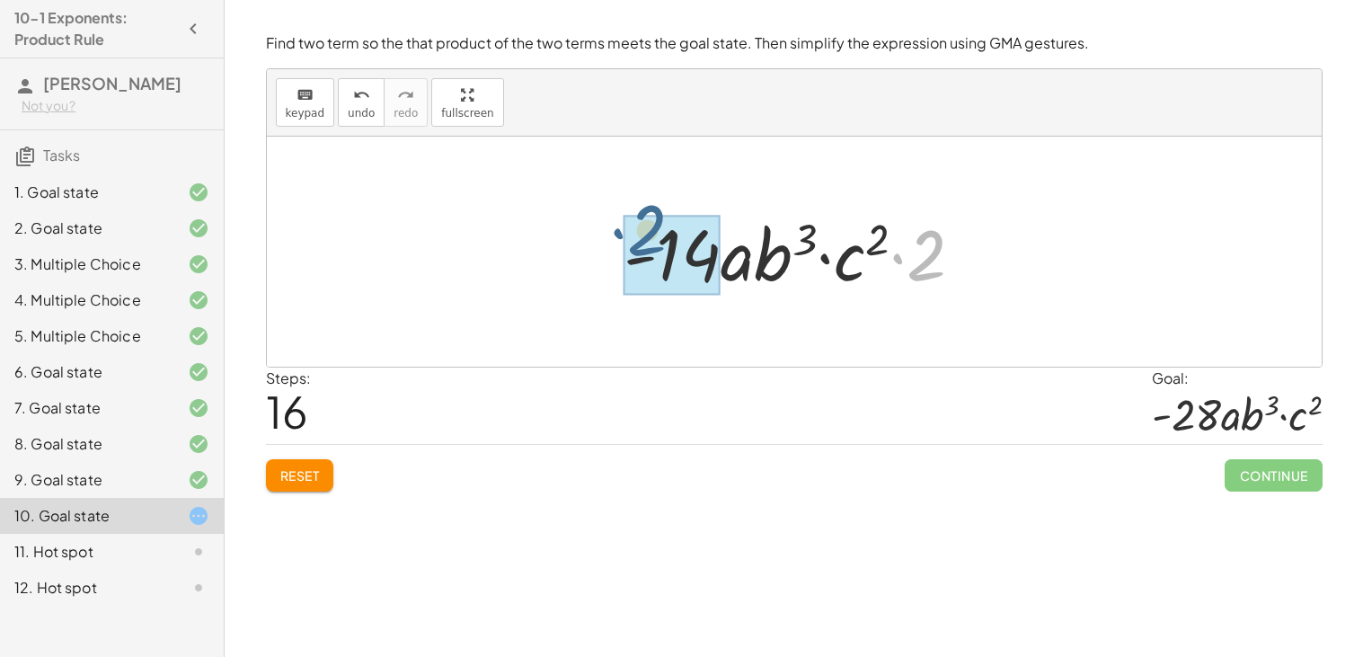
drag, startPoint x: 932, startPoint y: 272, endPoint x: 637, endPoint y: 251, distance: 295.5
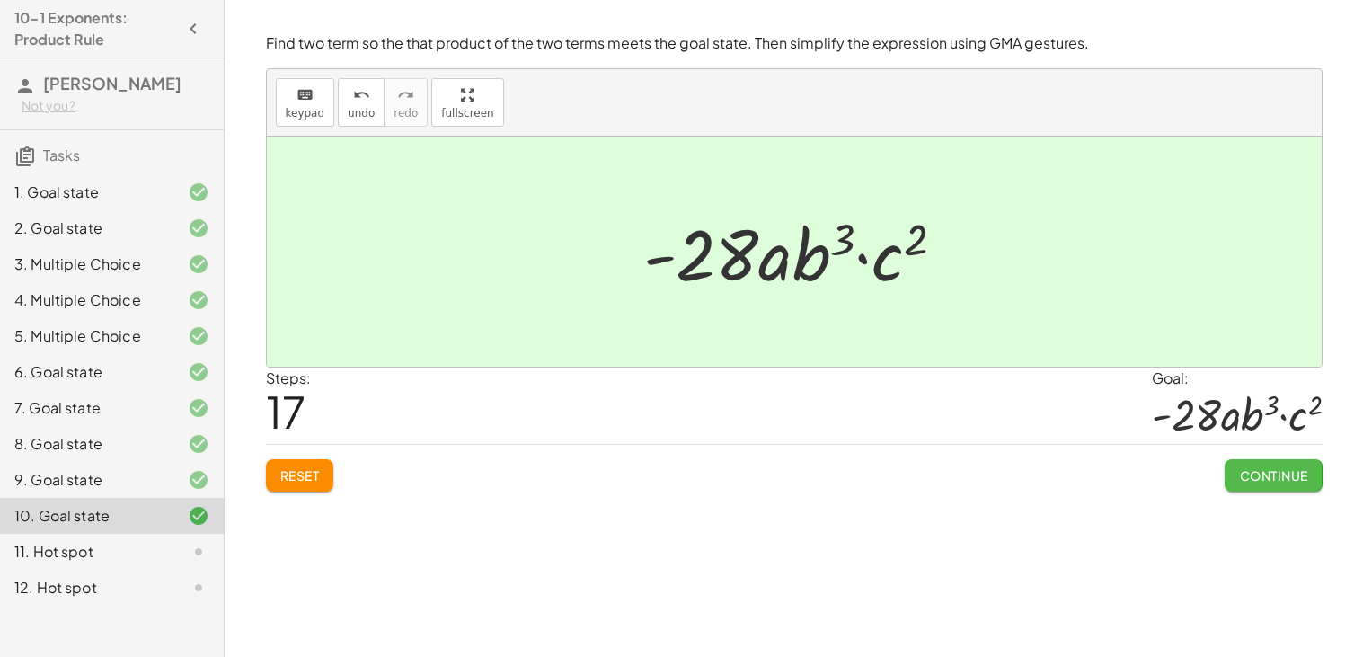
click at [1298, 470] on span "Continue" at bounding box center [1273, 475] width 68 height 16
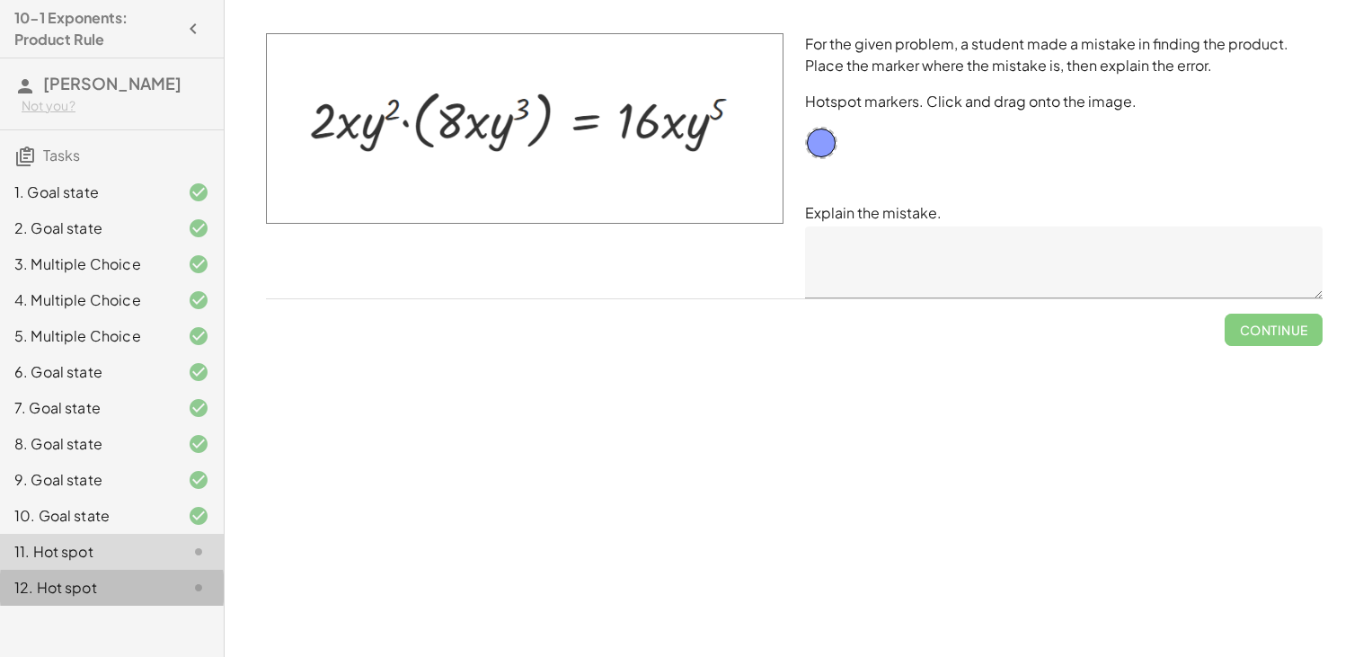
click at [89, 575] on div "12. Hot spot" at bounding box center [112, 588] width 224 height 36
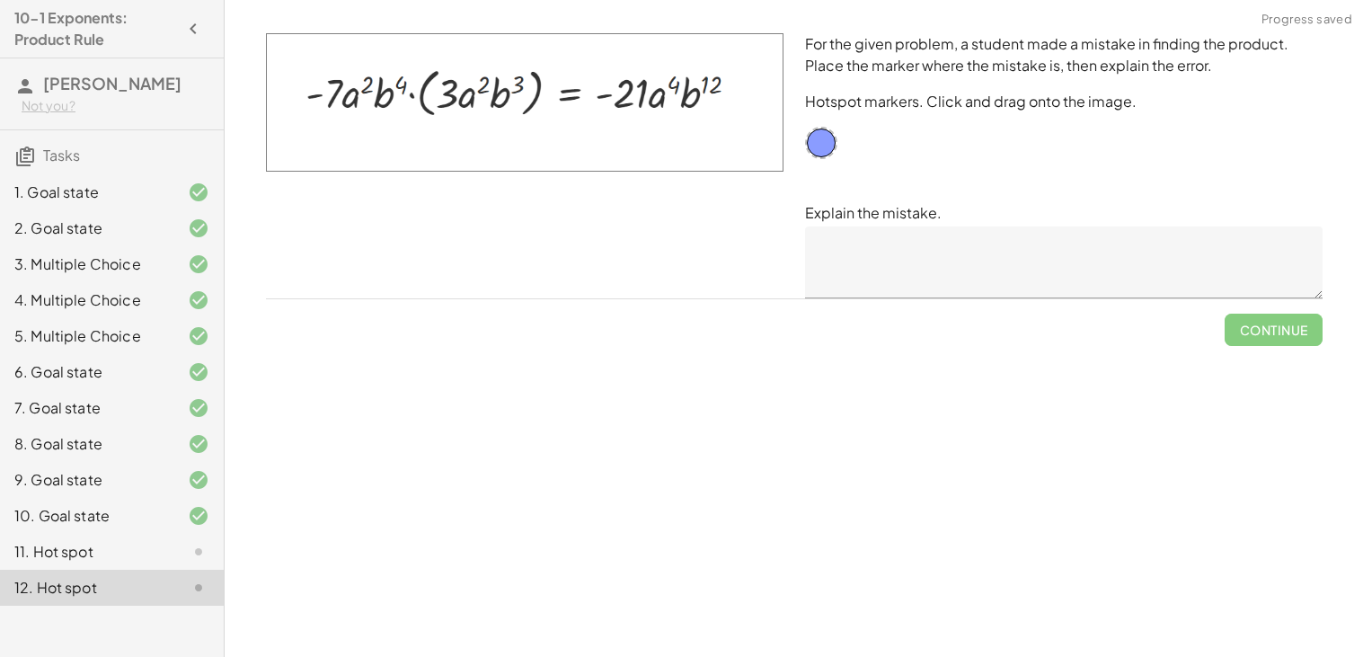
click at [88, 562] on div "11. Hot spot" at bounding box center [86, 552] width 145 height 22
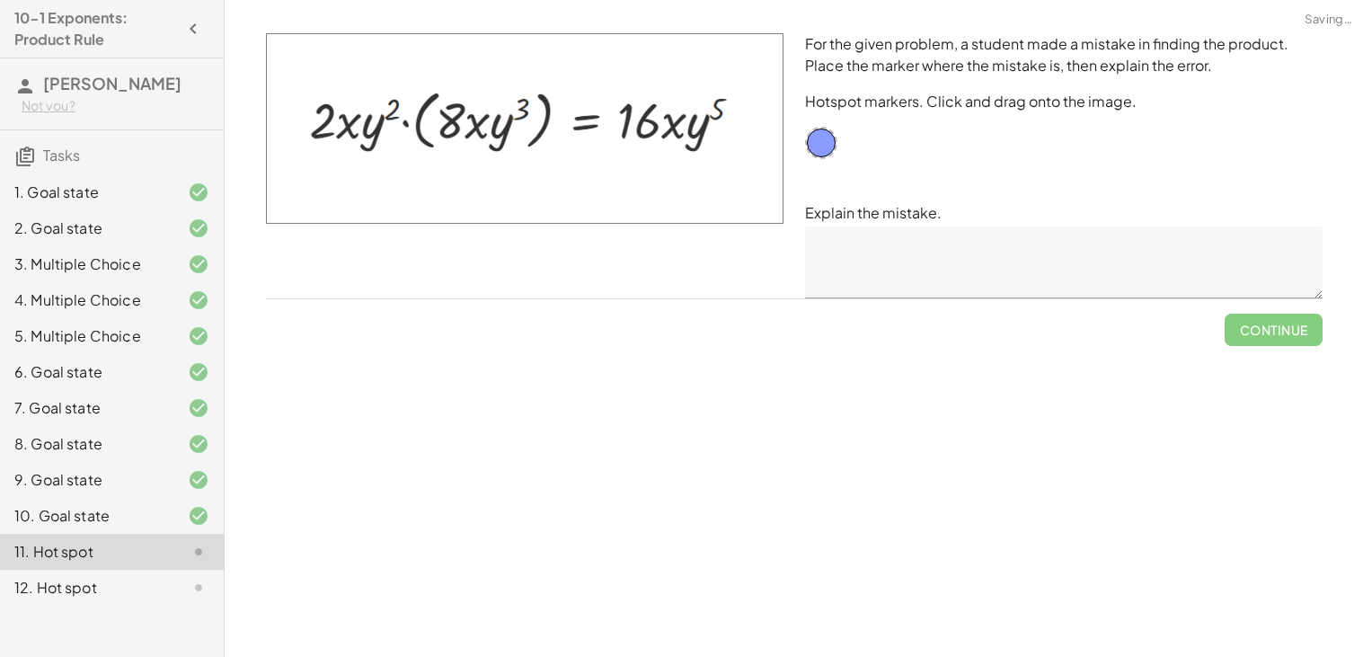
click at [626, 480] on div "Simplify. keyboard keypad undo undo redo redo fullscreen · x 4 · x 10 · x · x 4…" at bounding box center [794, 328] width 1139 height 657
click at [837, 131] on div "For the given problem, a student made a mistake in finding the product. Place t…" at bounding box center [1063, 165] width 539 height 287
click at [817, 141] on div at bounding box center [821, 143] width 32 height 32
click at [824, 146] on div at bounding box center [821, 143] width 32 height 32
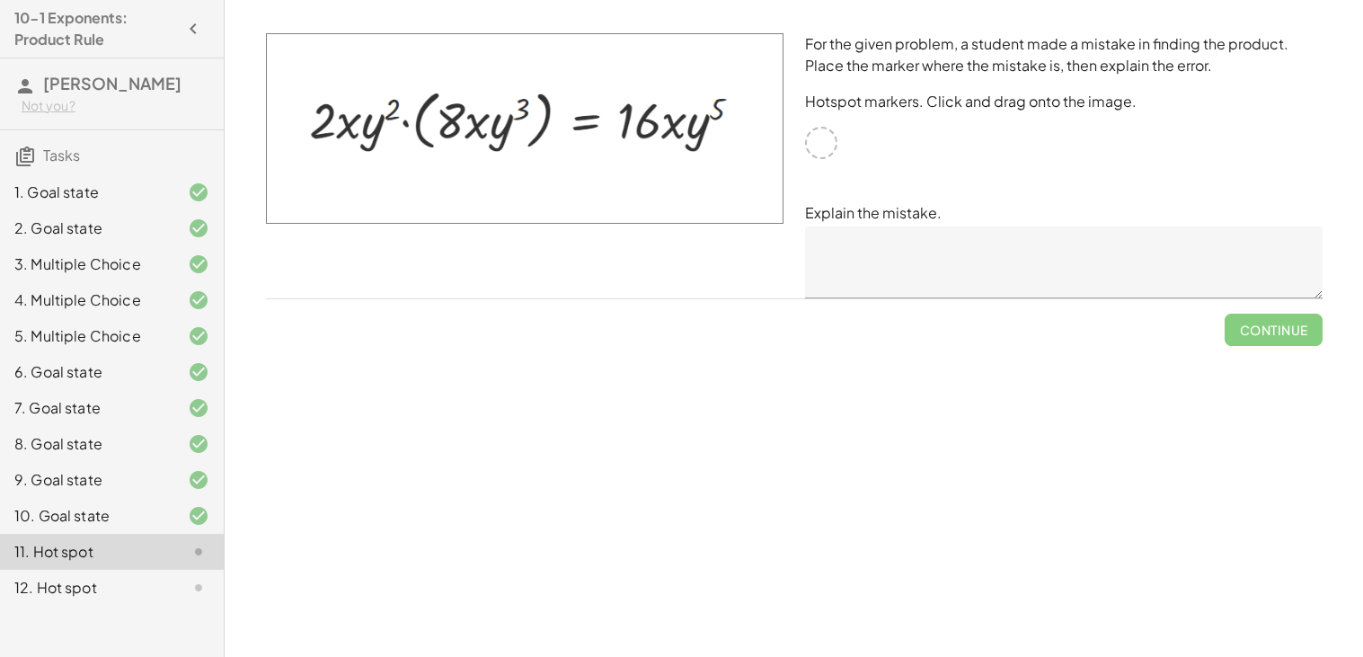
click at [455, 114] on img at bounding box center [525, 128] width 518 height 191
click at [421, 111] on img at bounding box center [525, 128] width 518 height 191
click at [1004, 209] on p "Explain the mistake." at bounding box center [1064, 213] width 518 height 22
click at [810, 153] on div at bounding box center [821, 143] width 32 height 32
click at [820, 131] on div at bounding box center [821, 143] width 32 height 32
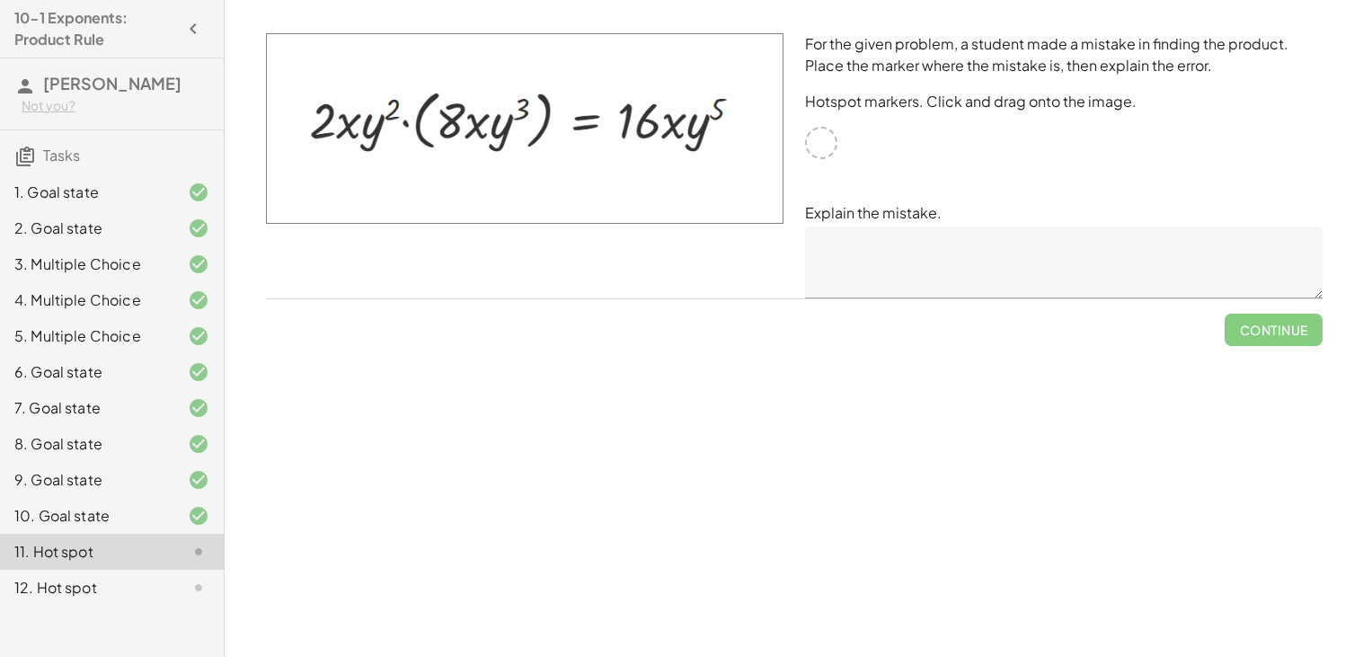
click at [820, 135] on div at bounding box center [821, 143] width 32 height 32
drag, startPoint x: 826, startPoint y: 129, endPoint x: 857, endPoint y: 139, distance: 33.0
click at [857, 139] on div "For the given problem, a student made a mistake in finding the product. Place t…" at bounding box center [1063, 165] width 539 height 287
click at [426, 110] on img at bounding box center [525, 128] width 518 height 191
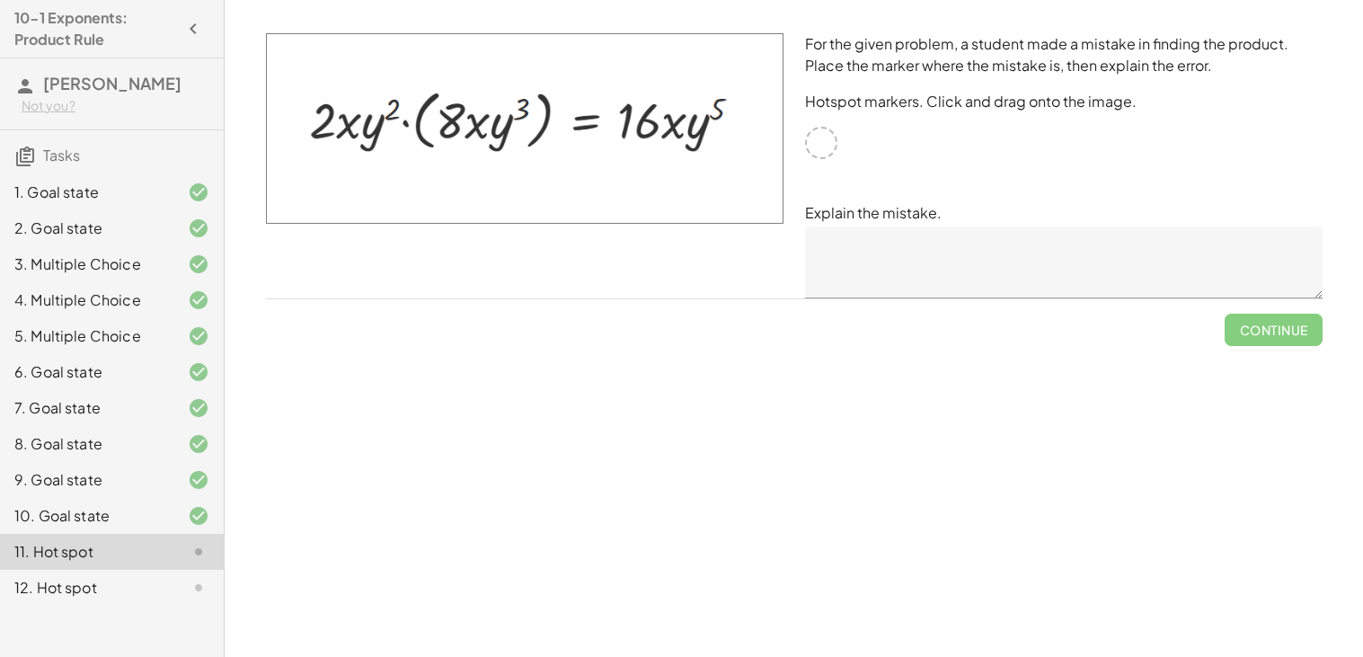
click at [435, 110] on img at bounding box center [525, 128] width 518 height 191
drag, startPoint x: 440, startPoint y: 112, endPoint x: 829, endPoint y: 120, distance: 388.3
click at [829, 120] on div "For the given problem, a student made a mistake in finding the product. Place t…" at bounding box center [794, 165] width 1078 height 287
click at [818, 141] on div at bounding box center [821, 143] width 32 height 32
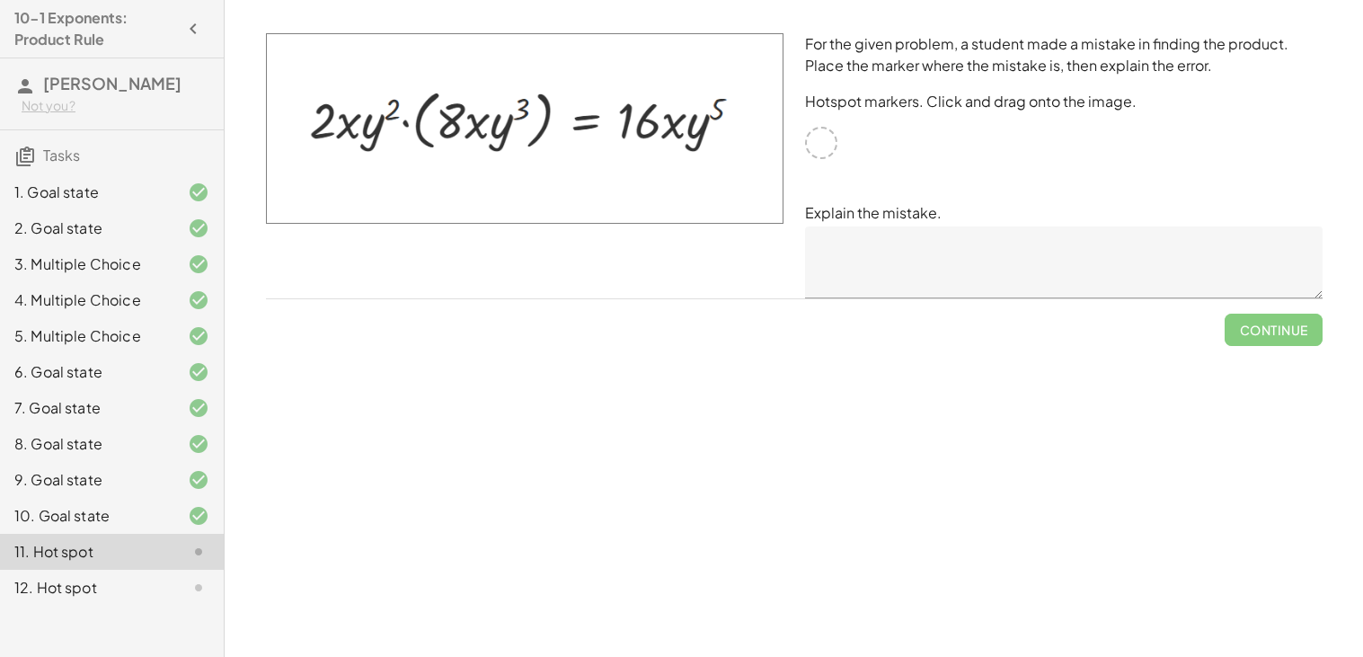
click at [818, 141] on div at bounding box center [821, 143] width 32 height 32
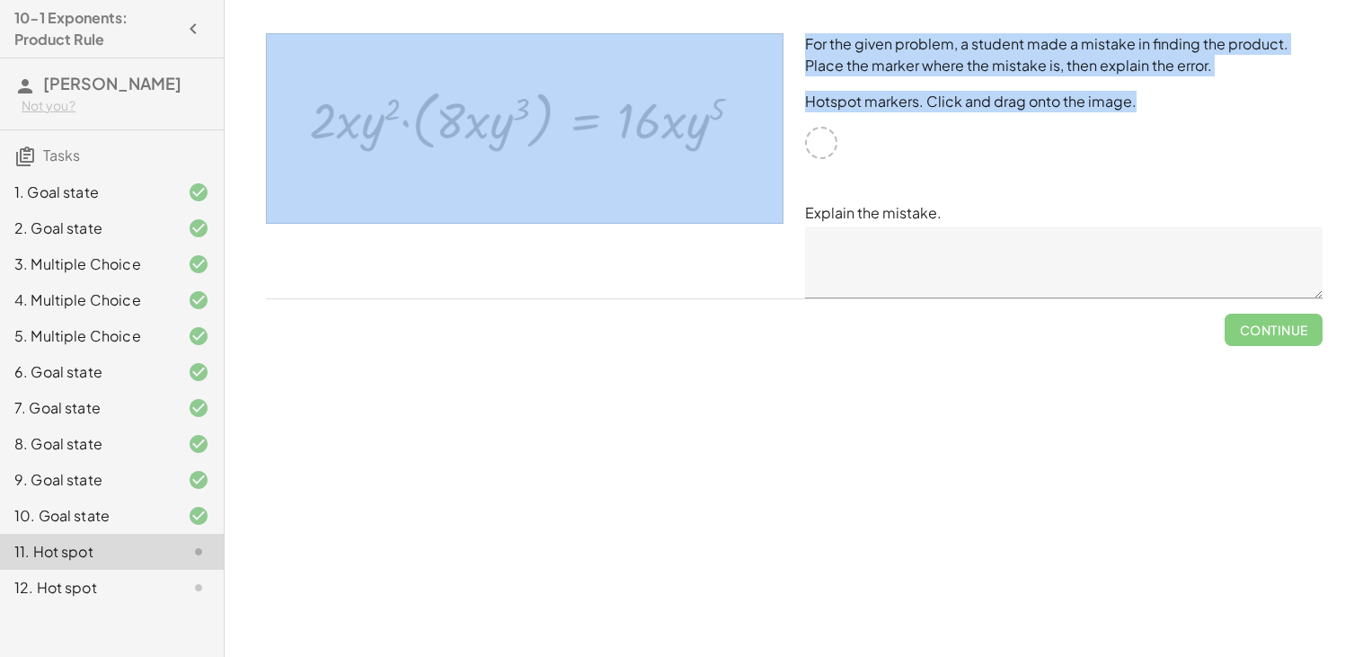
drag, startPoint x: 822, startPoint y: 149, endPoint x: 772, endPoint y: 146, distance: 50.4
click at [772, 146] on div "For the given problem, a student made a mistake in finding the product. Place t…" at bounding box center [794, 165] width 1078 height 287
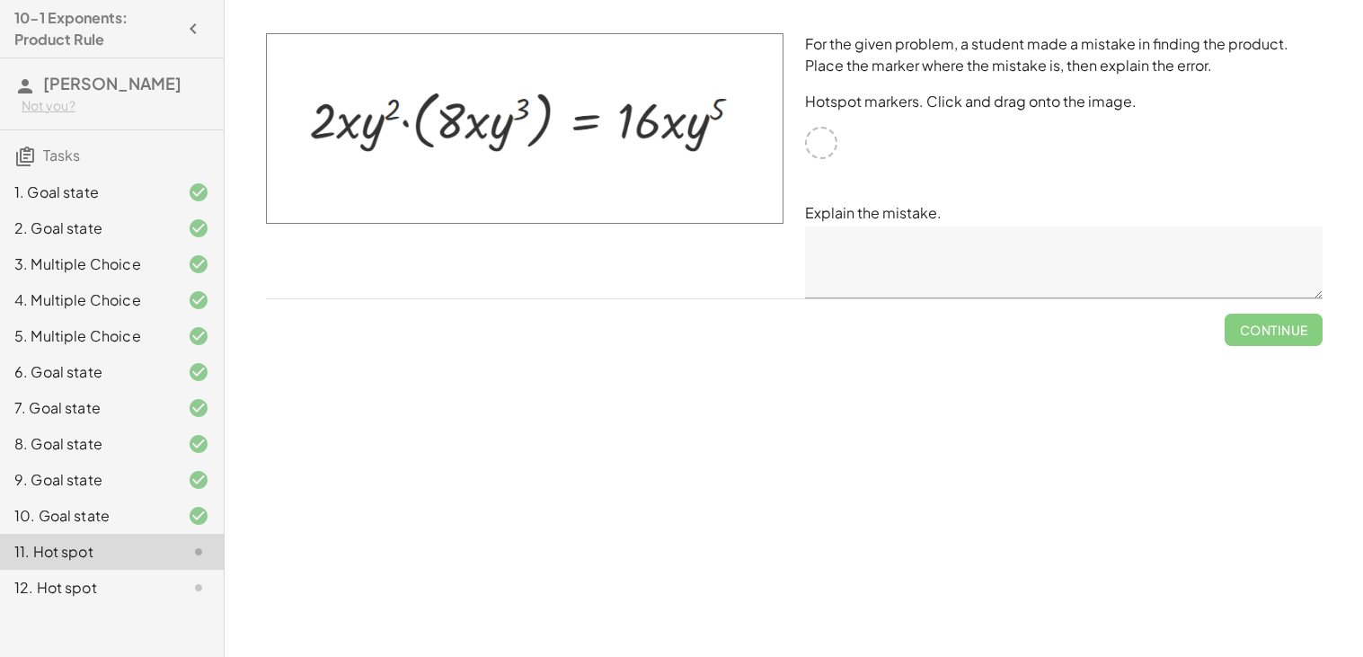
click at [870, 214] on p "Explain the mistake." at bounding box center [1064, 213] width 518 height 22
click at [834, 194] on div "For the given problem, a student made a mistake in finding the product. Place t…" at bounding box center [1063, 165] width 539 height 287
click at [801, 233] on div "For the given problem, a student made a mistake in finding the product. Place t…" at bounding box center [1063, 165] width 539 height 287
drag, startPoint x: 780, startPoint y: 193, endPoint x: 709, endPoint y: 180, distance: 72.3
click at [709, 180] on img at bounding box center [525, 128] width 518 height 191
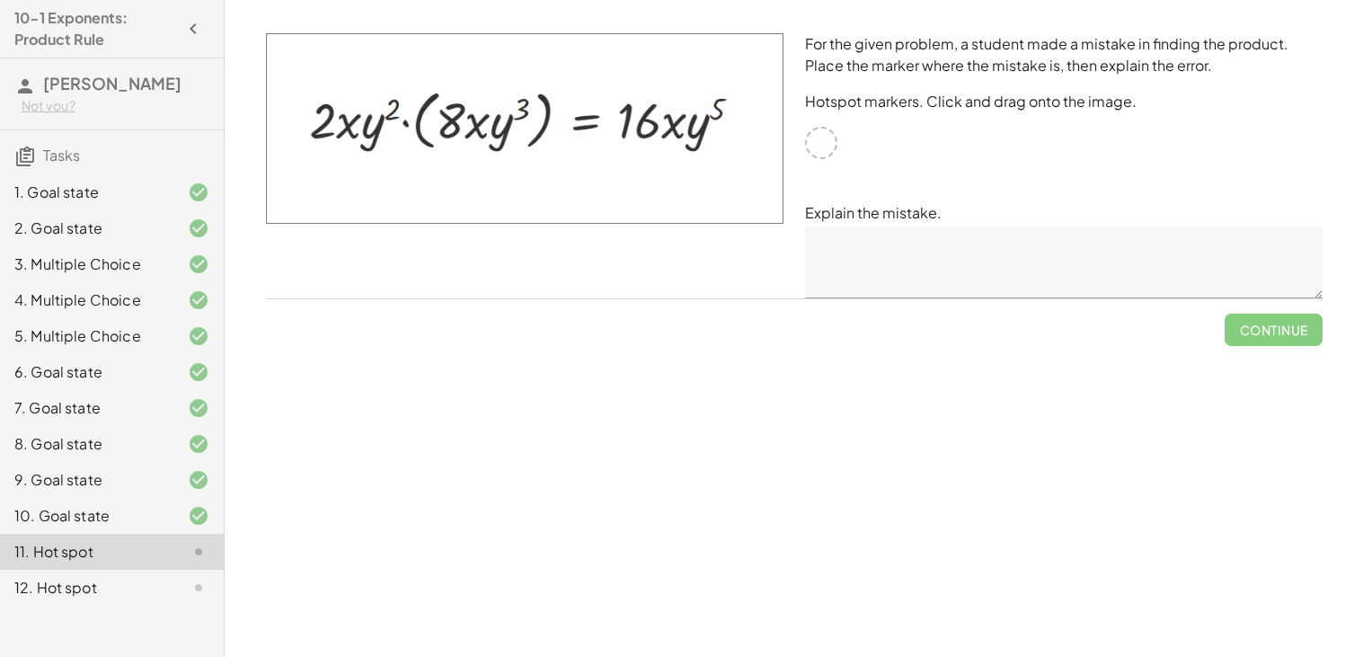
click at [709, 180] on img at bounding box center [525, 128] width 518 height 191
click at [672, 142] on img at bounding box center [525, 128] width 518 height 191
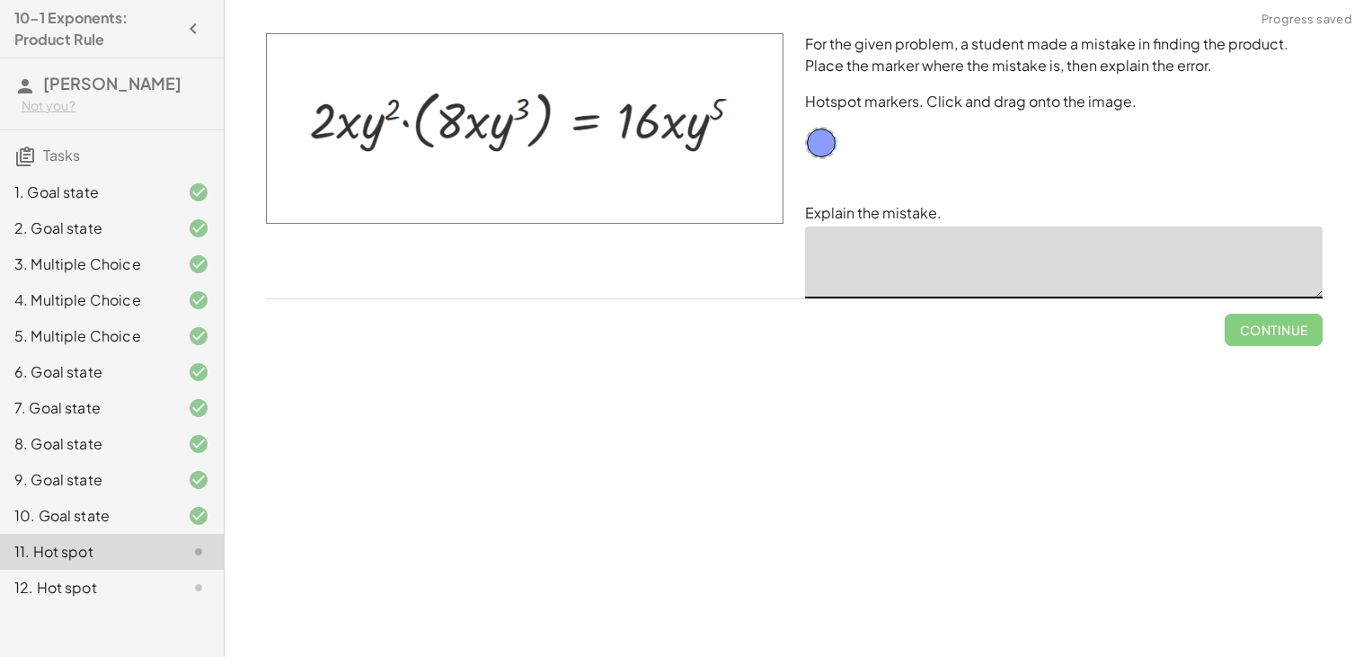
click at [918, 265] on textarea at bounding box center [1064, 262] width 518 height 72
drag, startPoint x: 826, startPoint y: 138, endPoint x: 553, endPoint y: 106, distance: 275.1
click at [604, 164] on img at bounding box center [525, 128] width 518 height 191
drag, startPoint x: 553, startPoint y: 106, endPoint x: 352, endPoint y: 123, distance: 201.1
click at [901, 265] on textarea at bounding box center [1064, 262] width 518 height 72
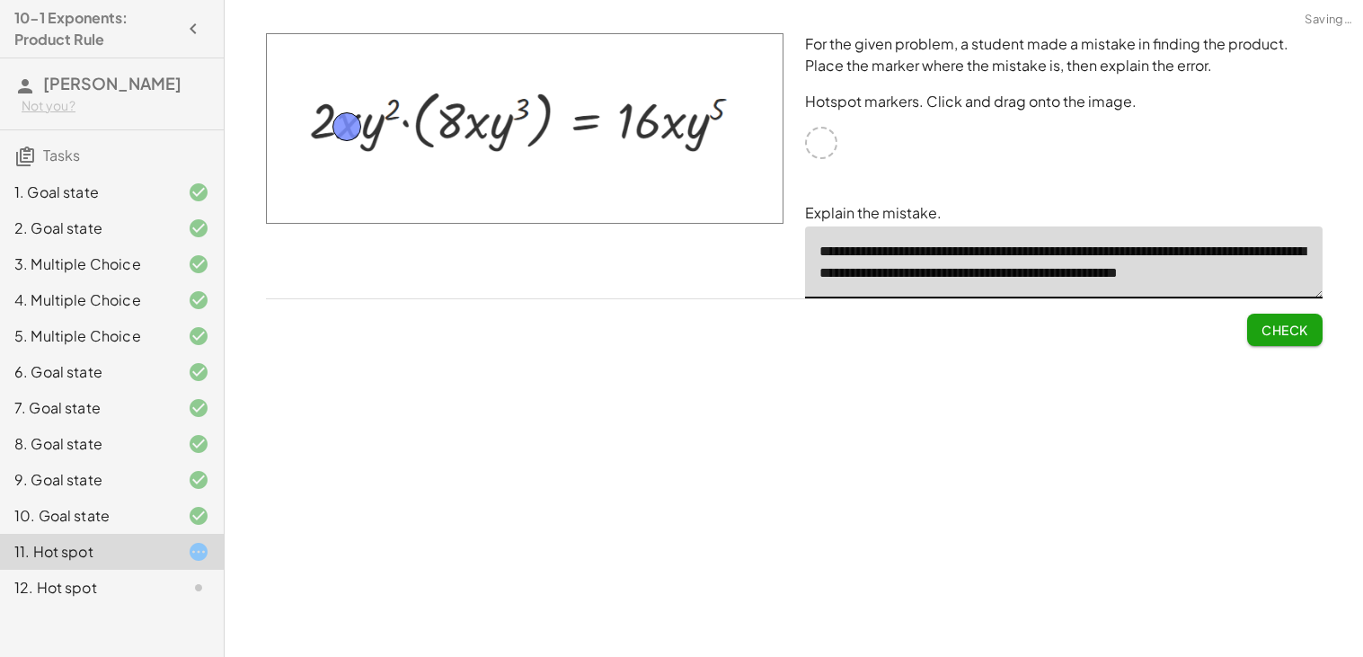
scroll to position [4, 0]
type textarea "**********"
click at [1290, 326] on span "Check" at bounding box center [1285, 330] width 47 height 16
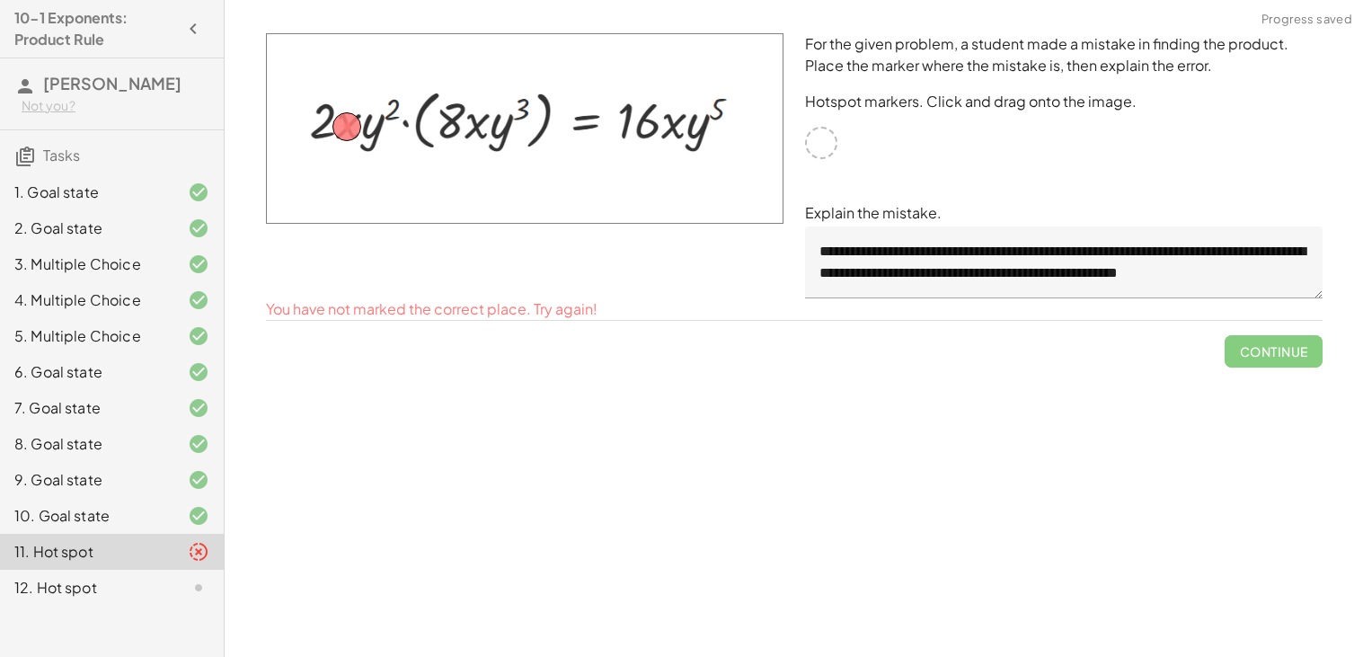
click at [787, 321] on div "Continue" at bounding box center [794, 344] width 1057 height 47
click at [1012, 272] on textarea "**********" at bounding box center [1064, 262] width 518 height 72
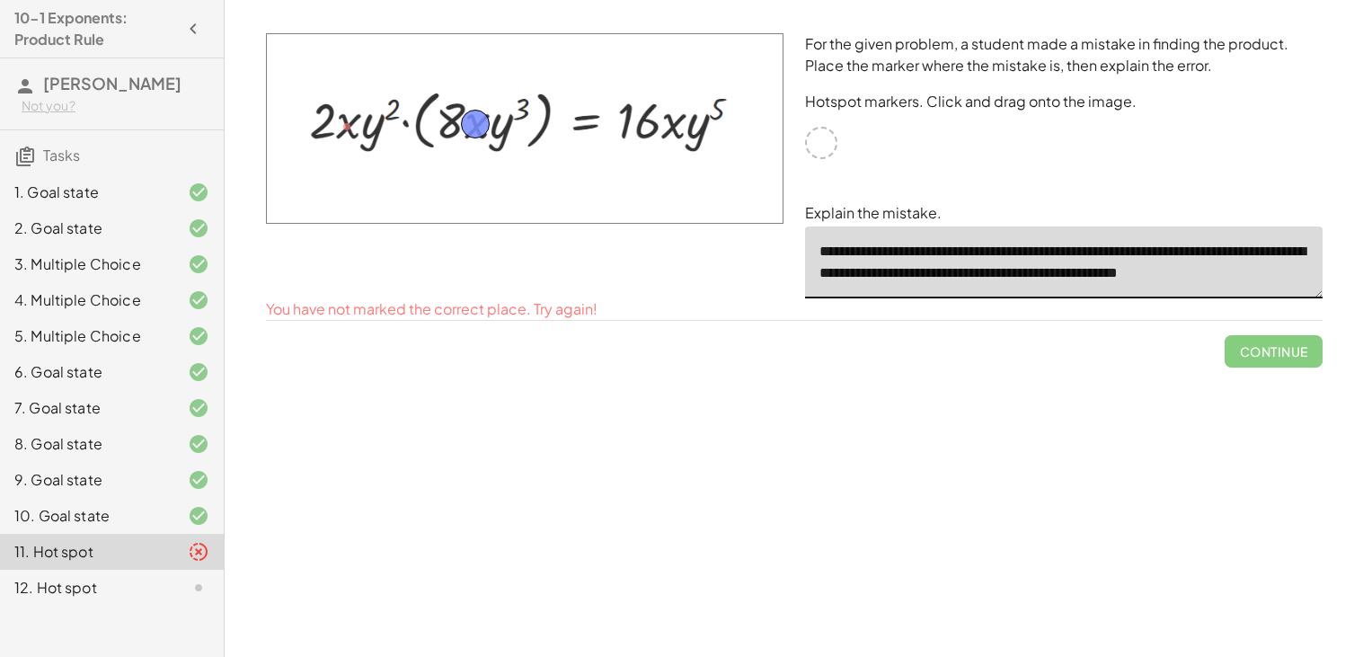
drag, startPoint x: 349, startPoint y: 118, endPoint x: 477, endPoint y: 115, distance: 128.5
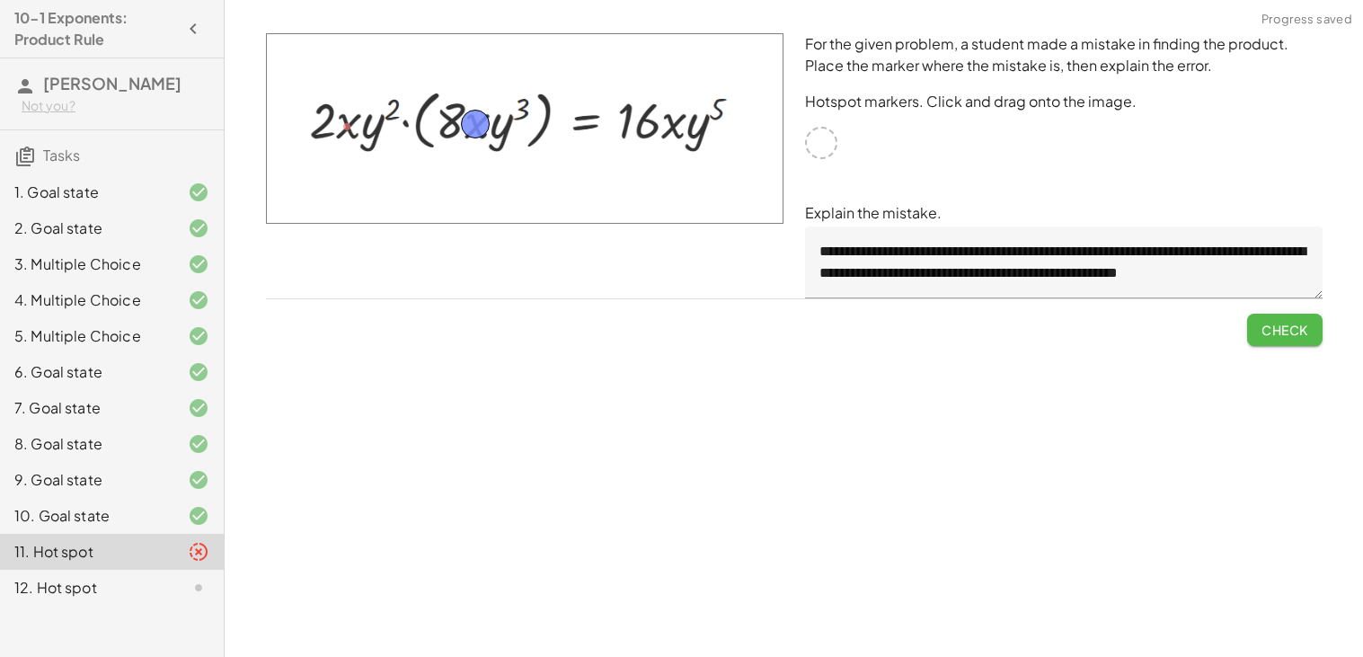
click at [1281, 334] on span "Check" at bounding box center [1285, 330] width 47 height 16
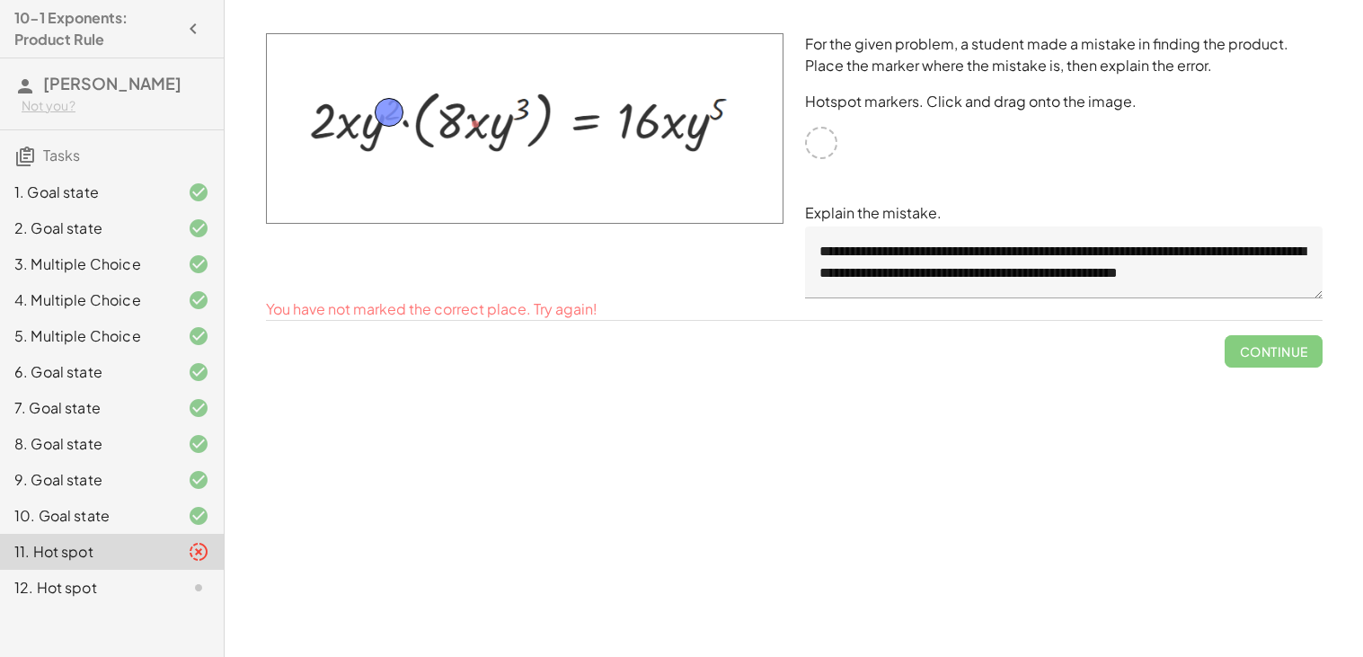
drag, startPoint x: 475, startPoint y: 120, endPoint x: 392, endPoint y: 107, distance: 84.5
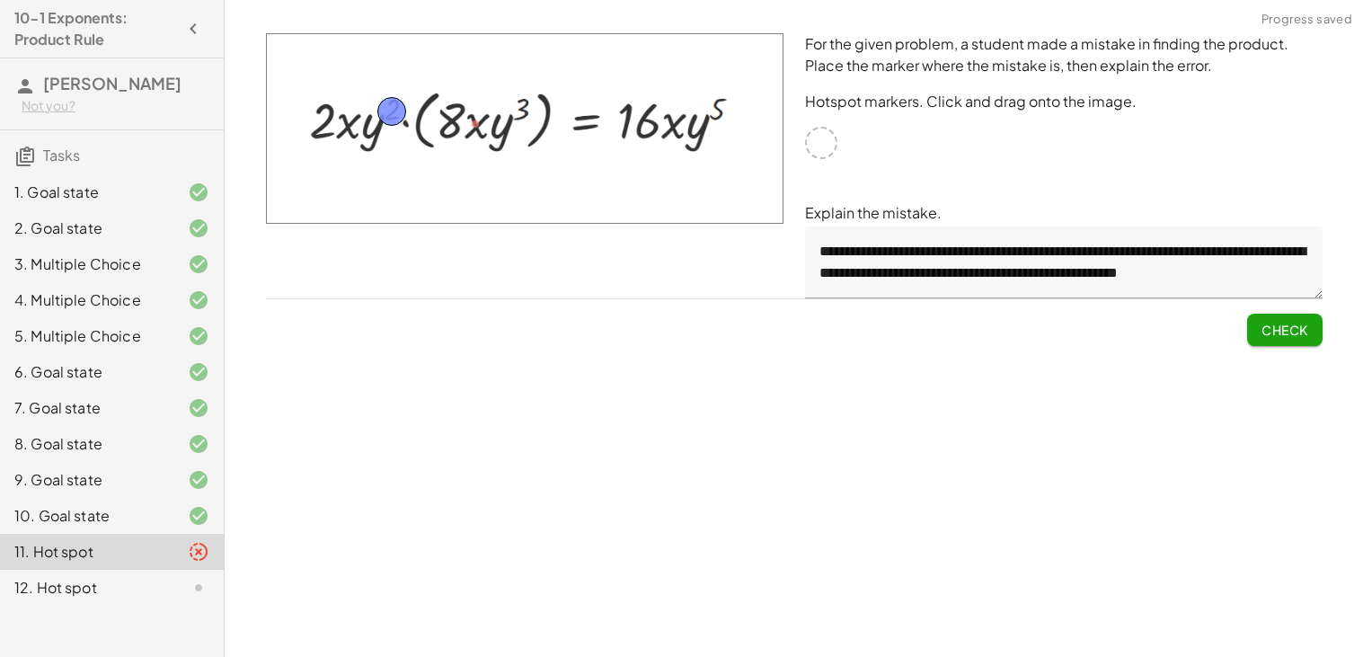
click at [0, 0] on div "**********" at bounding box center [0, 0] width 0 height 0
click at [1281, 329] on span "Check" at bounding box center [1285, 330] width 47 height 16
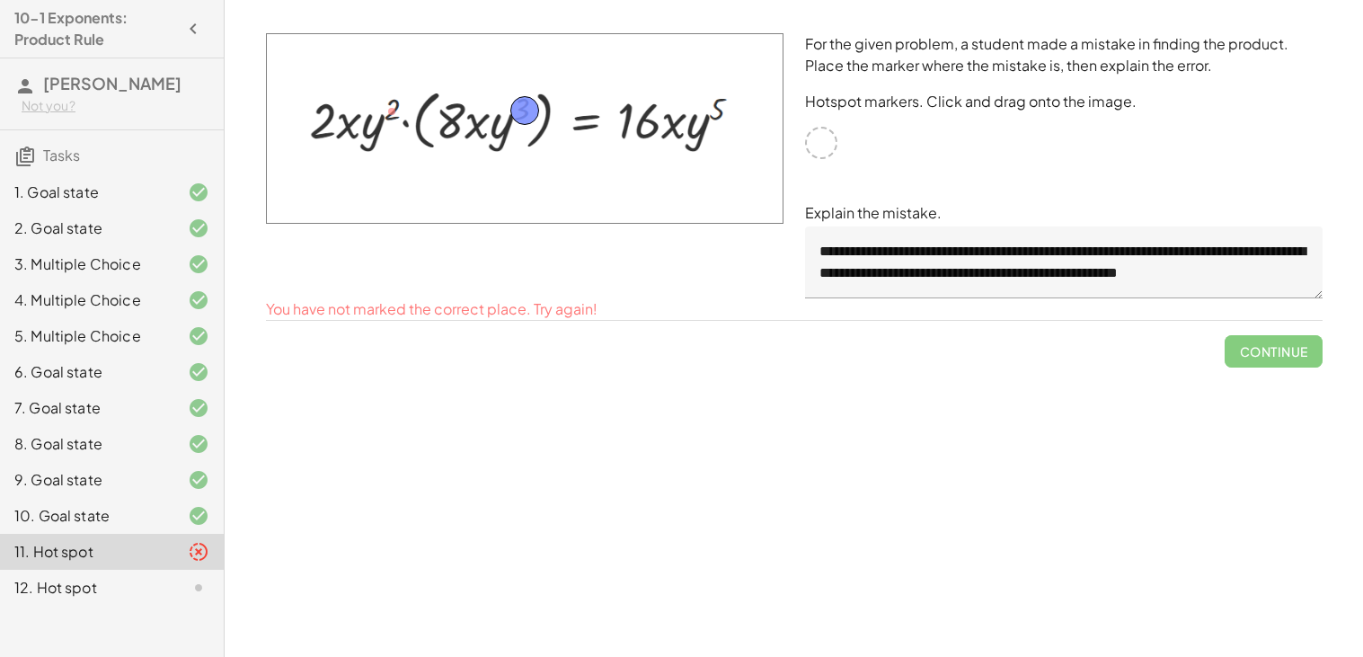
drag, startPoint x: 399, startPoint y: 99, endPoint x: 532, endPoint y: 98, distance: 133.0
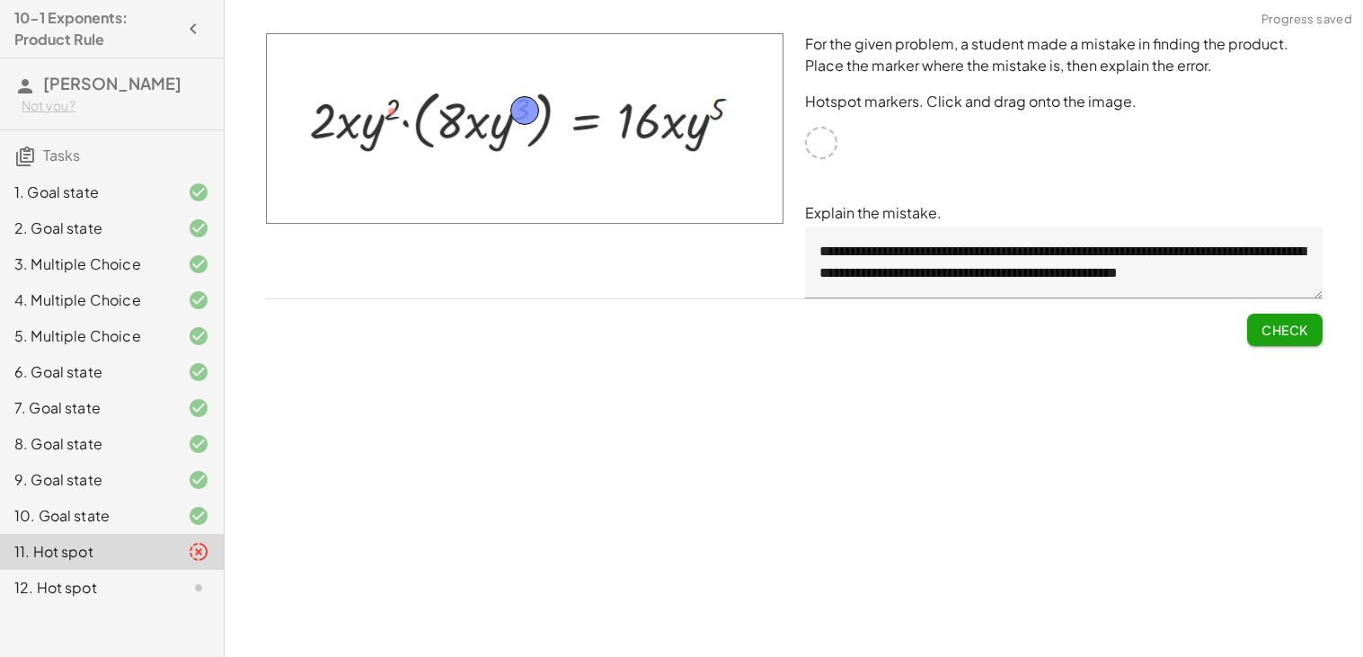
click at [1302, 328] on span "Check" at bounding box center [1285, 330] width 47 height 16
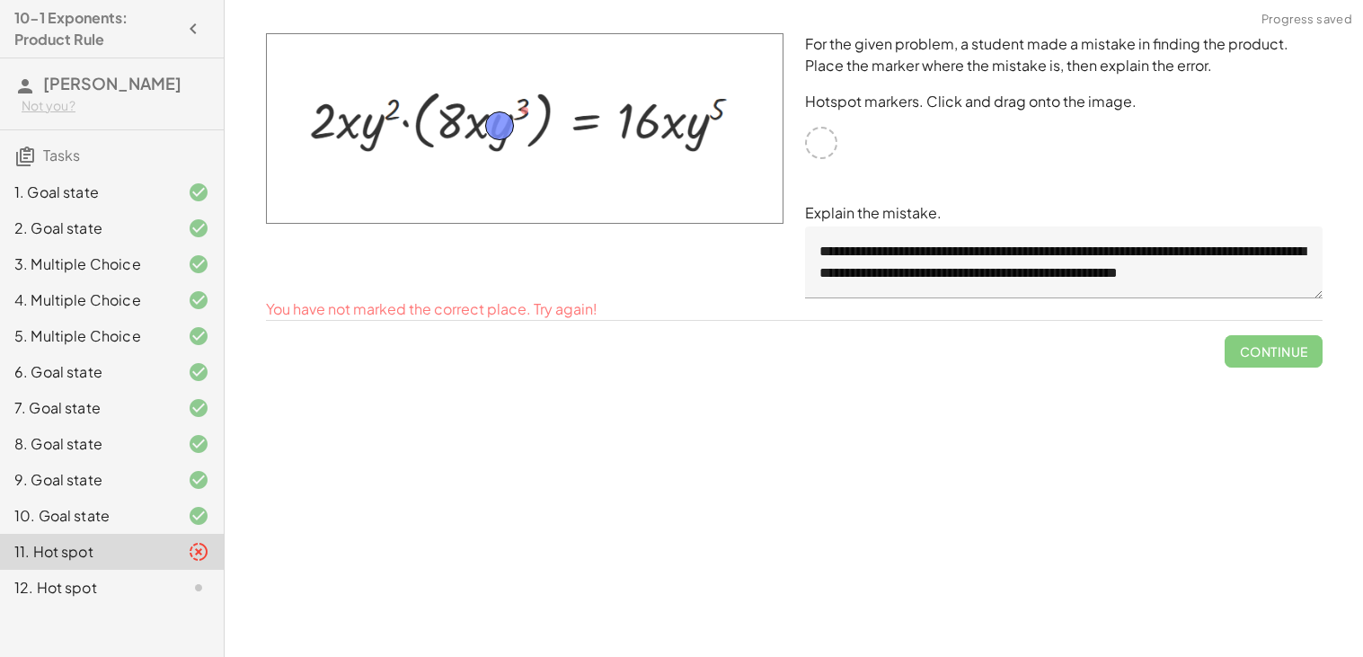
drag, startPoint x: 527, startPoint y: 107, endPoint x: 501, endPoint y: 122, distance: 29.4
click at [1272, 328] on span "Check" at bounding box center [1285, 330] width 47 height 16
drag, startPoint x: 491, startPoint y: 121, endPoint x: 446, endPoint y: 118, distance: 45.1
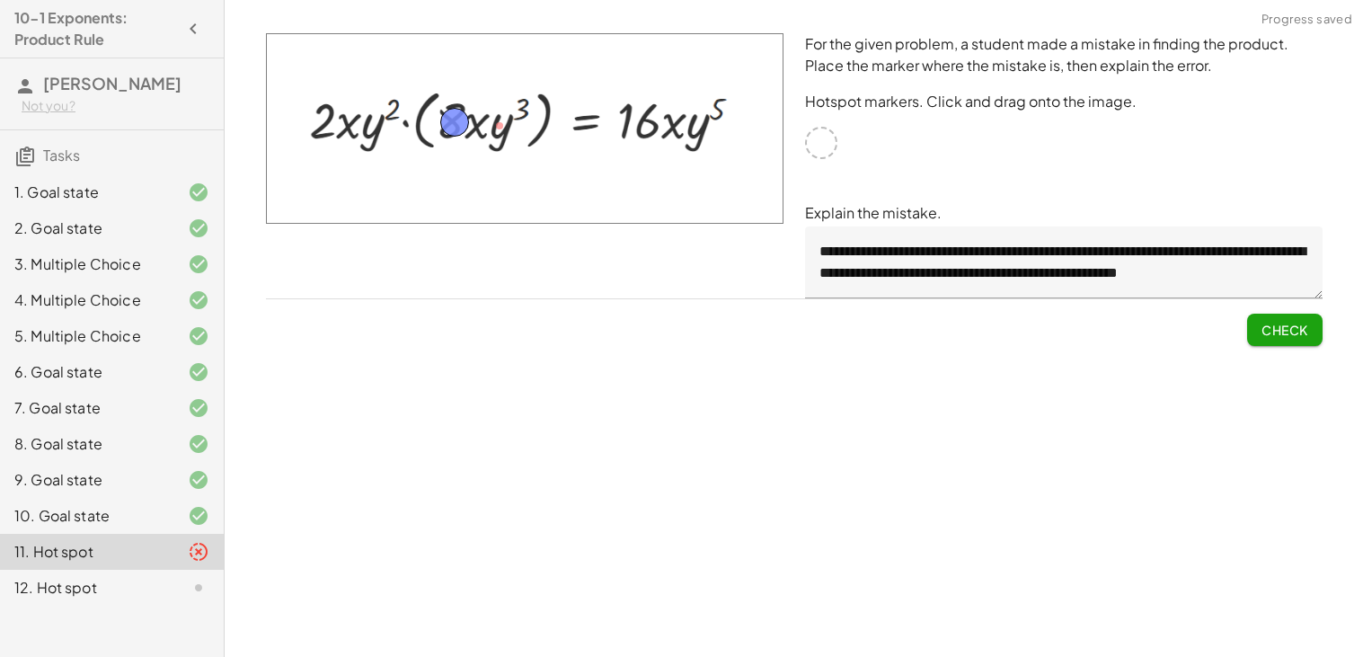
click at [1296, 328] on span "Check" at bounding box center [1285, 330] width 47 height 16
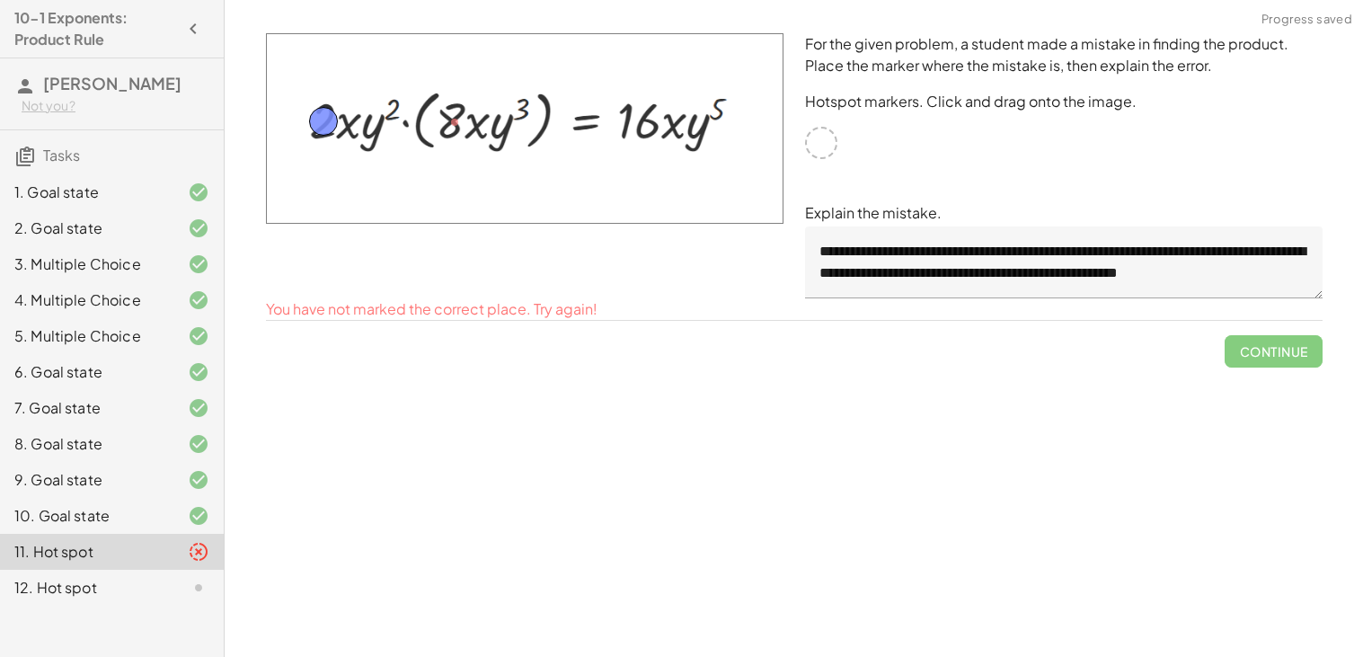
drag, startPoint x: 453, startPoint y: 117, endPoint x: 320, endPoint y: 116, distance: 133.0
click at [1264, 314] on button "Check" at bounding box center [1284, 330] width 75 height 32
drag, startPoint x: 326, startPoint y: 127, endPoint x: 376, endPoint y: 133, distance: 49.8
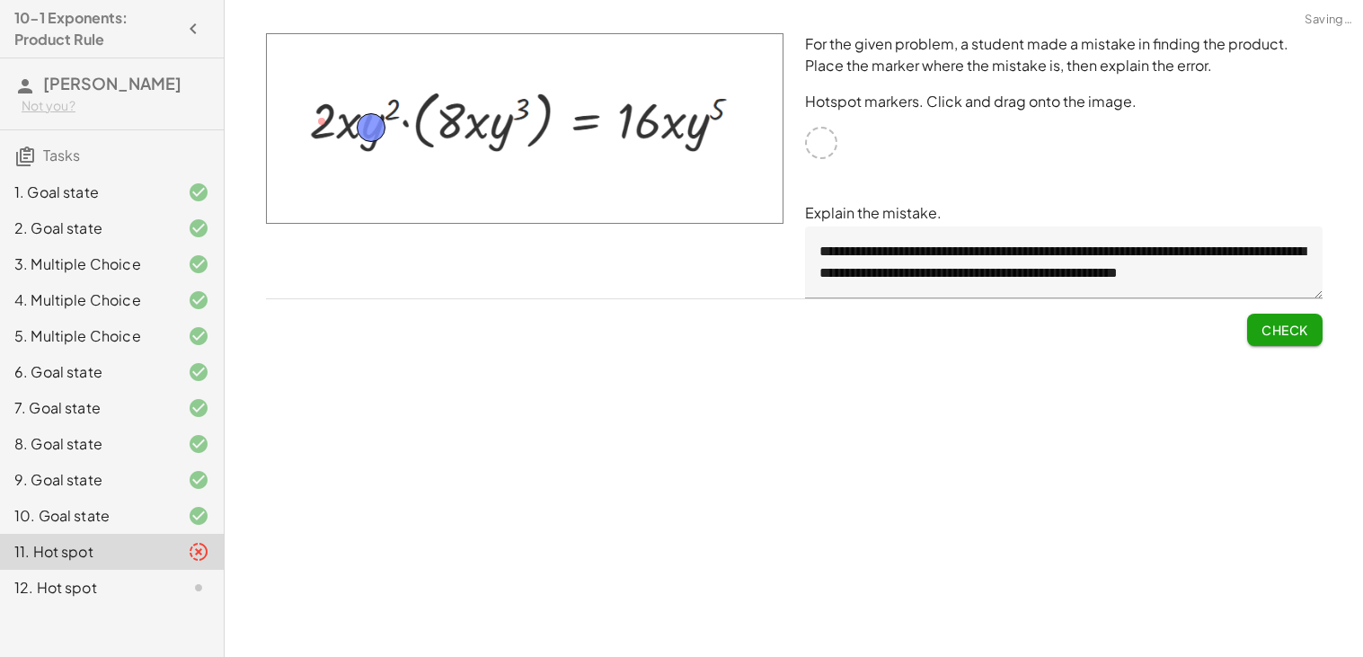
click at [1302, 322] on span "Check" at bounding box center [1285, 330] width 47 height 16
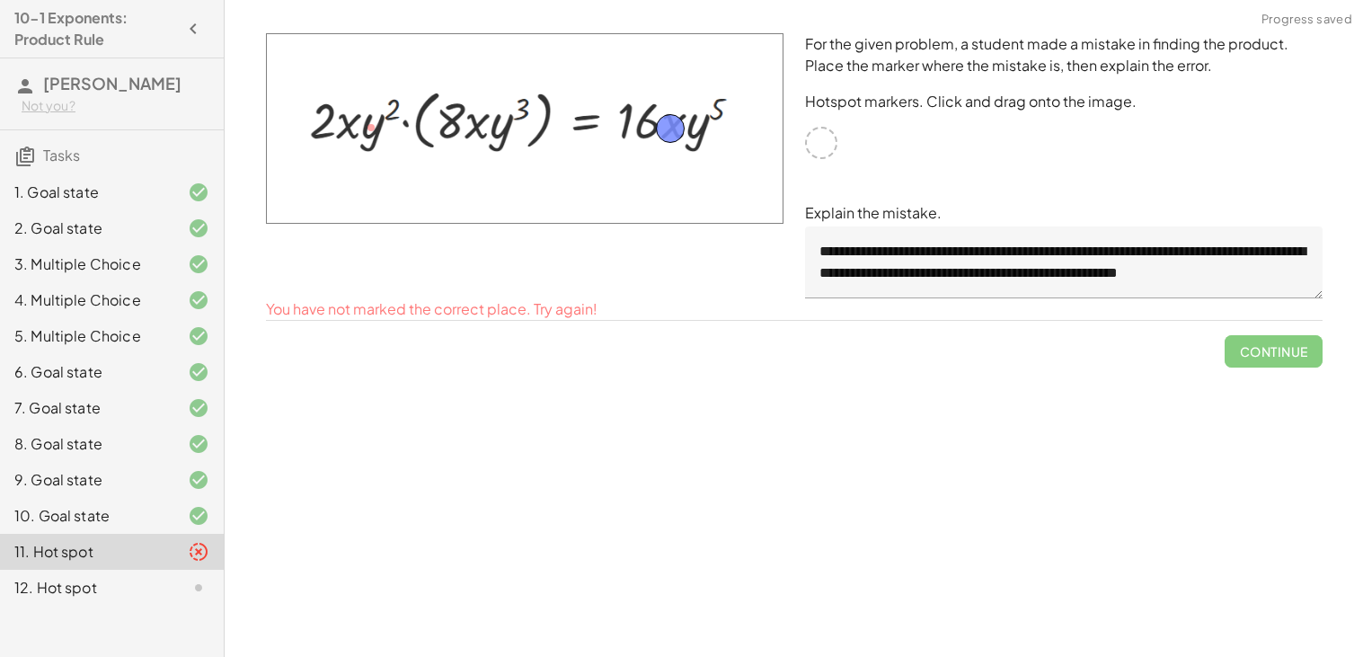
drag, startPoint x: 364, startPoint y: 122, endPoint x: 666, endPoint y: 122, distance: 301.9
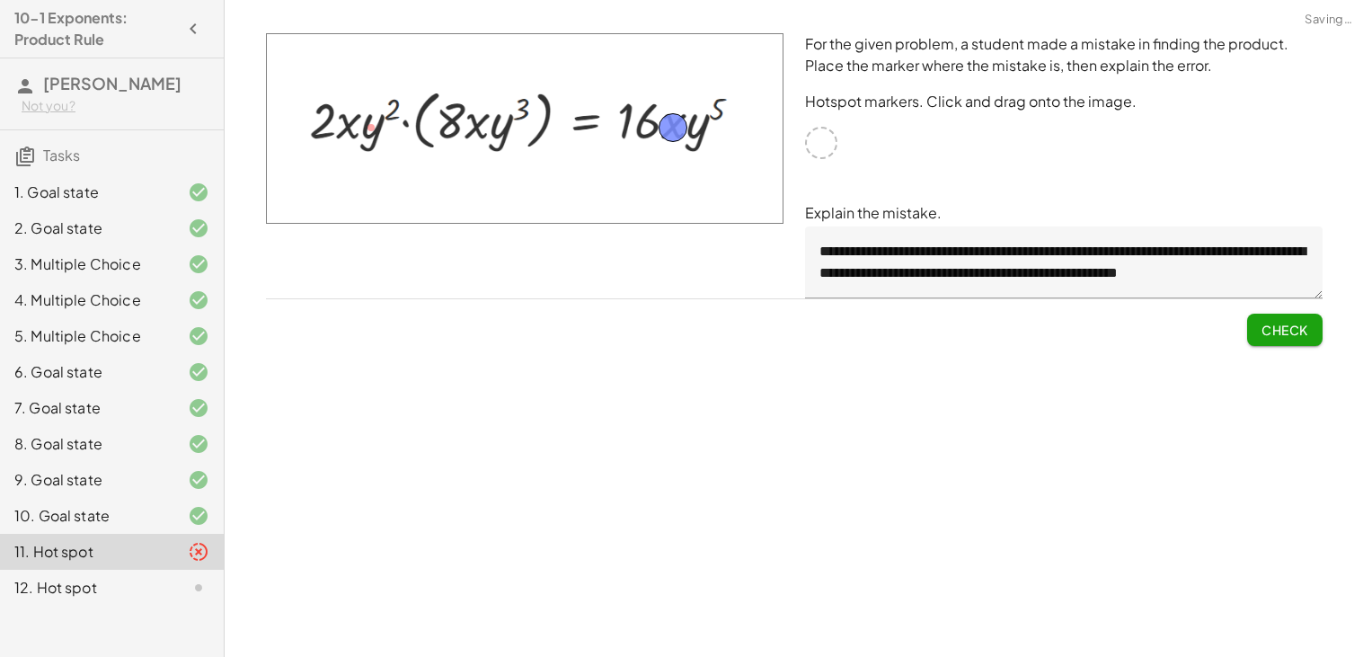
click at [1279, 338] on button "Check" at bounding box center [1284, 330] width 75 height 32
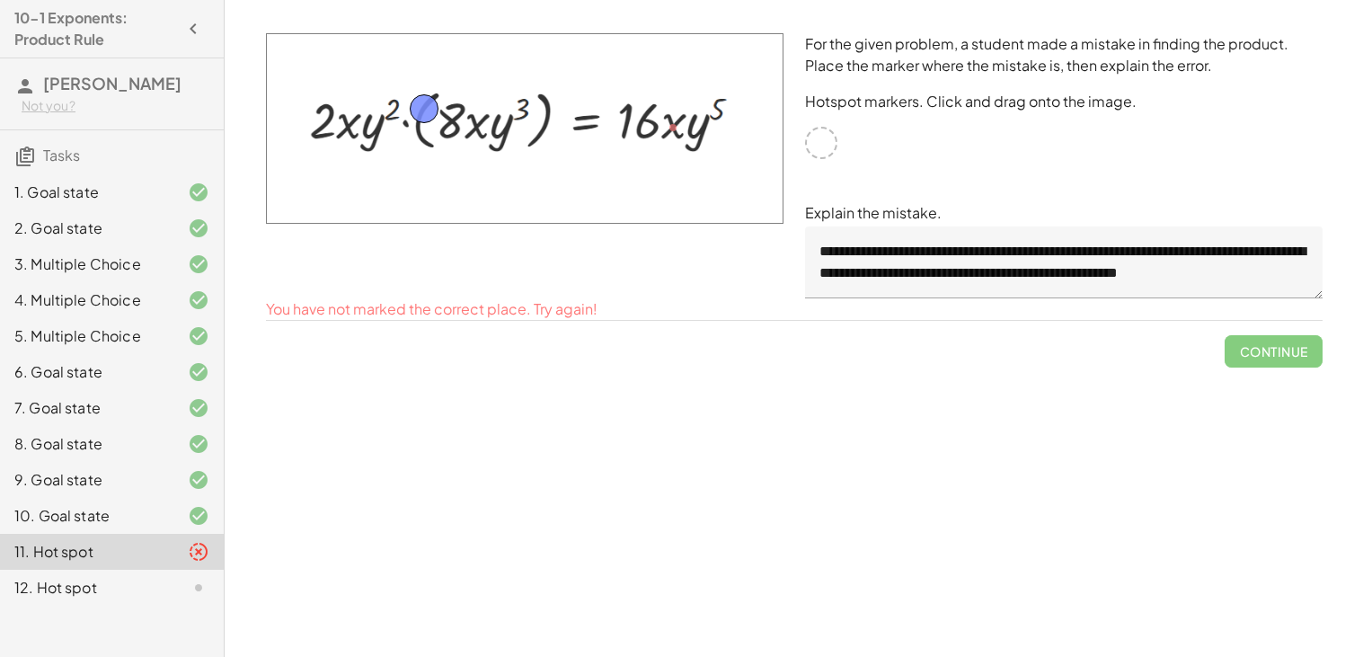
drag, startPoint x: 677, startPoint y: 126, endPoint x: 428, endPoint y: 107, distance: 249.6
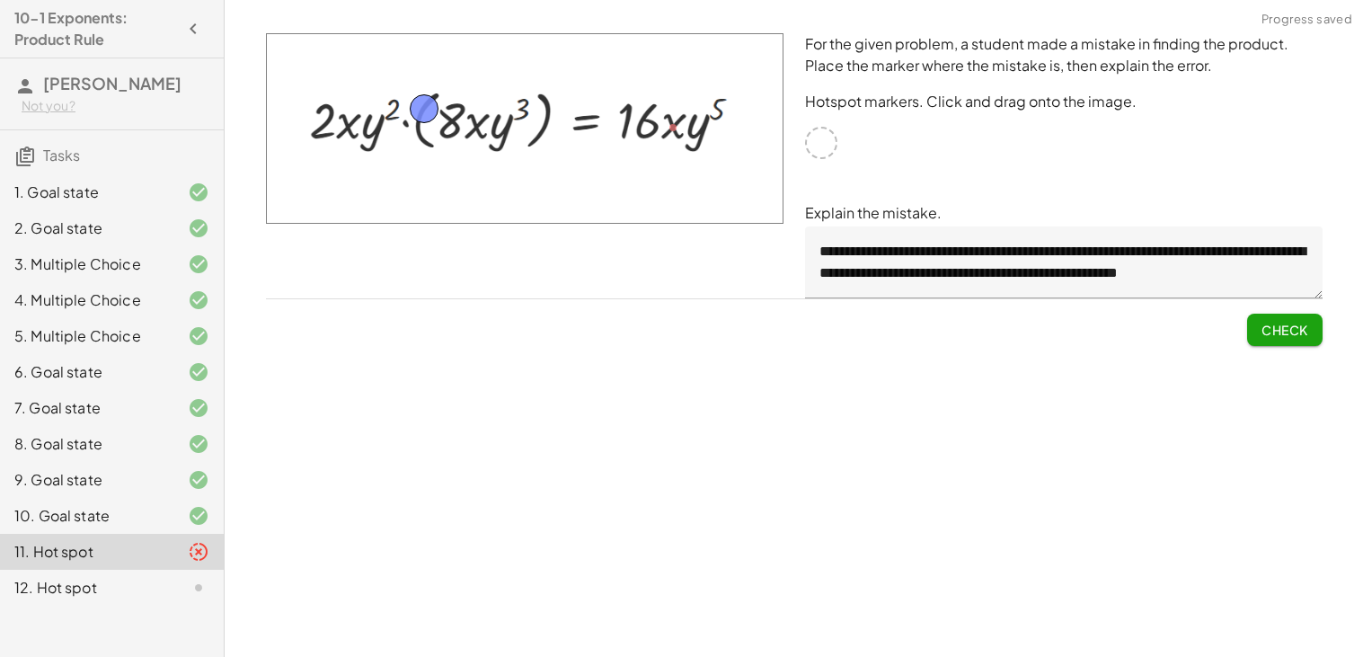
click at [1274, 334] on span "Check" at bounding box center [1285, 330] width 47 height 16
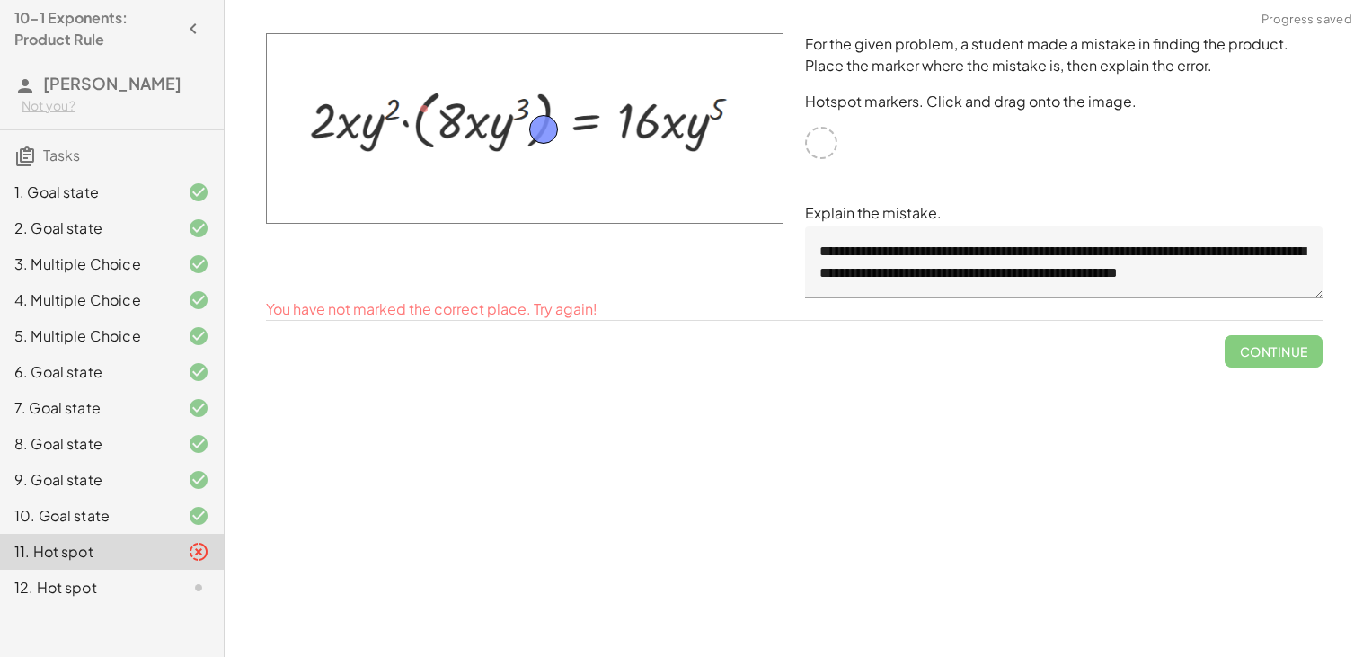
drag, startPoint x: 419, startPoint y: 96, endPoint x: 538, endPoint y: 116, distance: 121.1
click at [1265, 316] on button "Check" at bounding box center [1284, 330] width 75 height 32
drag, startPoint x: 543, startPoint y: 122, endPoint x: 408, endPoint y: 120, distance: 134.8
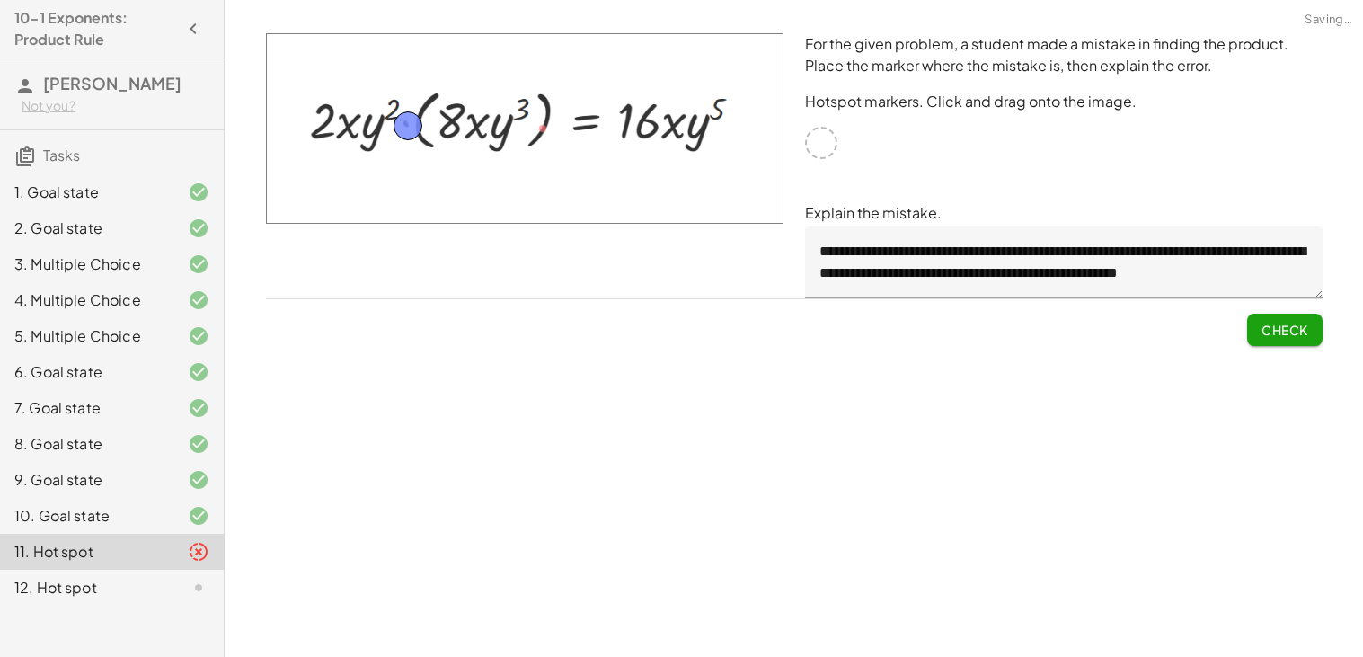
click at [1306, 329] on span "Check" at bounding box center [1285, 330] width 47 height 16
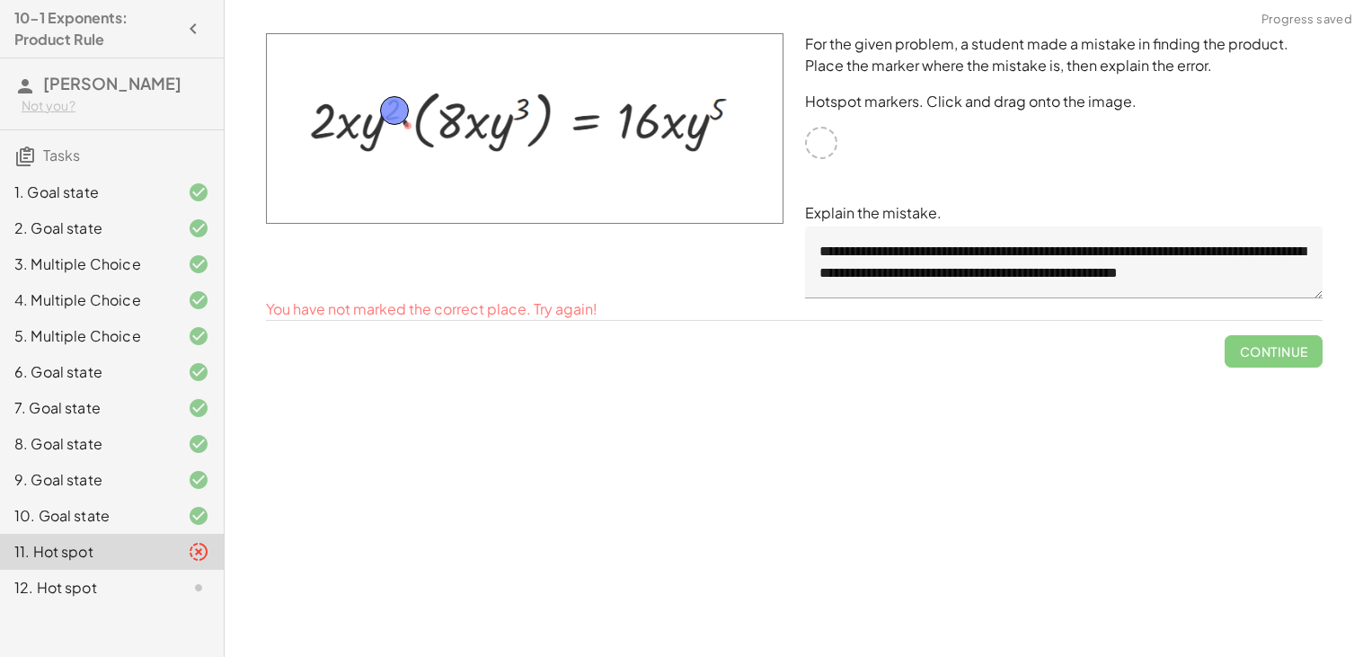
drag, startPoint x: 397, startPoint y: 124, endPoint x: 384, endPoint y: 109, distance: 20.4
click at [1335, 333] on div "Simplify. keyboard keypad undo undo redo redo fullscreen × Steps: 0 Reset Conti…" at bounding box center [794, 328] width 1139 height 657
click at [1302, 330] on span "Check" at bounding box center [1285, 330] width 47 height 16
drag, startPoint x: 392, startPoint y: 101, endPoint x: 443, endPoint y: 111, distance: 52.3
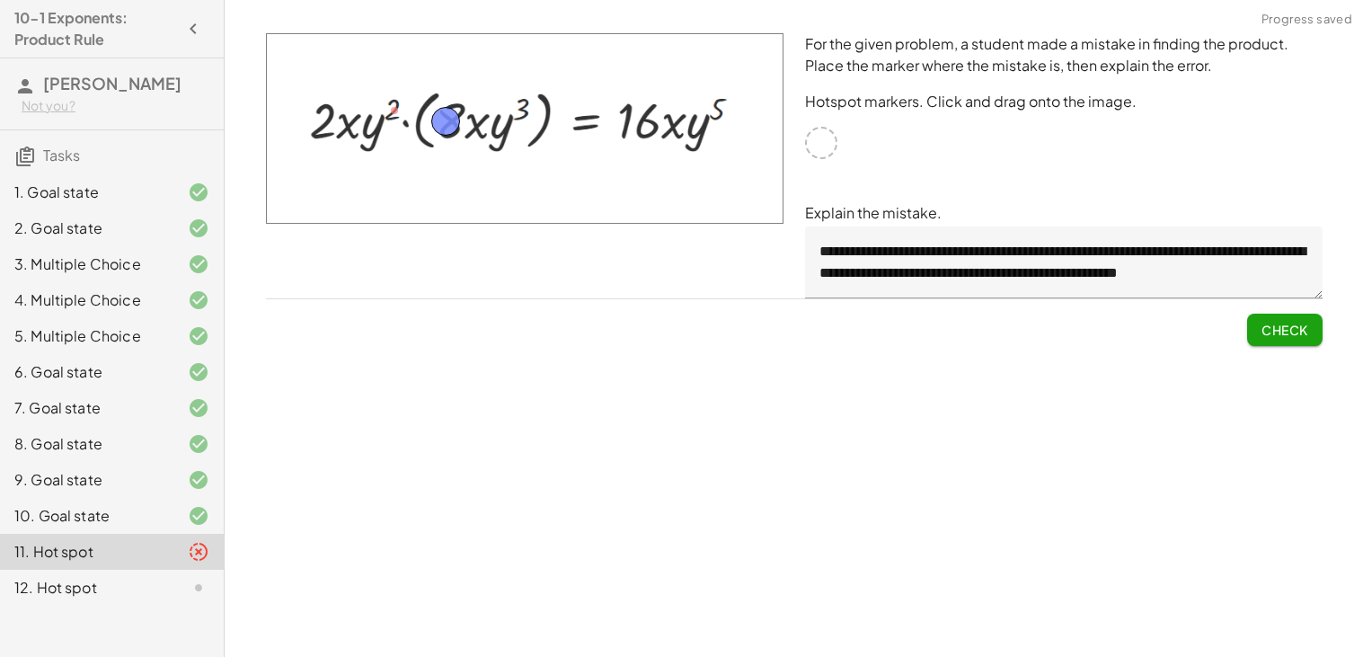
click at [1301, 306] on span "Check" at bounding box center [1284, 322] width 75 height 47
click at [1300, 314] on button "Check" at bounding box center [1284, 330] width 75 height 32
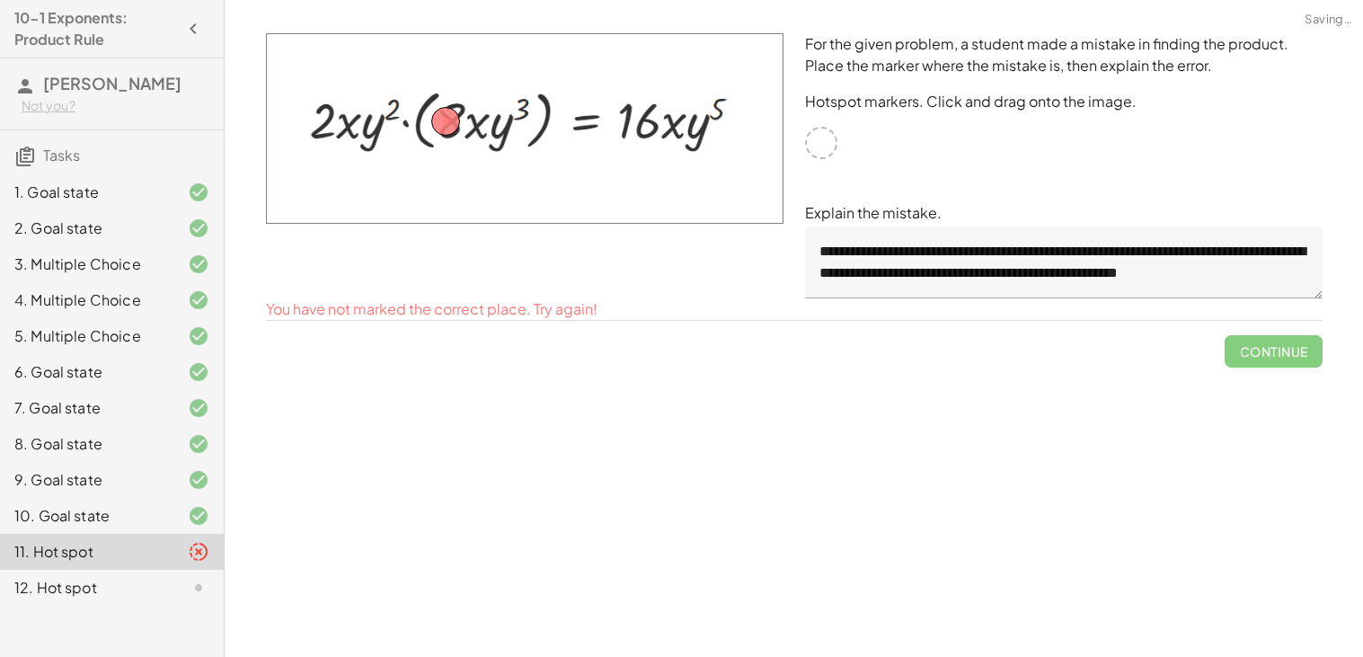
drag, startPoint x: 429, startPoint y: 120, endPoint x: 461, endPoint y: 122, distance: 32.5
click at [461, 122] on img at bounding box center [525, 128] width 518 height 191
drag, startPoint x: 441, startPoint y: 121, endPoint x: 467, endPoint y: 124, distance: 26.2
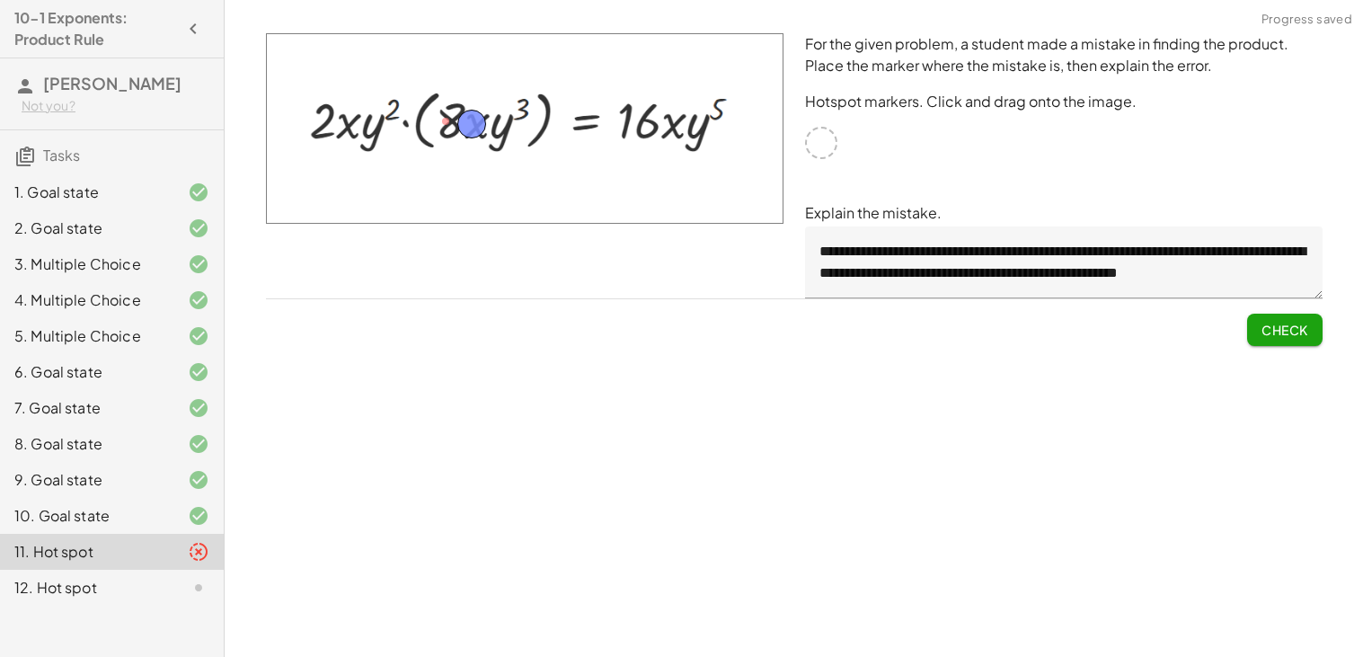
click at [1287, 317] on button "Check" at bounding box center [1284, 330] width 75 height 32
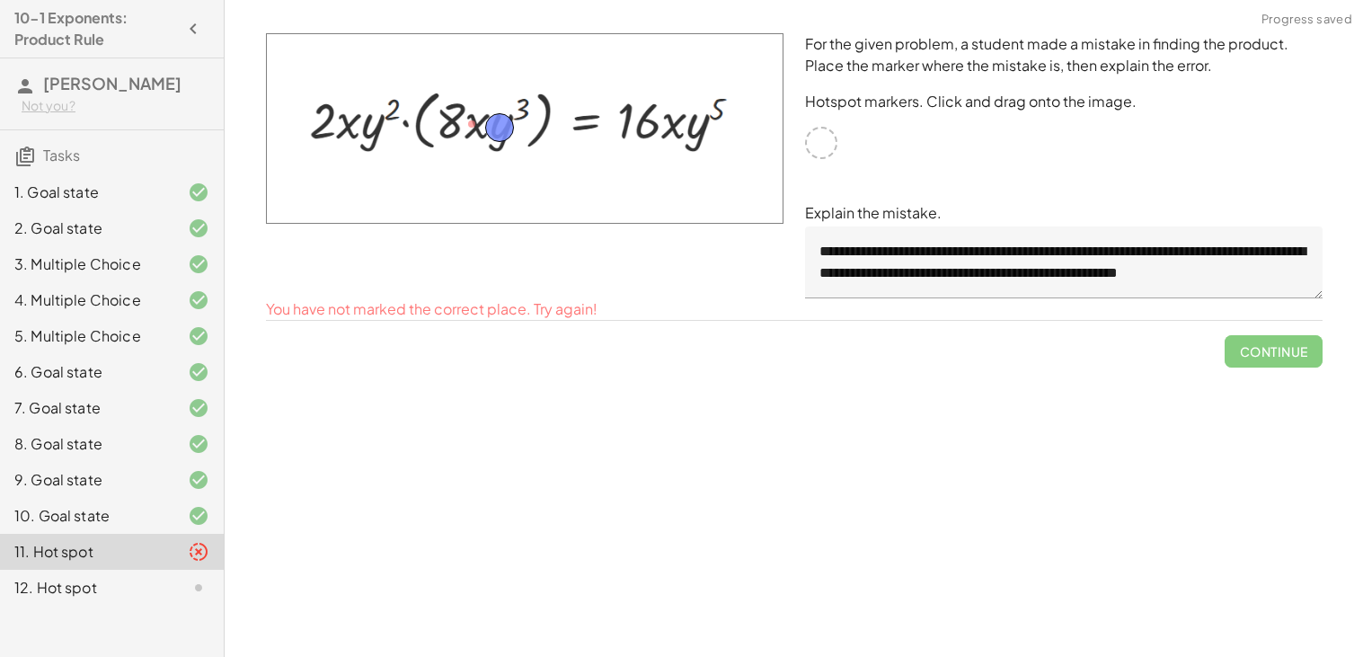
drag, startPoint x: 474, startPoint y: 126, endPoint x: 502, endPoint y: 129, distance: 28.1
click at [1298, 327] on span "Check" at bounding box center [1285, 330] width 47 height 16
drag, startPoint x: 502, startPoint y: 130, endPoint x: 547, endPoint y: 106, distance: 51.1
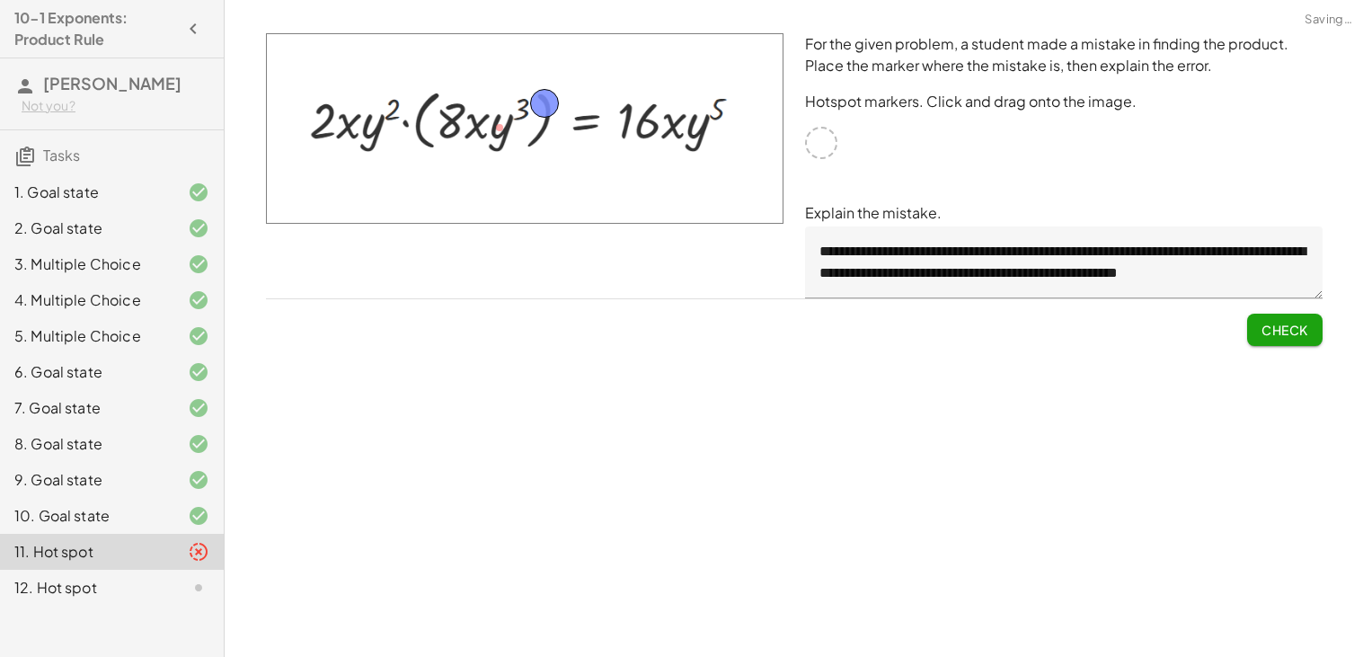
click at [1282, 317] on button "Check" at bounding box center [1284, 330] width 75 height 32
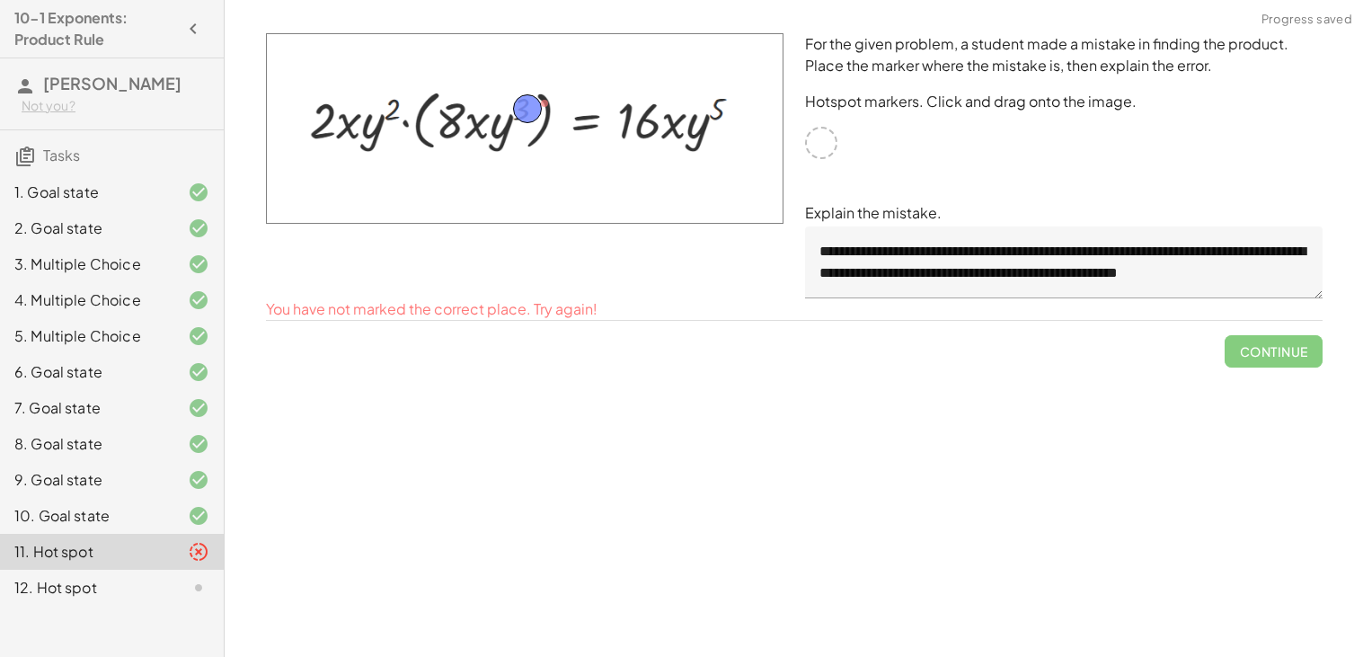
drag, startPoint x: 541, startPoint y: 102, endPoint x: 523, endPoint y: 108, distance: 18.8
click at [1274, 314] on button "Check" at bounding box center [1284, 330] width 75 height 32
drag, startPoint x: 530, startPoint y: 112, endPoint x: 406, endPoint y: 130, distance: 125.3
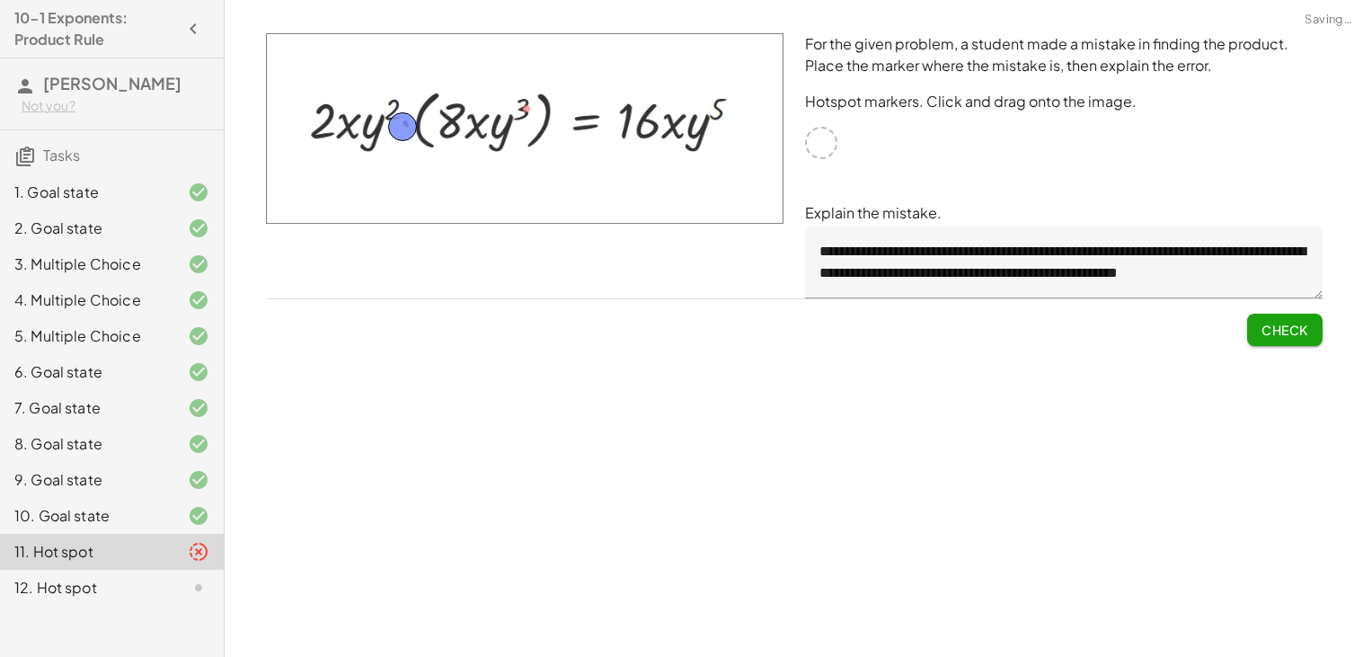
click at [1252, 305] on span "Check" at bounding box center [1284, 322] width 75 height 47
click at [1261, 315] on button "Check" at bounding box center [1284, 330] width 75 height 32
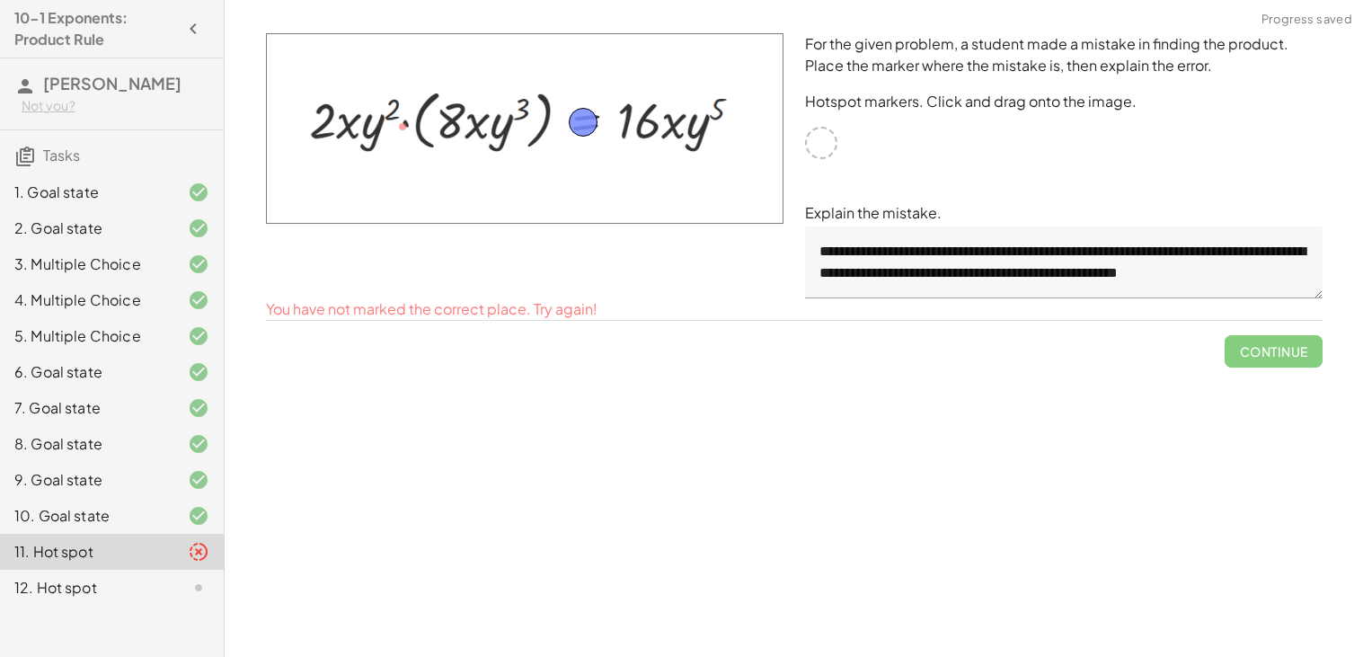
drag, startPoint x: 411, startPoint y: 121, endPoint x: 591, endPoint y: 117, distance: 180.7
click at [1296, 324] on span "Check" at bounding box center [1285, 330] width 47 height 16
drag, startPoint x: 554, startPoint y: 121, endPoint x: 605, endPoint y: 121, distance: 50.3
click at [605, 121] on img at bounding box center [525, 128] width 518 height 191
drag, startPoint x: 559, startPoint y: 132, endPoint x: 597, endPoint y: 133, distance: 37.8
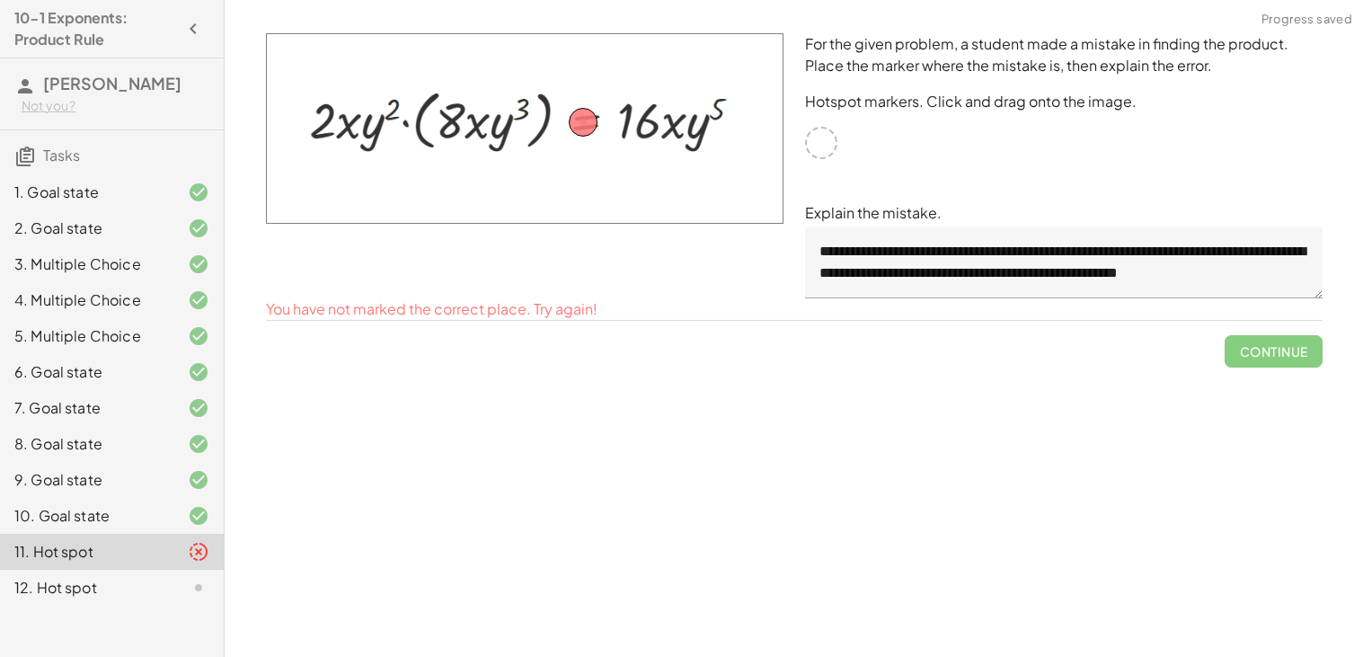
click at [597, 133] on img at bounding box center [525, 128] width 518 height 191
drag, startPoint x: 585, startPoint y: 125, endPoint x: 640, endPoint y: 126, distance: 54.8
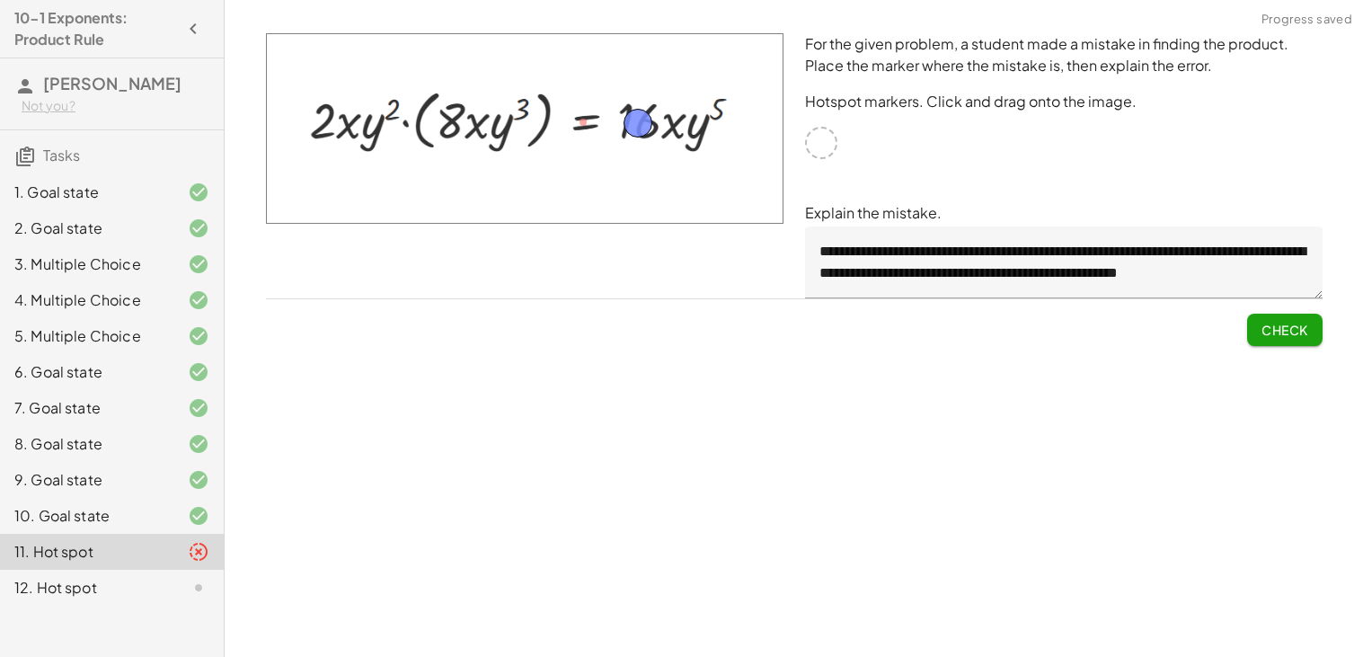
click at [1290, 326] on span "Check" at bounding box center [1285, 330] width 47 height 16
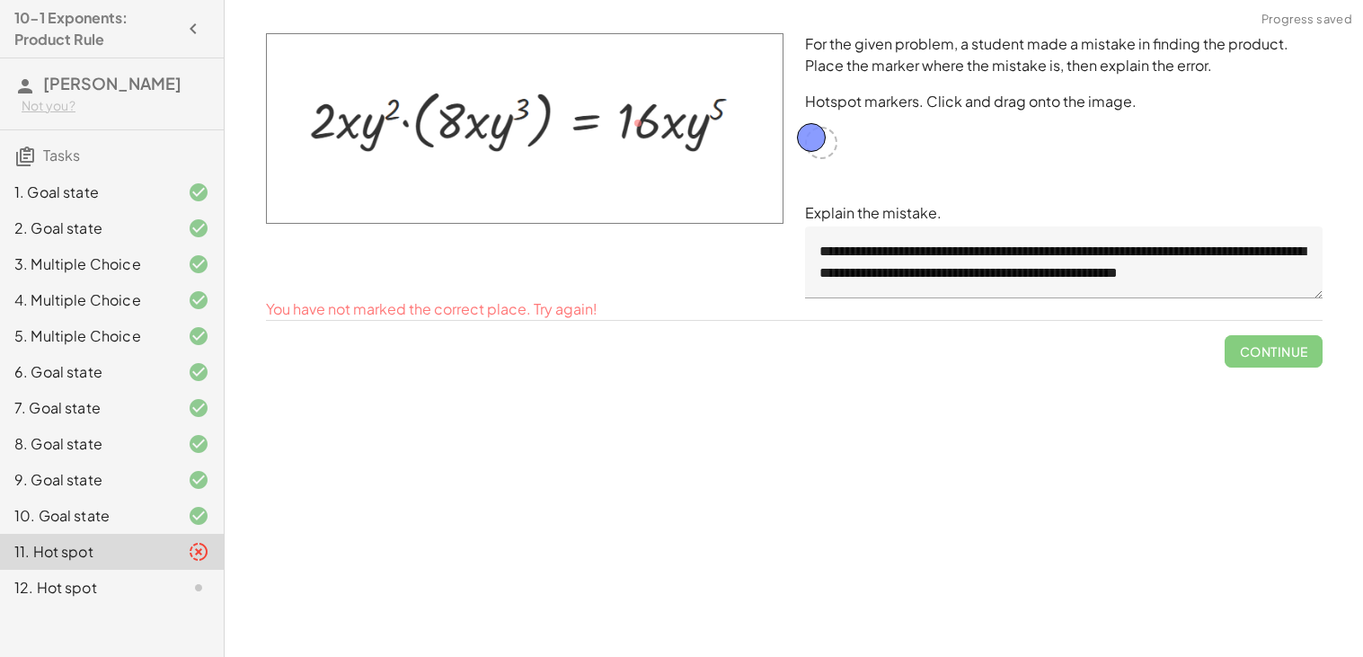
drag, startPoint x: 635, startPoint y: 124, endPoint x: 811, endPoint y: 140, distance: 176.9
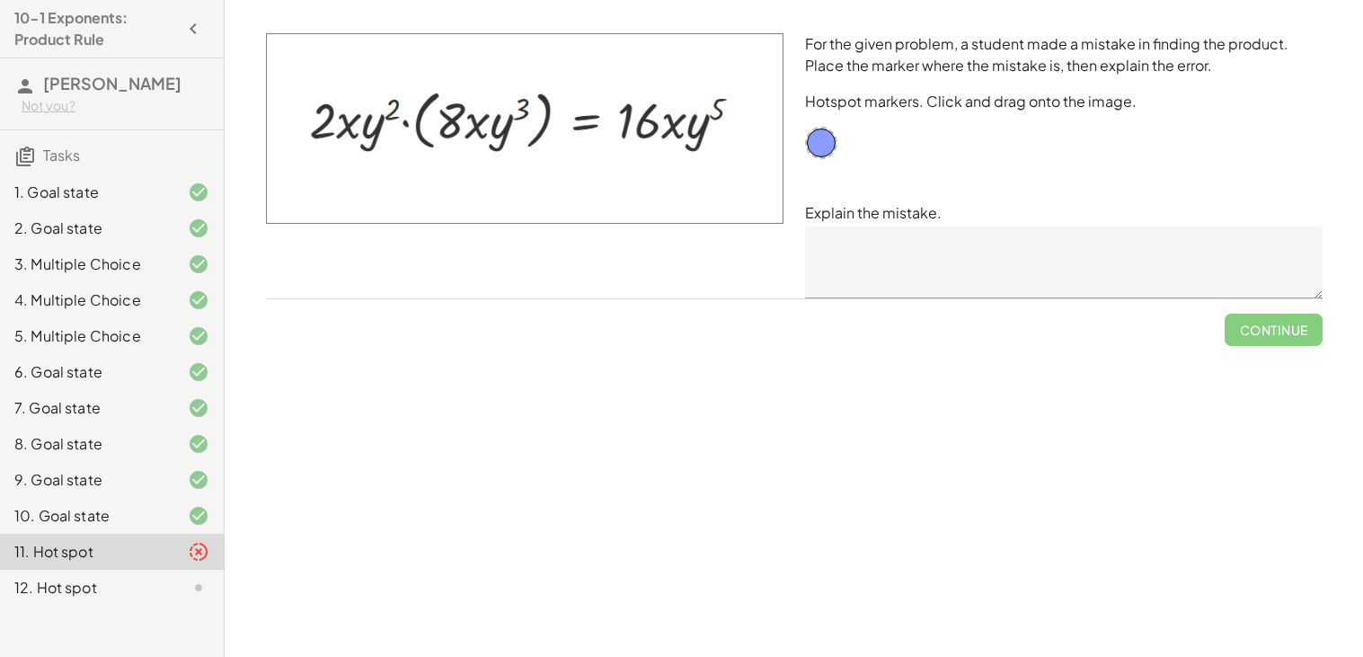
click at [110, 523] on div "10. Goal state" at bounding box center [86, 516] width 145 height 22
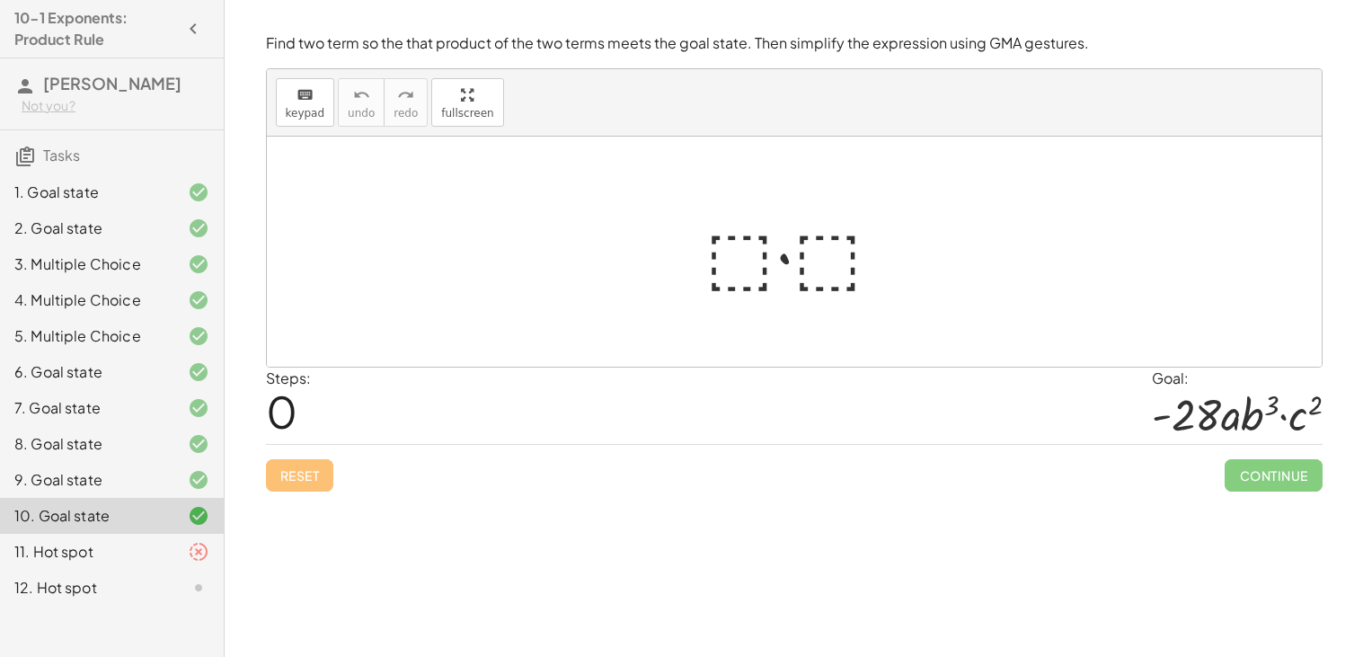
click at [111, 563] on div "11. Hot spot" at bounding box center [112, 552] width 224 height 36
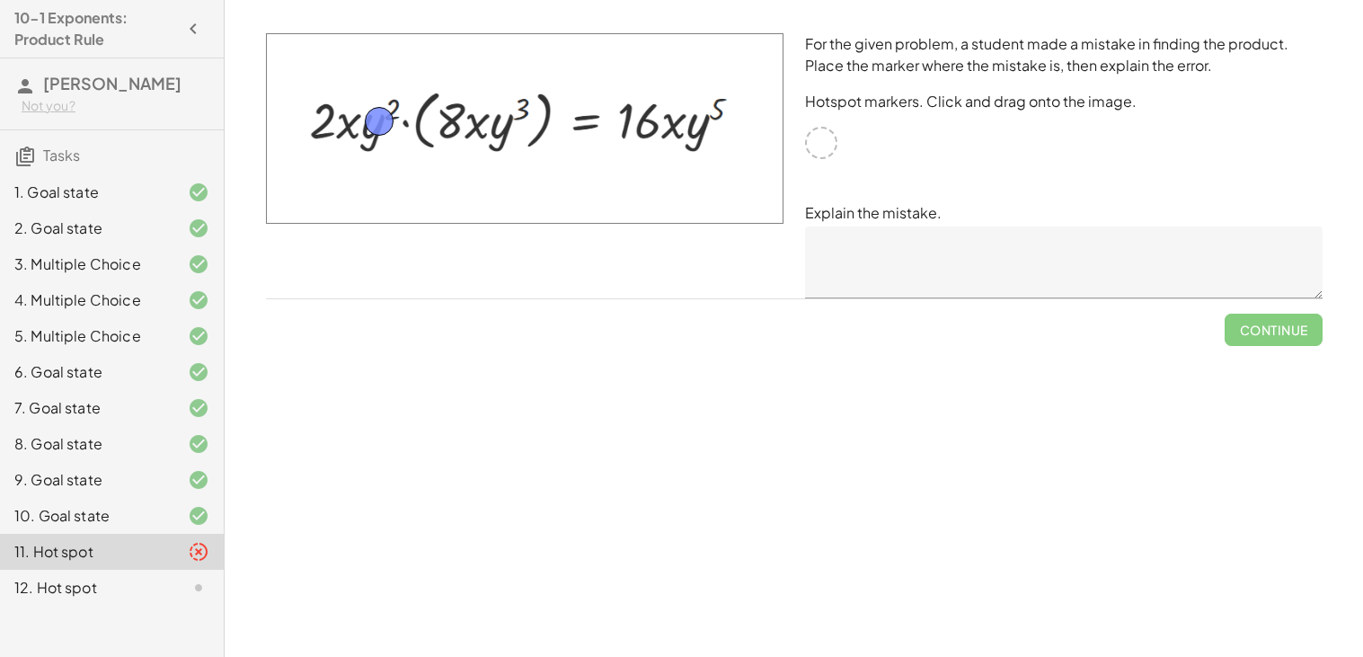
drag, startPoint x: 819, startPoint y: 144, endPoint x: 377, endPoint y: 123, distance: 441.7
click at [1137, 295] on textarea at bounding box center [1064, 262] width 518 height 72
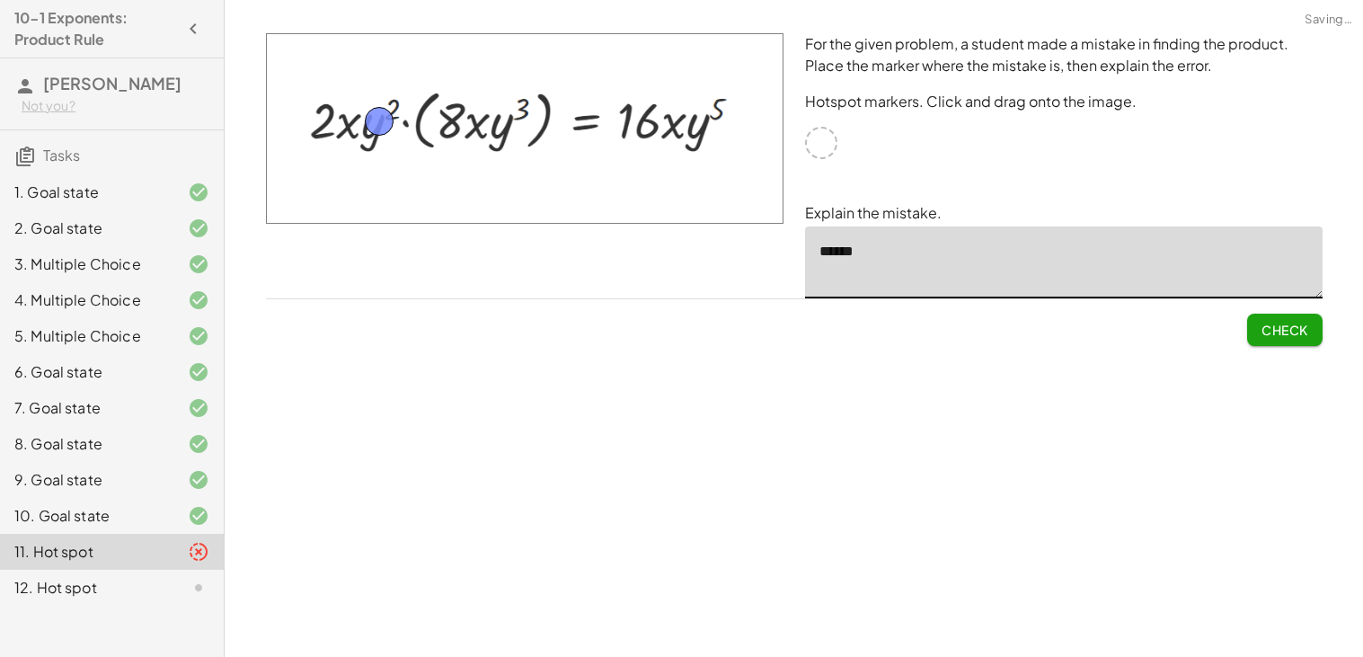
click at [1290, 335] on span "Check" at bounding box center [1285, 330] width 47 height 16
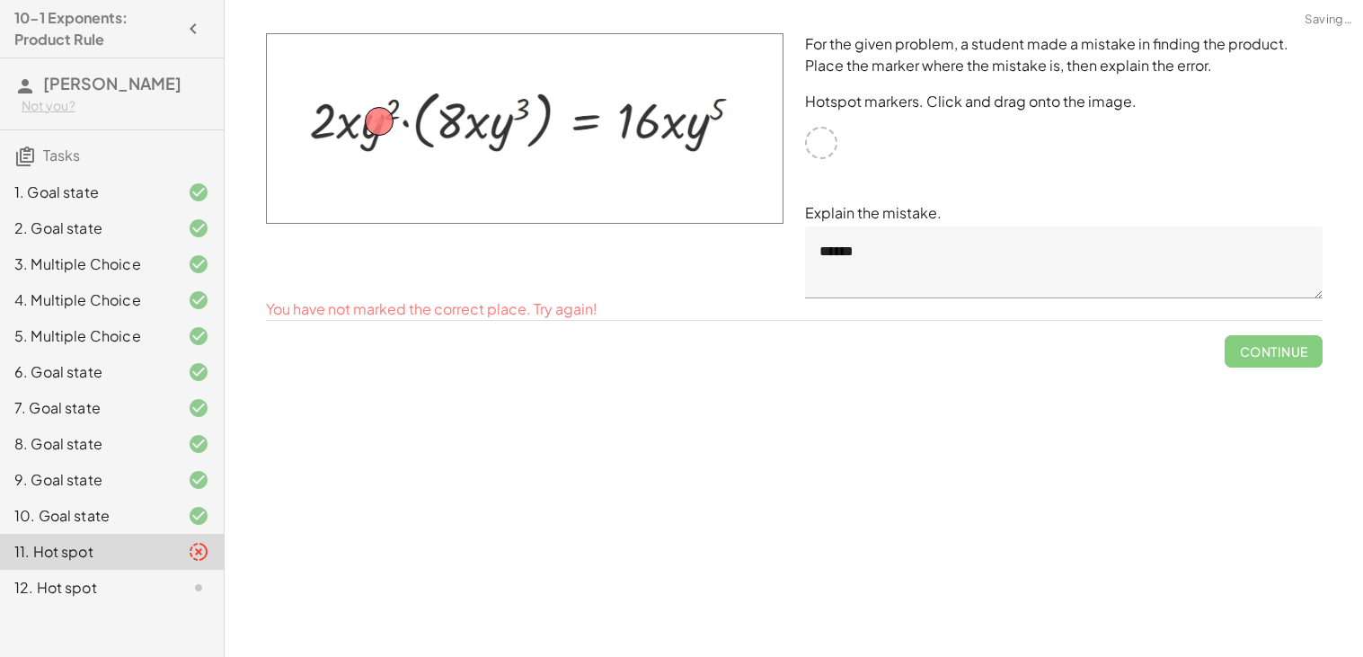
click at [943, 231] on textarea "******" at bounding box center [1064, 262] width 518 height 72
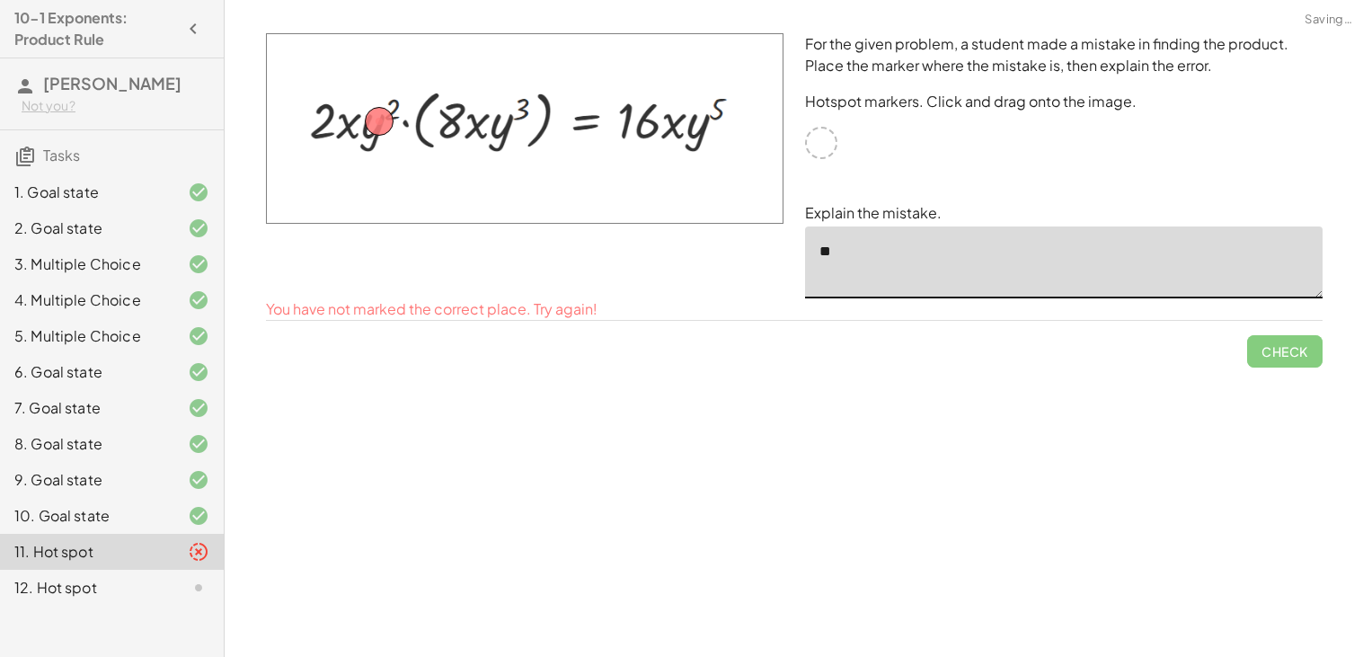
type textarea "*"
